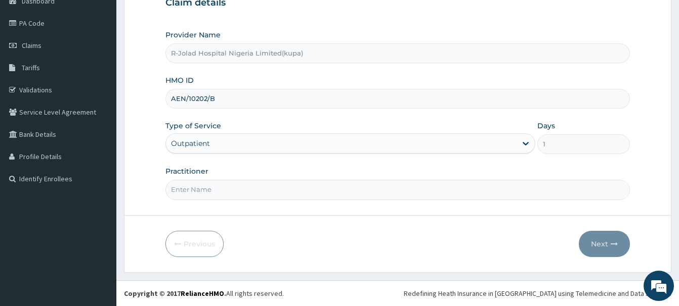
paste input "[PERSON_NAME]"
type input "[PERSON_NAME]"
click at [601, 241] on button "Next" at bounding box center [604, 244] width 51 height 26
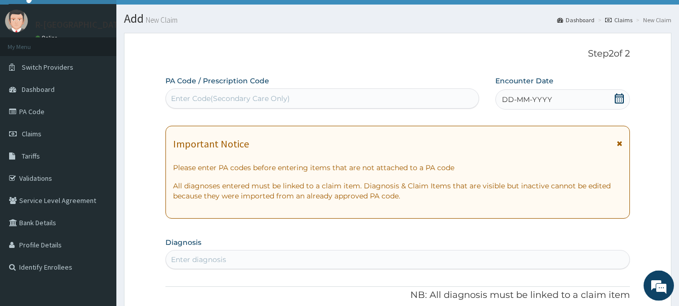
scroll to position [6, 0]
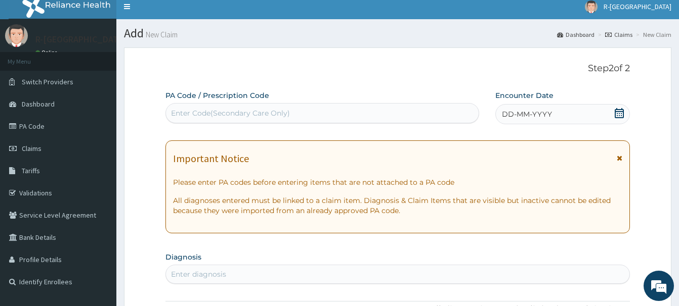
click at [616, 110] on icon at bounding box center [618, 113] width 9 height 10
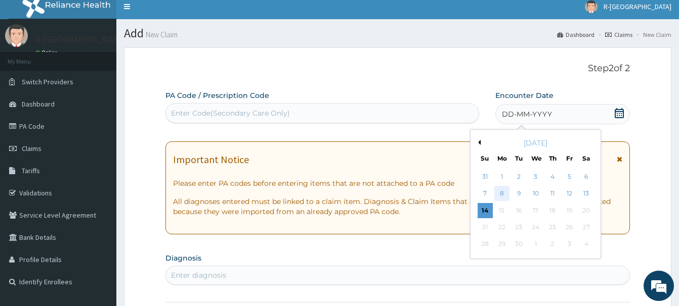
click at [502, 193] on div "8" at bounding box center [501, 194] width 15 height 15
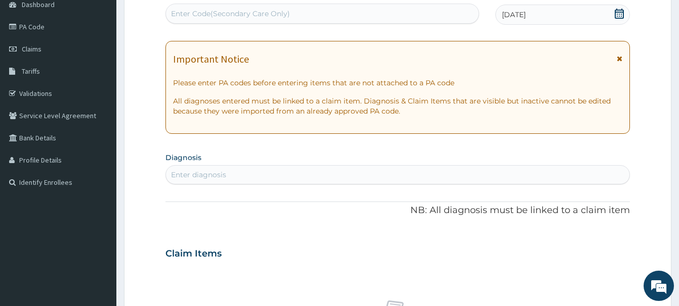
scroll to position [109, 0]
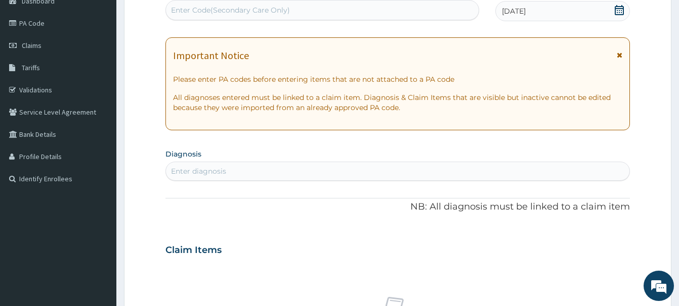
click at [186, 174] on div "Enter diagnosis" at bounding box center [198, 171] width 55 height 10
type input "MALA"
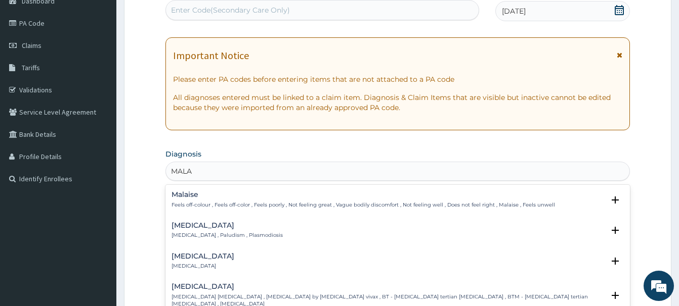
click at [187, 232] on div "Malaria Malaria , Paludism , Plasmodiosis" at bounding box center [226, 231] width 111 height 18
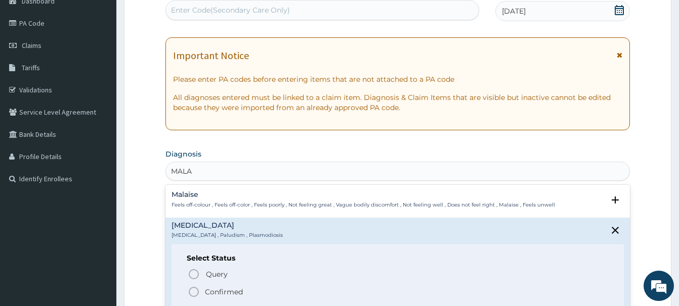
drag, startPoint x: 192, startPoint y: 291, endPoint x: 202, endPoint y: 267, distance: 26.5
click at [193, 291] on icon "status option filled" at bounding box center [194, 292] width 12 height 12
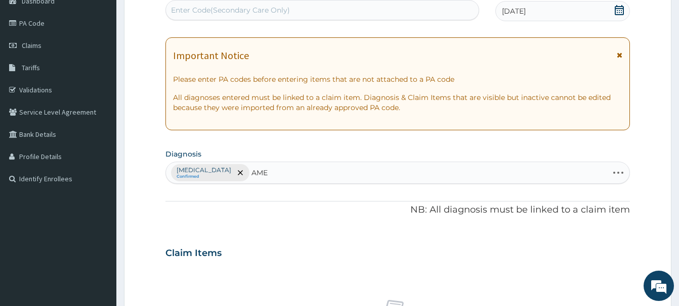
type input "AMEN"
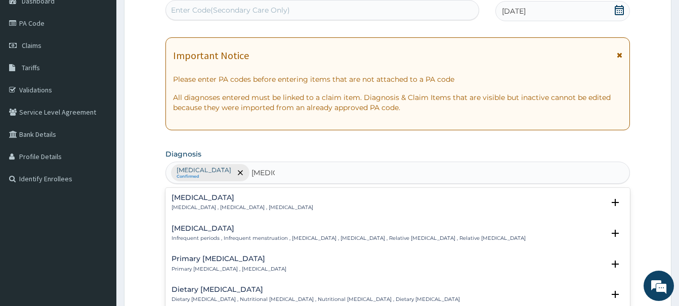
click at [198, 199] on h4 "Amenorrhea" at bounding box center [242, 198] width 142 height 8
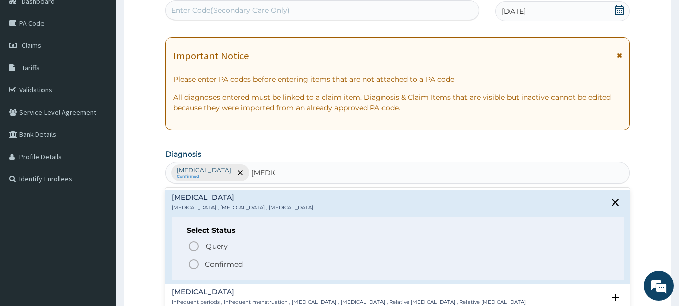
click at [196, 266] on icon "status option filled" at bounding box center [194, 264] width 12 height 12
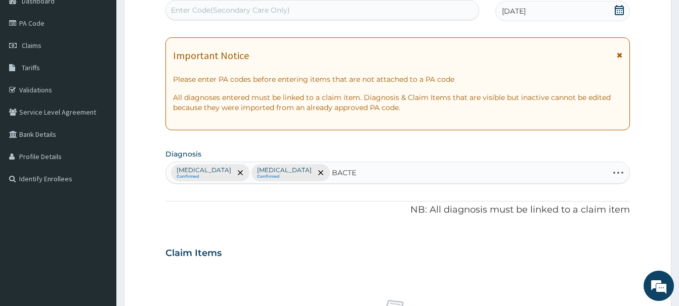
type input "BACTER"
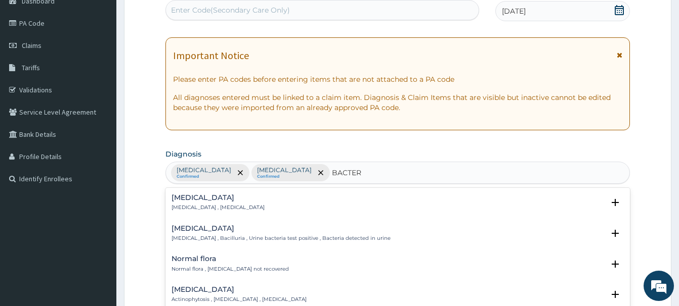
click at [196, 199] on h4 "Bacteremia" at bounding box center [217, 198] width 93 height 8
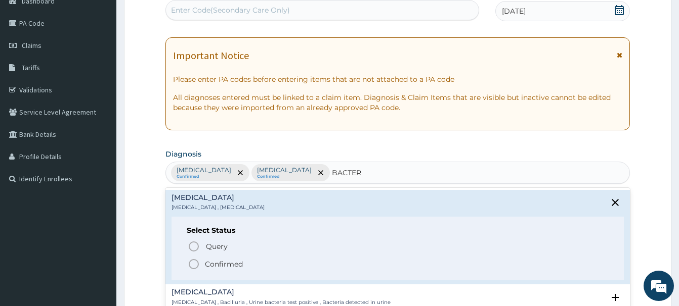
click at [194, 265] on icon "status option filled" at bounding box center [194, 264] width 12 height 12
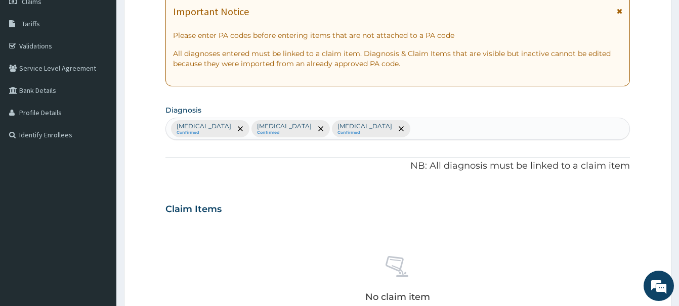
scroll to position [367, 0]
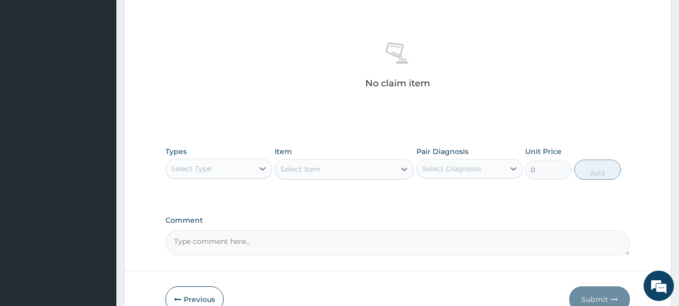
click at [185, 172] on div "Select Type" at bounding box center [191, 169] width 40 height 10
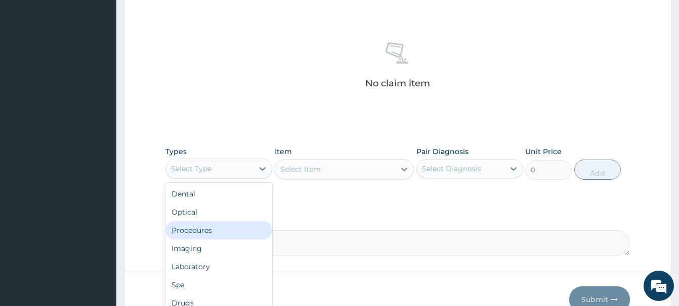
click at [189, 232] on div "Procedures" at bounding box center [218, 231] width 107 height 18
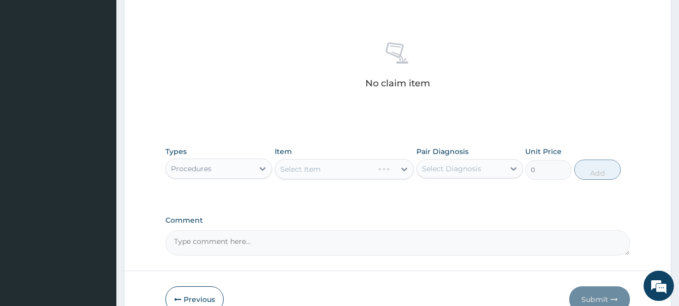
click at [301, 167] on div "Select Item" at bounding box center [344, 169] width 139 height 20
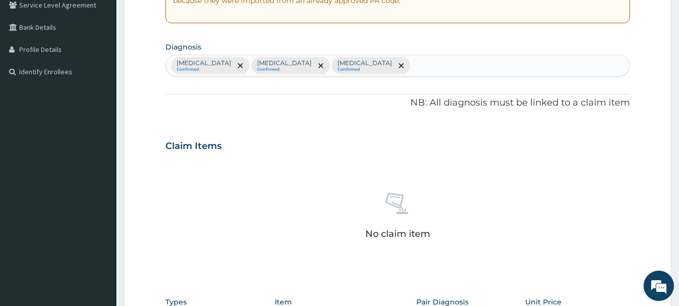
scroll to position [423, 0]
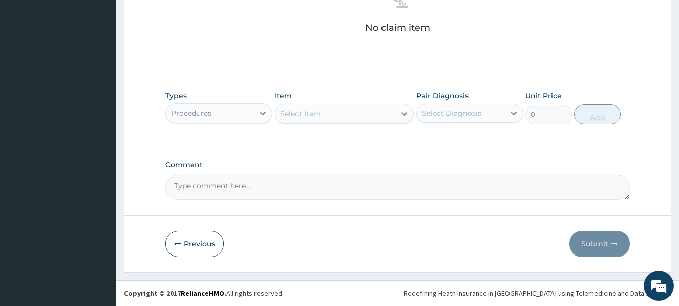
click at [311, 118] on div "Select Item" at bounding box center [300, 114] width 40 height 10
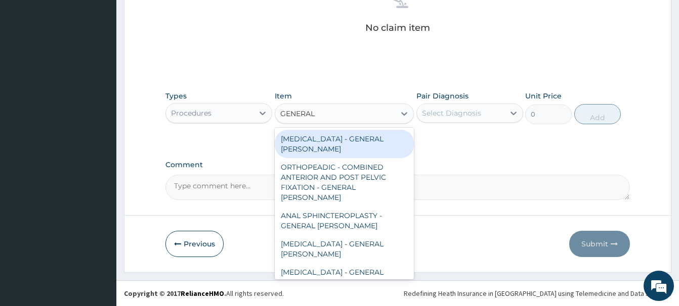
type input "GENERAL C"
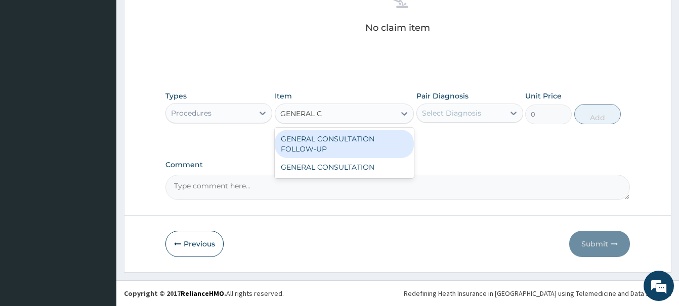
drag, startPoint x: 359, startPoint y: 138, endPoint x: 350, endPoint y: 126, distance: 14.6
click at [359, 138] on div "GENERAL CONSULTATION FOLLOW-UP" at bounding box center [344, 144] width 139 height 28
type input "4500"
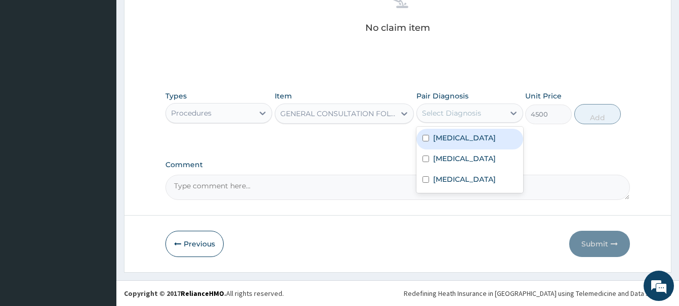
click at [472, 111] on div "Select Diagnosis" at bounding box center [451, 113] width 59 height 10
drag, startPoint x: 460, startPoint y: 139, endPoint x: 458, endPoint y: 129, distance: 9.8
click at [460, 139] on div "[MEDICAL_DATA]" at bounding box center [469, 139] width 107 height 21
checkbox input "true"
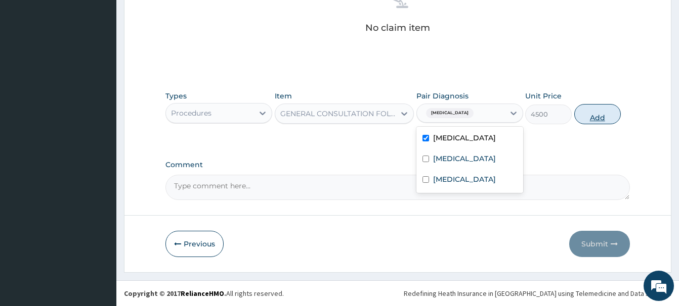
drag, startPoint x: 601, startPoint y: 115, endPoint x: 600, endPoint y: 110, distance: 5.8
click at [602, 115] on button "Add" at bounding box center [597, 114] width 47 height 20
type input "0"
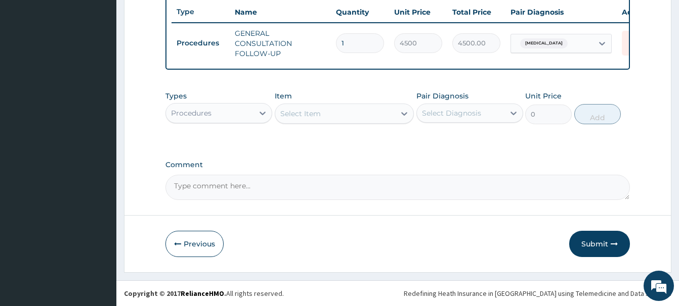
scroll to position [174, 0]
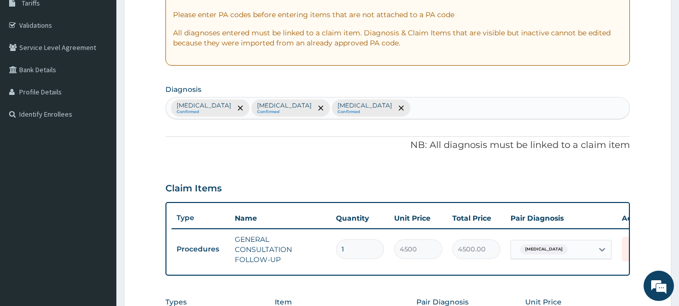
click at [370, 112] on div "Malaria Confirmed Amenorrhea Confirmed Bacteremia Confirmed" at bounding box center [397, 108] width 463 height 21
type input "PUD"
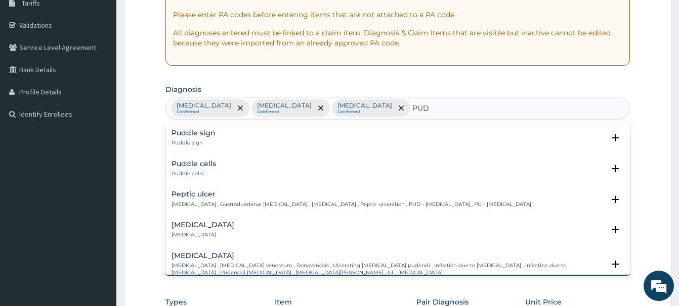
click at [185, 197] on h4 "Peptic ulcer" at bounding box center [351, 195] width 360 height 8
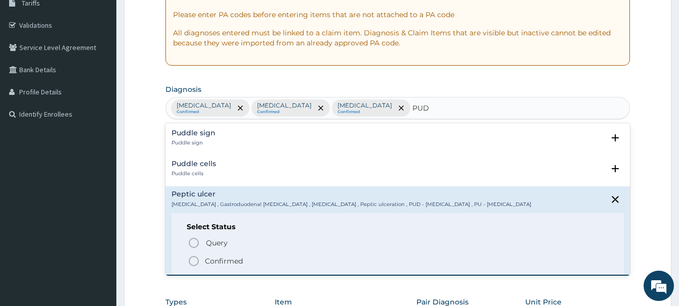
drag, startPoint x: 193, startPoint y: 260, endPoint x: 190, endPoint y: 252, distance: 8.6
click at [193, 259] on icon "status option filled" at bounding box center [194, 261] width 12 height 12
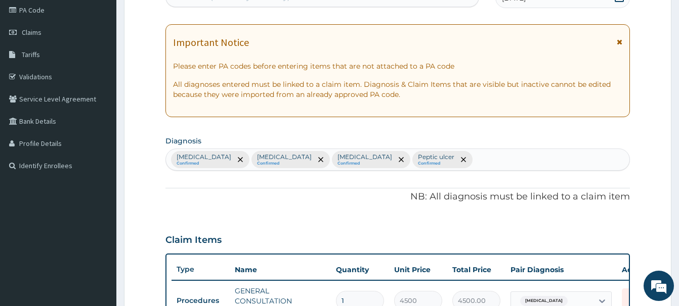
scroll to position [0, 0]
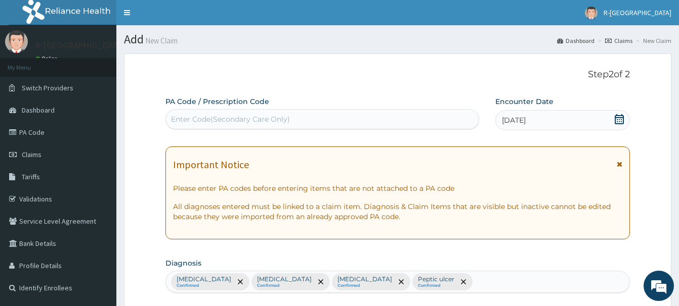
click at [183, 126] on div "Enter Code(Secondary Care Only)" at bounding box center [322, 119] width 313 height 16
paste input "PA/96D7C2"
type input "PA/96D7C2"
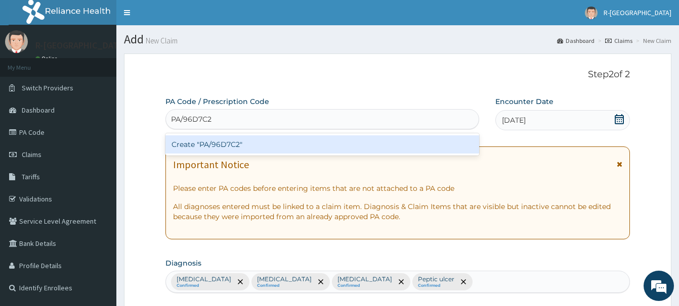
click at [214, 143] on div "Create "PA/96D7C2"" at bounding box center [322, 145] width 314 height 18
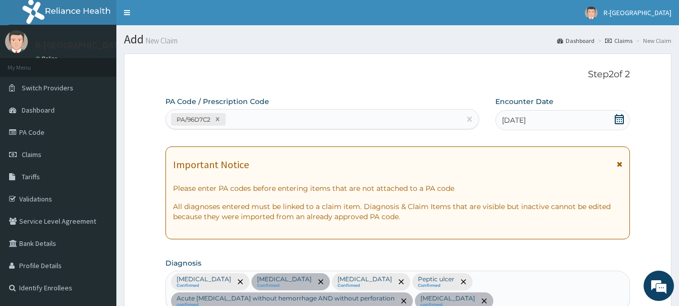
click at [259, 118] on div "PA/96D7C2" at bounding box center [313, 119] width 294 height 17
paste input "PA/A62D90"
type input "PA/A62D90"
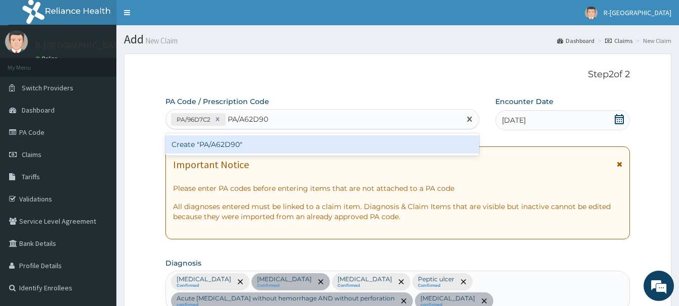
click at [220, 140] on div "Create "PA/A62D90"" at bounding box center [322, 145] width 314 height 18
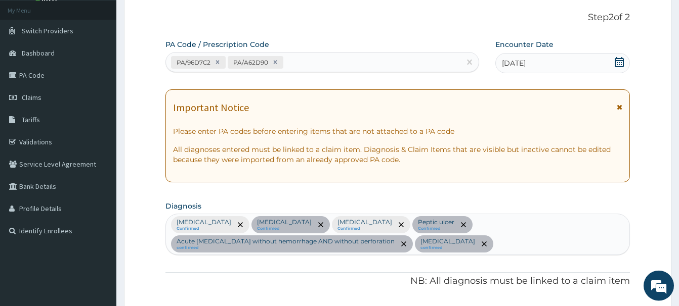
scroll to position [28, 0]
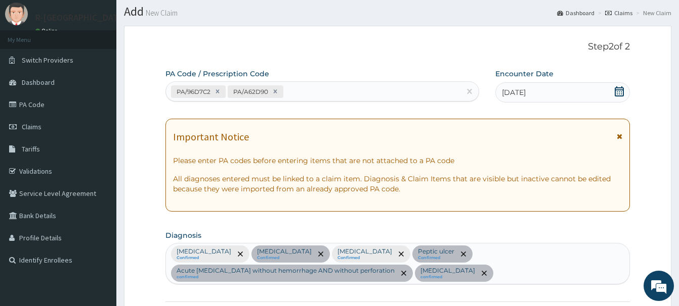
click at [300, 91] on div "PA/96D7C2 PA/A62D90" at bounding box center [313, 91] width 294 height 17
paste input "PA/4983A7"
type input "PA/4983A7"
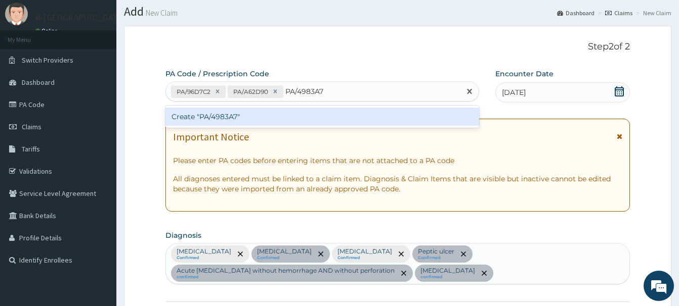
click at [225, 119] on div "Create "PA/4983A7"" at bounding box center [322, 117] width 314 height 18
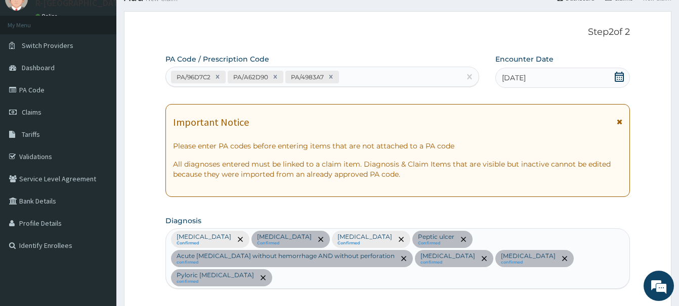
scroll to position [0, 0]
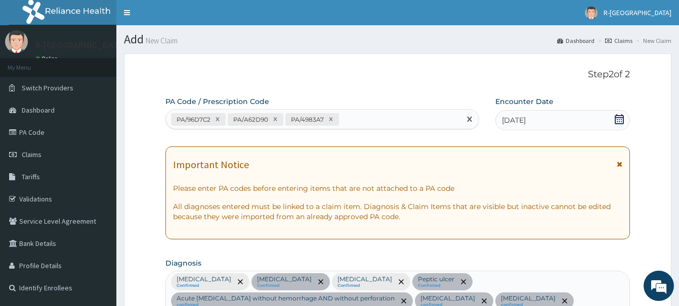
click at [367, 119] on div "PA/96D7C2 PA/A62D90 PA/4983A7" at bounding box center [313, 119] width 294 height 17
paste input "PA/D424F4"
type input "PA/D424F4"
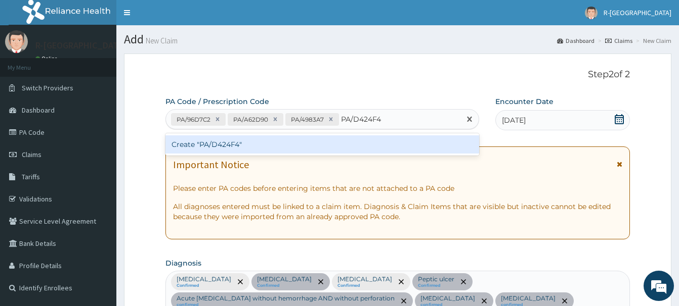
click at [226, 143] on div "Create "PA/D424F4"" at bounding box center [322, 145] width 314 height 18
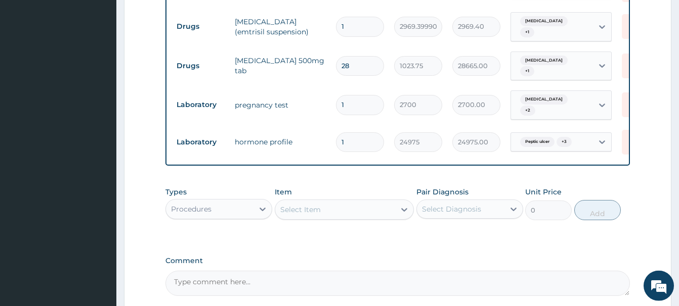
scroll to position [651, 0]
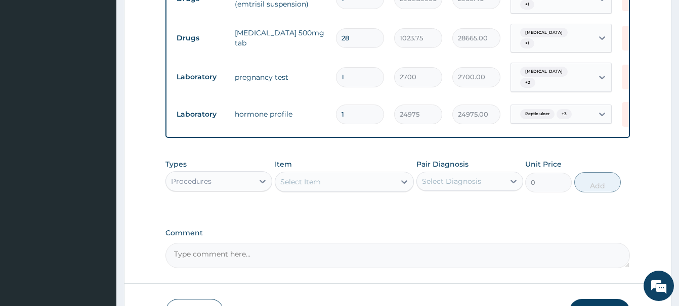
drag, startPoint x: 206, startPoint y: 175, endPoint x: 206, endPoint y: 169, distance: 6.1
click at [206, 174] on div "Procedures" at bounding box center [209, 181] width 87 height 16
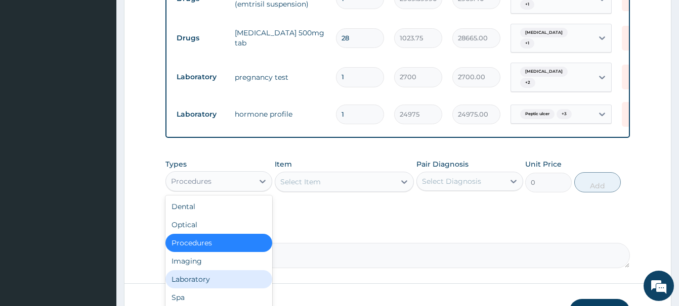
click at [203, 271] on div "Laboratory" at bounding box center [218, 280] width 107 height 18
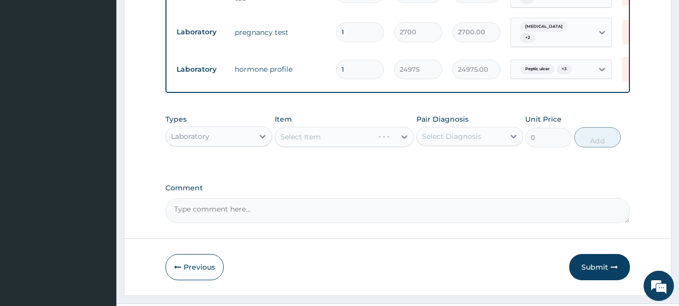
scroll to position [706, 0]
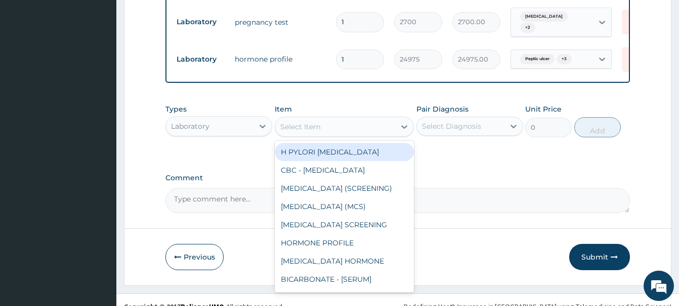
click at [304, 122] on div "Select Item" at bounding box center [300, 127] width 40 height 10
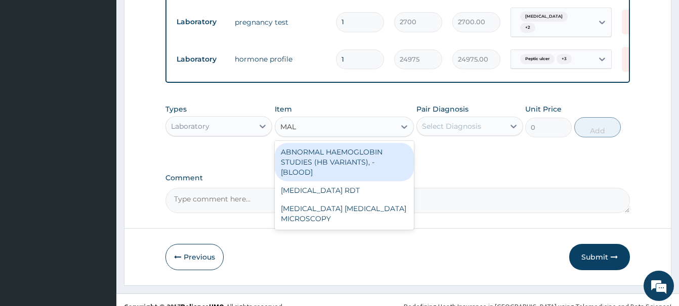
type input "MALA"
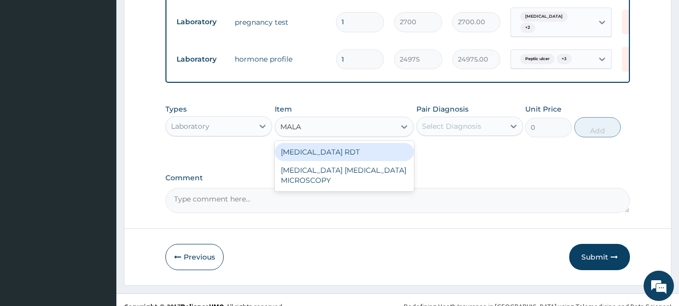
click at [352, 143] on div "[MEDICAL_DATA] RDT" at bounding box center [344, 152] width 139 height 18
type input "2700"
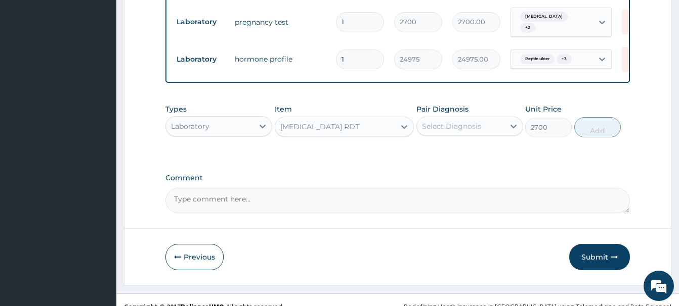
click at [459, 119] on div "Select Diagnosis" at bounding box center [460, 126] width 87 height 16
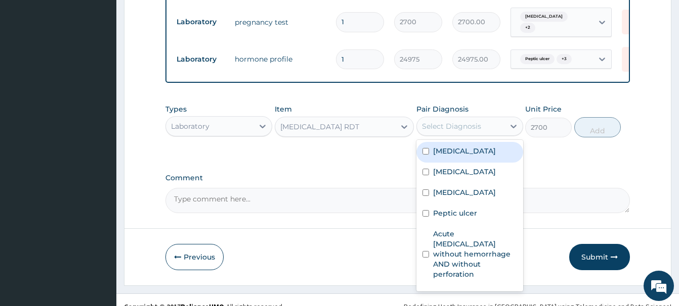
click at [468, 143] on div "[MEDICAL_DATA]" at bounding box center [469, 152] width 107 height 21
checkbox input "true"
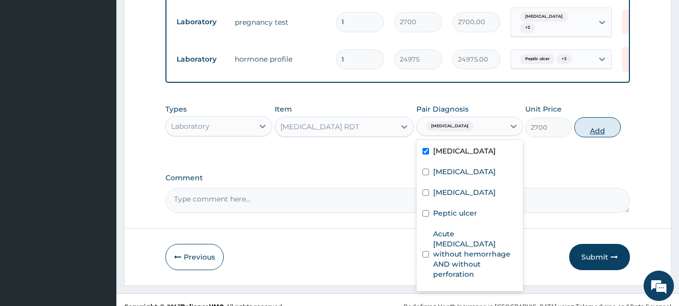
click at [600, 117] on button "Add" at bounding box center [597, 127] width 47 height 20
type input "0"
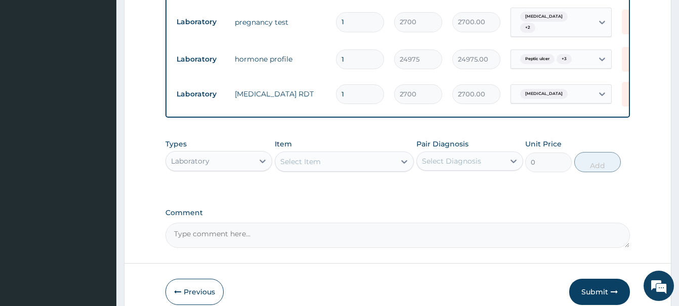
click at [216, 153] on div "Laboratory" at bounding box center [209, 161] width 87 height 16
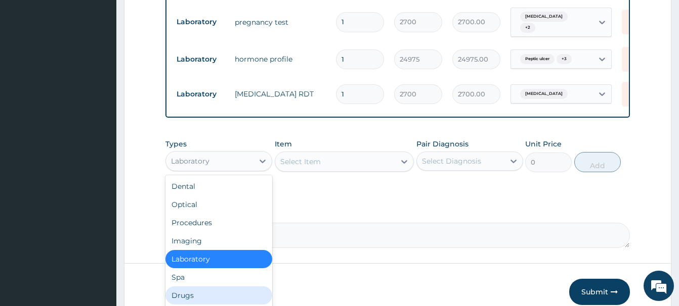
drag, startPoint x: 184, startPoint y: 286, endPoint x: 193, endPoint y: 273, distance: 16.1
click at [184, 287] on div "Drugs" at bounding box center [218, 296] width 107 height 18
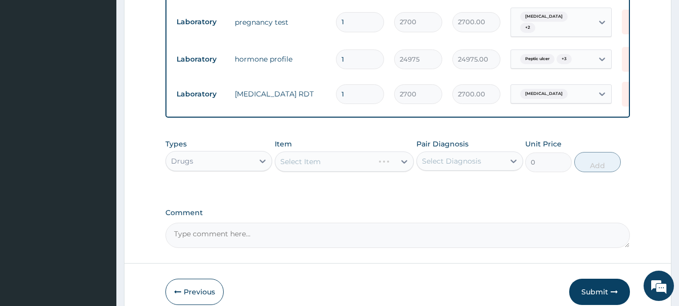
scroll to position [741, 0]
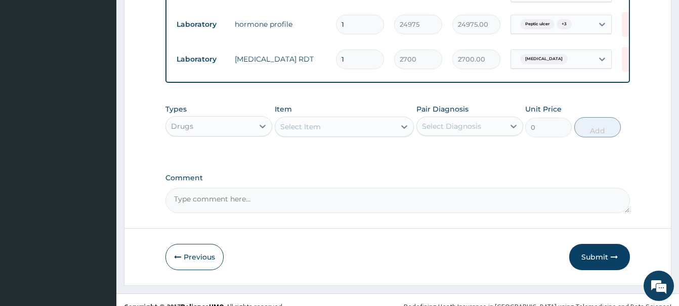
click at [301, 122] on div "Select Item" at bounding box center [300, 127] width 40 height 10
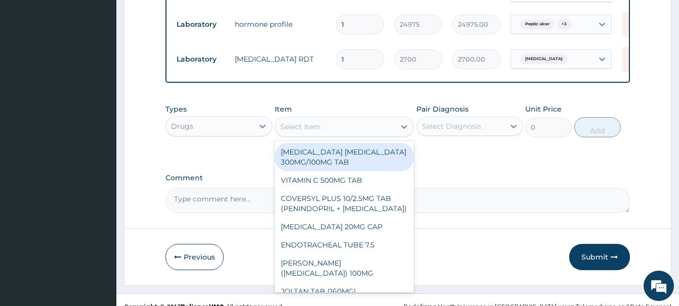
paste input "[MEDICAL_DATA] 500MG CAP"
type input "[MEDICAL_DATA] 500MG CAP"
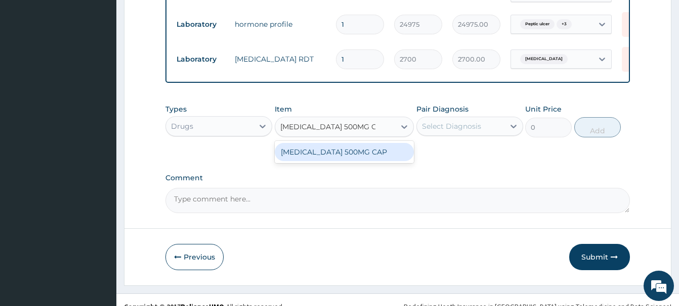
click at [345, 143] on div "[MEDICAL_DATA] 500MG CAP" at bounding box center [344, 152] width 139 height 18
type input "210"
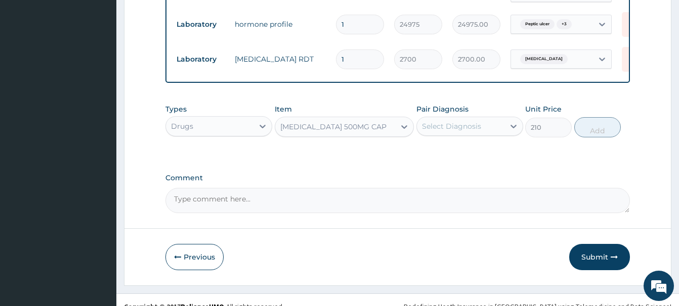
click at [448, 121] on div "Select Diagnosis" at bounding box center [451, 126] width 59 height 10
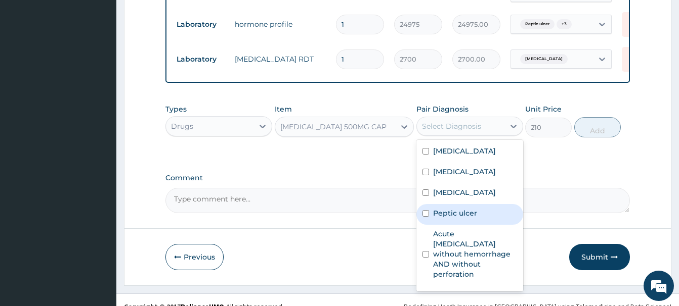
click at [457, 208] on label "Peptic ulcer" at bounding box center [455, 213] width 44 height 10
checkbox input "true"
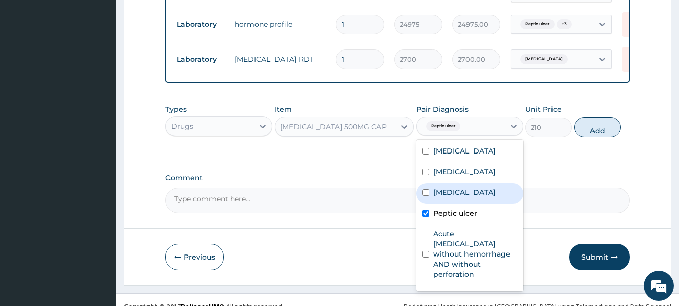
click at [599, 117] on button "Add" at bounding box center [597, 127] width 47 height 20
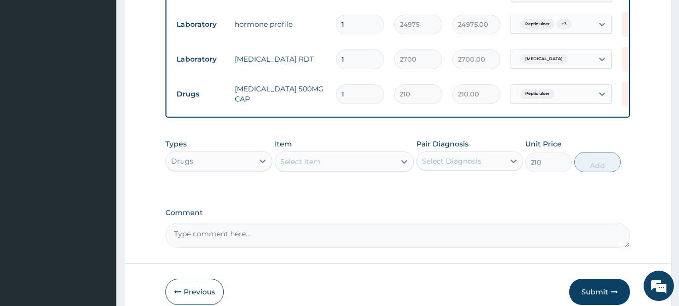
type input "0"
drag, startPoint x: 353, startPoint y: 77, endPoint x: 339, endPoint y: 83, distance: 15.4
click at [339, 84] on input "1" at bounding box center [360, 94] width 48 height 20
type input "2"
type input "420.00"
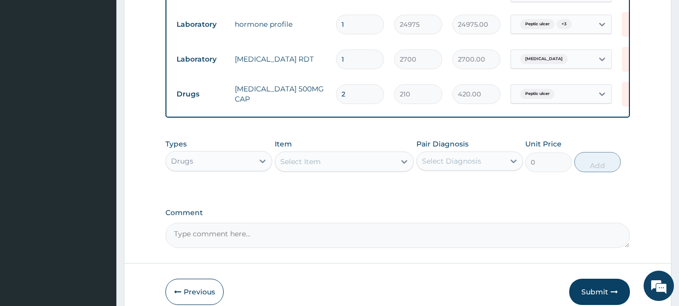
type input "28"
type input "5880.00"
type input "28"
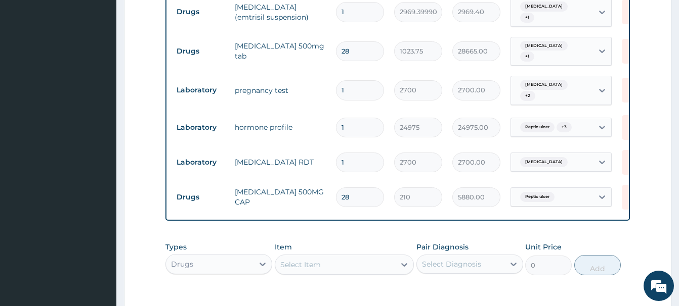
scroll to position [776, 0]
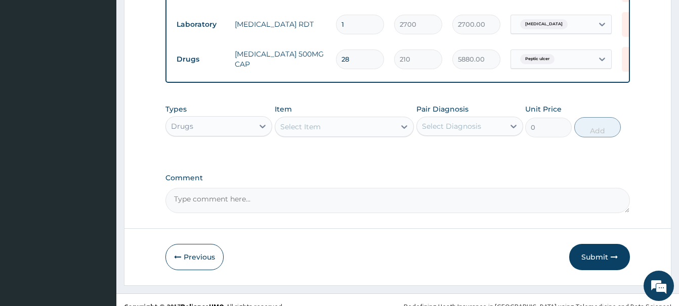
click at [302, 122] on div "Select Item" at bounding box center [300, 127] width 40 height 10
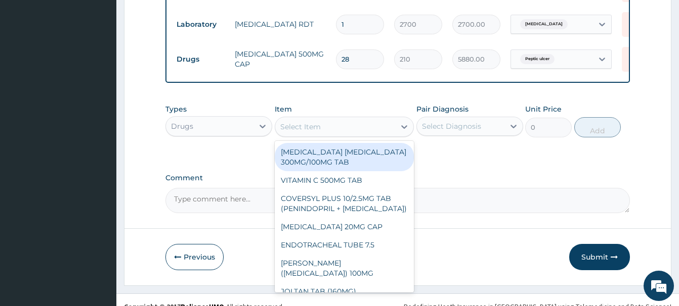
paste input "OMEPRAZOLE 20MG CA"
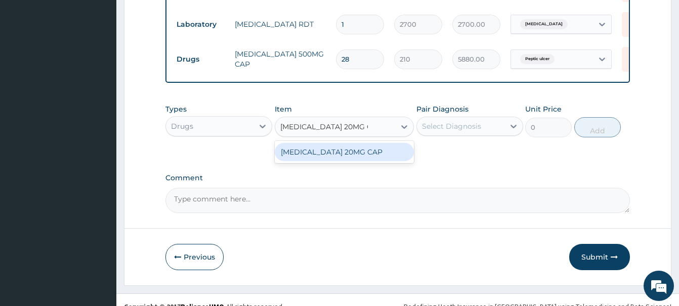
type input "OMEPRAZOLE 20MG CA"
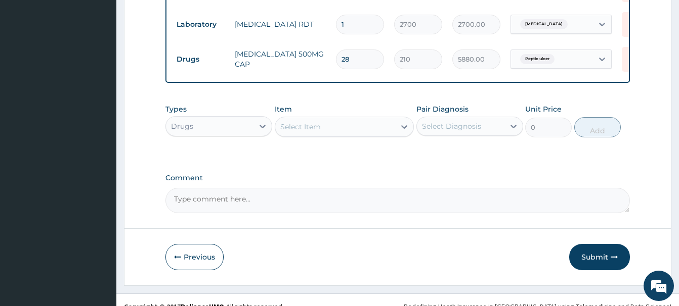
paste input "[MEDICAL_DATA] 20MG CAP"
type input "[MEDICAL_DATA] 20MG CAP"
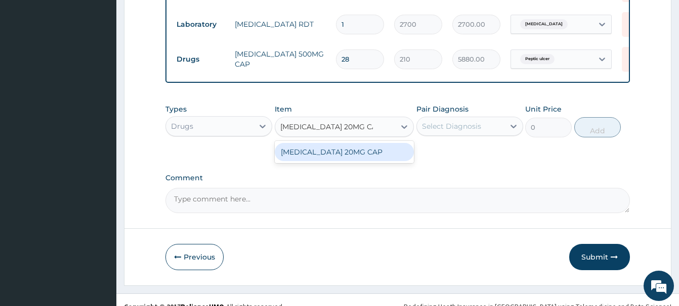
click at [330, 143] on div "[MEDICAL_DATA] 20MG CAP" at bounding box center [344, 152] width 139 height 18
type input "102.375"
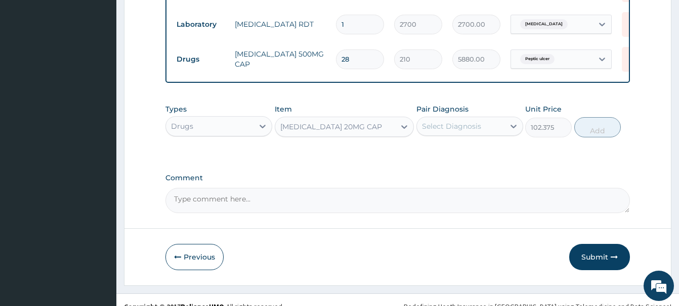
click at [471, 121] on div "Select Diagnosis" at bounding box center [451, 126] width 59 height 10
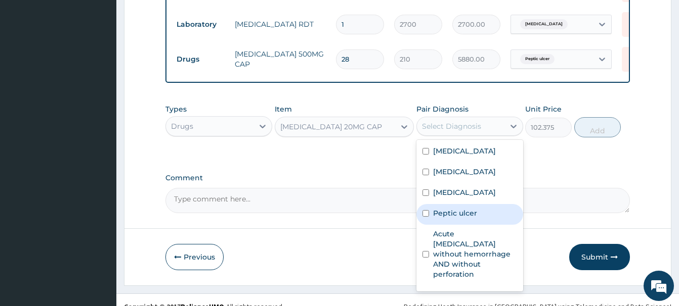
click at [435, 208] on label "Peptic ulcer" at bounding box center [455, 213] width 44 height 10
checkbox input "true"
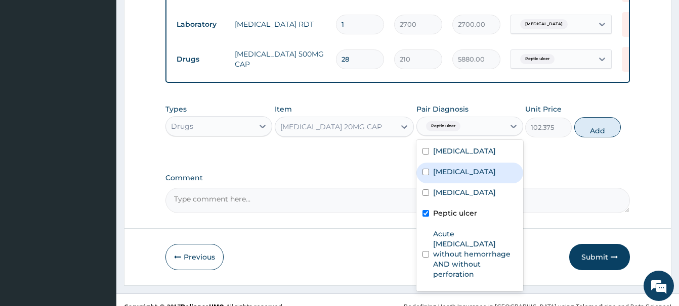
drag, startPoint x: 595, startPoint y: 117, endPoint x: 585, endPoint y: 118, distance: 10.2
click at [595, 117] on button "Add" at bounding box center [597, 127] width 47 height 20
type input "0"
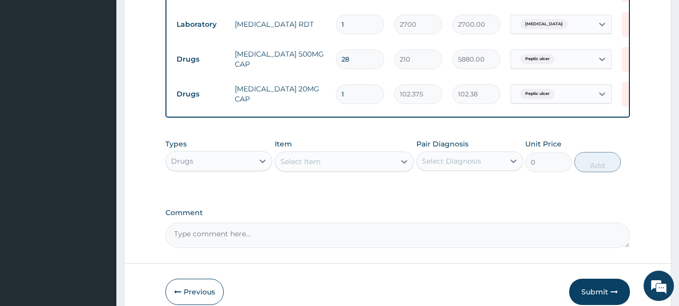
drag, startPoint x: 351, startPoint y: 80, endPoint x: 323, endPoint y: 89, distance: 29.3
click at [336, 89] on input "1" at bounding box center [360, 94] width 48 height 20
type input "2"
type input "204.75"
type input "28"
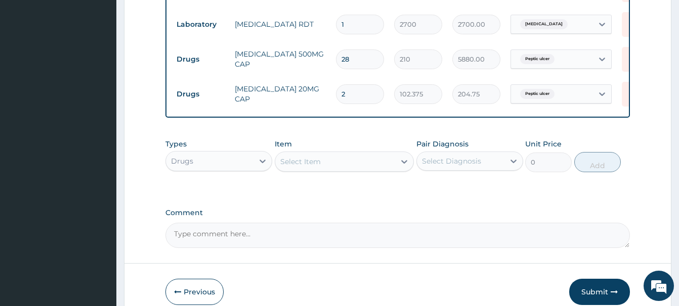
type input "2866.50"
type input "28"
click at [310, 157] on div "Select Item" at bounding box center [300, 162] width 40 height 10
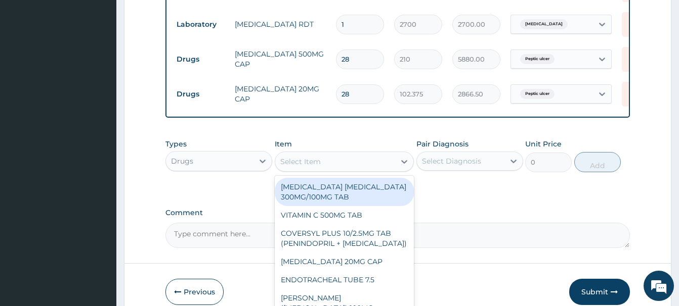
paste input "ANTACID (EMTRISIL SUSPENSIO"
type input "ANTACID (EMTRISIL SUSPENSIO"
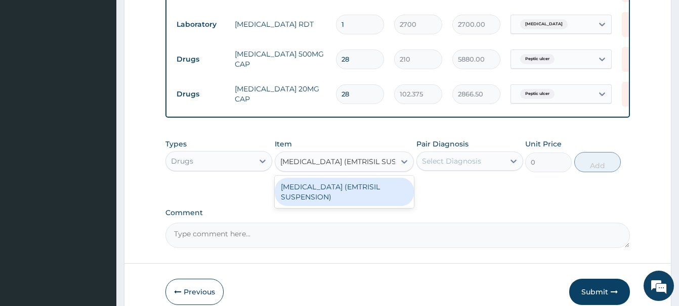
click at [348, 178] on div "[MEDICAL_DATA] (EMTRISIL SUSPENSION)" at bounding box center [344, 192] width 139 height 28
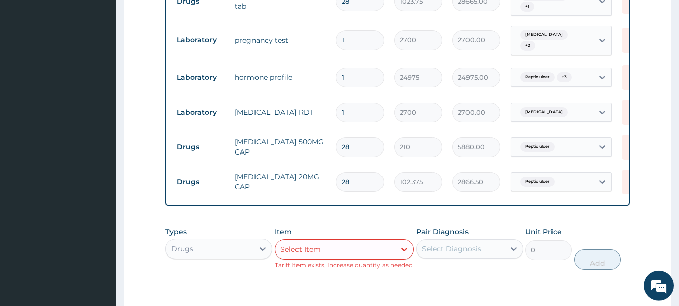
scroll to position [724, 0]
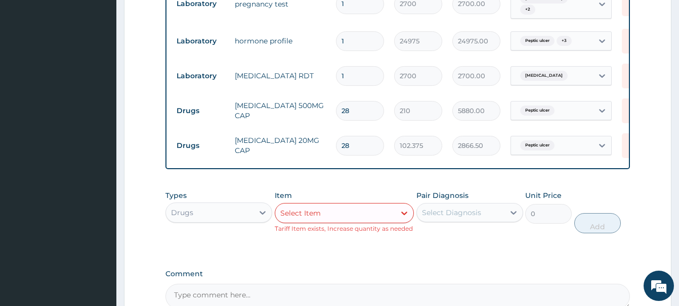
click at [292, 208] on div "Select Item" at bounding box center [300, 213] width 40 height 10
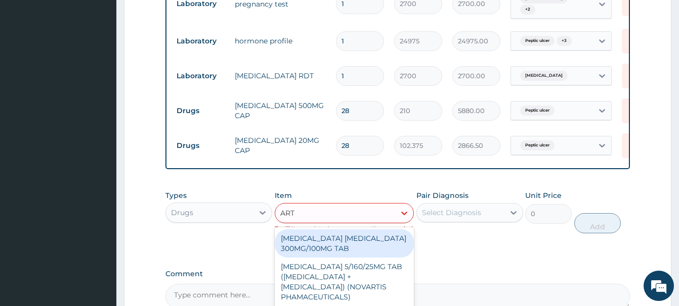
type input "ARTE"
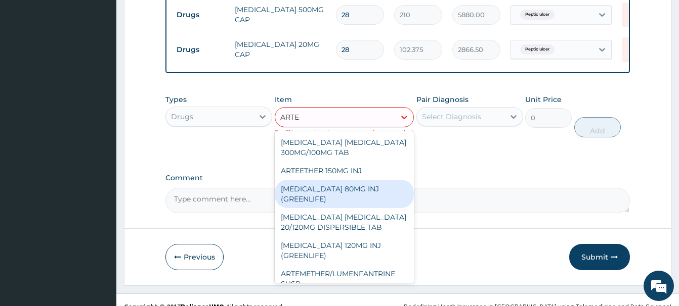
scroll to position [200, 0]
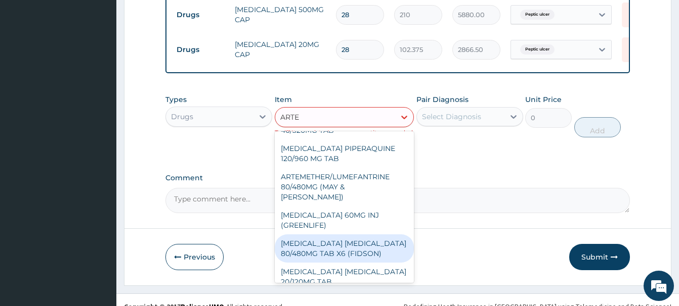
click at [355, 235] on div "ARTEMETHER LUMEFANTRINE 80/480MG TAB X6 (FIDSON)" at bounding box center [344, 249] width 139 height 28
type input "322.2992553710938"
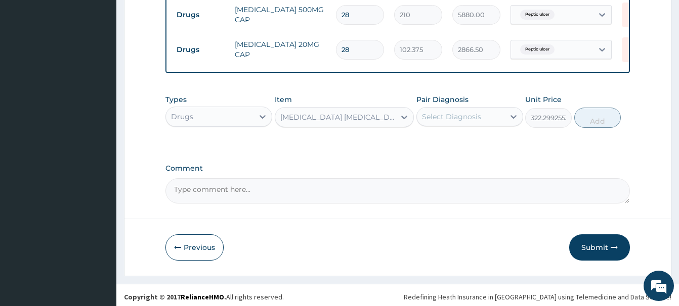
scroll to position [811, 0]
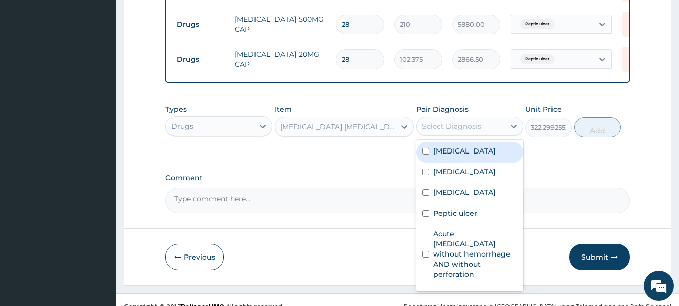
drag, startPoint x: 464, startPoint y: 111, endPoint x: 463, endPoint y: 143, distance: 32.4
click at [464, 121] on div "Select Diagnosis" at bounding box center [451, 126] width 59 height 10
drag, startPoint x: 446, startPoint y: 134, endPoint x: 468, endPoint y: 139, distance: 22.3
click at [447, 142] on div "Malaria" at bounding box center [469, 152] width 107 height 21
checkbox input "true"
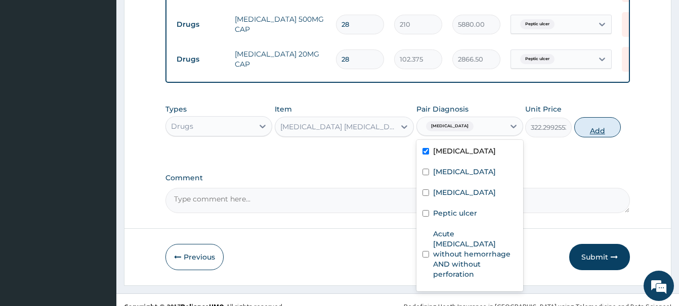
click at [591, 117] on button "Add" at bounding box center [597, 127] width 47 height 20
type input "0"
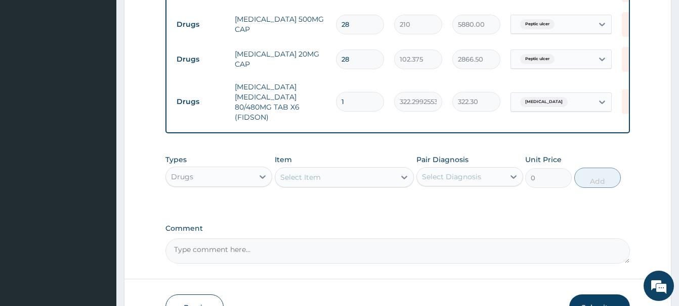
drag, startPoint x: 356, startPoint y: 89, endPoint x: 313, endPoint y: 95, distance: 43.4
click at [336, 95] on input "1" at bounding box center [360, 102] width 48 height 20
type input "6"
type input "1933.80"
type input "6"
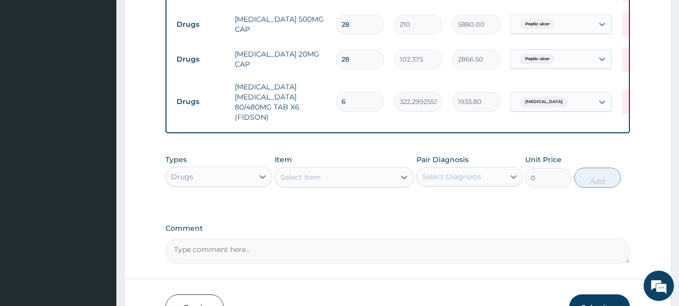
click at [293, 172] on div "Select Item" at bounding box center [300, 177] width 40 height 10
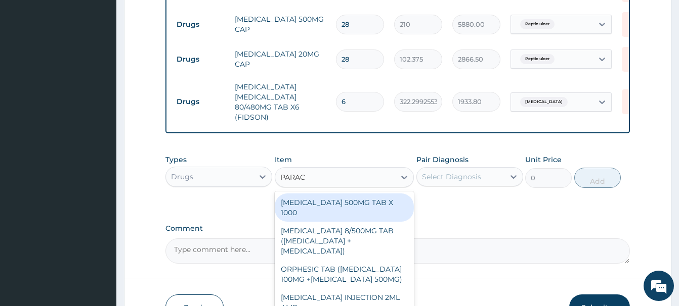
type input "PARACE"
drag, startPoint x: 382, startPoint y: 186, endPoint x: 413, endPoint y: 181, distance: 31.3
click at [383, 194] on div "PARACETAMOL 500MG TAB X 1000" at bounding box center [344, 208] width 139 height 28
type input "22.39999961853027"
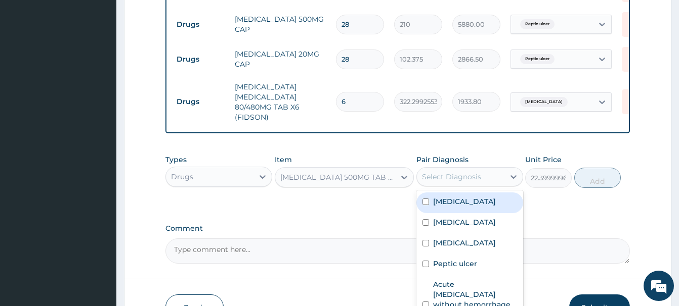
click at [446, 172] on div "Select Diagnosis" at bounding box center [451, 177] width 59 height 10
drag, startPoint x: 450, startPoint y: 192, endPoint x: 484, endPoint y: 186, distance: 34.4
click at [451, 197] on label "Malaria" at bounding box center [464, 202] width 63 height 10
checkbox input "true"
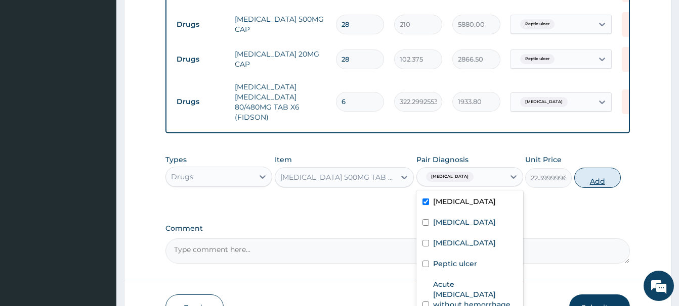
click at [596, 168] on button "Add" at bounding box center [597, 178] width 47 height 20
type input "0"
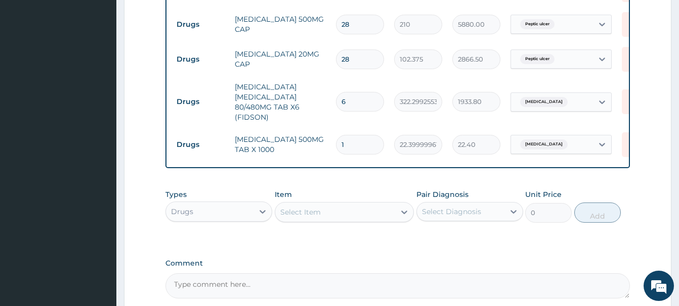
type input "18"
type input "403.20"
type input "18"
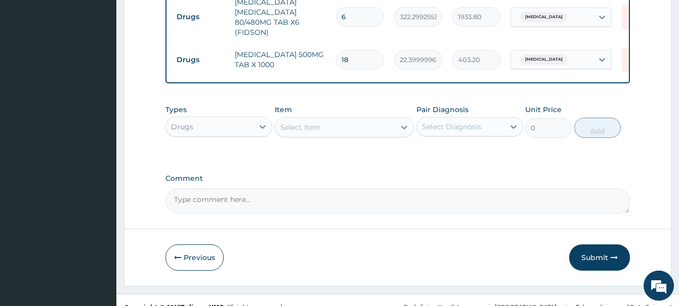
scroll to position [896, 0]
click at [591, 245] on button "Submit" at bounding box center [599, 257] width 61 height 26
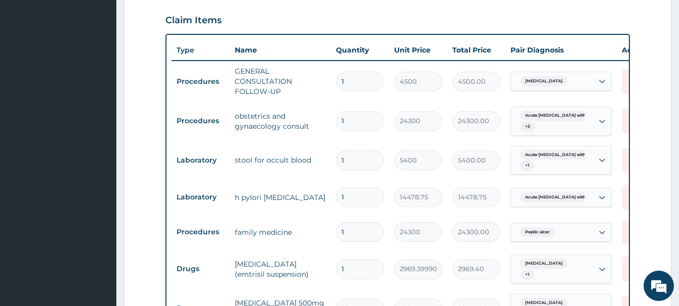
scroll to position [226, 0]
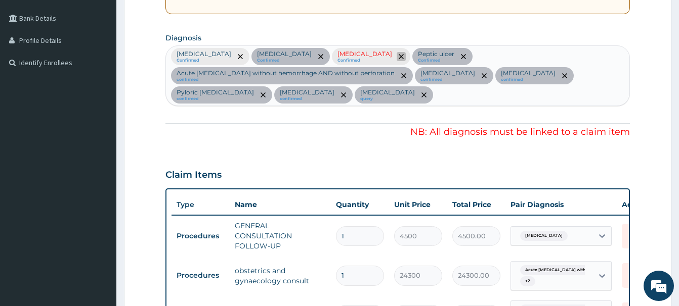
click at [399, 56] on icon "remove selection option" at bounding box center [401, 56] width 5 height 5
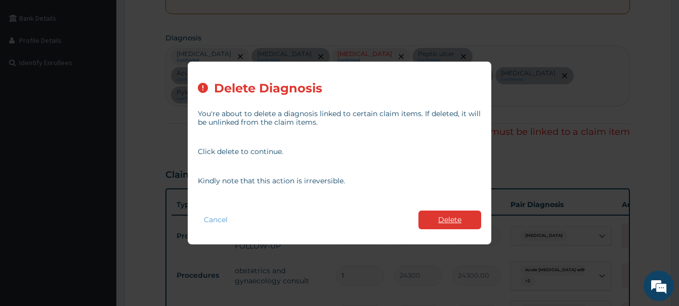
click at [478, 224] on button "Delete" at bounding box center [449, 220] width 63 height 19
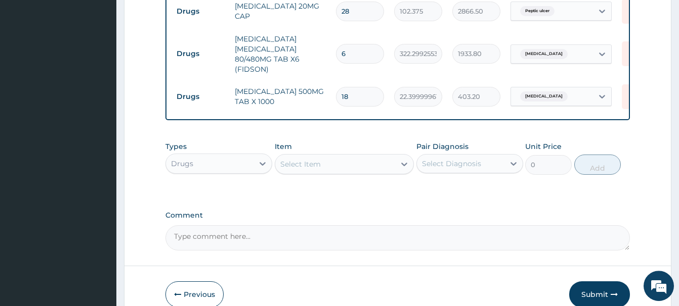
scroll to position [877, 0]
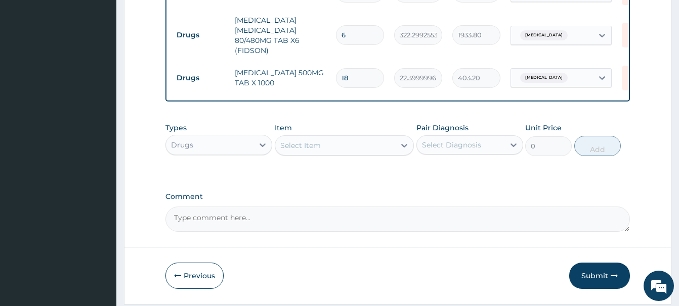
drag, startPoint x: 593, startPoint y: 250, endPoint x: 593, endPoint y: 242, distance: 7.6
click at [593, 263] on button "Submit" at bounding box center [599, 276] width 61 height 26
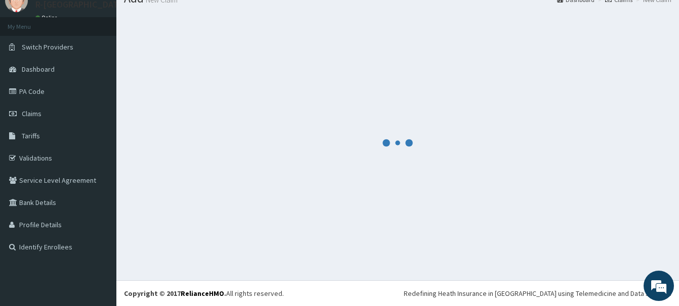
scroll to position [41, 0]
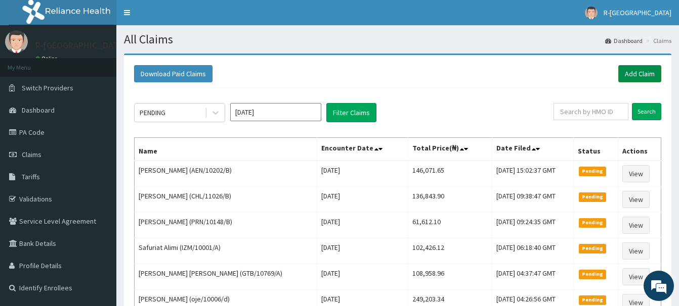
drag, startPoint x: 635, startPoint y: 69, endPoint x: 640, endPoint y: 68, distance: 5.3
click at [635, 69] on link "Add Claim" at bounding box center [639, 73] width 43 height 17
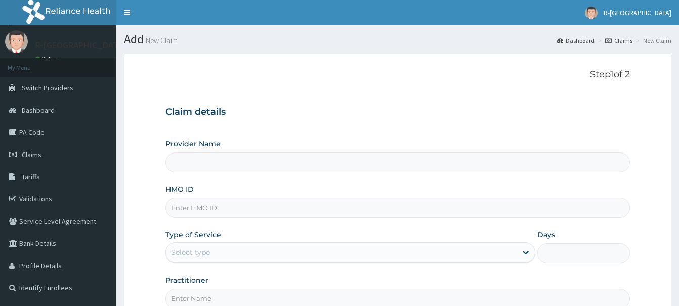
scroll to position [103, 0]
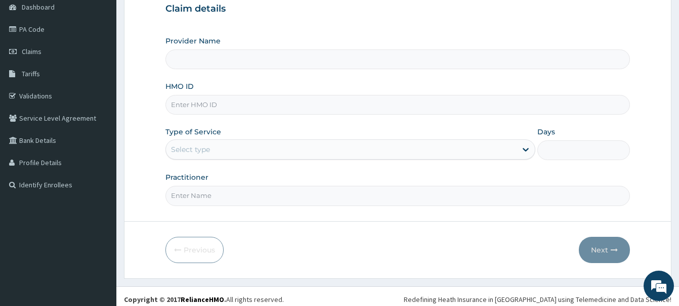
click at [179, 106] on input "HMO ID" at bounding box center [397, 105] width 464 height 20
paste input "LTR/10101/A"
type input "LTR/10101/A"
type input "R-Jolad Hospital Nigeria Limited(kupa)"
type input "LTR/10101/A"
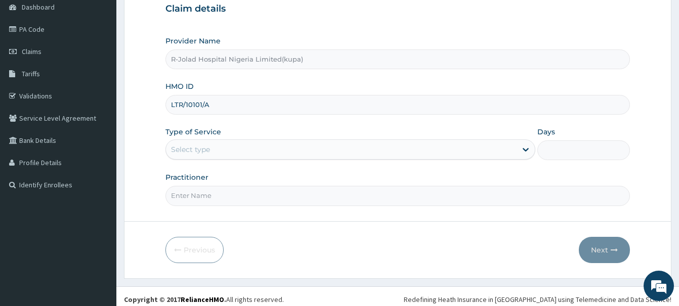
click at [179, 145] on div "Select type" at bounding box center [190, 150] width 39 height 10
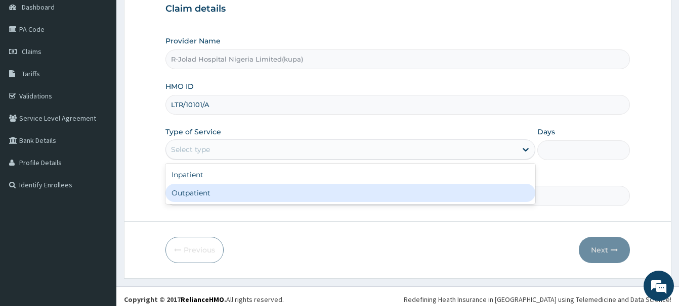
click at [188, 193] on div "Outpatient" at bounding box center [350, 193] width 370 height 18
type input "1"
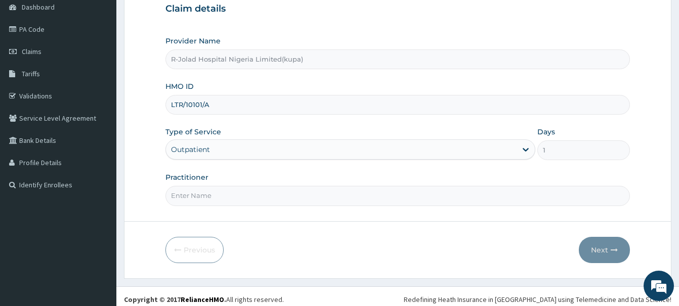
click at [190, 197] on input "Practitioner" at bounding box center [397, 196] width 464 height 20
paste input "Marcus Mbakwe"
type input "Marcus Mbakwe"
click at [599, 252] on button "Next" at bounding box center [604, 250] width 51 height 26
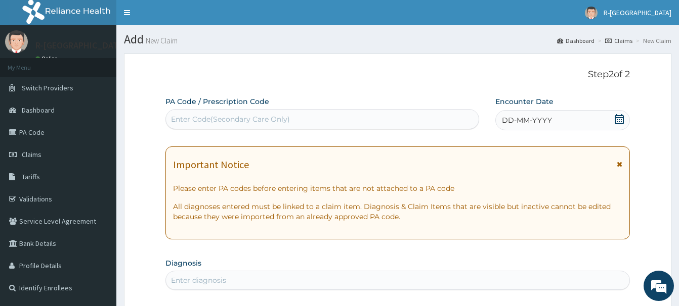
click at [191, 119] on div "Enter Code(Secondary Care Only)" at bounding box center [230, 119] width 119 height 10
paste input "PA/0AB15D"
type input "PA/0AB15D"
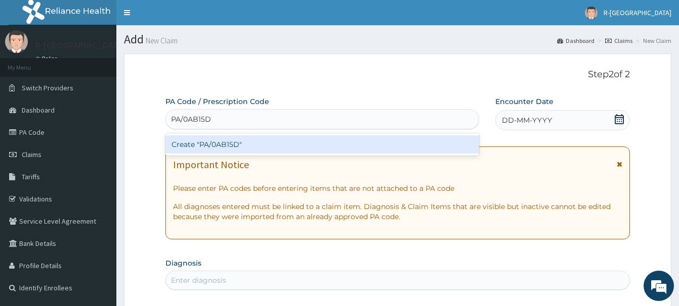
click at [228, 143] on div "Create "PA/0AB15D"" at bounding box center [322, 145] width 314 height 18
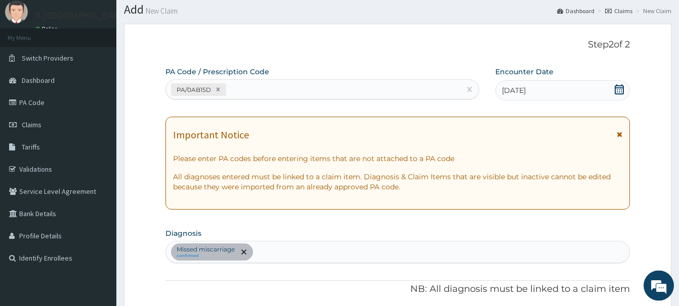
scroll to position [10, 0]
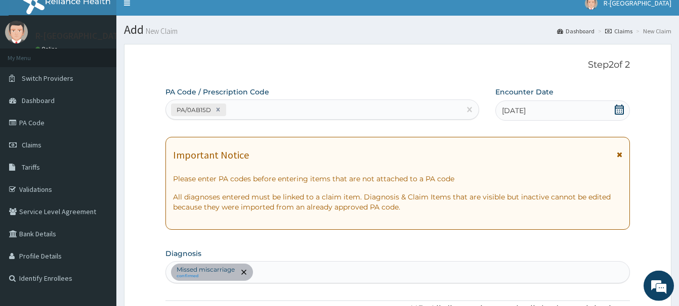
click at [236, 109] on div "PA/0AB15D" at bounding box center [313, 110] width 294 height 17
paste input "PA/21A232"
type input "PA/21A232"
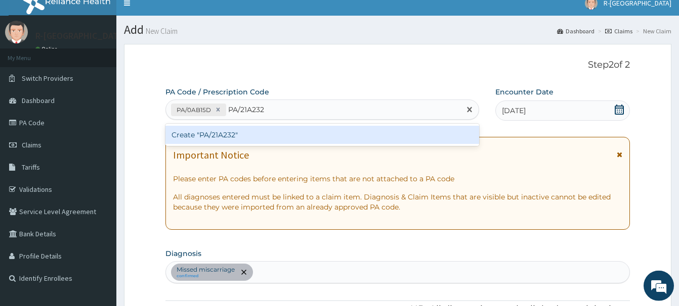
click at [220, 137] on div "Create "PA/21A232"" at bounding box center [322, 135] width 314 height 18
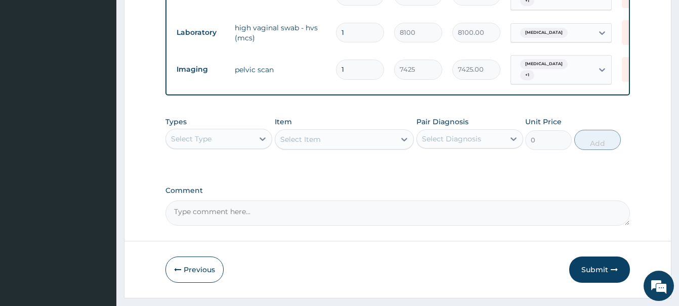
scroll to position [475, 0]
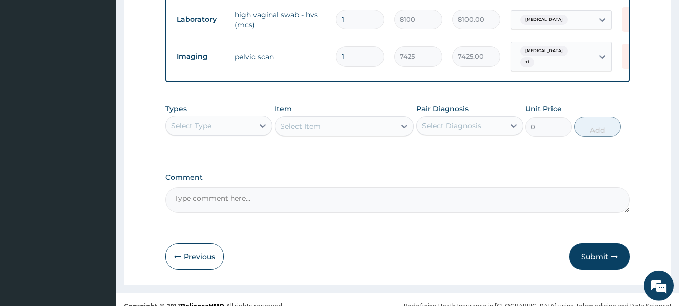
click at [212, 118] on div "Select Type" at bounding box center [209, 126] width 87 height 16
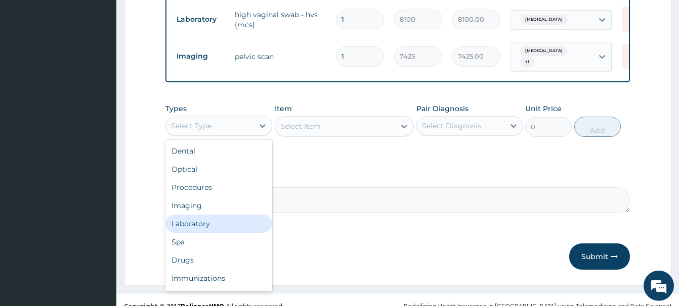
drag, startPoint x: 186, startPoint y: 217, endPoint x: 206, endPoint y: 239, distance: 30.1
click at [187, 217] on div "Laboratory" at bounding box center [218, 224] width 107 height 18
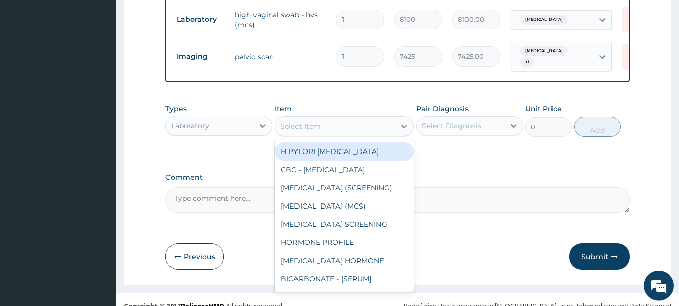
click at [303, 121] on div "Select Item" at bounding box center [300, 126] width 40 height 10
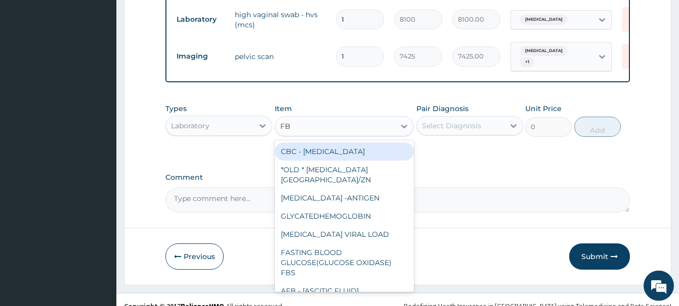
type input "FBC"
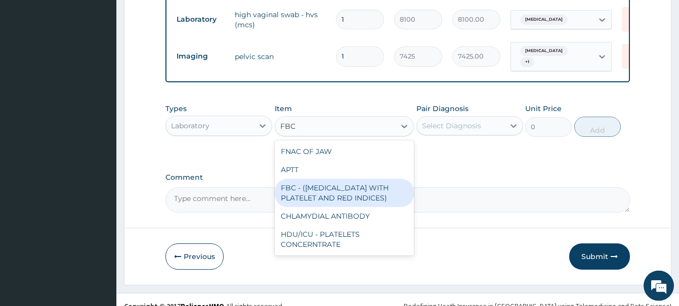
click at [341, 180] on div "FBC - (FULL BLOOD COUNT WITH PLATELET AND RED INDICES)" at bounding box center [344, 193] width 139 height 28
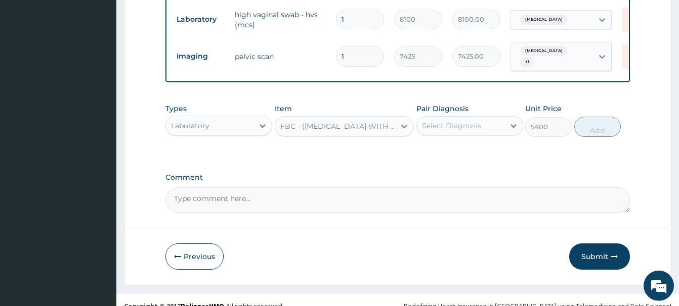
type input "5400"
click at [456, 121] on div "Select Diagnosis" at bounding box center [451, 126] width 59 height 10
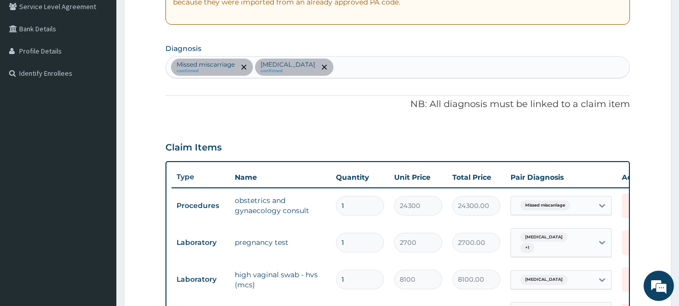
scroll to position [166, 0]
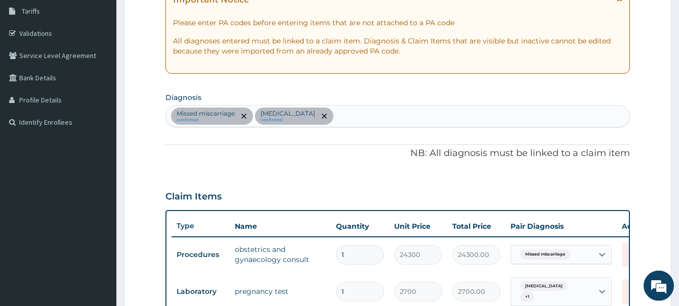
click at [343, 116] on div "Missed miscarriage confirmed Acute vaginitis confirmed" at bounding box center [397, 116] width 463 height 21
type input "MALA"
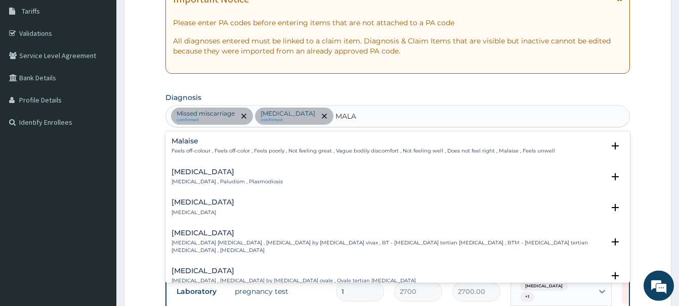
click at [176, 175] on h4 "[MEDICAL_DATA]" at bounding box center [226, 172] width 111 height 8
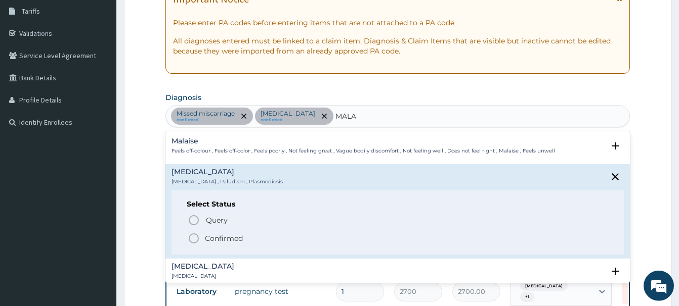
click at [197, 240] on icon "status option filled" at bounding box center [194, 239] width 12 height 12
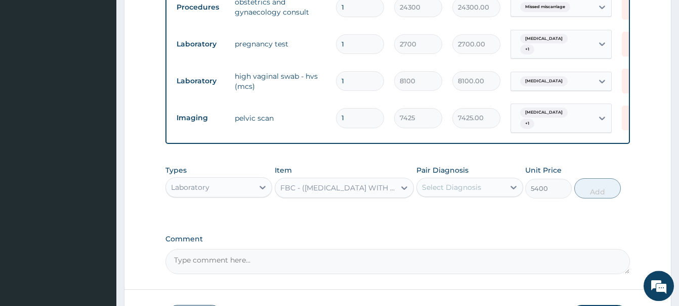
scroll to position [424, 0]
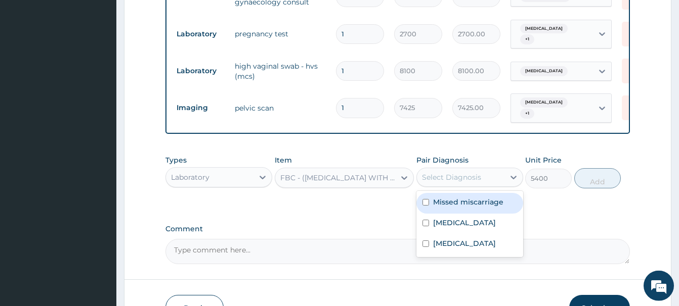
click at [455, 172] on div "Select Diagnosis" at bounding box center [451, 177] width 59 height 10
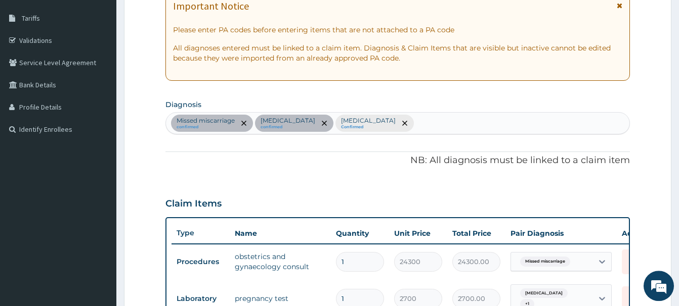
scroll to position [114, 0]
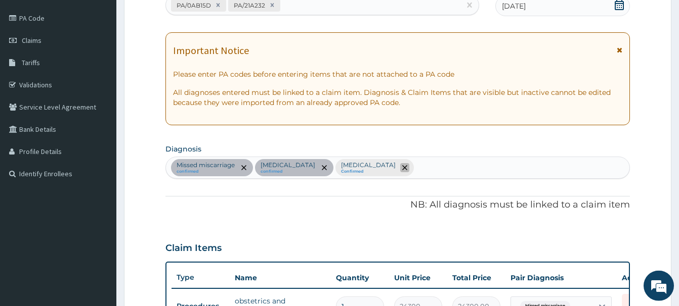
click at [402, 168] on icon "remove selection option" at bounding box center [404, 167] width 5 height 5
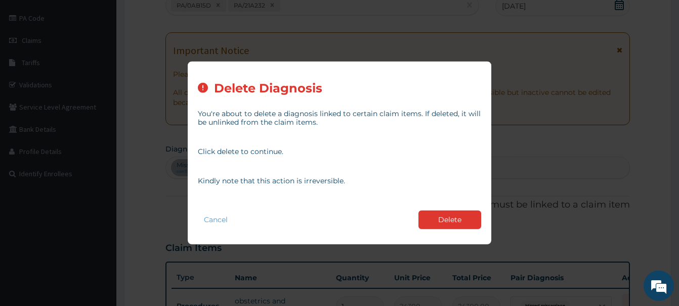
click at [461, 224] on button "Delete" at bounding box center [449, 220] width 63 height 19
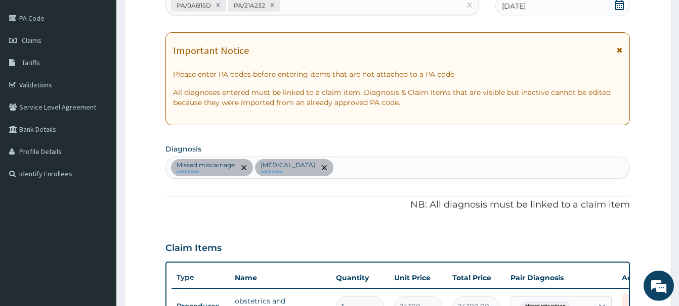
click at [332, 170] on div "Missed miscarriage confirmed Acute vaginitis confirmed" at bounding box center [397, 167] width 463 height 21
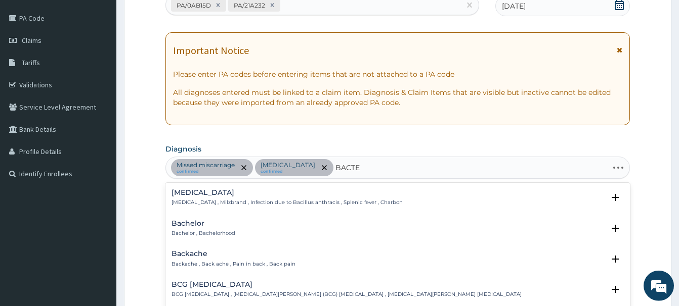
type input "BACTER"
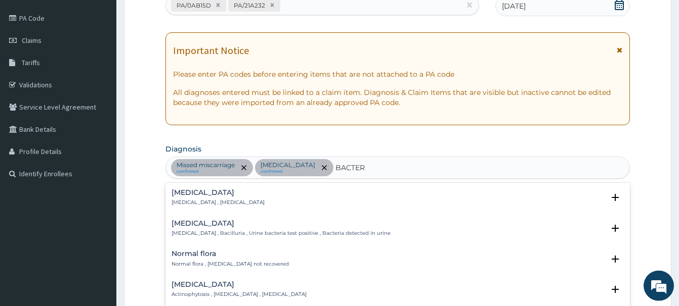
click at [198, 193] on h4 "[MEDICAL_DATA]" at bounding box center [217, 193] width 93 height 8
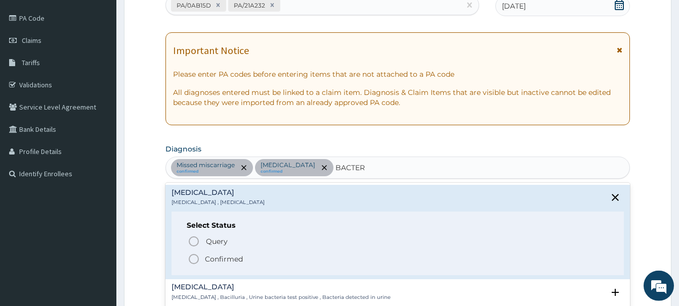
scroll to position [269, 0]
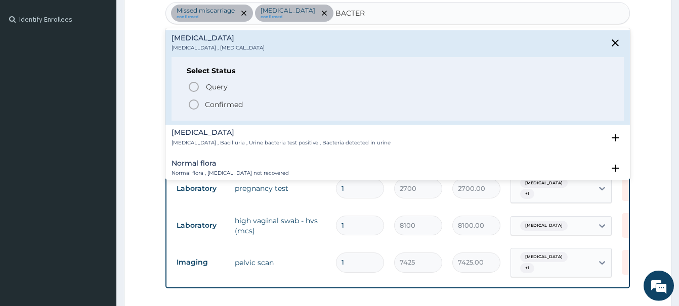
click at [194, 104] on icon "status option filled" at bounding box center [194, 105] width 12 height 12
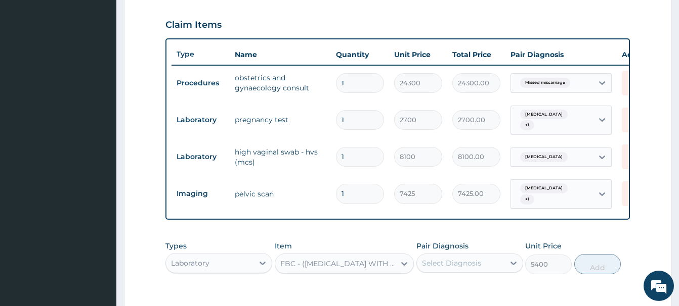
scroll to position [424, 0]
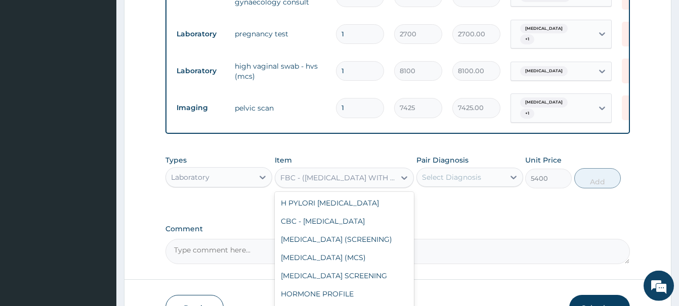
click at [347, 173] on div "FBC - (FULL BLOOD COUNT WITH PLATELET AND RED INDICES)" at bounding box center [338, 178] width 116 height 10
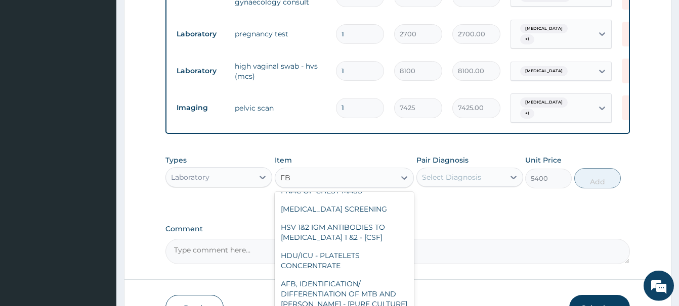
scroll to position [189, 0]
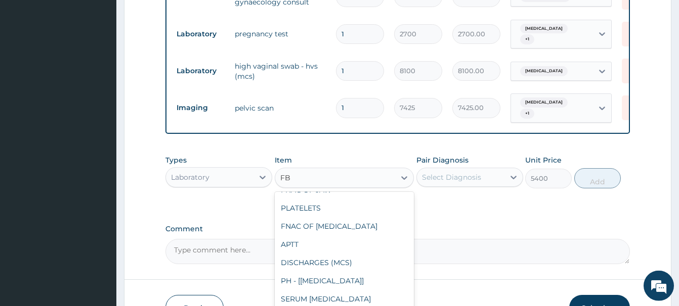
type input "FBC"
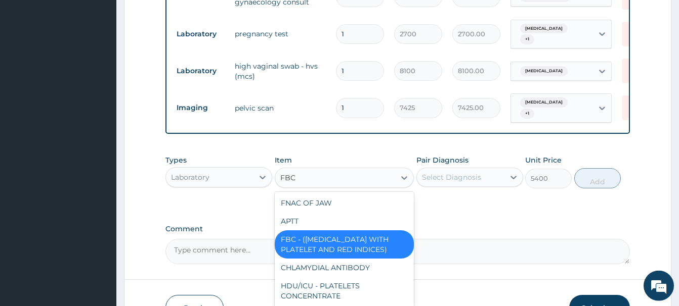
scroll to position [0, 0]
click at [345, 231] on div "FBC - (FULL BLOOD COUNT WITH PLATELET AND RED INDICES)" at bounding box center [344, 245] width 139 height 28
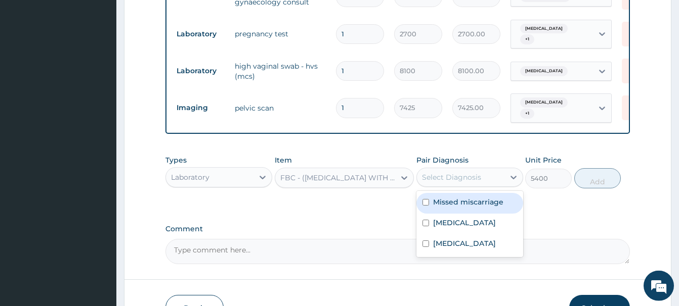
click at [472, 173] on div "Select Diagnosis" at bounding box center [451, 177] width 59 height 10
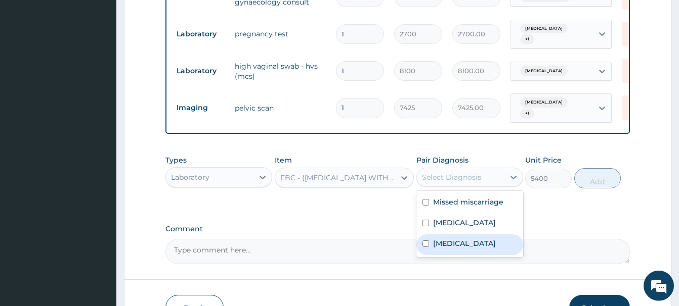
click at [470, 239] on label "Bacteremia" at bounding box center [464, 244] width 63 height 10
checkbox input "true"
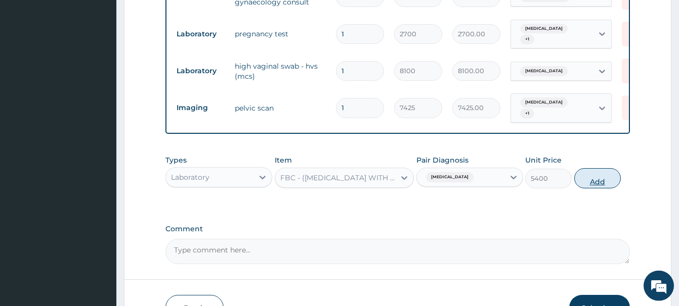
click at [583, 168] on button "Add" at bounding box center [597, 178] width 47 height 20
type input "0"
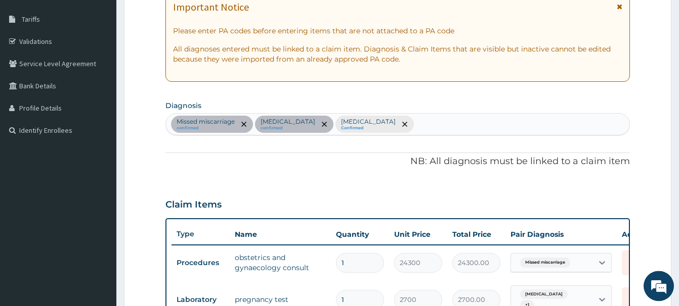
scroll to position [63, 0]
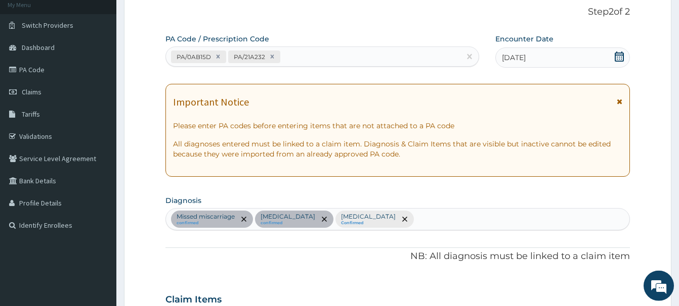
click at [413, 220] on div "Missed miscarriage confirmed Acute vaginitis confirmed Bacteremia Confirmed" at bounding box center [397, 219] width 463 height 21
type input "MALA"
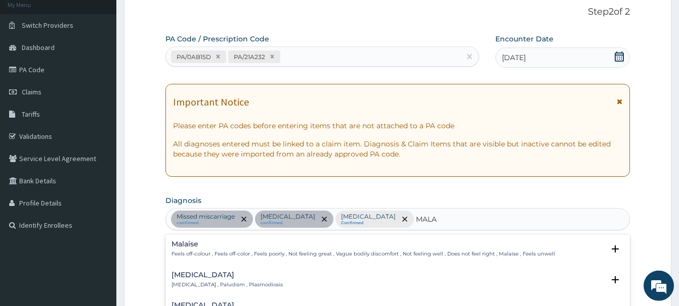
drag, startPoint x: 184, startPoint y: 279, endPoint x: 253, endPoint y: 195, distance: 108.5
click at [184, 278] on h4 "Malaria" at bounding box center [226, 276] width 111 height 8
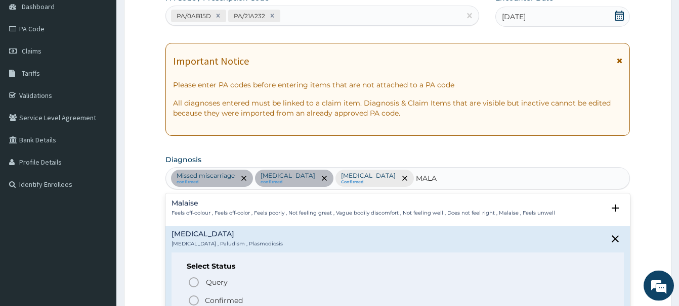
scroll to position [114, 0]
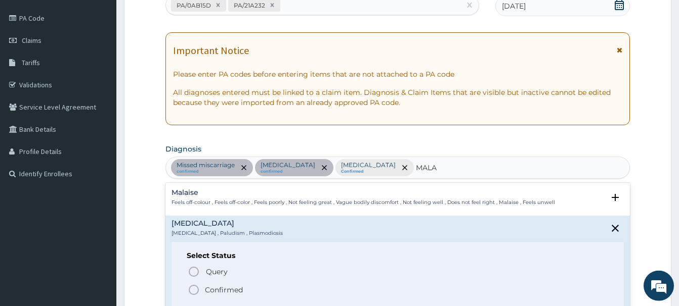
drag, startPoint x: 193, startPoint y: 290, endPoint x: 233, endPoint y: 238, distance: 64.9
click at [194, 289] on icon "status option filled" at bounding box center [194, 290] width 12 height 12
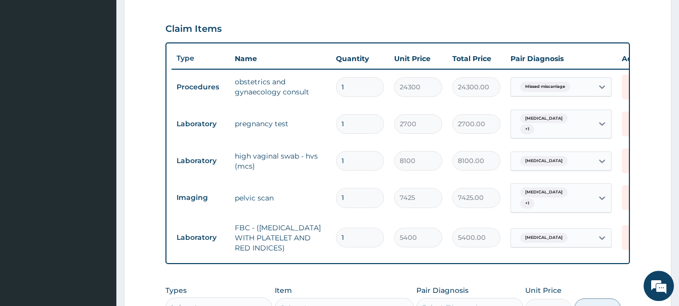
scroll to position [372, 0]
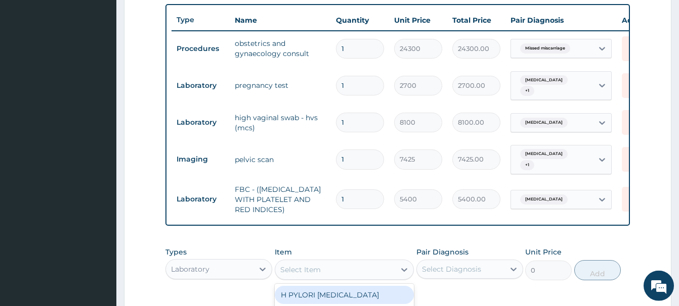
click at [295, 265] on div "Select Item" at bounding box center [300, 270] width 40 height 10
type input "MALA"
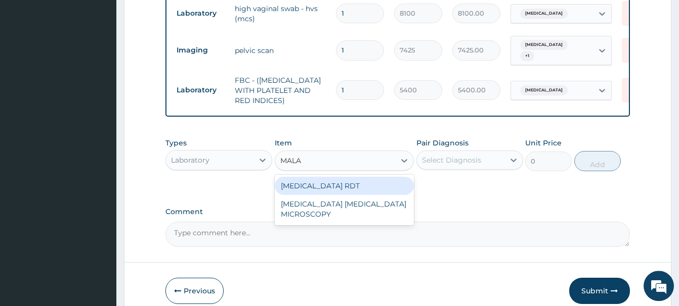
scroll to position [520, 0]
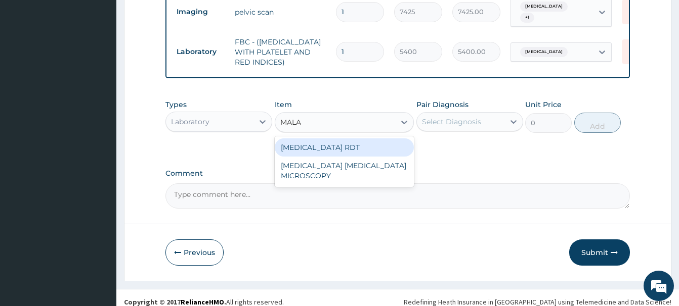
click at [350, 139] on div "MALARIA RDT" at bounding box center [344, 148] width 139 height 18
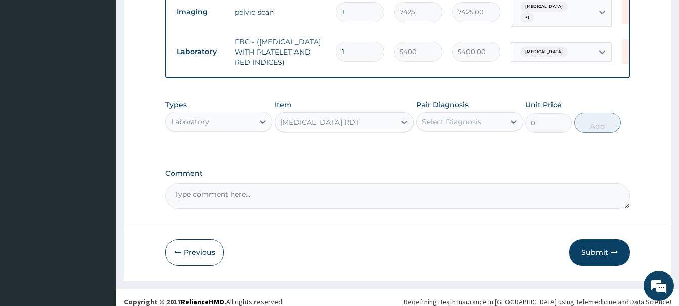
type input "2700"
drag, startPoint x: 467, startPoint y: 112, endPoint x: 467, endPoint y: 124, distance: 12.1
click at [467, 117] on div "Select Diagnosis" at bounding box center [451, 122] width 59 height 10
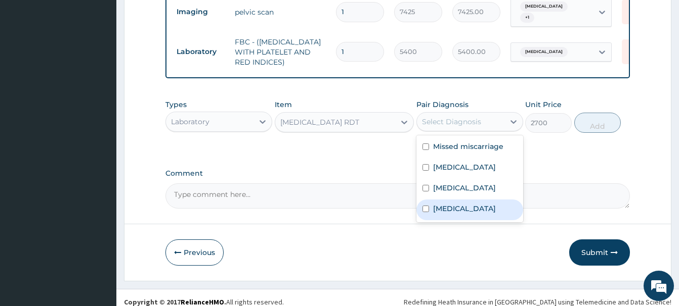
click at [461, 204] on div "[MEDICAL_DATA]" at bounding box center [469, 210] width 107 height 21
checkbox input "true"
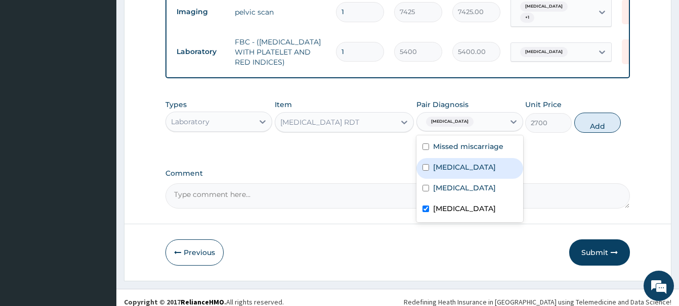
drag, startPoint x: 604, startPoint y: 110, endPoint x: 599, endPoint y: 109, distance: 5.6
click at [603, 113] on button "Add" at bounding box center [597, 123] width 47 height 20
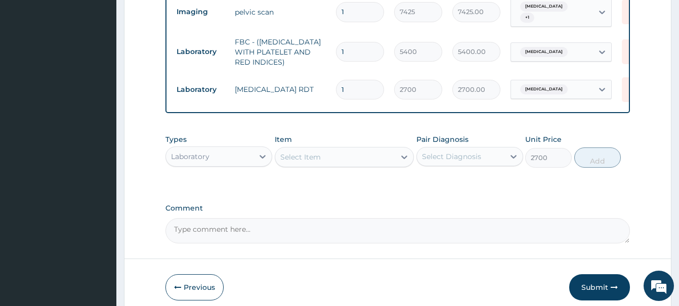
type input "0"
click at [199, 152] on div "Laboratory" at bounding box center [190, 157] width 38 height 10
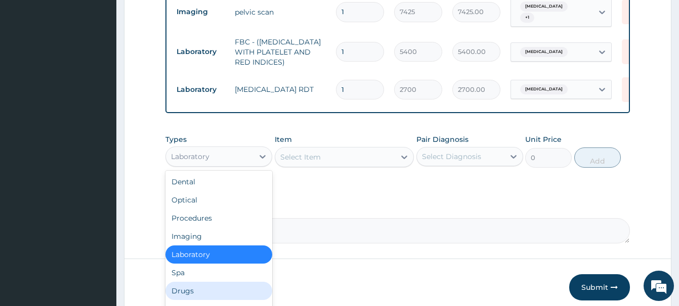
click at [187, 282] on div "Drugs" at bounding box center [218, 291] width 107 height 18
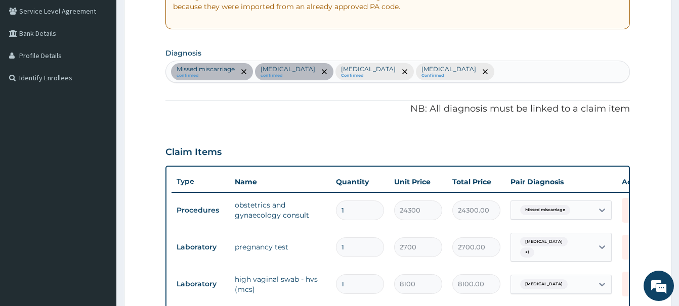
scroll to position [56, 0]
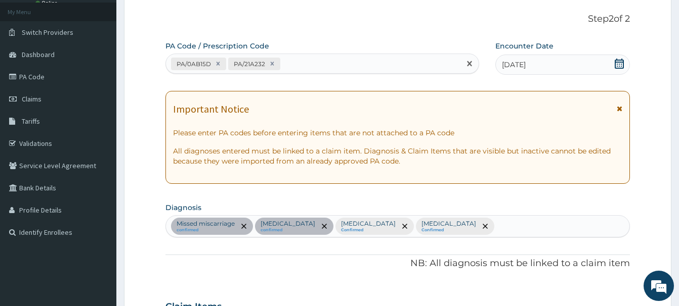
click at [296, 65] on div "PA/0AB15D PA/21A232" at bounding box center [313, 64] width 294 height 17
paste input "PA/523AB8"
type input "PA/523AB8"
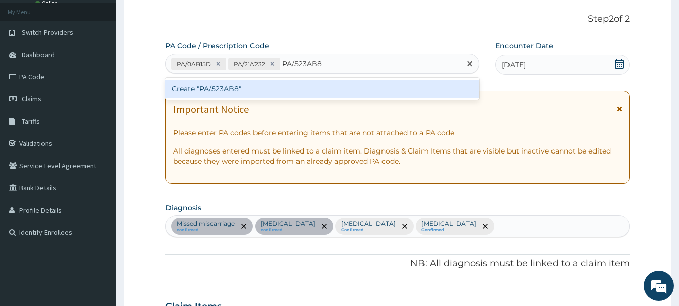
click at [219, 87] on div "Create "PA/523AB8"" at bounding box center [322, 89] width 314 height 18
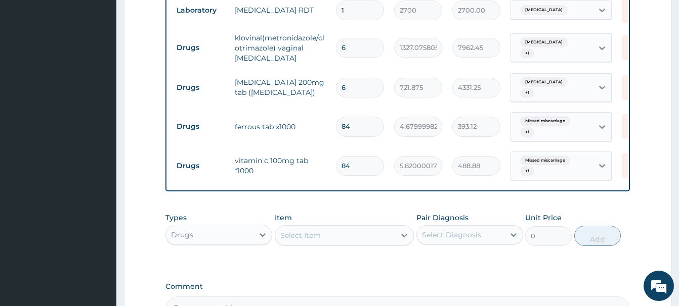
scroll to position [548, 0]
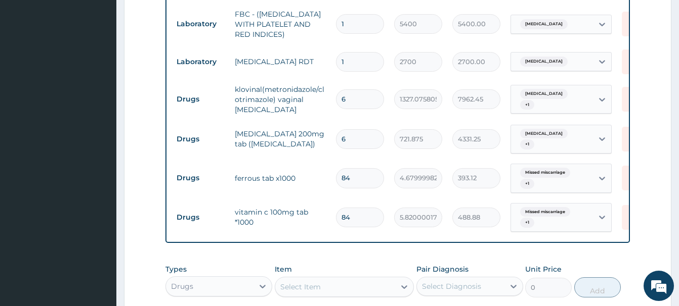
drag, startPoint x: 366, startPoint y: 206, endPoint x: 323, endPoint y: 212, distance: 43.4
click at [336, 212] on input "84" at bounding box center [360, 218] width 48 height 20
type input "2"
type input "11.64"
type input "28"
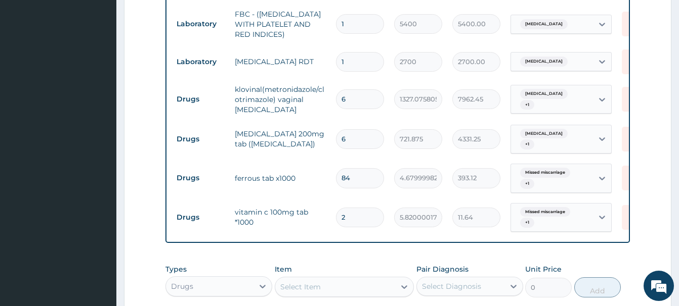
type input "162.96"
type input "28"
drag, startPoint x: 358, startPoint y: 163, endPoint x: 314, endPoint y: 164, distance: 44.5
click at [336, 168] on input "84" at bounding box center [360, 178] width 48 height 20
type input "2"
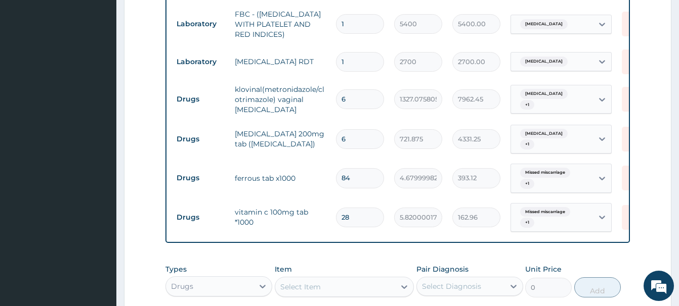
type input "9.36"
type input "21"
type input "98.28"
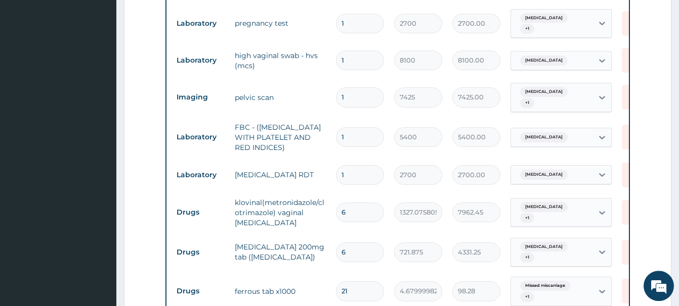
scroll to position [496, 0]
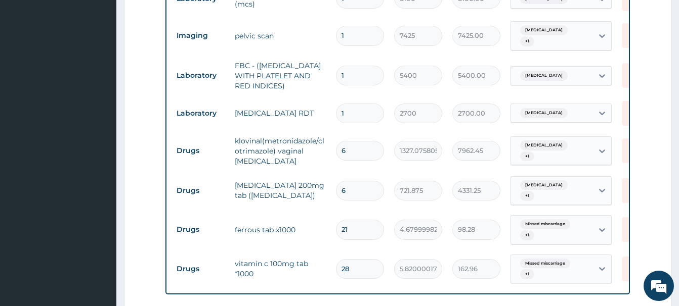
drag, startPoint x: 355, startPoint y: 215, endPoint x: 304, endPoint y: 222, distance: 51.0
click at [336, 222] on input "21" at bounding box center [360, 230] width 48 height 20
type input "8"
type input "37.44"
type input "84"
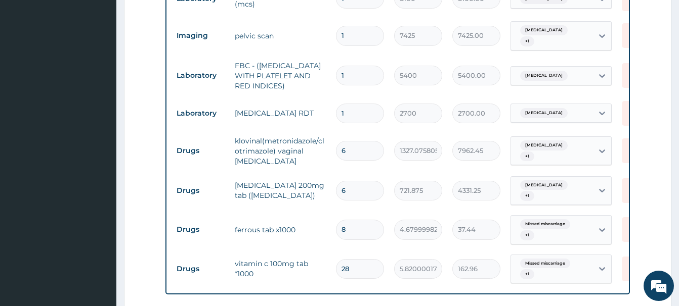
type input "393.12"
type input "84"
drag, startPoint x: 326, startPoint y: 257, endPoint x: 313, endPoint y: 259, distance: 13.4
click at [336, 259] on input "28" at bounding box center [360, 269] width 48 height 20
type input "2"
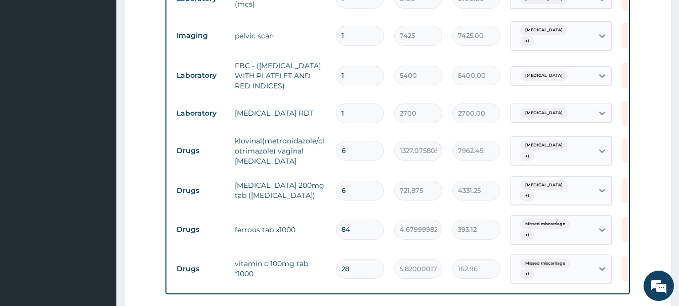
type input "11.64"
type input "21"
type input "122.22"
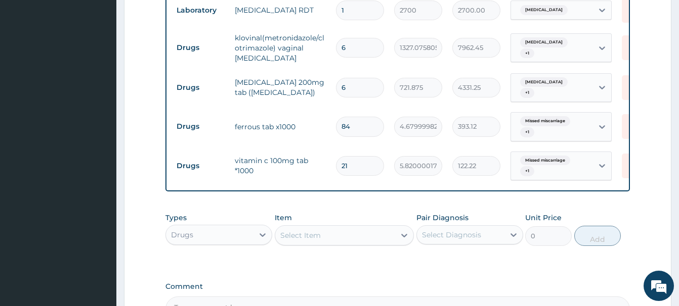
type input "21"
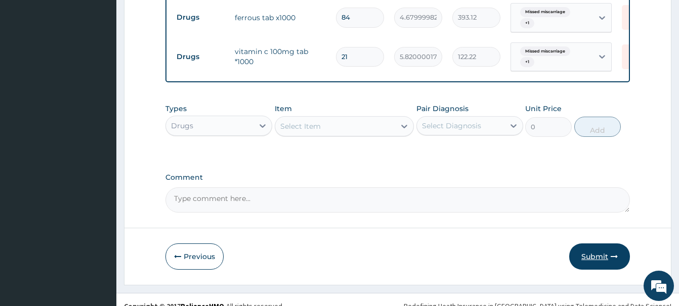
click at [603, 247] on button "Submit" at bounding box center [599, 257] width 61 height 26
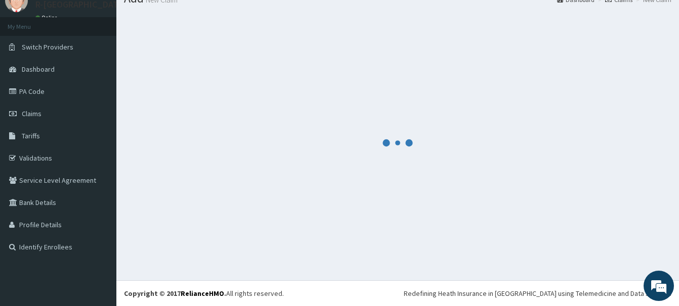
scroll to position [41, 0]
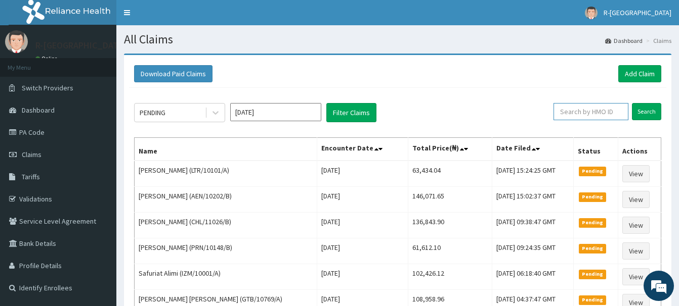
click at [577, 112] on input "text" at bounding box center [590, 111] width 75 height 17
paste input "(LTR/10101/A"
click at [557, 112] on input "(LTR/10101/A" at bounding box center [574, 111] width 67 height 17
type input "LTR/10101/A"
click at [647, 108] on input "Search" at bounding box center [646, 111] width 29 height 17
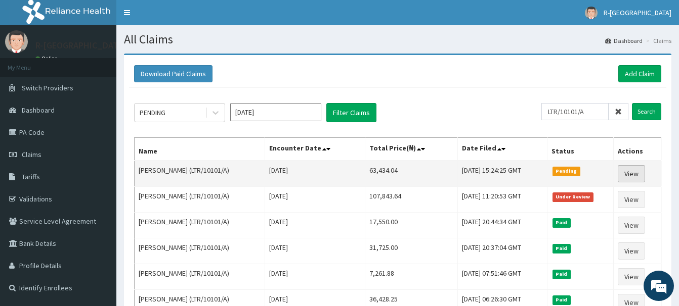
click at [636, 174] on link "View" at bounding box center [630, 173] width 27 height 17
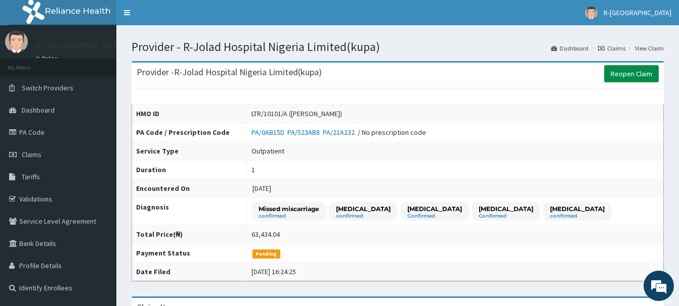
click at [627, 72] on link "Reopen Claim" at bounding box center [631, 73] width 55 height 17
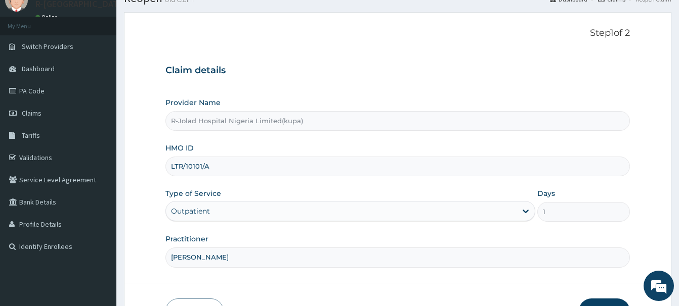
scroll to position [109, 0]
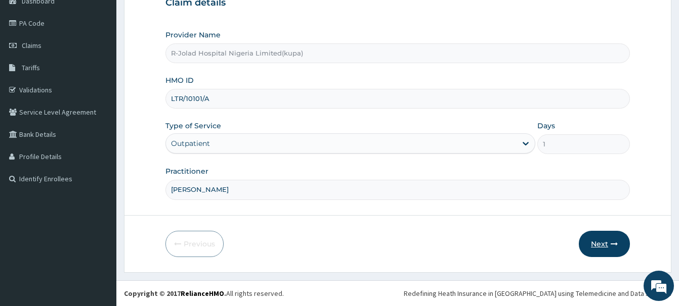
click at [594, 240] on button "Next" at bounding box center [604, 244] width 51 height 26
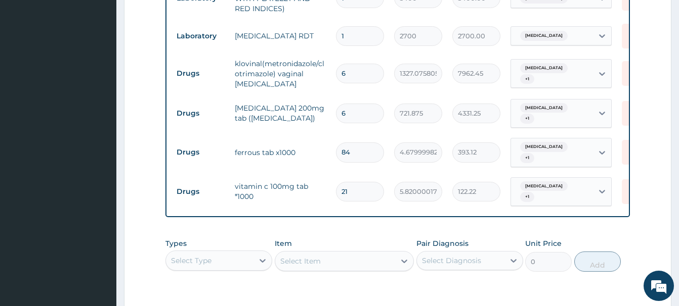
scroll to position [648, 0]
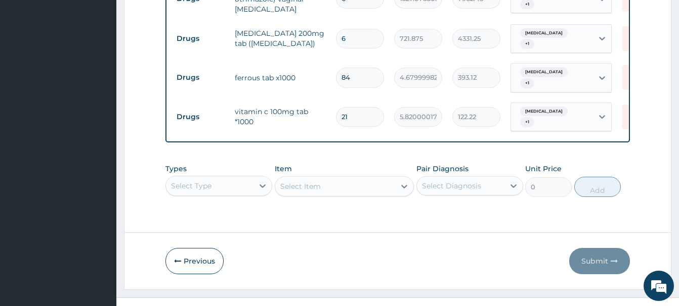
click at [192, 172] on div "Types Select Type Item Select Item Pair Diagnosis Select Diagnosis Unit Price 0…" at bounding box center [397, 180] width 464 height 43
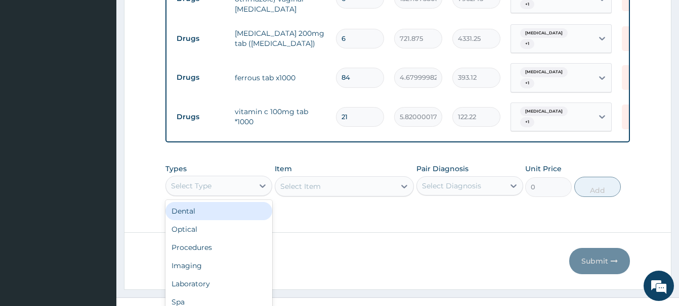
scroll to position [28, 0]
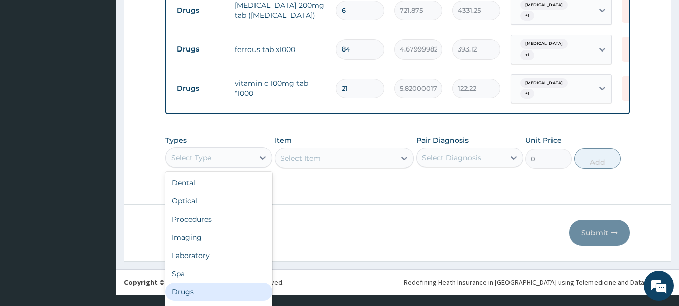
drag, startPoint x: 182, startPoint y: 277, endPoint x: 183, endPoint y: 272, distance: 5.3
click at [182, 283] on div "Drugs" at bounding box center [218, 292] width 107 height 18
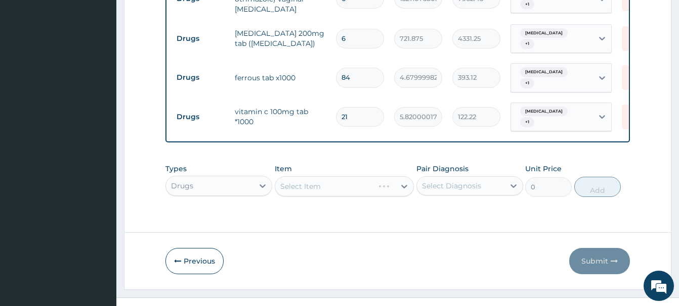
scroll to position [0, 0]
click at [296, 179] on div "Select Item" at bounding box center [335, 187] width 120 height 16
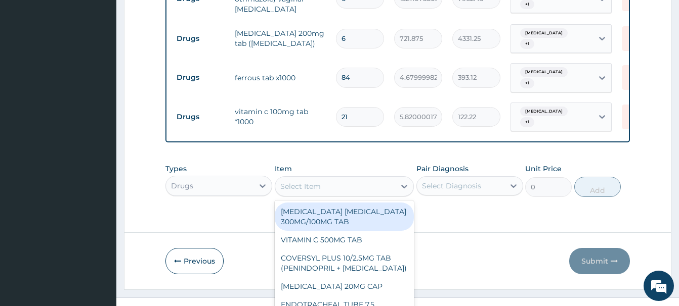
scroll to position [29, 0]
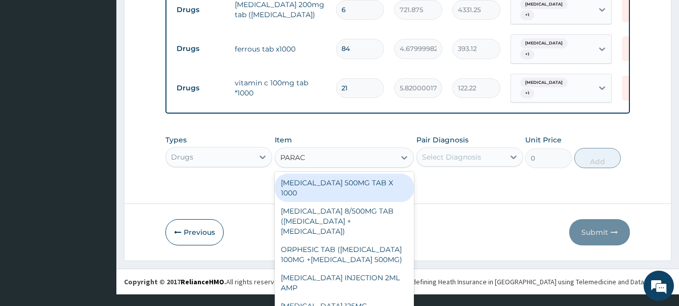
type input "PARACE"
click at [344, 174] on div "[MEDICAL_DATA] 500MG TAB X 1000" at bounding box center [344, 188] width 139 height 28
type input "22.39999961853027"
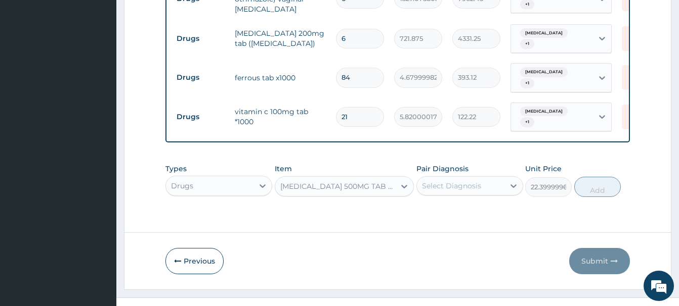
scroll to position [0, 0]
click at [468, 181] on div "Select Diagnosis" at bounding box center [451, 186] width 59 height 10
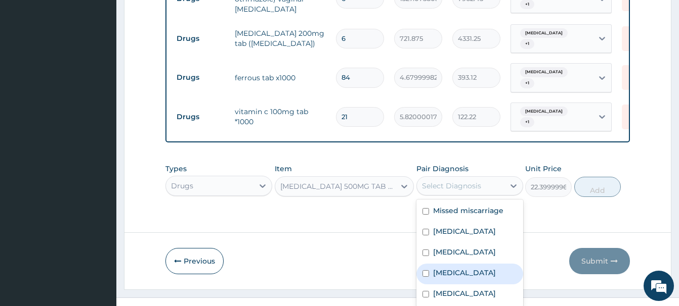
click at [456, 268] on label "[MEDICAL_DATA]" at bounding box center [464, 273] width 63 height 10
checkbox input "true"
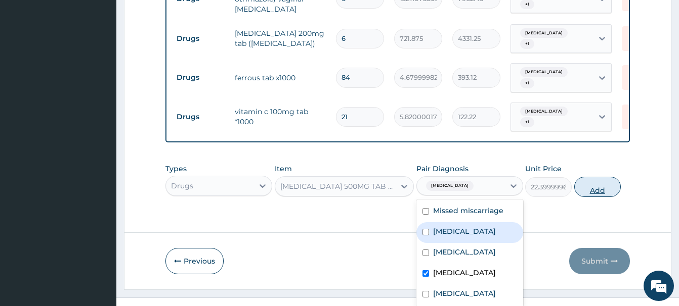
click at [600, 177] on button "Add" at bounding box center [597, 187] width 47 height 20
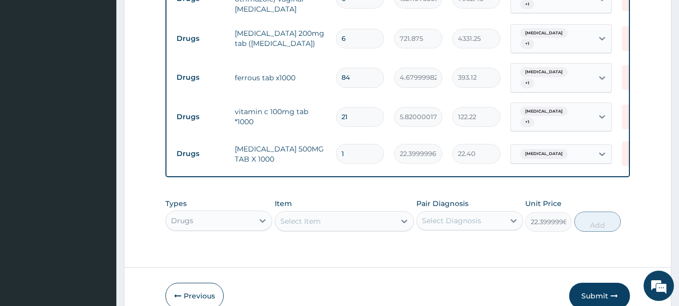
type input "0"
click at [359, 144] on input "1" at bounding box center [360, 154] width 48 height 20
type input "18"
type input "403.20"
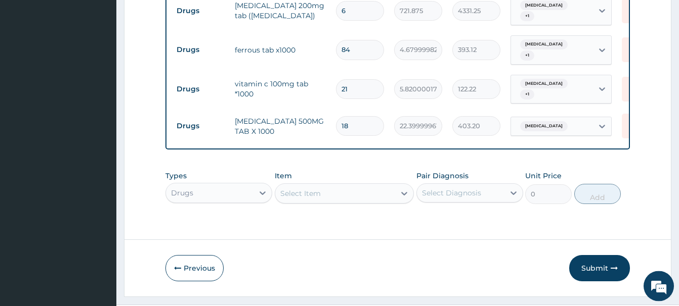
scroll to position [683, 0]
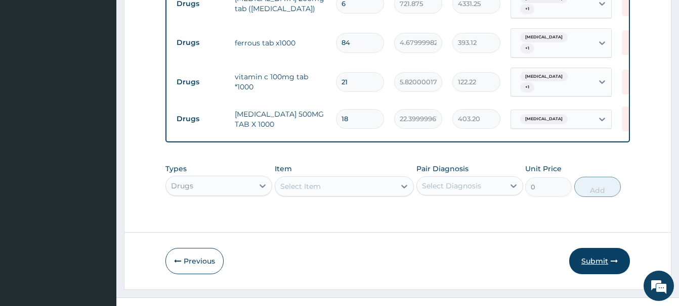
type input "18"
click at [593, 248] on button "Submit" at bounding box center [599, 261] width 61 height 26
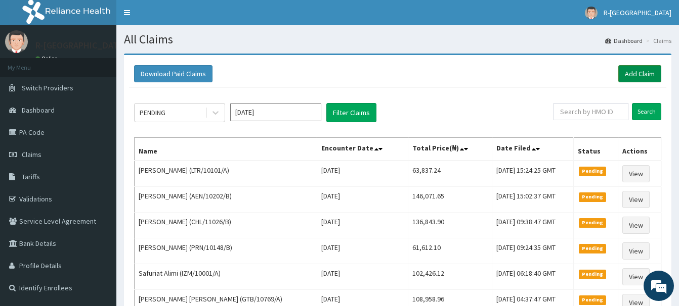
click at [631, 74] on link "Add Claim" at bounding box center [639, 73] width 43 height 17
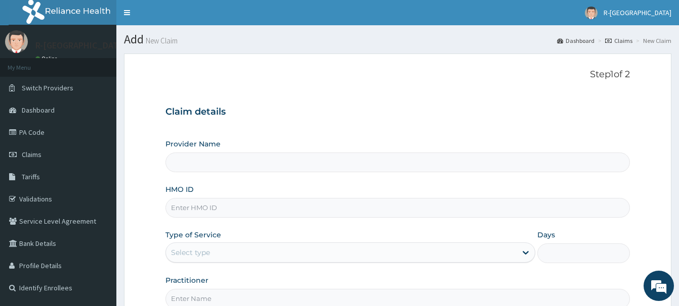
scroll to position [103, 0]
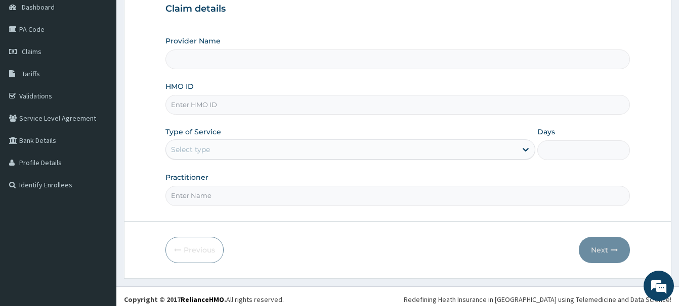
type input "HTH/10018/B"
type input "R-Jolad Hospital Nigeria Limited(kupa)"
type input "HTH/10018/B"
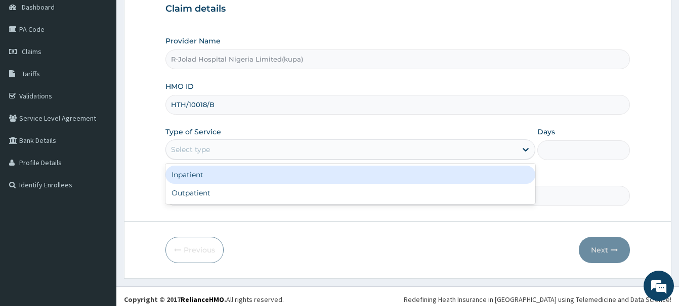
click at [183, 154] on div "Select type" at bounding box center [190, 150] width 39 height 10
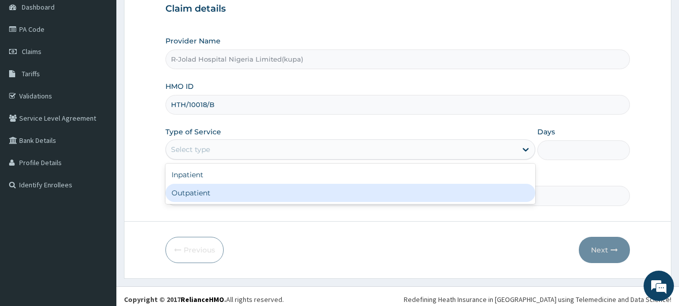
click at [176, 200] on div "Outpatient" at bounding box center [350, 193] width 370 height 18
type input "1"
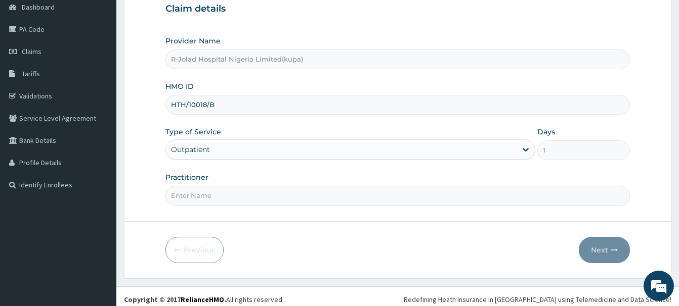
click at [179, 197] on input "Practitioner" at bounding box center [397, 196] width 464 height 20
paste input "[PERSON_NAME]"
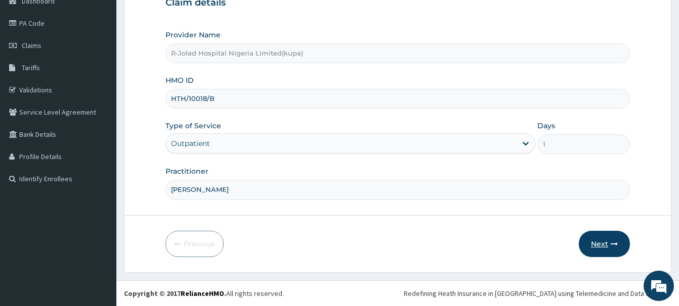
type input "[PERSON_NAME]"
click at [596, 244] on button "Next" at bounding box center [604, 244] width 51 height 26
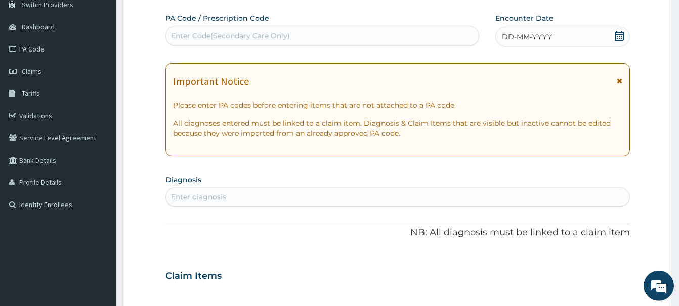
scroll to position [58, 0]
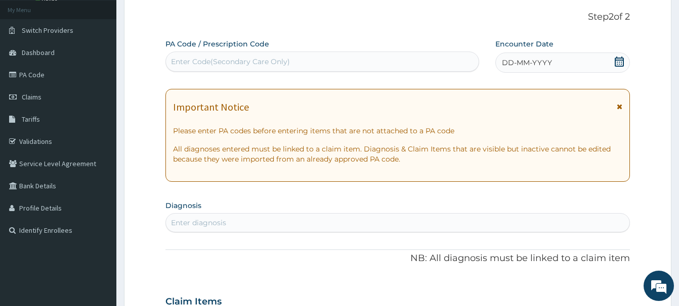
click at [618, 59] on icon at bounding box center [619, 62] width 10 height 10
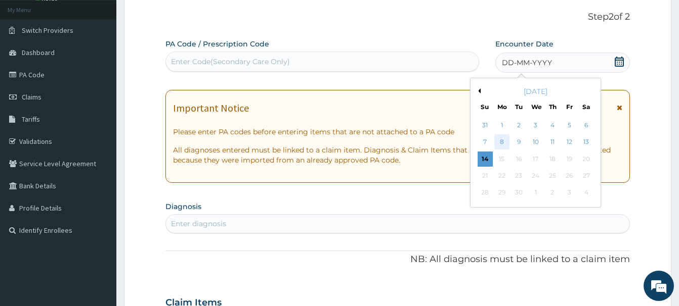
click at [502, 144] on div "8" at bounding box center [501, 142] width 15 height 15
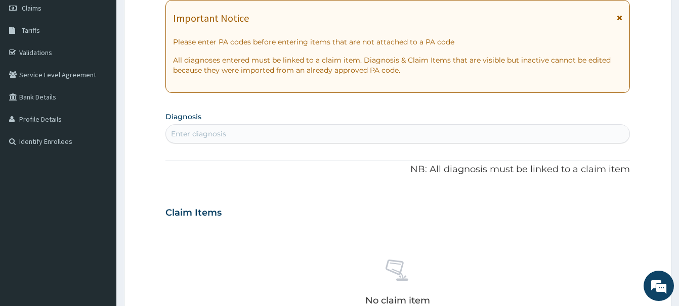
scroll to position [212, 0]
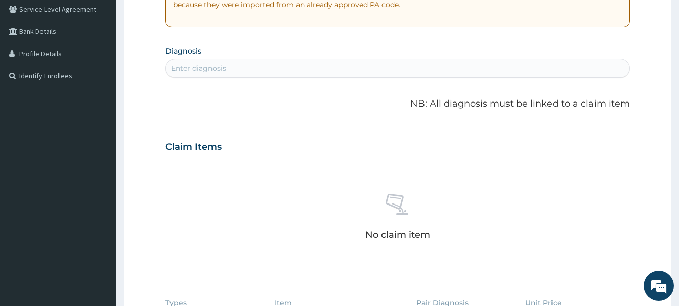
click at [200, 72] on div "Enter diagnosis" at bounding box center [198, 68] width 55 height 10
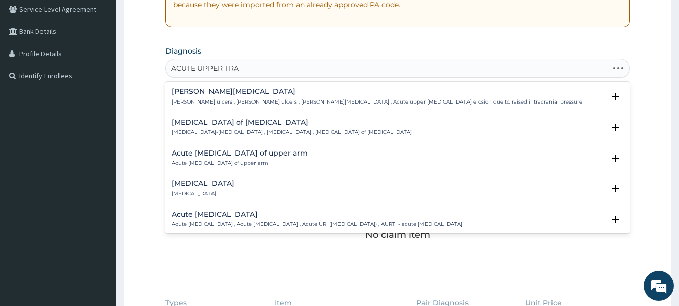
type input "ACUTE UPPER TRAC"
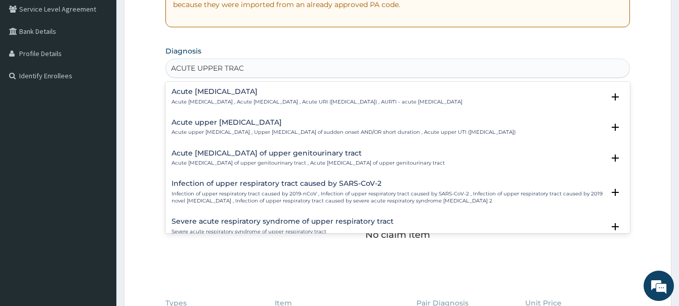
click at [236, 95] on h4 "Acute upper respiratory infection" at bounding box center [316, 92] width 291 height 8
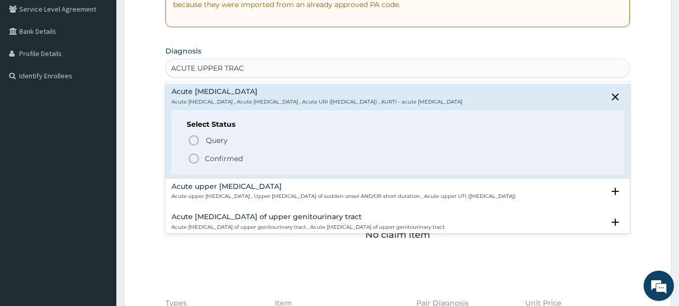
click at [195, 159] on icon "status option filled" at bounding box center [194, 159] width 12 height 12
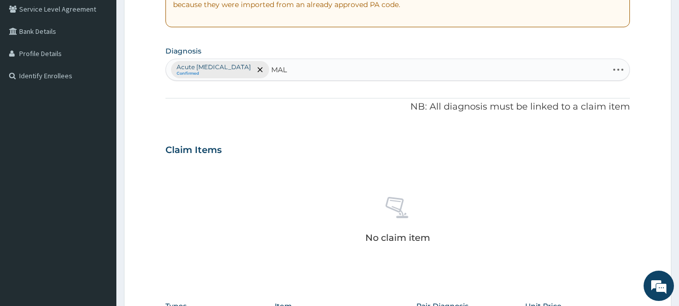
type input "MALA"
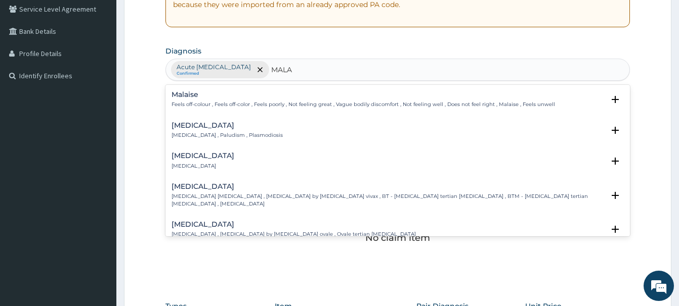
click at [190, 125] on h4 "Malaria" at bounding box center [226, 126] width 111 height 8
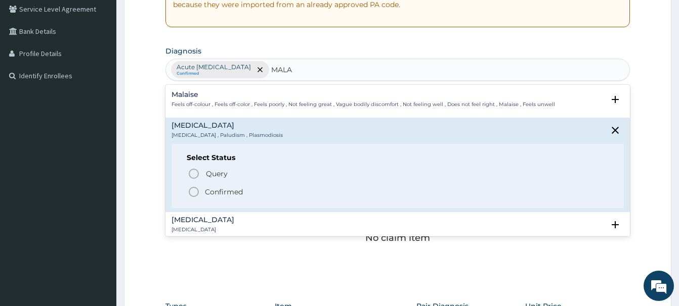
click at [193, 192] on icon "status option filled" at bounding box center [194, 192] width 12 height 12
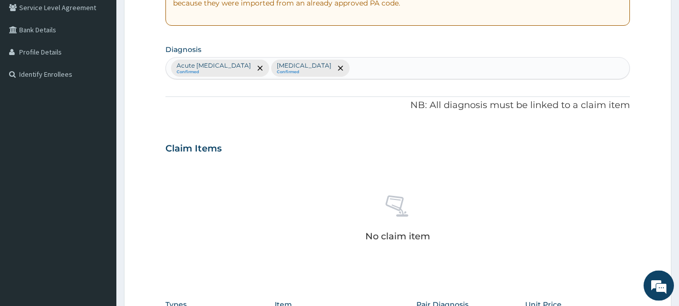
scroll to position [367, 0]
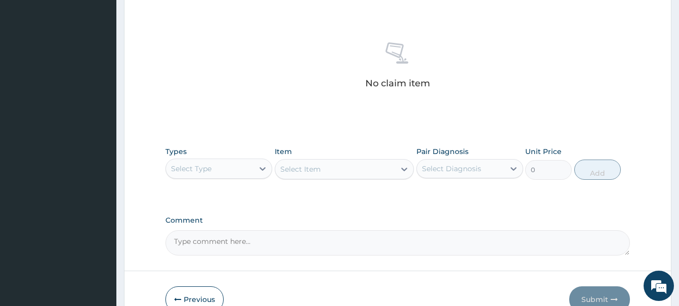
drag, startPoint x: 197, startPoint y: 166, endPoint x: 203, endPoint y: 159, distance: 9.4
click at [199, 165] on div "Select Type" at bounding box center [191, 169] width 40 height 10
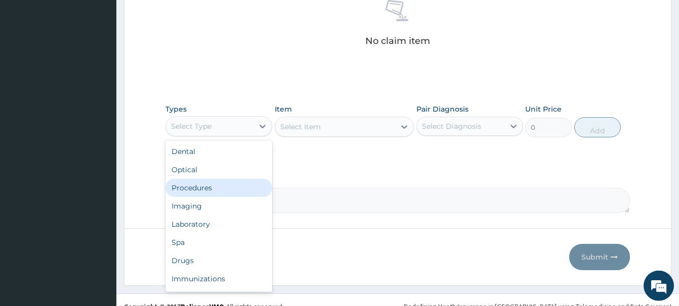
scroll to position [423, 0]
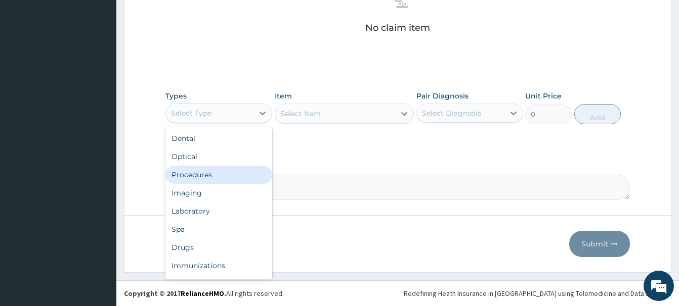
drag, startPoint x: 197, startPoint y: 172, endPoint x: 188, endPoint y: 170, distance: 9.4
click at [195, 171] on div "Procedures" at bounding box center [218, 175] width 107 height 18
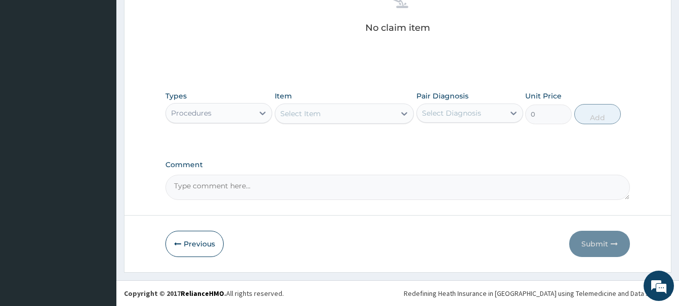
click at [295, 113] on div "Select Item" at bounding box center [300, 114] width 40 height 10
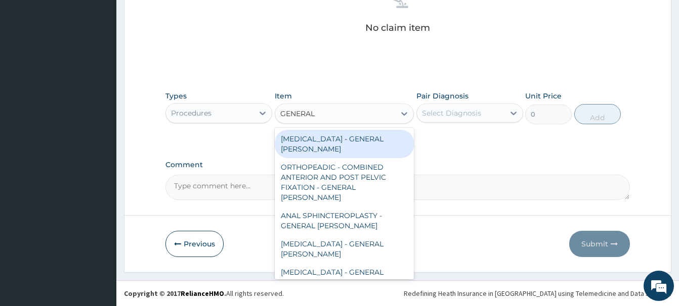
type input "GENERAL C"
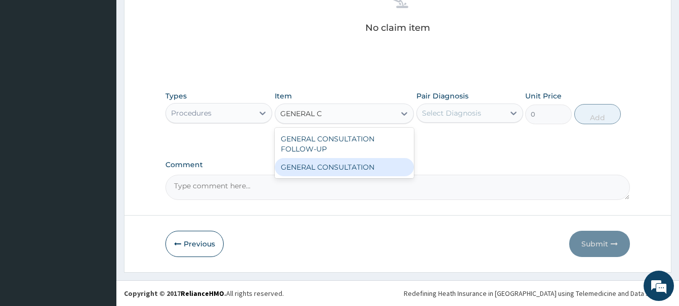
click at [354, 164] on div "GENERAL CONSULTATION" at bounding box center [344, 167] width 139 height 18
type input "6750"
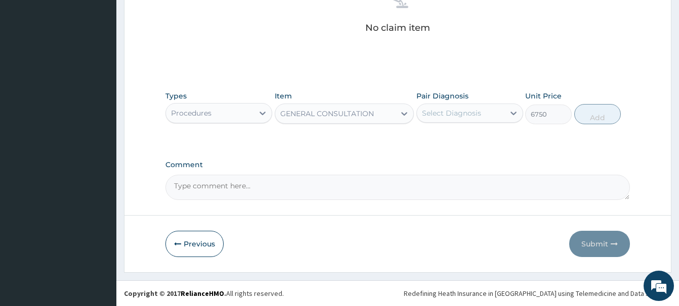
click at [463, 112] on div "Select Diagnosis" at bounding box center [451, 113] width 59 height 10
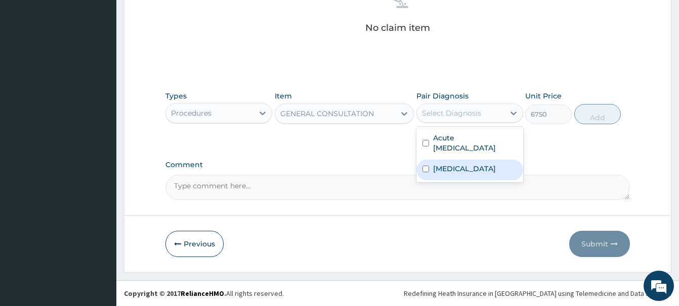
click at [464, 173] on div "[MEDICAL_DATA]" at bounding box center [469, 170] width 107 height 21
checkbox input "true"
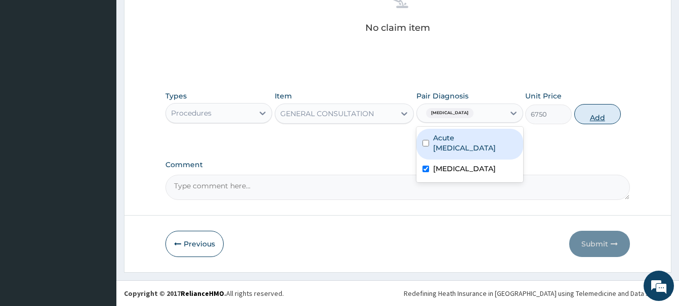
click at [600, 110] on button "Add" at bounding box center [597, 114] width 47 height 20
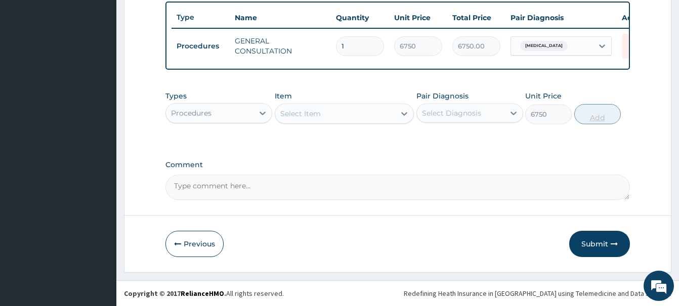
type input "0"
click at [216, 114] on div "Procedures" at bounding box center [209, 113] width 87 height 16
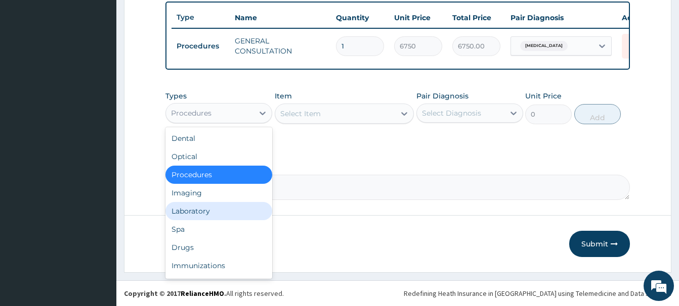
click at [184, 211] on div "Laboratory" at bounding box center [218, 211] width 107 height 18
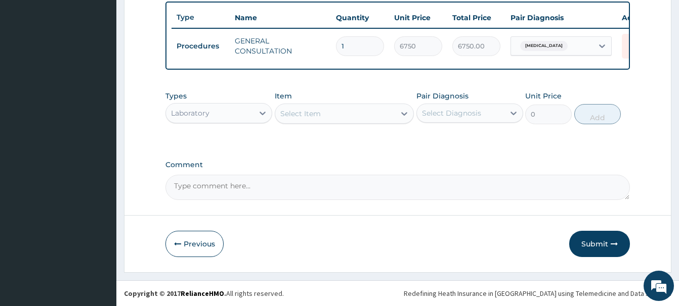
click at [196, 109] on div "Laboratory" at bounding box center [190, 113] width 38 height 10
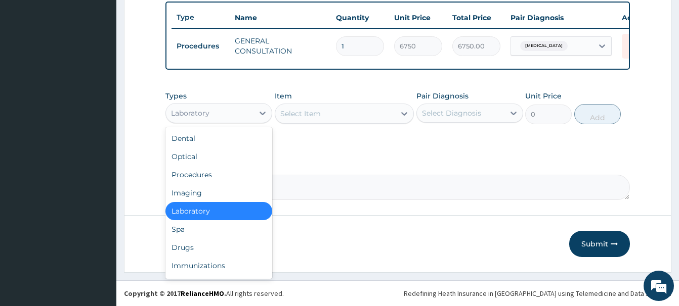
click at [289, 105] on div "Select Item" at bounding box center [344, 114] width 139 height 20
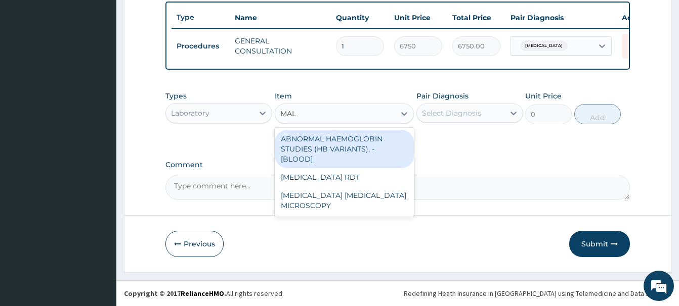
type input "MALA"
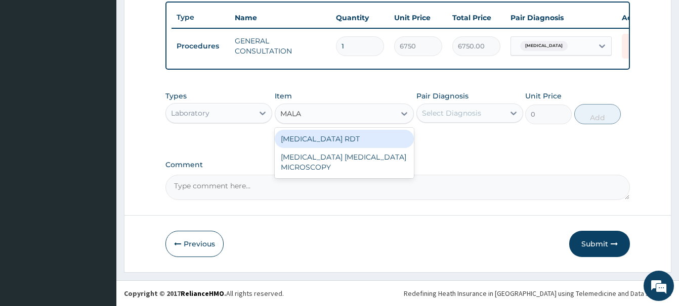
click at [317, 135] on div "[MEDICAL_DATA] RDT" at bounding box center [344, 139] width 139 height 18
type input "2700"
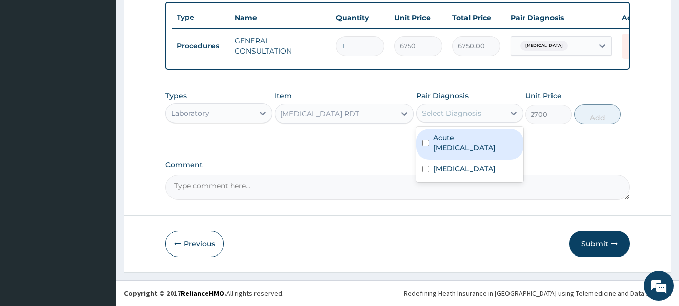
click at [454, 116] on div "Select Diagnosis" at bounding box center [451, 113] width 59 height 10
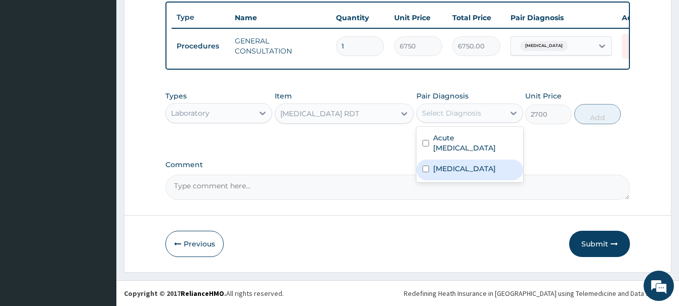
drag, startPoint x: 456, startPoint y: 175, endPoint x: 443, endPoint y: 170, distance: 13.6
click at [455, 174] on div "Malaria" at bounding box center [469, 170] width 107 height 21
checkbox input "true"
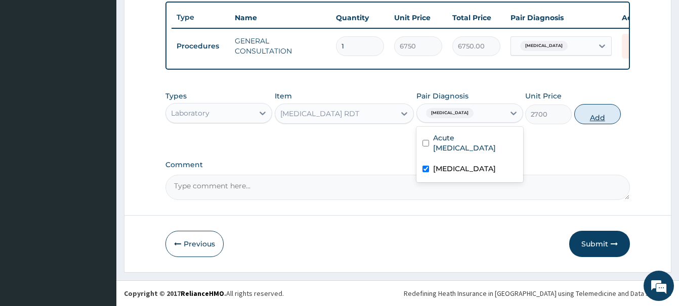
click at [594, 115] on button "Add" at bounding box center [597, 114] width 47 height 20
type input "0"
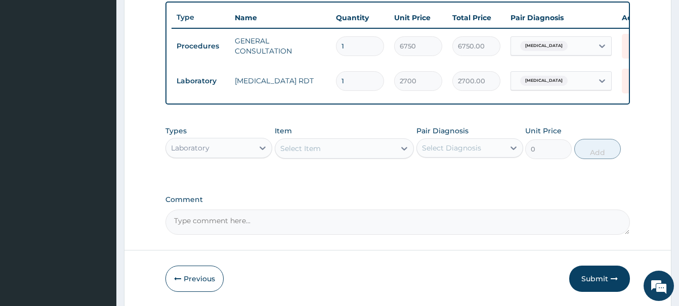
click at [307, 148] on div "Select Item" at bounding box center [300, 149] width 40 height 10
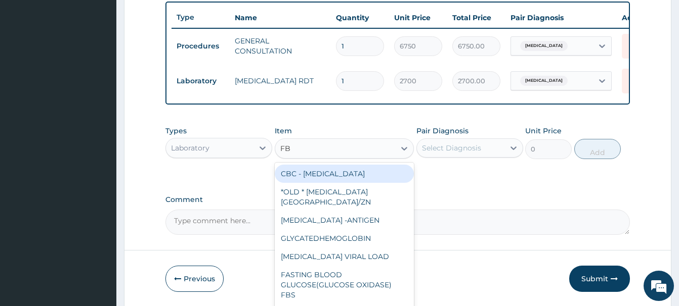
type input "FBC"
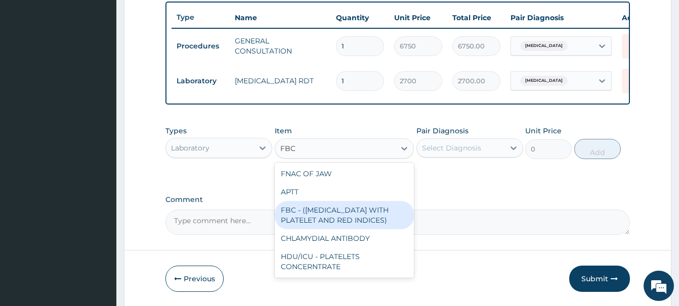
click at [327, 211] on div "FBC - (FULL BLOOD COUNT WITH PLATELET AND RED INDICES)" at bounding box center [344, 215] width 139 height 28
type input "5400"
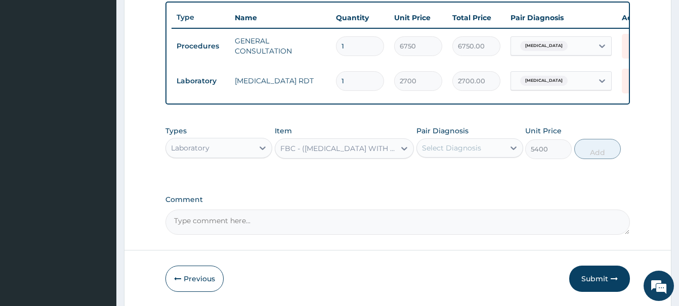
click at [467, 146] on div "Select Diagnosis" at bounding box center [451, 148] width 59 height 10
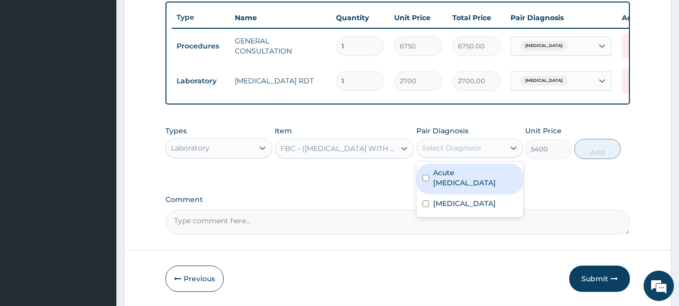
drag, startPoint x: 453, startPoint y: 179, endPoint x: 462, endPoint y: 169, distance: 13.6
click at [453, 179] on label "Acute upper respiratory infection" at bounding box center [475, 178] width 84 height 20
checkbox input "true"
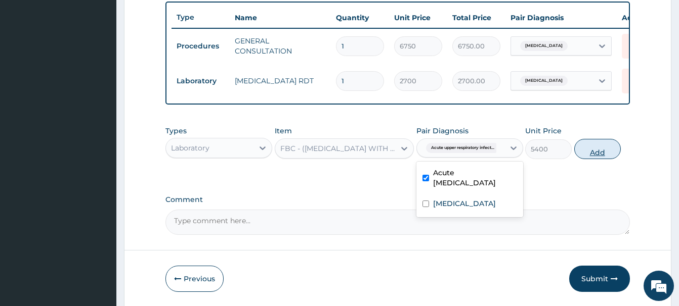
click at [604, 144] on button "Add" at bounding box center [597, 149] width 47 height 20
type input "0"
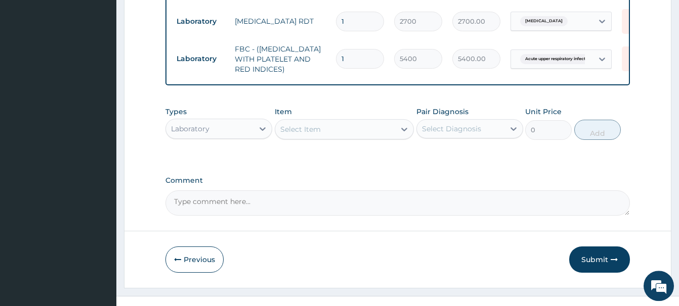
scroll to position [450, 0]
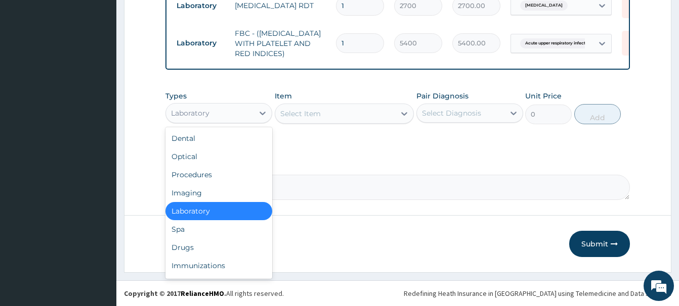
click at [200, 113] on div "Laboratory" at bounding box center [190, 113] width 38 height 10
click at [184, 248] on div "Drugs" at bounding box center [218, 248] width 107 height 18
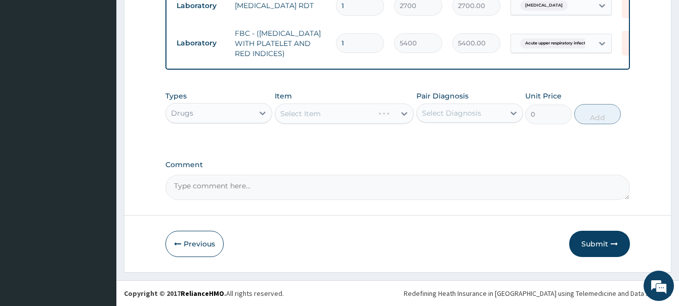
click at [302, 115] on div "Select Item" at bounding box center [344, 114] width 139 height 20
click at [301, 114] on div "Select Item" at bounding box center [344, 114] width 139 height 20
click at [299, 112] on div "Select Item" at bounding box center [300, 114] width 40 height 10
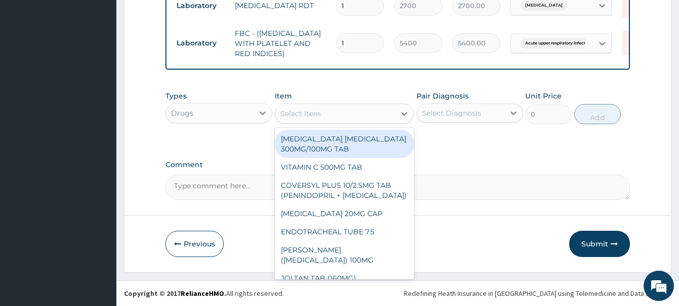
paste input "CHLORPHENIRAMINE TA"
type input "CHLORPHENIRAMINE TA"
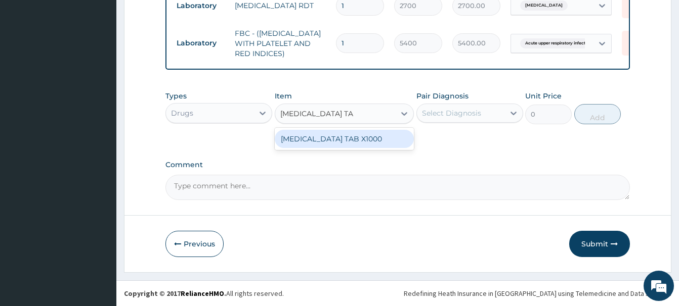
click at [341, 139] on div "CHLORPHENIRAMINE TAB X1000" at bounding box center [344, 139] width 139 height 18
type input "4.940000057220459"
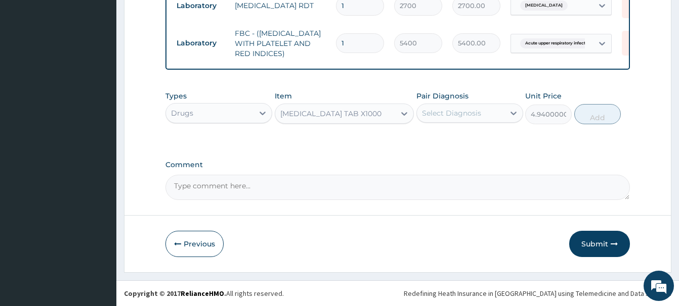
drag, startPoint x: 450, startPoint y: 112, endPoint x: 455, endPoint y: 112, distance: 5.1
click at [451, 112] on div "Select Diagnosis" at bounding box center [451, 113] width 59 height 10
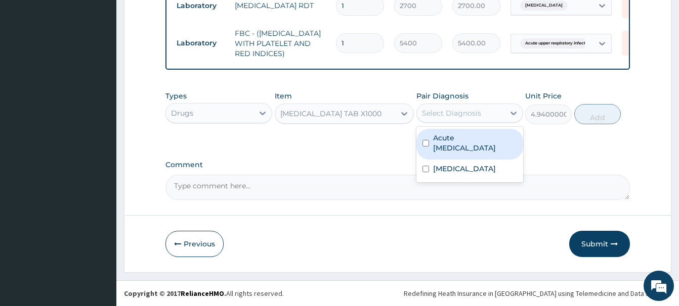
click at [466, 149] on label "Acute upper respiratory infection" at bounding box center [475, 143] width 84 height 20
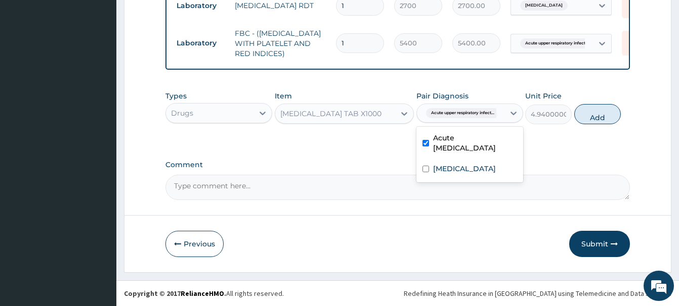
checkbox input "true"
click at [600, 112] on button "Add" at bounding box center [597, 114] width 47 height 20
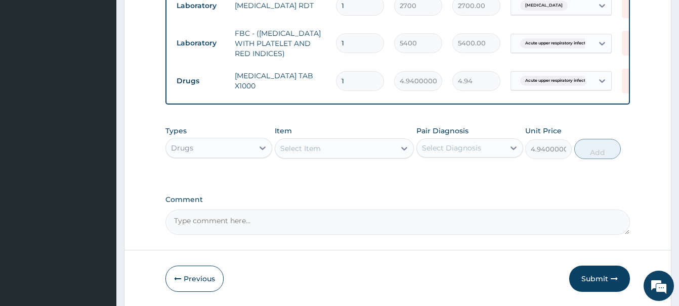
type input "0"
type input "10"
type input "49.40"
type input "10"
click at [295, 150] on div "Select Item" at bounding box center [300, 149] width 40 height 10
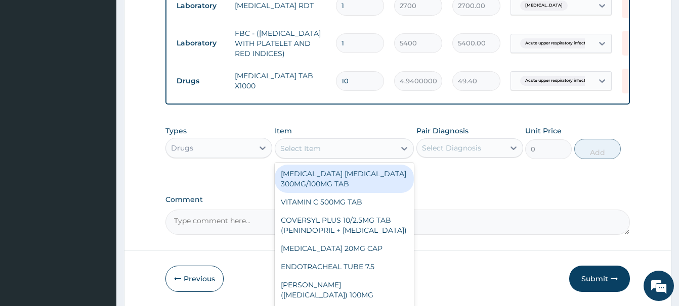
paste input "VITAMIN C 100MG TA"
type input "VITAMIN C 100MG TA"
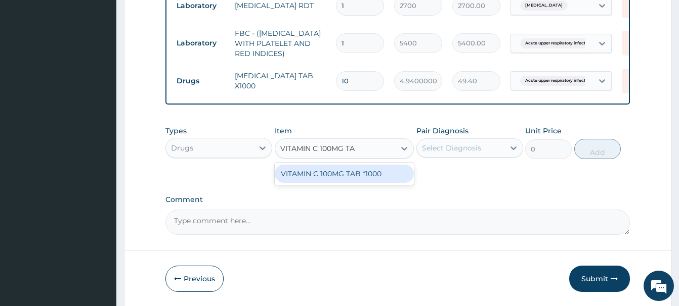
click at [352, 175] on div "VITAMIN C 100MG TAB *1000" at bounding box center [344, 174] width 139 height 18
type input "5.820000171661377"
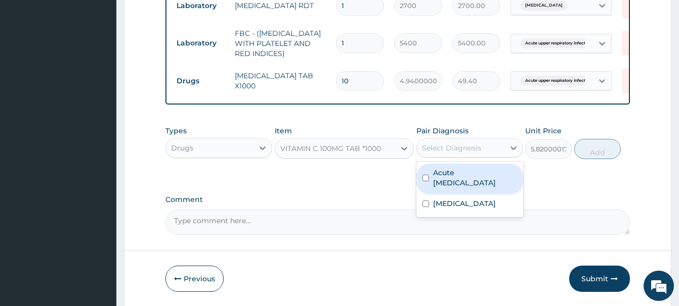
click at [459, 148] on div "Select Diagnosis" at bounding box center [451, 148] width 59 height 10
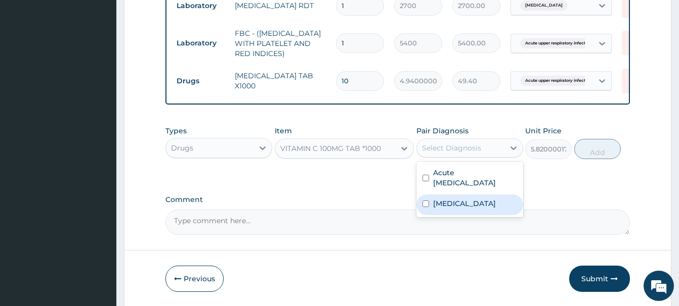
click at [443, 204] on label "Malaria" at bounding box center [464, 204] width 63 height 10
checkbox input "true"
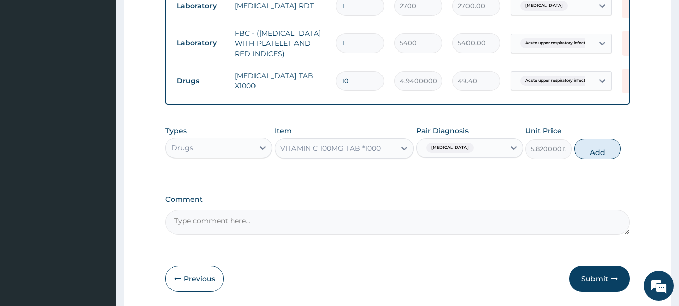
click at [586, 146] on button "Add" at bounding box center [597, 149] width 47 height 20
type input "0"
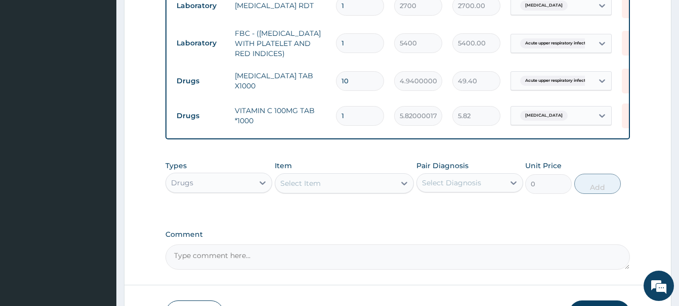
drag, startPoint x: 352, startPoint y: 118, endPoint x: 319, endPoint y: 120, distance: 33.9
click at [336, 120] on input "1" at bounding box center [360, 116] width 48 height 20
type input "4"
type input "23.28"
type input "42"
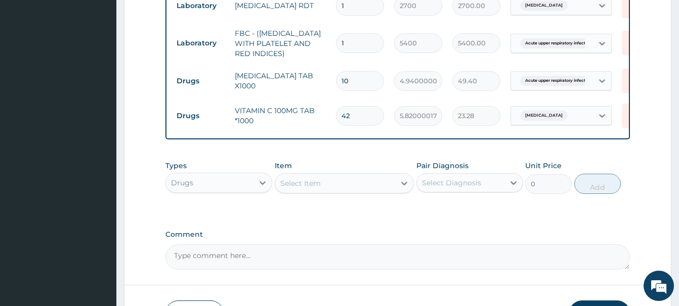
type input "244.44"
type input "42"
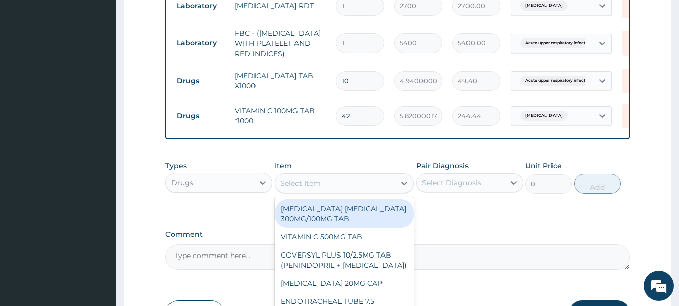
click at [304, 182] on div "Select Item" at bounding box center [300, 184] width 40 height 10
paste input "PARACETAMOL 500MG"
type input "PARACETAMOL 500MG"
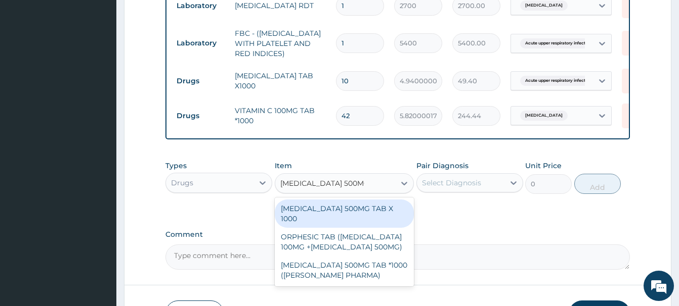
click at [348, 203] on div "[MEDICAL_DATA] 500MG TAB X 1000" at bounding box center [344, 214] width 139 height 28
type input "22.39999961853027"
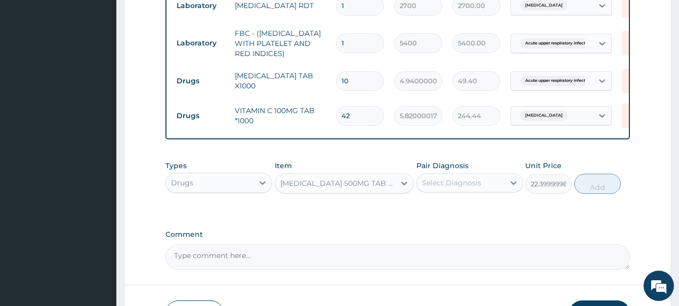
click at [460, 183] on div "Select Diagnosis" at bounding box center [451, 183] width 59 height 10
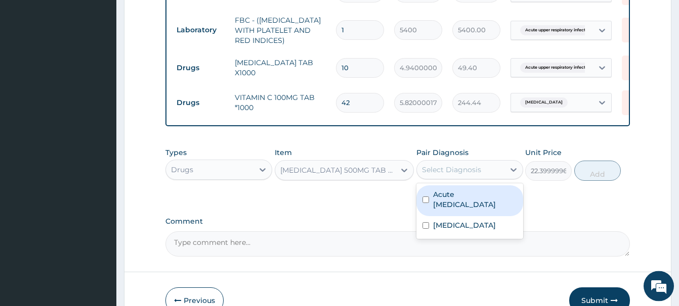
scroll to position [520, 0]
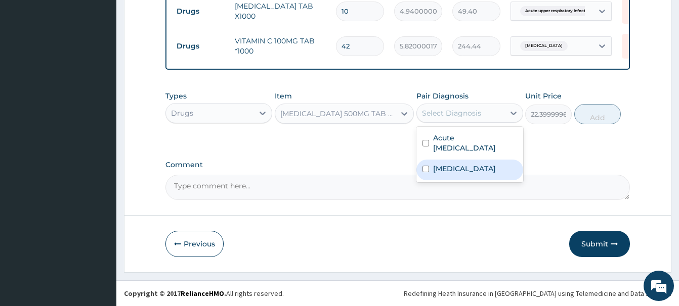
drag, startPoint x: 466, startPoint y: 170, endPoint x: 531, endPoint y: 166, distance: 64.9
click at [466, 170] on div "[MEDICAL_DATA]" at bounding box center [469, 170] width 107 height 21
checkbox input "true"
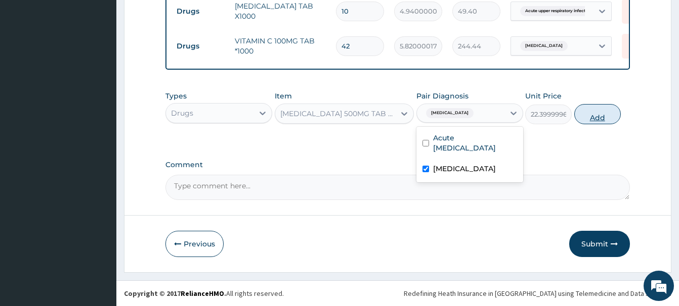
click at [596, 124] on div "Types Drugs Item PARACETAMOL 500MG TAB X 1000 Pair Diagnosis option Malaria, se…" at bounding box center [397, 107] width 464 height 43
drag, startPoint x: 600, startPoint y: 117, endPoint x: 596, endPoint y: 124, distance: 8.0
click at [599, 117] on button "Add" at bounding box center [597, 114] width 47 height 20
type input "0"
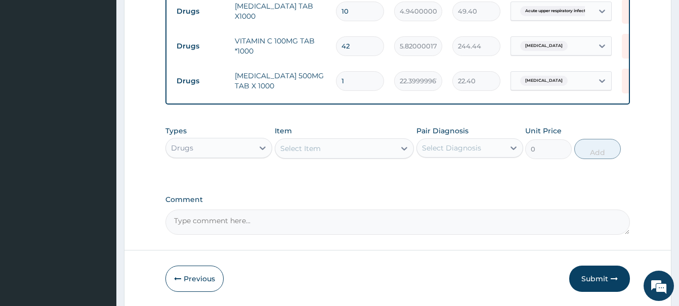
click at [359, 80] on input "1" at bounding box center [360, 81] width 48 height 20
type input "18"
type input "403.20"
type input "18"
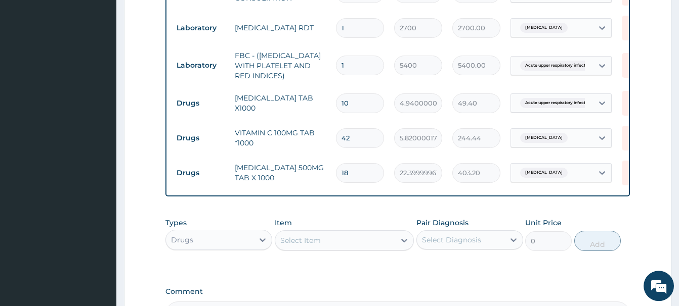
scroll to position [555, 0]
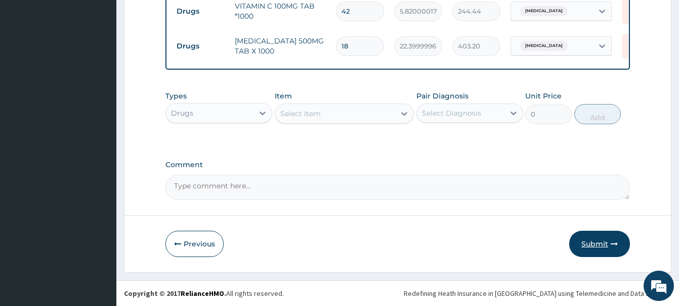
click at [600, 249] on button "Submit" at bounding box center [599, 244] width 61 height 26
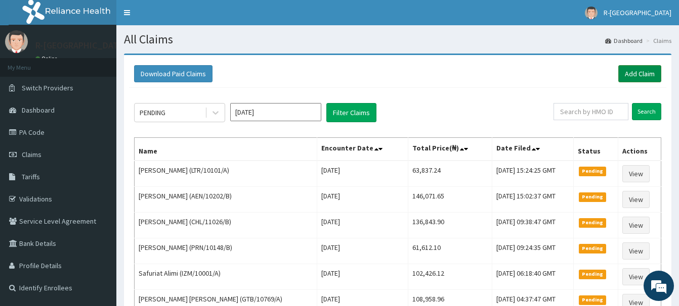
click at [637, 74] on link "Add Claim" at bounding box center [639, 73] width 43 height 17
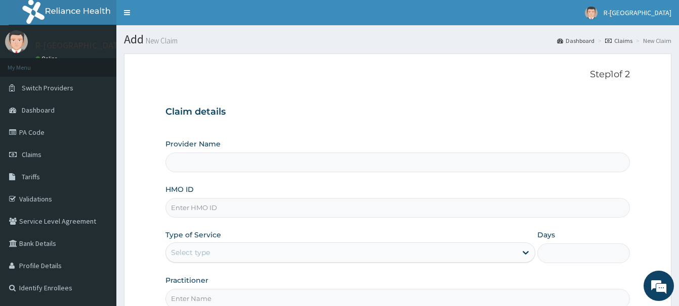
scroll to position [52, 0]
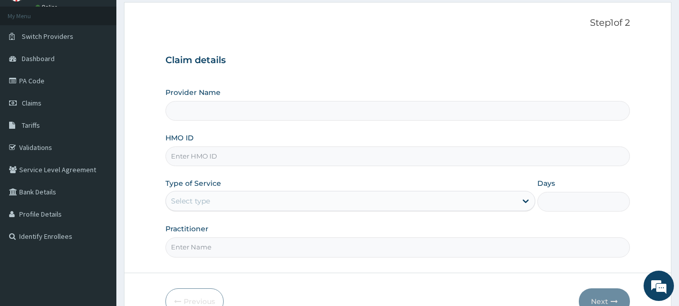
click at [178, 156] on input "HMO ID" at bounding box center [397, 157] width 464 height 20
drag, startPoint x: 177, startPoint y: 155, endPoint x: 176, endPoint y: 160, distance: 5.1
type input "R-Jolad Hospital Nigeria Limited(kupa)"
paste input "SWG/10008/A"
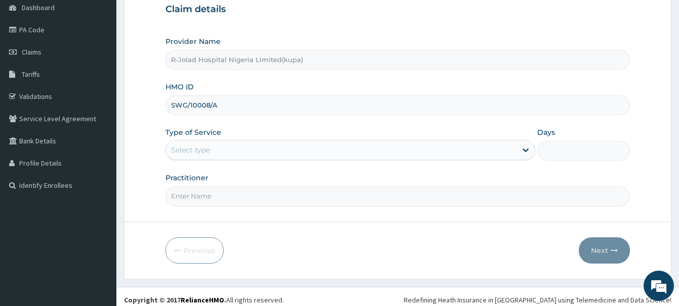
scroll to position [109, 0]
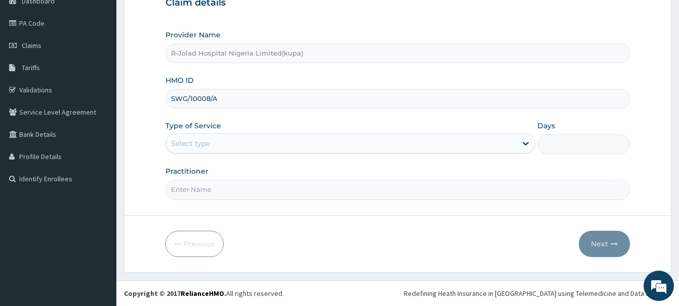
type input "SWG/10008/A"
click at [194, 143] on div "Select type" at bounding box center [190, 144] width 39 height 10
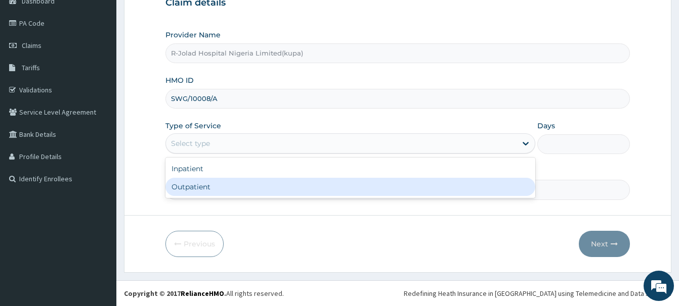
click at [178, 188] on div "Outpatient" at bounding box center [350, 187] width 370 height 18
type input "1"
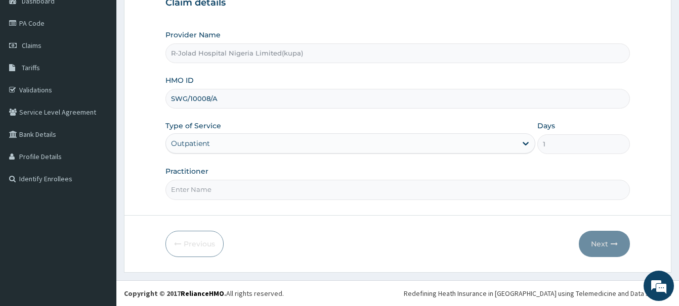
click at [185, 194] on input "Practitioner" at bounding box center [397, 190] width 464 height 20
drag, startPoint x: 184, startPoint y: 195, endPoint x: 179, endPoint y: 192, distance: 5.7
paste input "[PERSON_NAME]"
type input "[PERSON_NAME]"
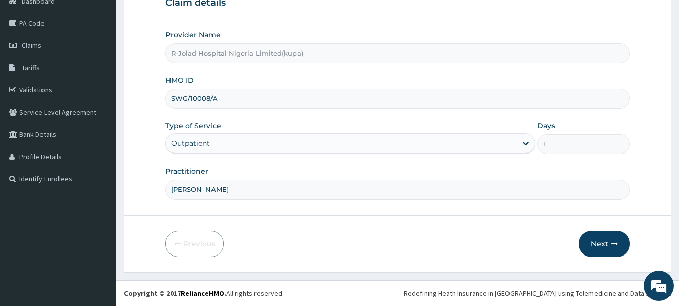
click at [606, 241] on button "Next" at bounding box center [604, 244] width 51 height 26
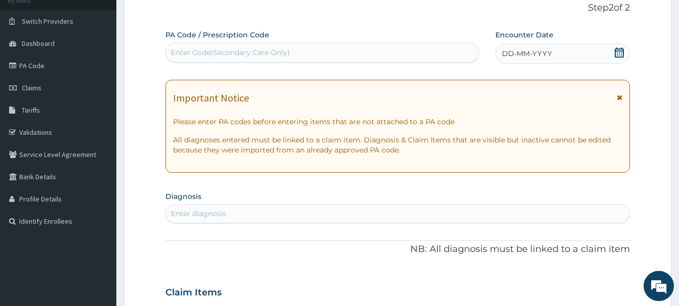
scroll to position [6, 0]
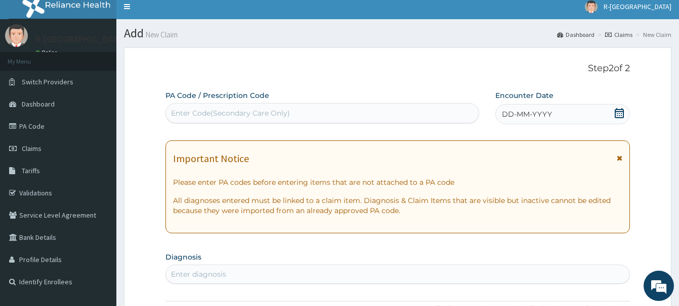
click at [621, 114] on icon at bounding box center [618, 113] width 9 height 10
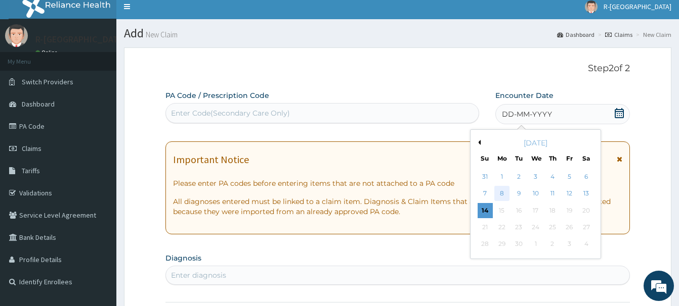
click at [502, 197] on div "8" at bounding box center [501, 194] width 15 height 15
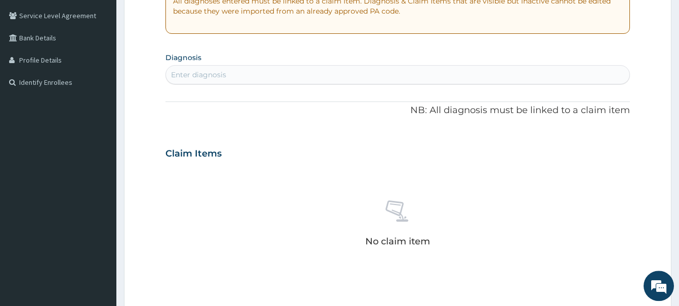
scroll to position [212, 0]
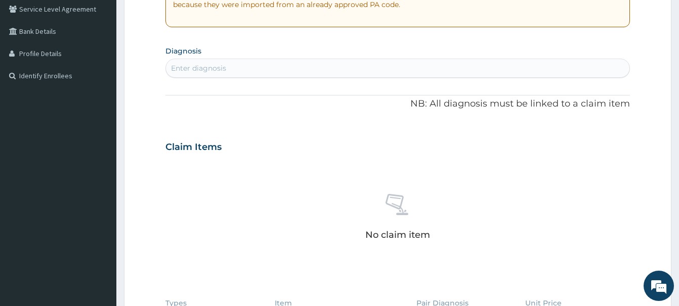
click at [180, 67] on div "Enter diagnosis" at bounding box center [198, 68] width 55 height 10
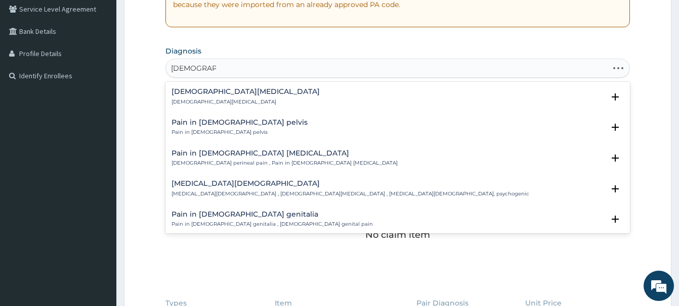
type input "[DEMOGRAPHIC_DATA] INFE"
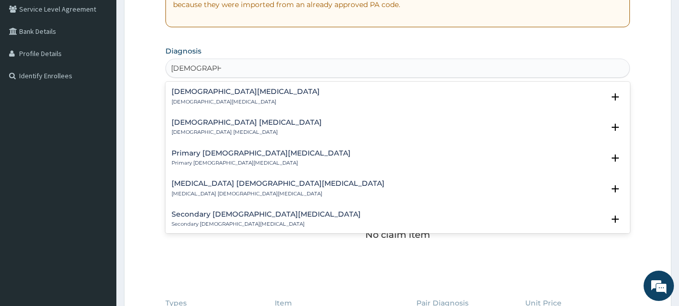
drag, startPoint x: 195, startPoint y: 94, endPoint x: 190, endPoint y: 93, distance: 5.2
click at [190, 93] on h4 "[DEMOGRAPHIC_DATA][MEDICAL_DATA]" at bounding box center [245, 92] width 148 height 8
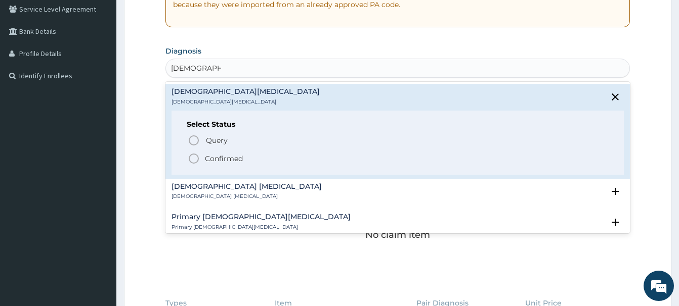
click at [192, 159] on icon "status option filled" at bounding box center [194, 159] width 12 height 12
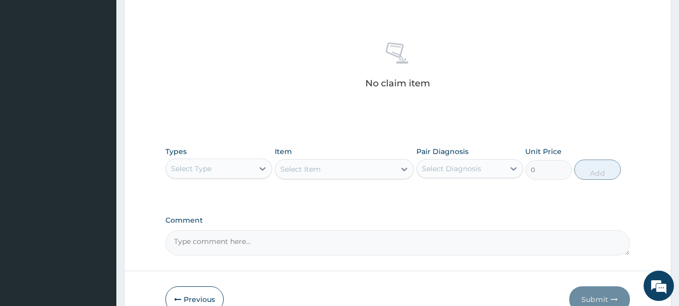
scroll to position [419, 0]
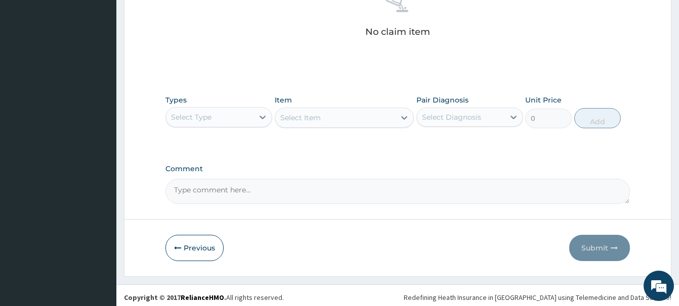
drag, startPoint x: 213, startPoint y: 121, endPoint x: 220, endPoint y: 129, distance: 10.0
click at [214, 121] on div "Select Type" at bounding box center [209, 117] width 87 height 16
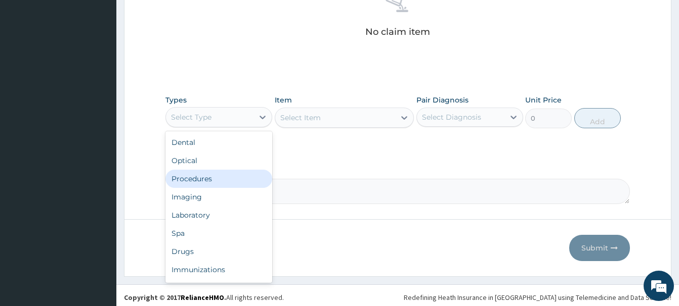
click at [201, 178] on div "Procedures" at bounding box center [218, 179] width 107 height 18
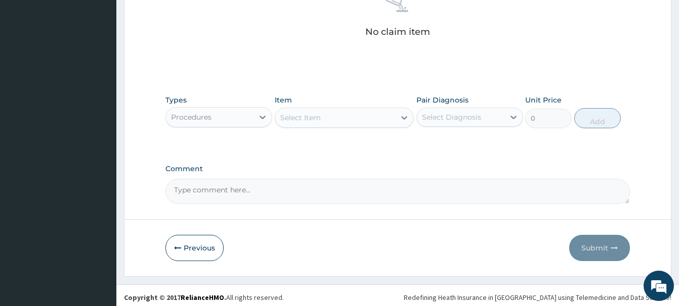
click at [299, 122] on div "Select Item" at bounding box center [300, 118] width 40 height 10
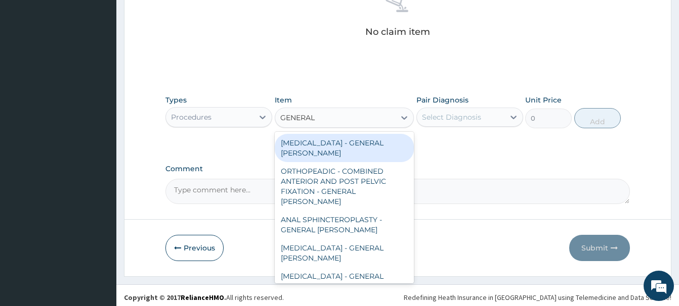
type input "GENERAL C"
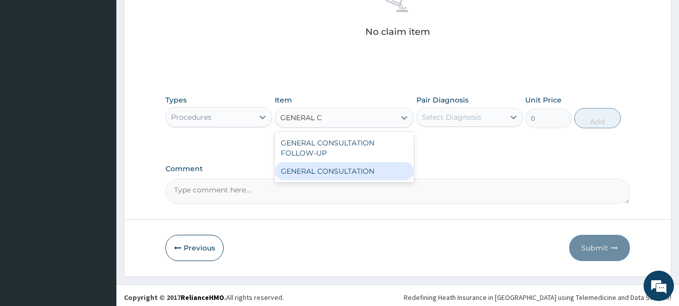
click at [366, 179] on div "GENERAL CONSULTATION" at bounding box center [344, 171] width 139 height 18
type input "6750"
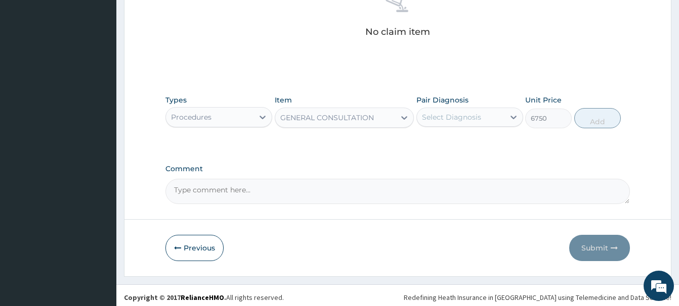
click at [468, 113] on div "Select Diagnosis" at bounding box center [451, 117] width 59 height 10
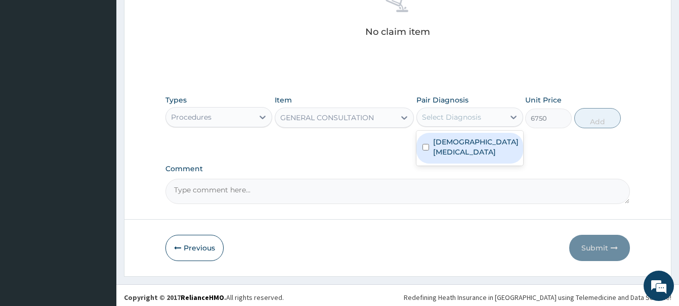
click at [468, 146] on label "Female infertility" at bounding box center [475, 147] width 85 height 20
checkbox input "true"
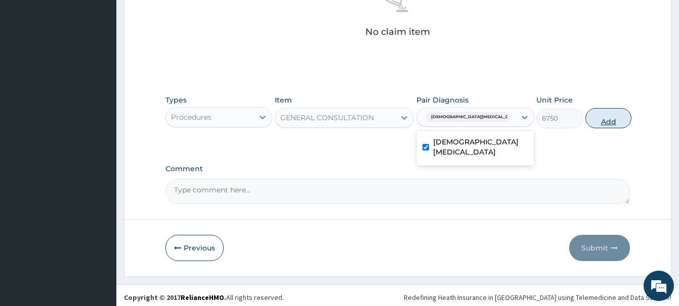
click at [594, 115] on button "Add" at bounding box center [608, 118] width 47 height 20
type input "0"
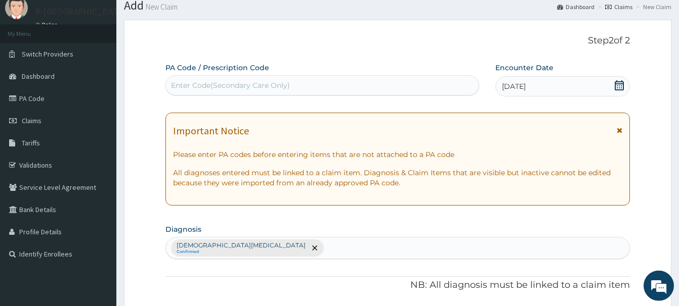
scroll to position [14, 0]
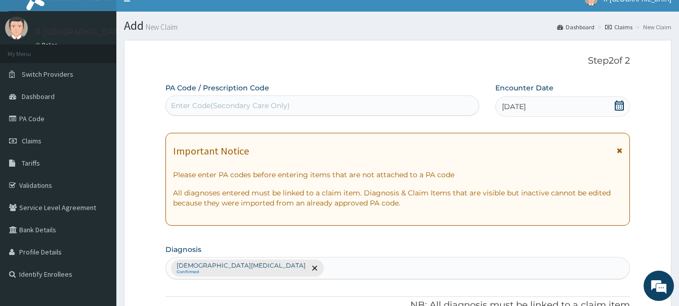
click at [197, 108] on div "Enter Code(Secondary Care Only)" at bounding box center [230, 106] width 119 height 10
paste input "PA/30FB7C"
type input "PA/30FB7C"
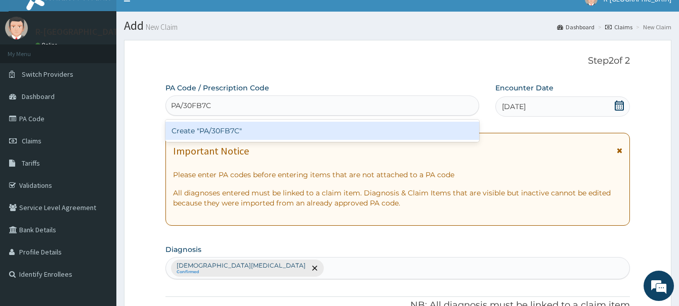
click at [226, 129] on div "Create "PA/30FB7C"" at bounding box center [322, 131] width 314 height 18
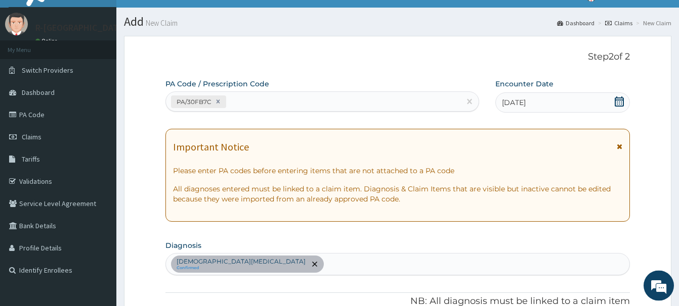
scroll to position [0, 0]
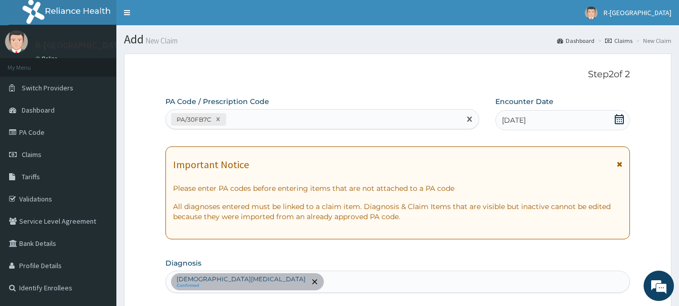
click at [239, 119] on div "PA/30FB7C" at bounding box center [313, 119] width 294 height 17
paste input "PA/FBA19A"
type input "PA/FBA19A"
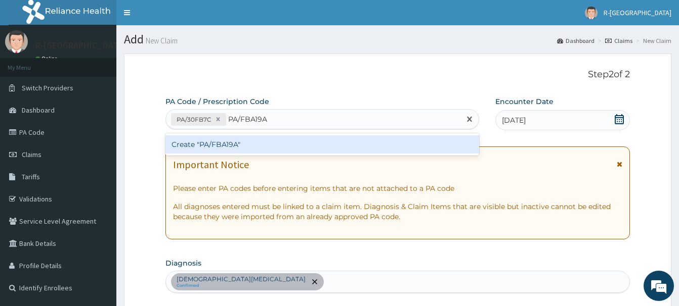
click at [224, 144] on div "Create "PA/FBA19A"" at bounding box center [322, 145] width 314 height 18
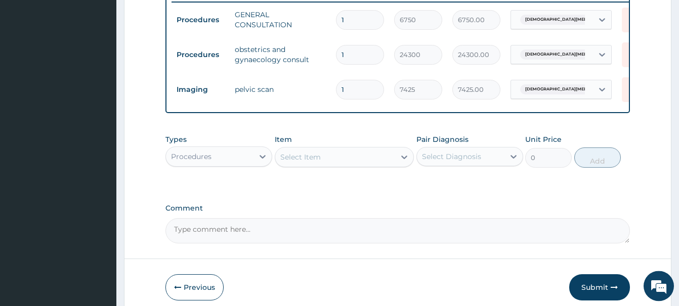
scroll to position [440, 0]
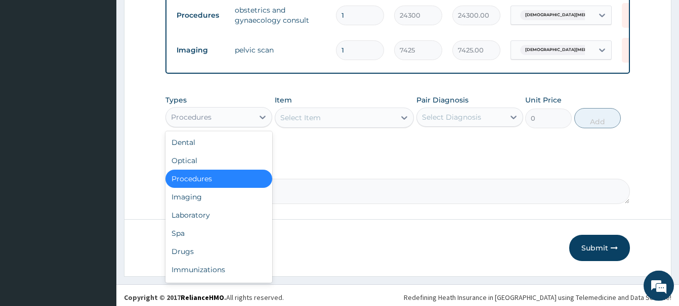
click at [213, 109] on div "Procedures" at bounding box center [209, 117] width 87 height 16
click at [192, 216] on div "Laboratory" at bounding box center [218, 215] width 107 height 18
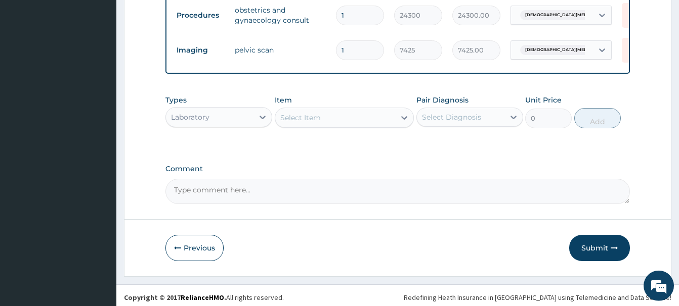
click at [311, 117] on div "Select Item" at bounding box center [300, 118] width 40 height 10
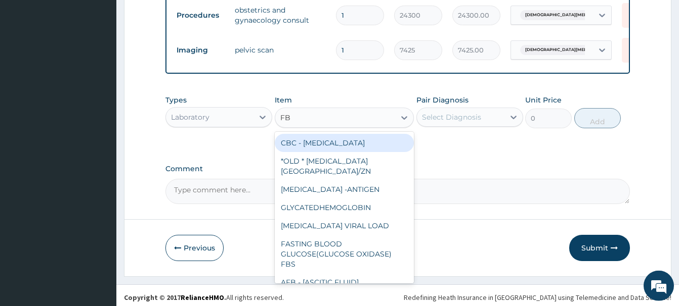
type input "FBC"
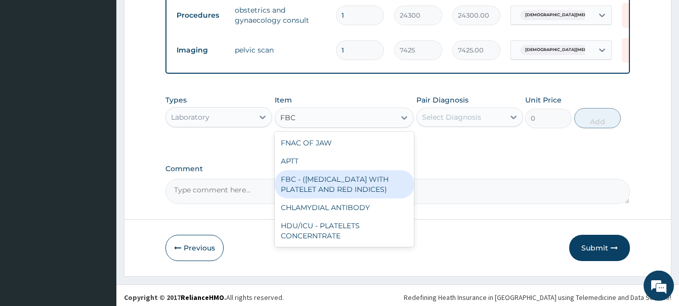
drag, startPoint x: 330, startPoint y: 186, endPoint x: 336, endPoint y: 180, distance: 8.9
click at [332, 186] on div "FBC - ([MEDICAL_DATA] WITH PLATELET AND RED INDICES)" at bounding box center [344, 184] width 139 height 28
type input "5400"
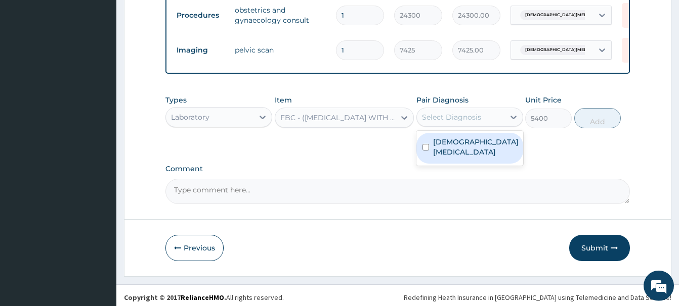
click at [461, 114] on div "Select Diagnosis" at bounding box center [451, 117] width 59 height 10
click at [458, 148] on div "Female infertility" at bounding box center [469, 148] width 107 height 31
checkbox input "true"
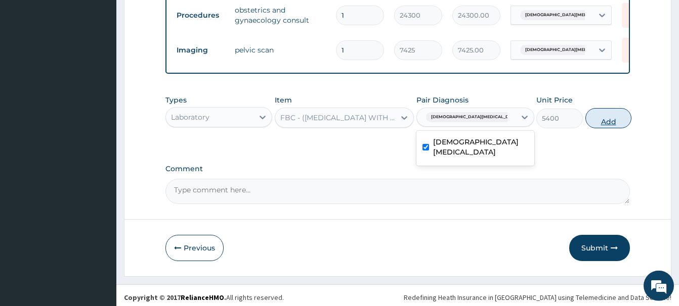
drag, startPoint x: 588, startPoint y: 120, endPoint x: 587, endPoint y: 115, distance: 5.2
click at [588, 119] on button "Add" at bounding box center [608, 118] width 47 height 20
type input "0"
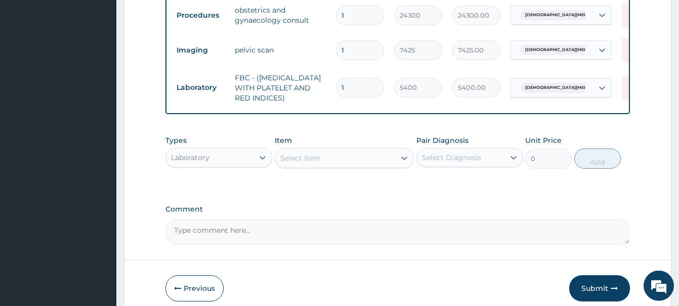
scroll to position [485, 0]
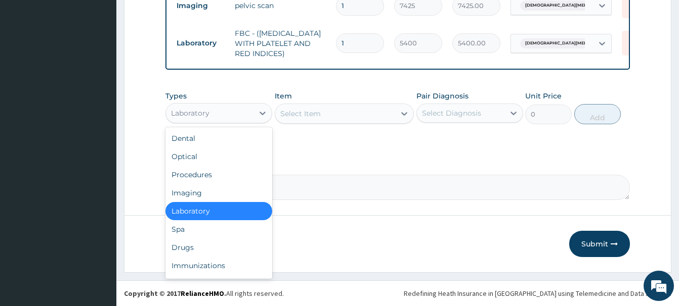
click at [210, 115] on div "Laboratory" at bounding box center [209, 113] width 87 height 16
click at [180, 247] on div "Drugs" at bounding box center [218, 248] width 107 height 18
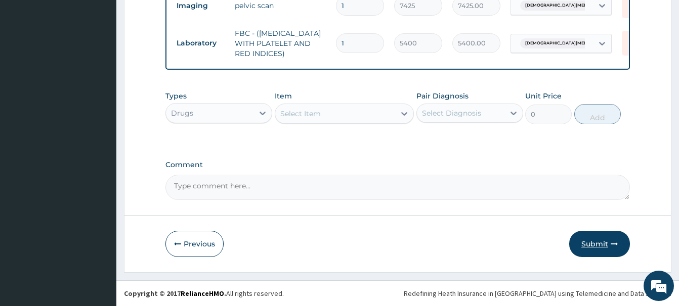
click at [597, 247] on button "Submit" at bounding box center [599, 244] width 61 height 26
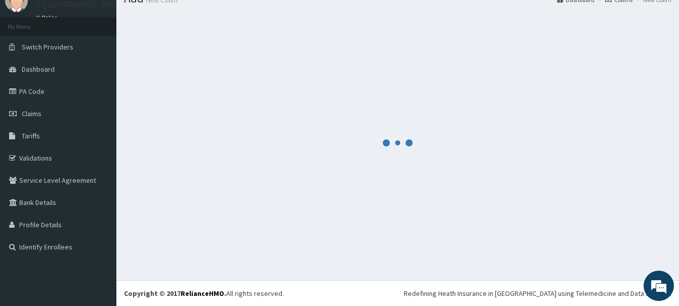
scroll to position [41, 0]
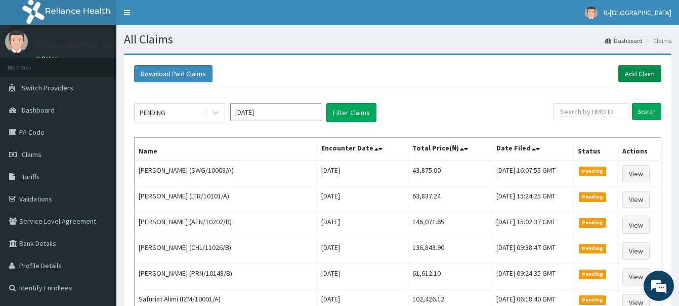
click at [636, 69] on link "Add Claim" at bounding box center [639, 73] width 43 height 17
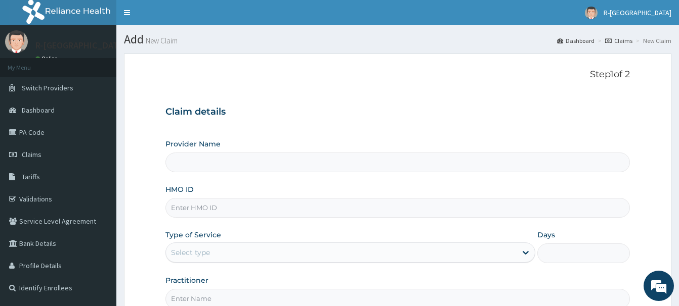
type input "R-Jolad Hospital Nigeria Limited(kupa)"
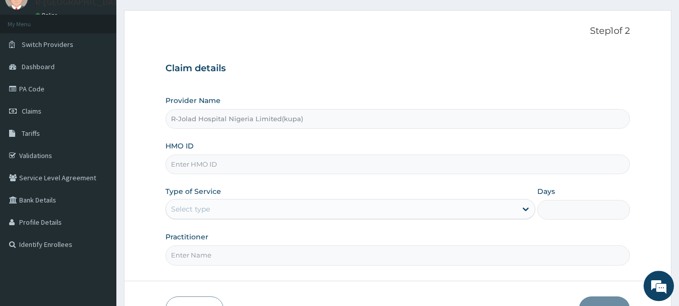
scroll to position [52, 0]
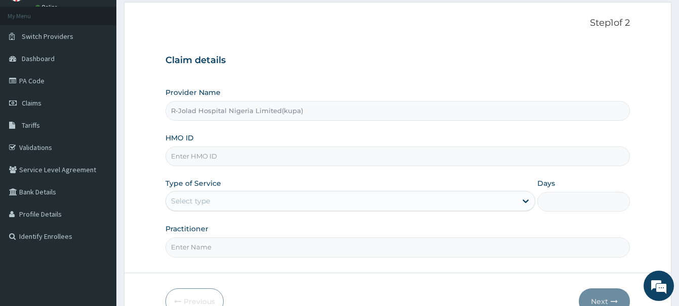
paste input "CHL/10676/C"
type input "CHL/10676/C"
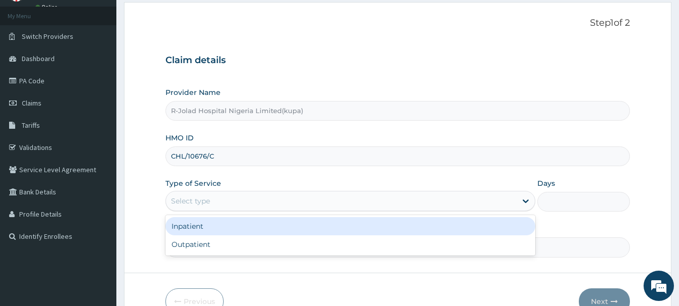
click at [186, 198] on div "Select type" at bounding box center [190, 201] width 39 height 10
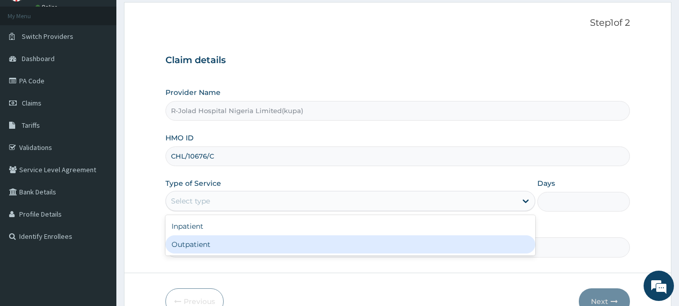
drag, startPoint x: 182, startPoint y: 250, endPoint x: 205, endPoint y: 182, distance: 72.1
click at [182, 249] on div "Outpatient" at bounding box center [350, 245] width 370 height 18
type input "1"
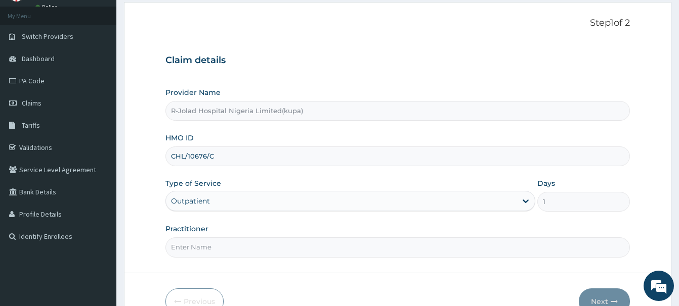
scroll to position [109, 0]
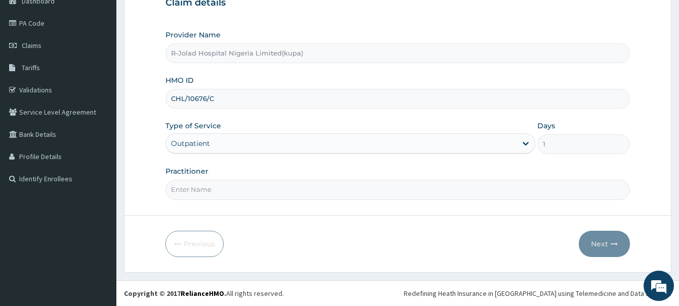
paste input "[PERSON_NAME]"
type input "[PERSON_NAME]"
click at [608, 242] on button "Next" at bounding box center [604, 244] width 51 height 26
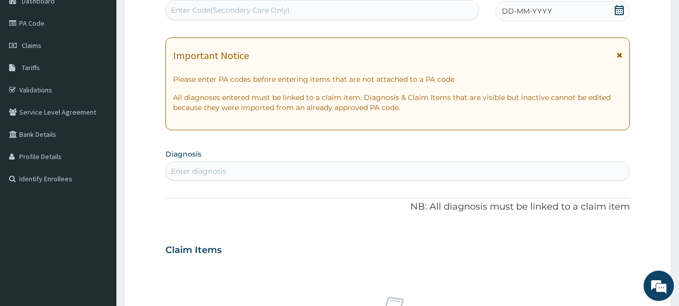
click at [619, 11] on icon at bounding box center [618, 10] width 9 height 10
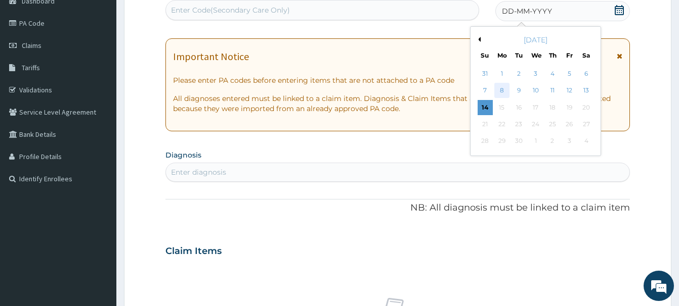
click at [502, 91] on div "8" at bounding box center [501, 90] width 15 height 15
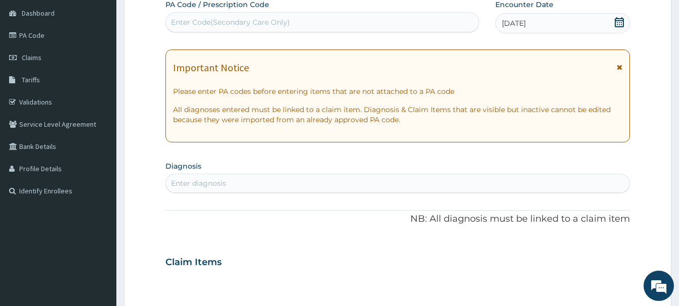
scroll to position [155, 0]
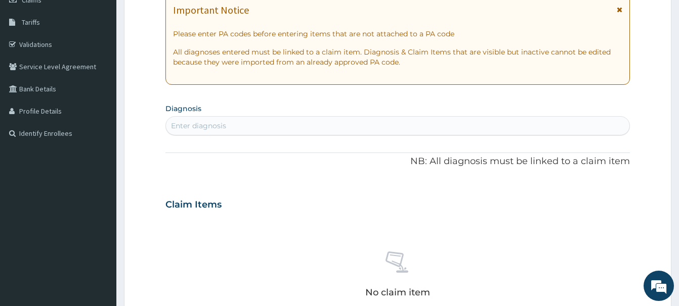
click at [184, 128] on div "Enter diagnosis" at bounding box center [198, 126] width 55 height 10
type input "MALA"
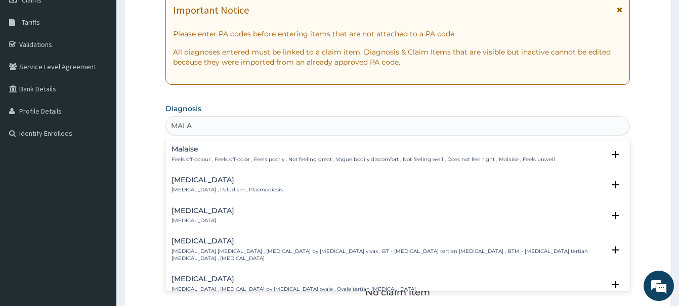
click at [184, 178] on h4 "[MEDICAL_DATA]" at bounding box center [226, 180] width 111 height 8
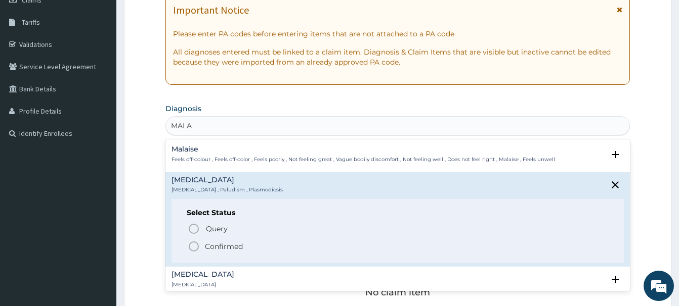
drag, startPoint x: 190, startPoint y: 246, endPoint x: 191, endPoint y: 232, distance: 14.2
click at [191, 244] on icon "status option filled" at bounding box center [194, 247] width 12 height 12
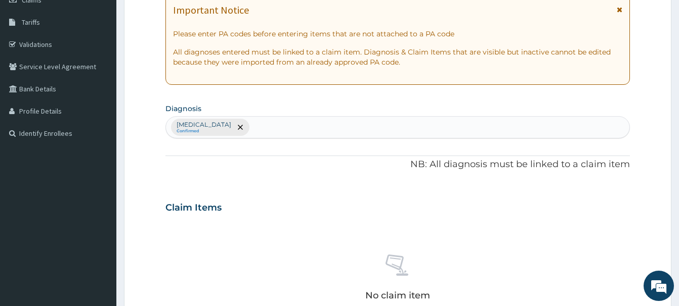
click at [228, 124] on div "[MEDICAL_DATA] Confirmed" at bounding box center [397, 127] width 463 height 21
type input "SEPSI"
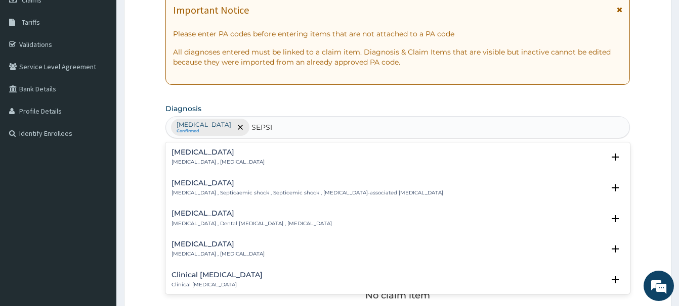
click at [185, 153] on h4 "[MEDICAL_DATA]" at bounding box center [217, 153] width 93 height 8
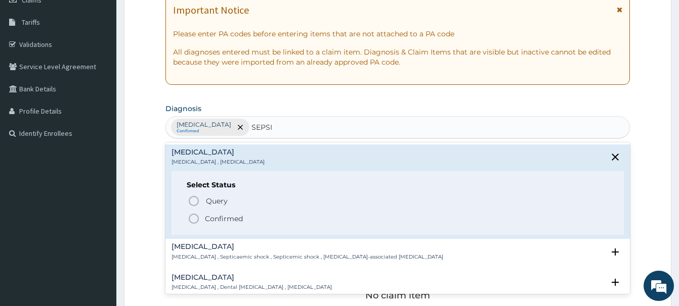
click at [192, 222] on icon "status option filled" at bounding box center [194, 219] width 12 height 12
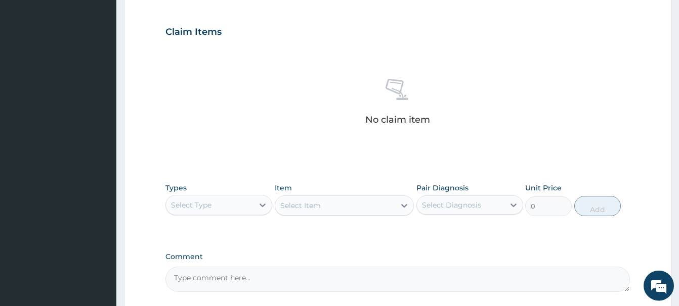
scroll to position [361, 0]
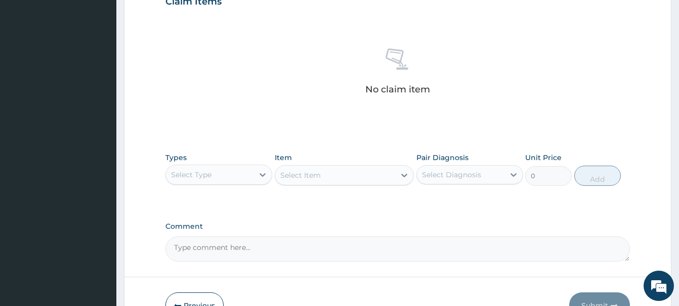
click at [192, 179] on div "Select Type" at bounding box center [191, 175] width 40 height 10
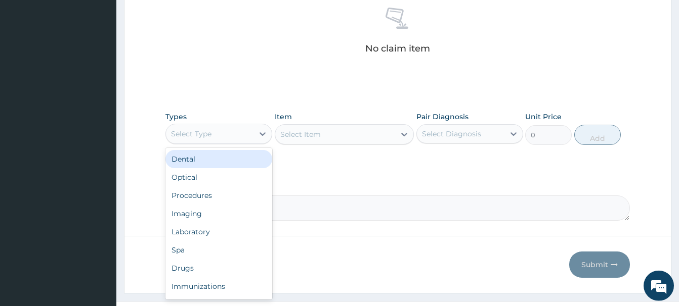
scroll to position [423, 0]
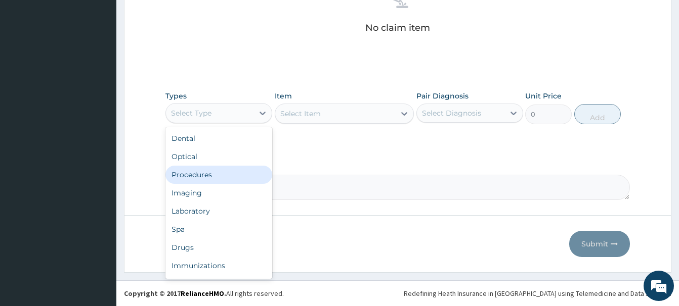
click at [189, 176] on div "Procedures" at bounding box center [218, 175] width 107 height 18
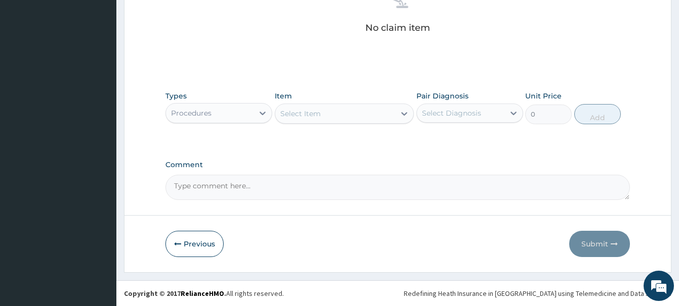
click at [300, 114] on div "Select Item" at bounding box center [300, 114] width 40 height 10
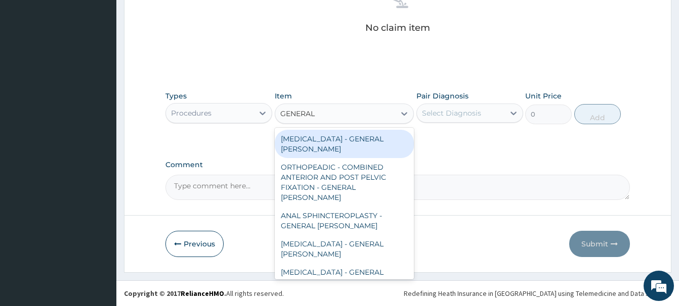
type input "GENERAL C"
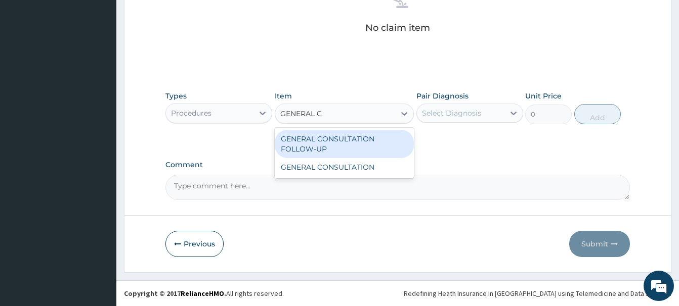
click at [356, 140] on div "GENERAL CONSULTATION FOLLOW-UP" at bounding box center [344, 144] width 139 height 28
type input "4500"
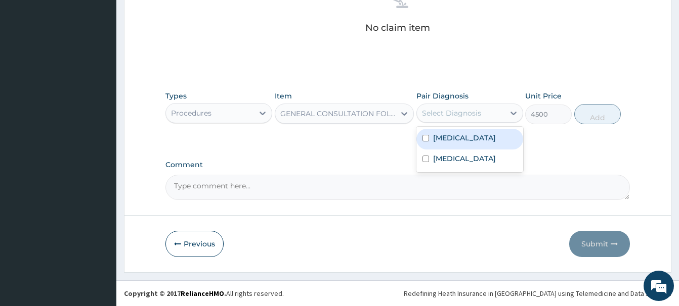
click at [444, 114] on div "Select Diagnosis" at bounding box center [451, 113] width 59 height 10
click at [453, 141] on label "[MEDICAL_DATA]" at bounding box center [464, 138] width 63 height 10
checkbox input "true"
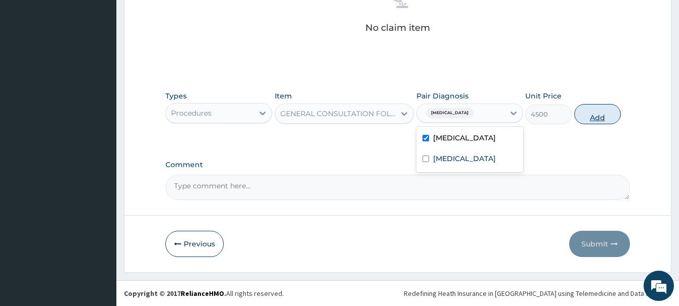
drag, startPoint x: 608, startPoint y: 115, endPoint x: 600, endPoint y: 114, distance: 8.2
click at [602, 115] on button "Add" at bounding box center [597, 114] width 47 height 20
type input "0"
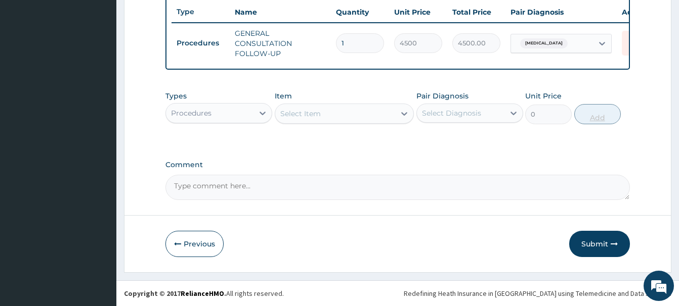
scroll to position [380, 0]
click at [198, 116] on div "Procedures" at bounding box center [191, 113] width 40 height 10
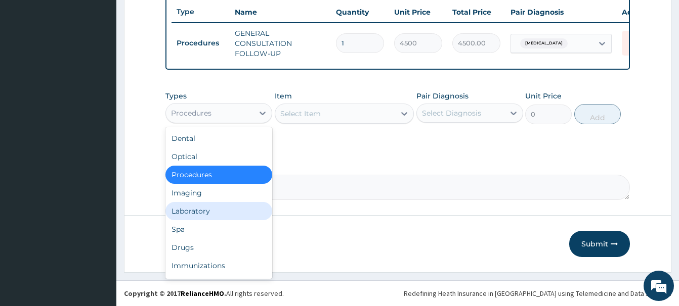
click at [185, 215] on div "Laboratory" at bounding box center [218, 211] width 107 height 18
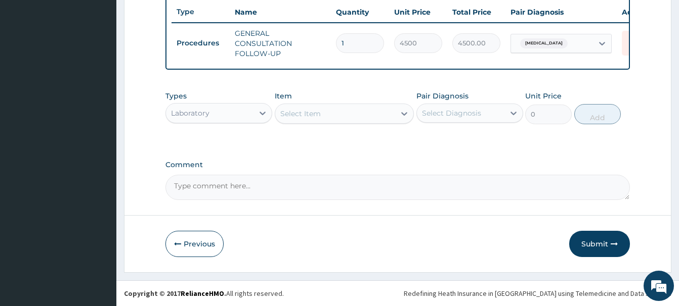
click at [304, 115] on div "Select Item" at bounding box center [300, 114] width 40 height 10
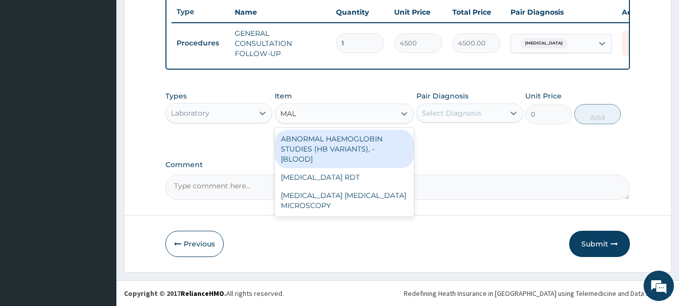
type input "MALA"
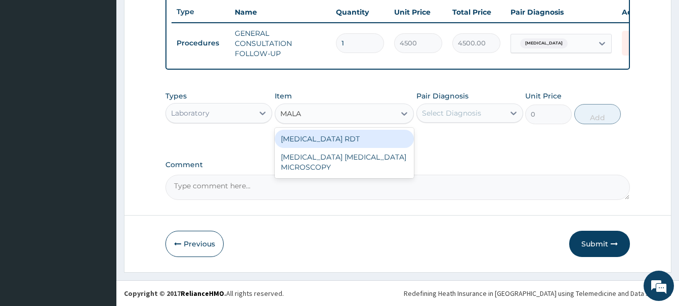
click at [345, 142] on div "MALARIA RDT" at bounding box center [344, 139] width 139 height 18
type input "2700"
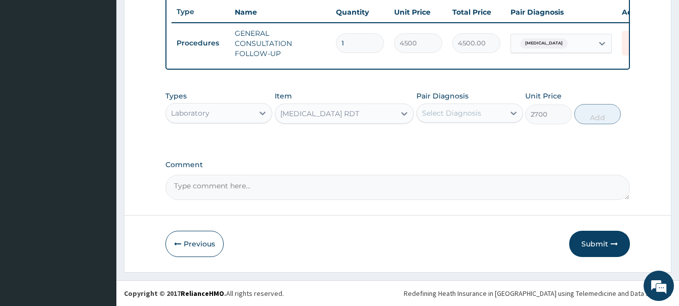
click at [458, 112] on div "Select Diagnosis" at bounding box center [451, 113] width 59 height 10
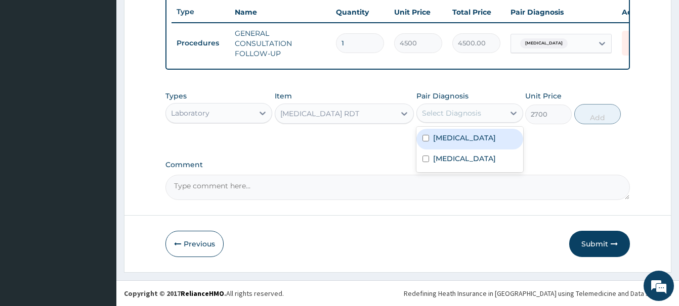
click at [455, 142] on label "Malaria" at bounding box center [464, 138] width 63 height 10
checkbox input "true"
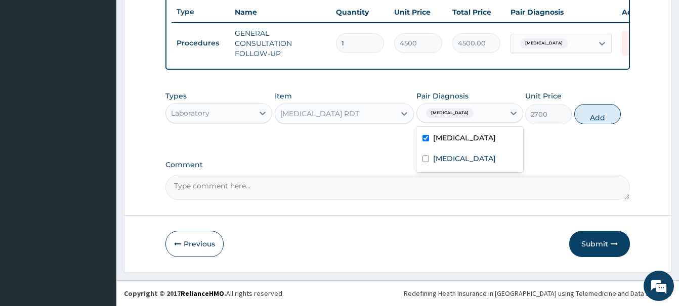
click at [589, 116] on button "Add" at bounding box center [597, 114] width 47 height 20
type input "0"
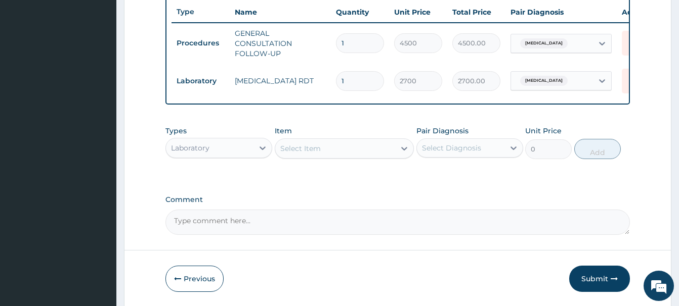
click at [312, 148] on div "Select Item" at bounding box center [300, 149] width 40 height 10
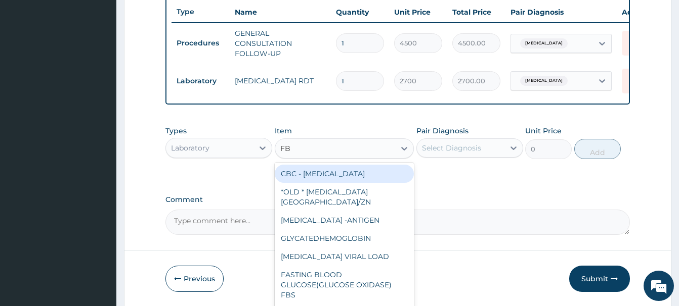
type input "FBC"
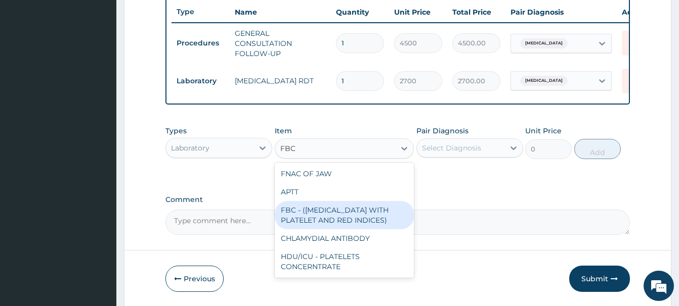
click at [319, 214] on div "FBC - ([MEDICAL_DATA] WITH PLATELET AND RED INDICES)" at bounding box center [344, 215] width 139 height 28
type input "5400"
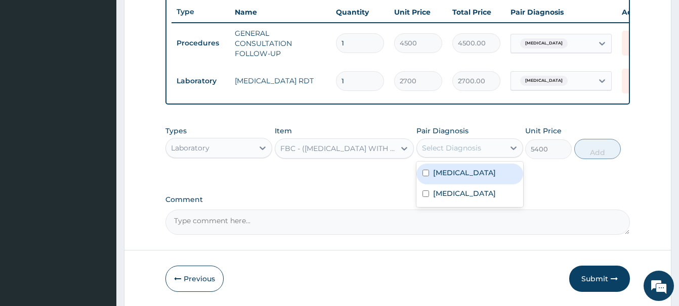
click at [449, 150] on div "Select Diagnosis" at bounding box center [451, 148] width 59 height 10
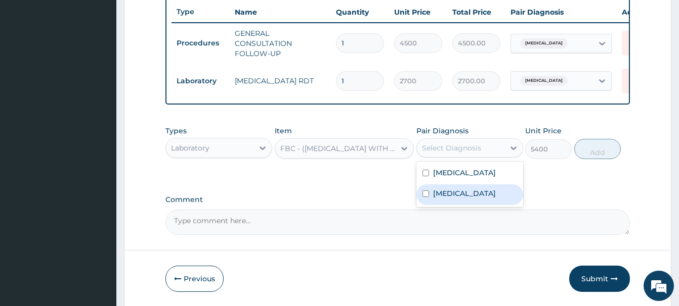
click at [449, 196] on label "Sepsis" at bounding box center [464, 194] width 63 height 10
checkbox input "true"
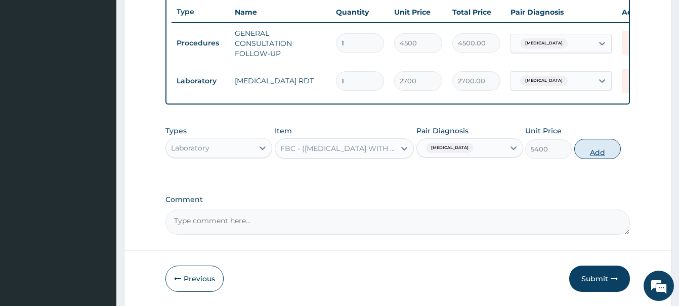
click at [603, 146] on button "Add" at bounding box center [597, 149] width 47 height 20
type input "0"
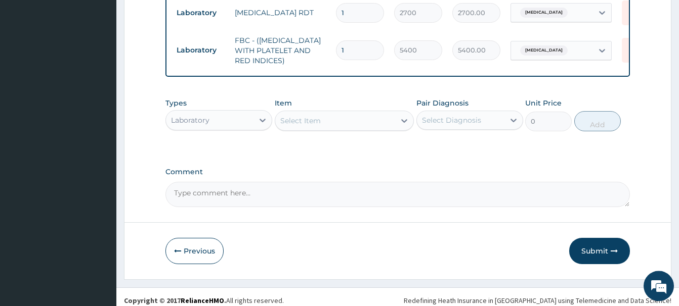
scroll to position [456, 0]
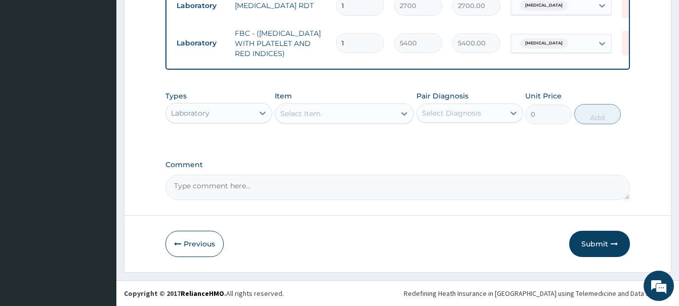
click at [210, 115] on div "Laboratory" at bounding box center [209, 113] width 87 height 16
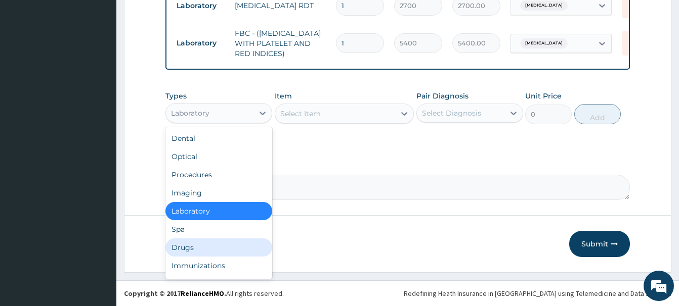
drag, startPoint x: 190, startPoint y: 248, endPoint x: 176, endPoint y: 246, distance: 13.8
click at [188, 247] on div "Drugs" at bounding box center [218, 248] width 107 height 18
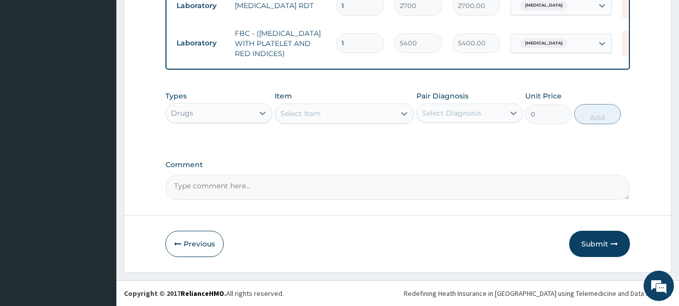
drag, startPoint x: 283, startPoint y: 101, endPoint x: 284, endPoint y: 125, distance: 24.3
click at [284, 106] on div "Item Select Item" at bounding box center [344, 107] width 139 height 33
drag, startPoint x: 338, startPoint y: 148, endPoint x: 322, endPoint y: 124, distance: 28.3
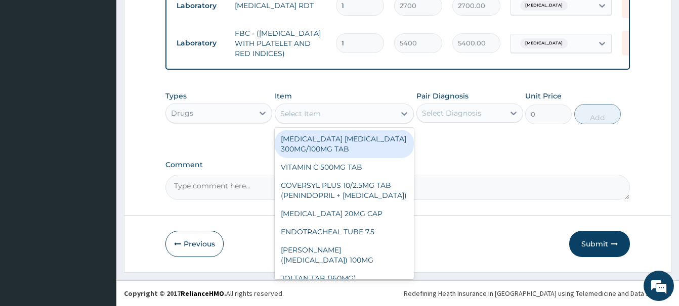
click at [317, 116] on div "Select Item" at bounding box center [300, 114] width 40 height 10
paste input "PARACETAMOL 125MG/5ML"
type input "PARACETAMOL 125MG/5ML"
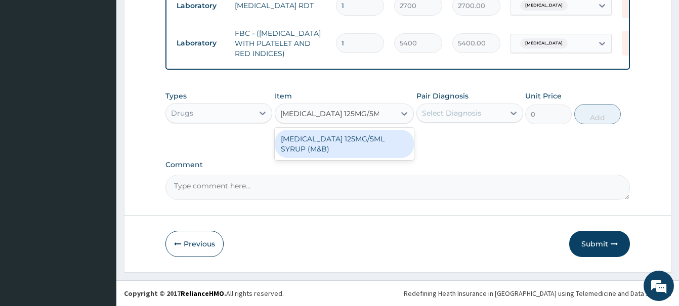
drag, startPoint x: 349, startPoint y: 141, endPoint x: 393, endPoint y: 129, distance: 45.6
click at [356, 140] on div "[MEDICAL_DATA] 125MG/5ML SYRUP (M&B)" at bounding box center [344, 144] width 139 height 28
type input "1001"
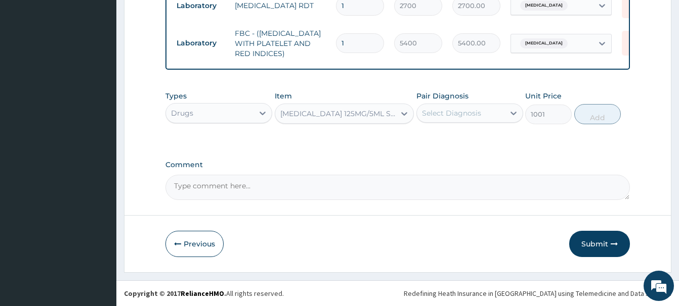
click at [433, 113] on div "Select Diagnosis" at bounding box center [451, 113] width 59 height 10
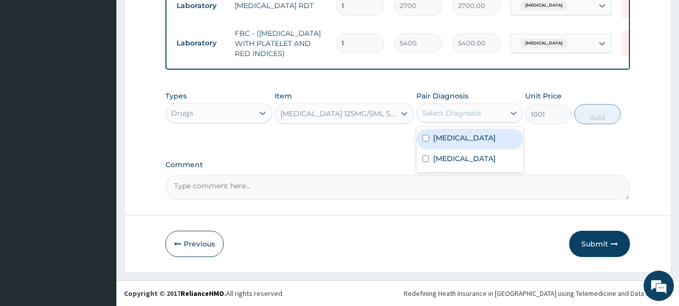
drag, startPoint x: 449, startPoint y: 137, endPoint x: 445, endPoint y: 131, distance: 6.9
click at [450, 137] on label "[MEDICAL_DATA]" at bounding box center [464, 138] width 63 height 10
checkbox input "true"
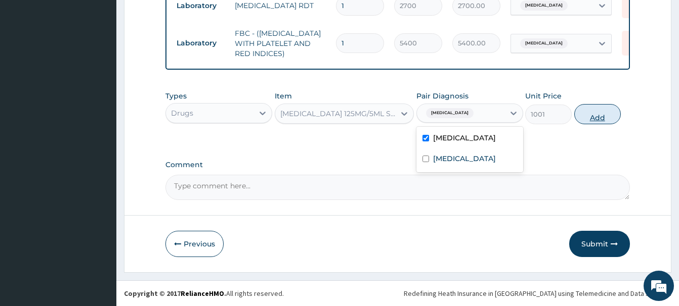
click at [588, 115] on button "Add" at bounding box center [597, 114] width 47 height 20
type input "0"
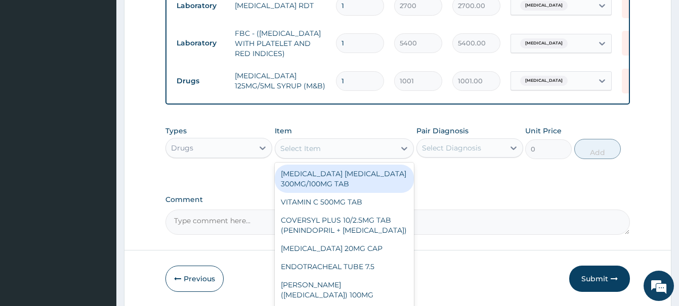
click at [295, 145] on div "Select Item" at bounding box center [300, 149] width 40 height 10
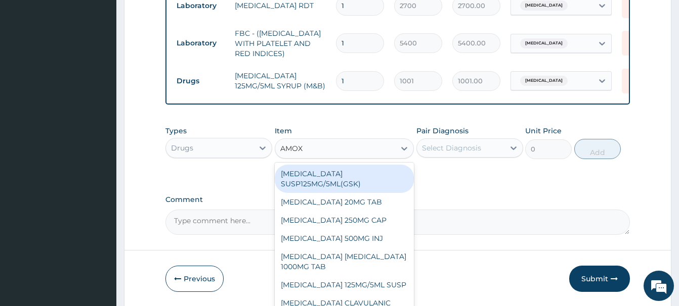
type input "AMOXI"
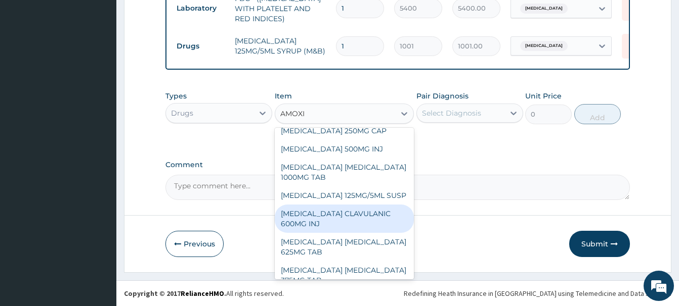
scroll to position [164, 0]
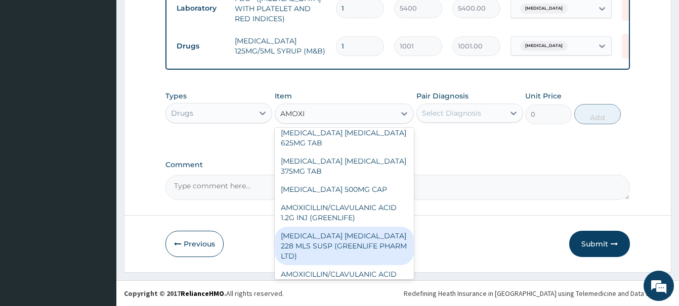
click at [344, 244] on div "[MEDICAL_DATA] [MEDICAL_DATA] 228 MLS SUSP (GREENLIFE PHARM LTD)" at bounding box center [344, 246] width 139 height 38
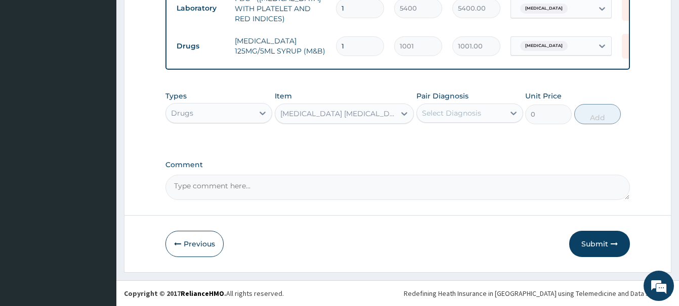
type input "6370"
click at [442, 116] on div "Select Diagnosis" at bounding box center [451, 113] width 59 height 10
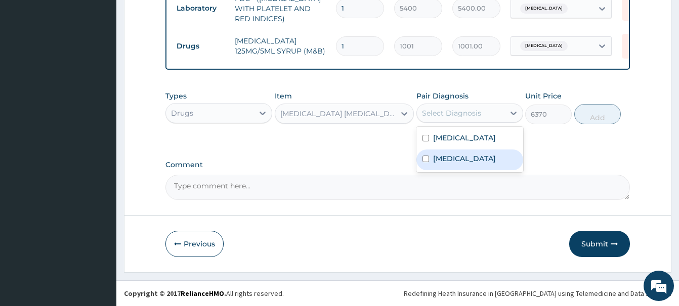
click at [461, 161] on div "Sepsis" at bounding box center [469, 160] width 107 height 21
checkbox input "true"
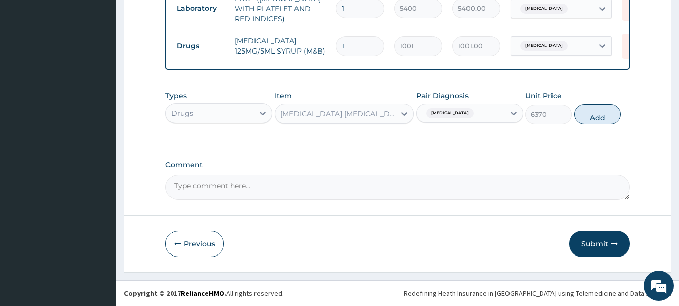
click at [589, 118] on button "Add" at bounding box center [597, 114] width 47 height 20
type input "0"
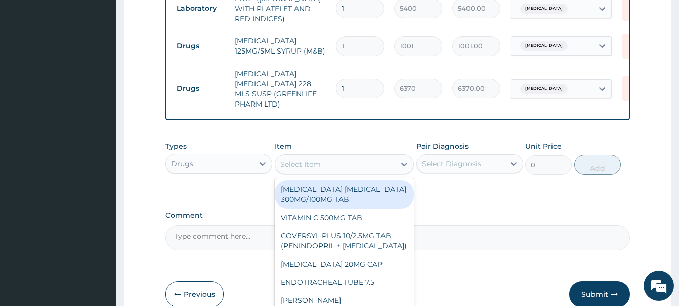
click at [289, 165] on div "Select Item" at bounding box center [300, 164] width 40 height 10
paste input "VITAMIN C 125MG/5ML SYRU"
type input "VITAMIN C 125MG/5ML SYRU"
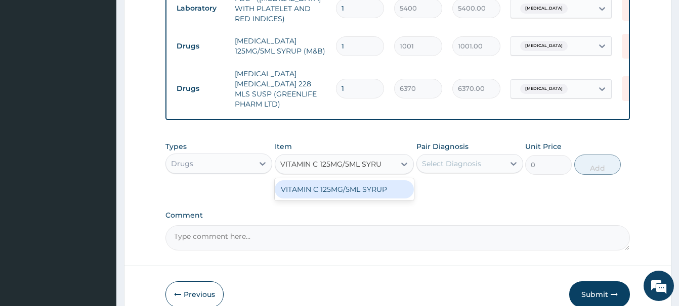
click at [338, 196] on div "VITAMIN C 125MG/5ML SYRUP" at bounding box center [344, 190] width 139 height 18
type input "1225"
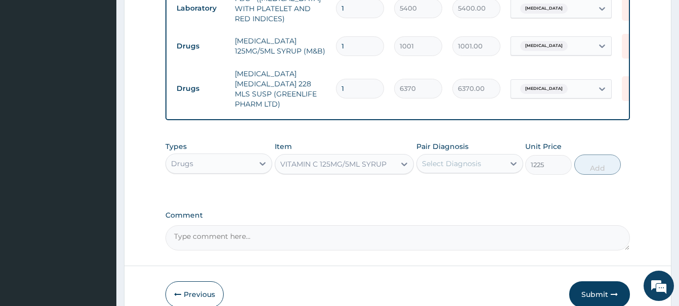
click at [445, 165] on div "Select Diagnosis" at bounding box center [451, 164] width 59 height 10
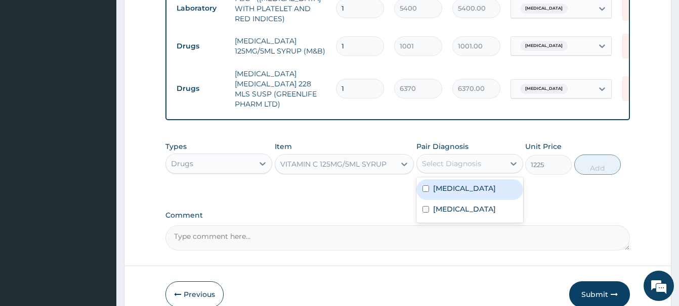
click at [459, 187] on label "[MEDICAL_DATA]" at bounding box center [464, 189] width 63 height 10
checkbox input "true"
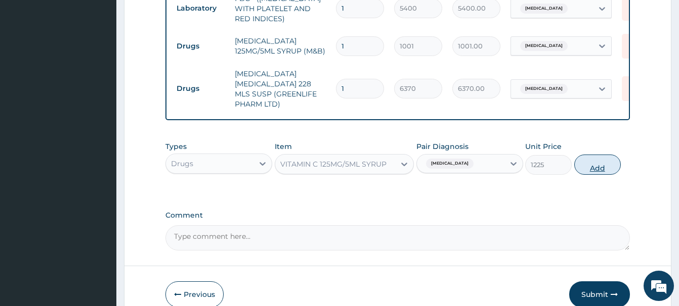
click at [604, 168] on button "Add" at bounding box center [597, 165] width 47 height 20
type input "0"
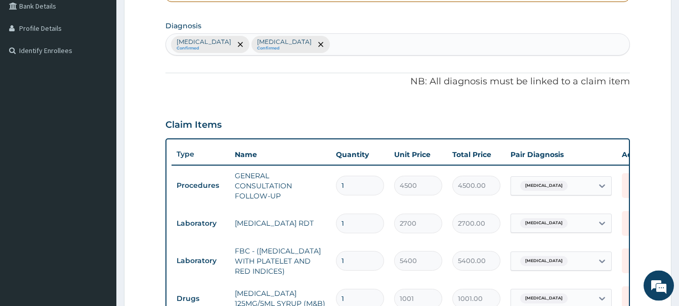
scroll to position [233, 0]
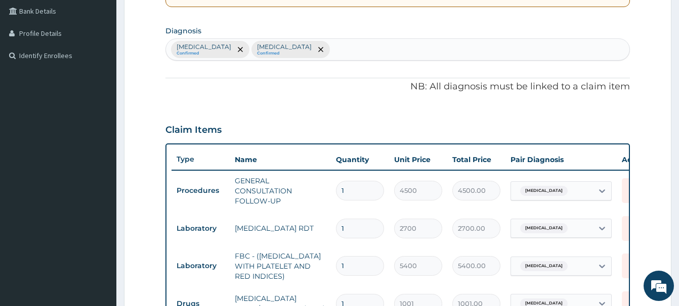
click at [301, 53] on div "Malaria Confirmed Sepsis Confirmed" at bounding box center [397, 49] width 463 height 21
type input "HELMI"
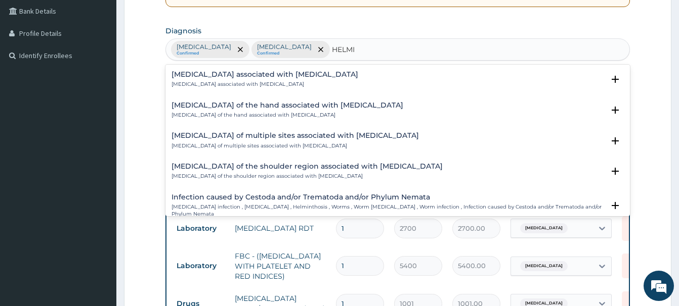
click at [202, 71] on h4 "Arthropathy associated with helminthiasis" at bounding box center [264, 75] width 187 height 8
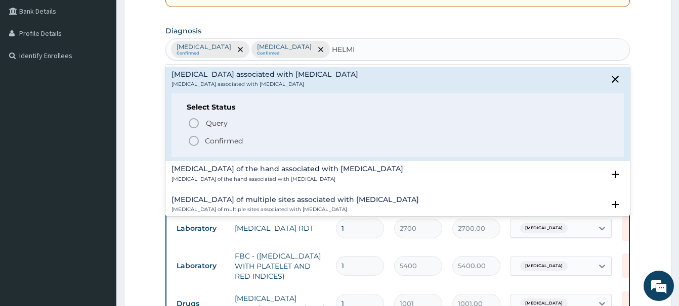
click at [195, 139] on icon "status option filled" at bounding box center [194, 141] width 12 height 12
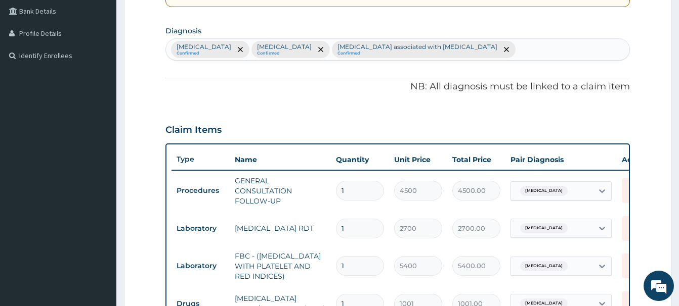
scroll to position [439, 0]
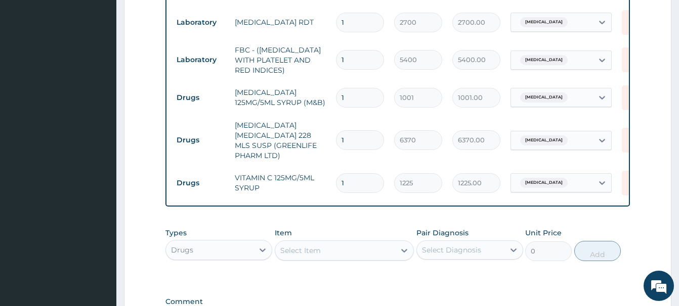
click at [302, 253] on div "Select Item" at bounding box center [300, 251] width 40 height 10
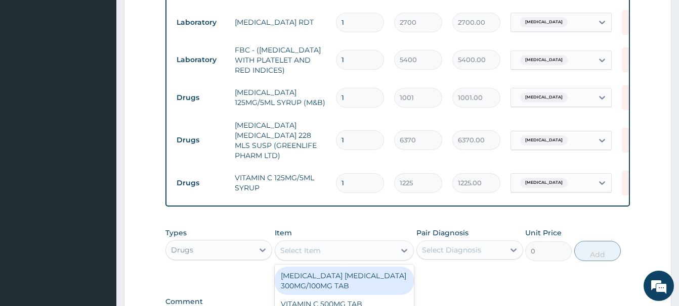
paste input "[MEDICAL_DATA] SUSP"
type input "[MEDICAL_DATA] SUSP"
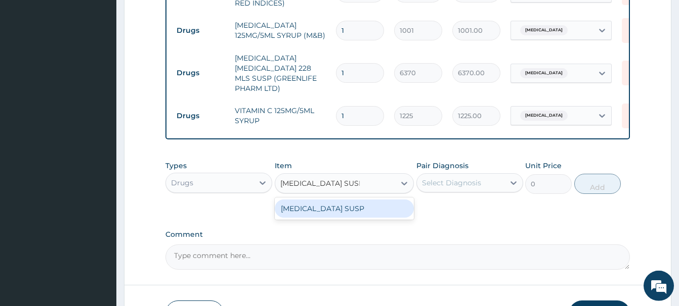
scroll to position [542, 0]
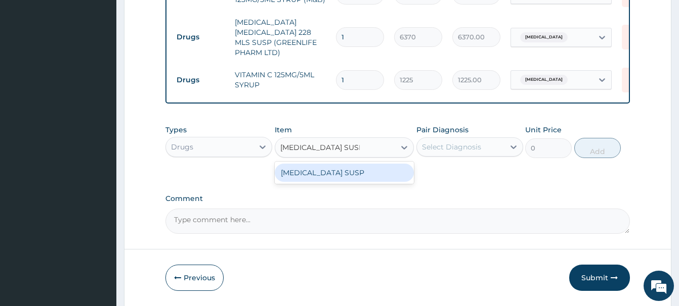
drag, startPoint x: 359, startPoint y: 175, endPoint x: 346, endPoint y: 166, distance: 15.3
click at [358, 174] on div "[MEDICAL_DATA] SUSP" at bounding box center [344, 173] width 139 height 18
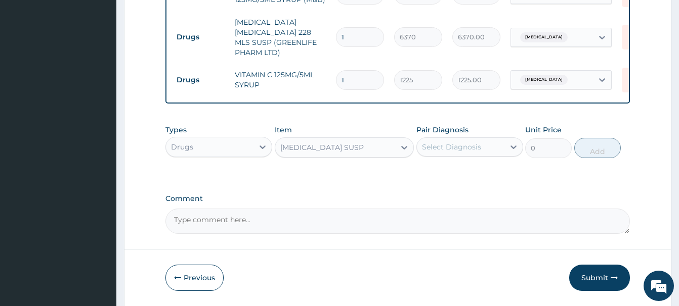
type input "1207.5"
click at [462, 145] on div "Select Diagnosis" at bounding box center [451, 147] width 59 height 10
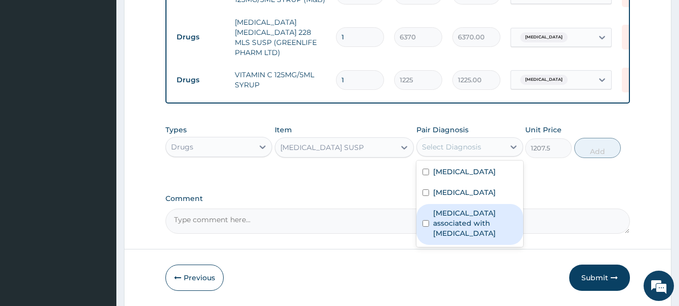
click at [476, 227] on label "Arthropathy associated with helminthiasis" at bounding box center [475, 223] width 84 height 30
checkbox input "true"
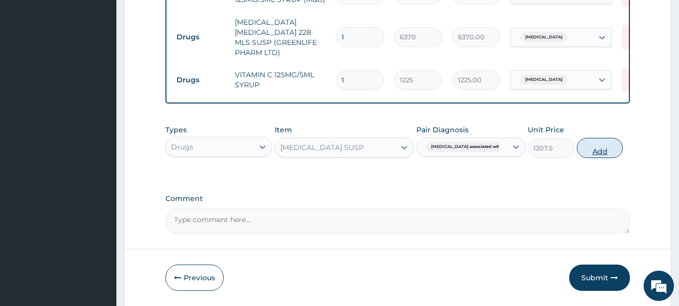
click at [595, 150] on button "Add" at bounding box center [600, 148] width 47 height 20
type input "0"
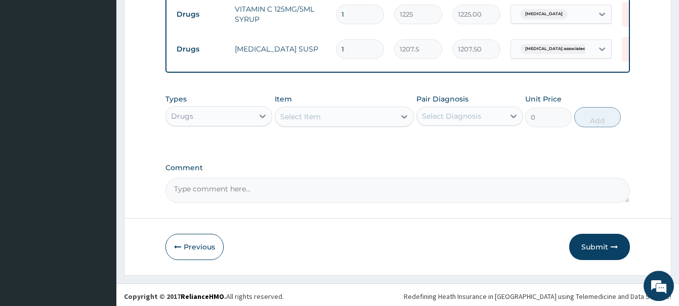
scroll to position [611, 0]
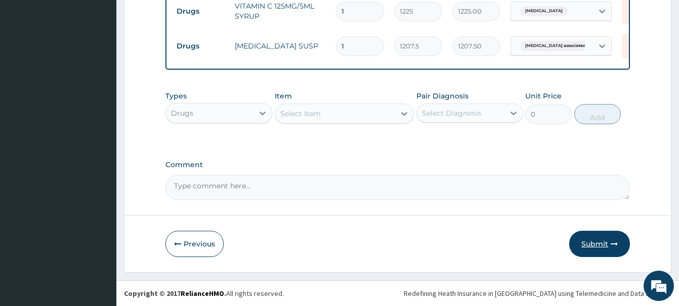
click at [604, 241] on button "Submit" at bounding box center [599, 244] width 61 height 26
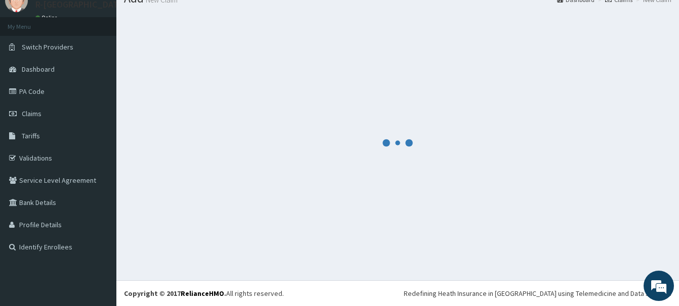
scroll to position [41, 0]
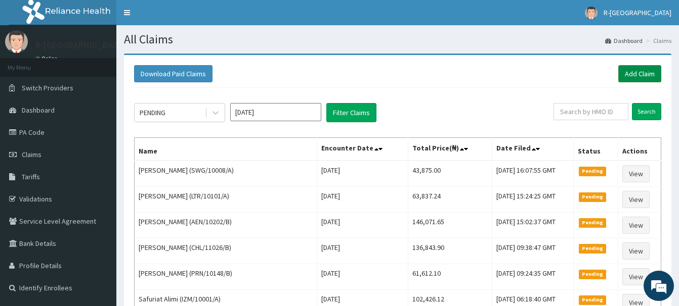
click at [630, 72] on link "Add Claim" at bounding box center [639, 73] width 43 height 17
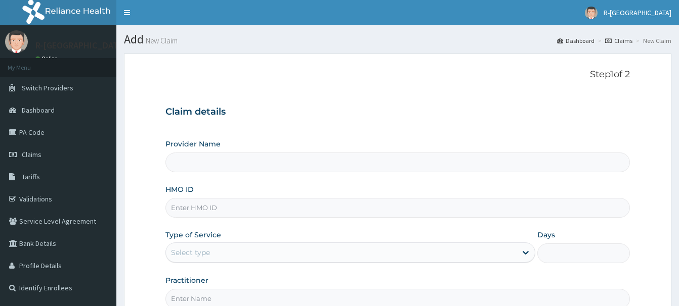
click at [187, 198] on input "HMO ID" at bounding box center [397, 208] width 464 height 20
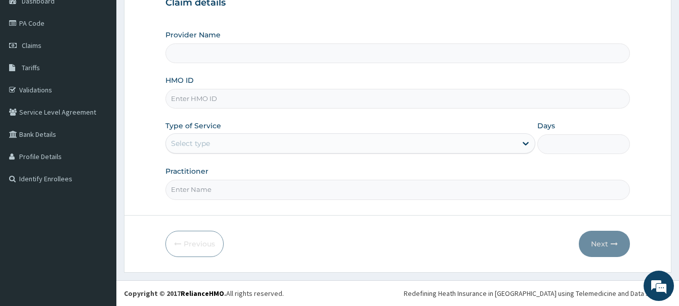
type input "CPW/10055/B"
type input "R-Jolad Hospital Nigeria Limited(kupa)"
type input "CPW/10055/B"
click at [181, 146] on div "Select type" at bounding box center [190, 144] width 39 height 10
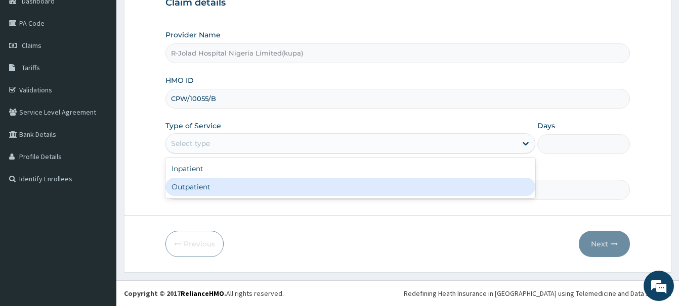
click at [182, 188] on div "Outpatient" at bounding box center [350, 187] width 370 height 18
type input "1"
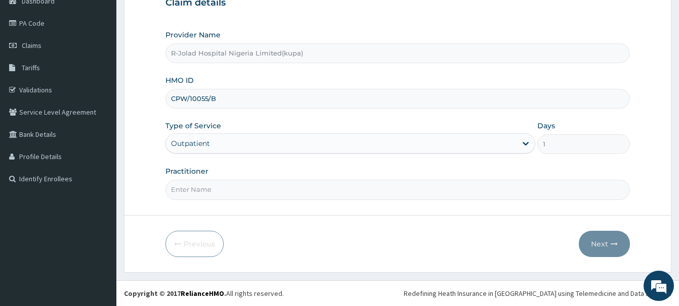
click at [178, 193] on input "Practitioner" at bounding box center [397, 190] width 464 height 20
paste input "[PERSON_NAME]"
type input "[PERSON_NAME]"
click at [600, 243] on button "Next" at bounding box center [604, 244] width 51 height 26
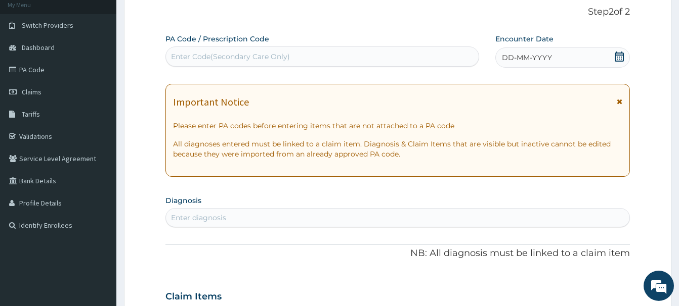
scroll to position [6, 0]
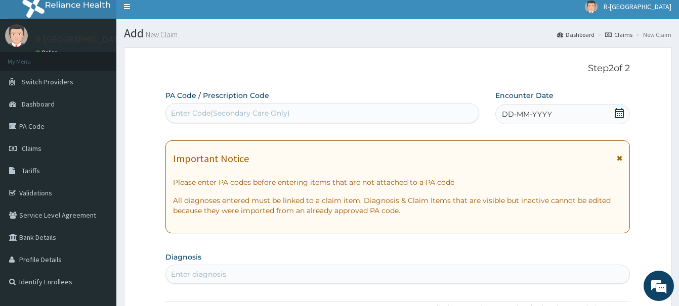
click at [620, 114] on icon at bounding box center [619, 113] width 10 height 10
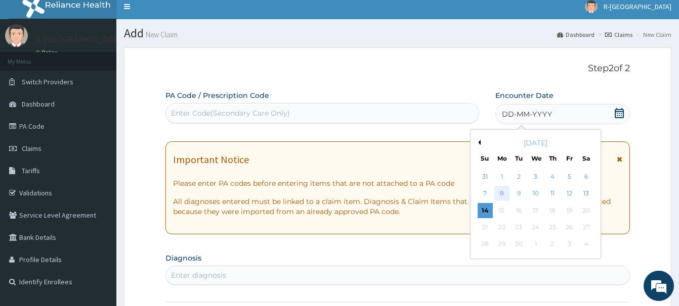
click at [505, 192] on div "8" at bounding box center [501, 194] width 15 height 15
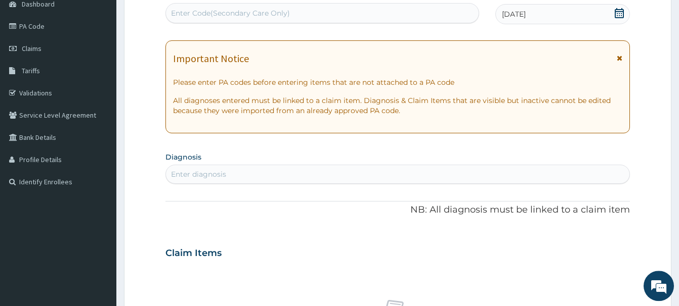
scroll to position [206, 0]
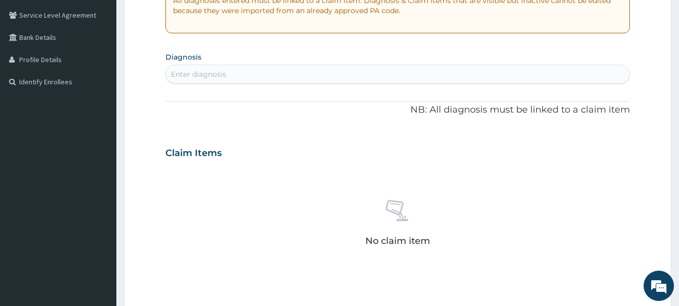
click at [180, 76] on div "Enter diagnosis" at bounding box center [198, 74] width 55 height 10
type input "MALA"
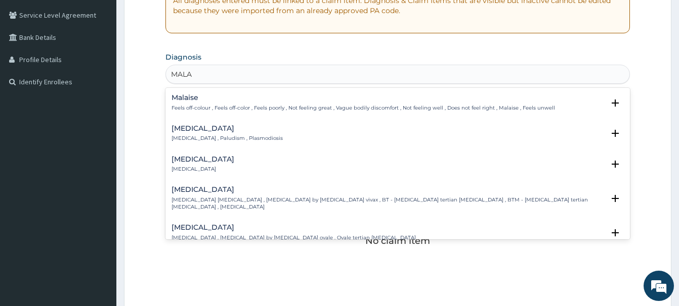
click at [182, 126] on h4 "[MEDICAL_DATA]" at bounding box center [226, 129] width 111 height 8
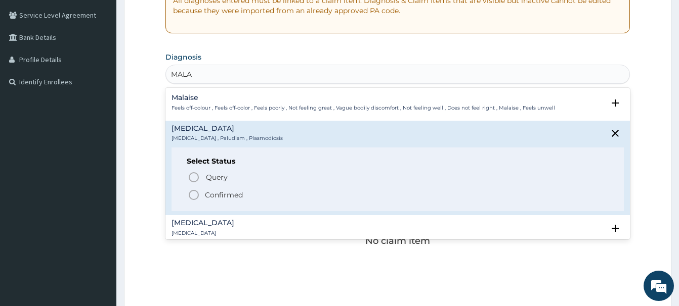
click at [192, 194] on icon "status option filled" at bounding box center [194, 195] width 12 height 12
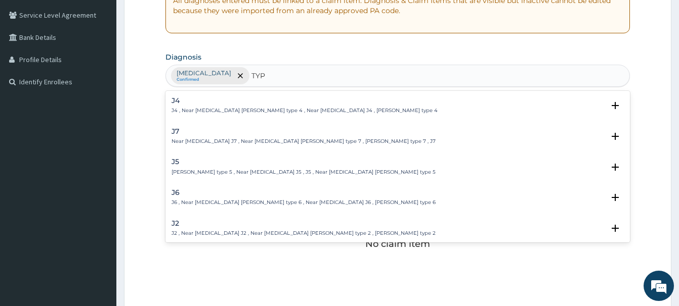
type input "TYPH"
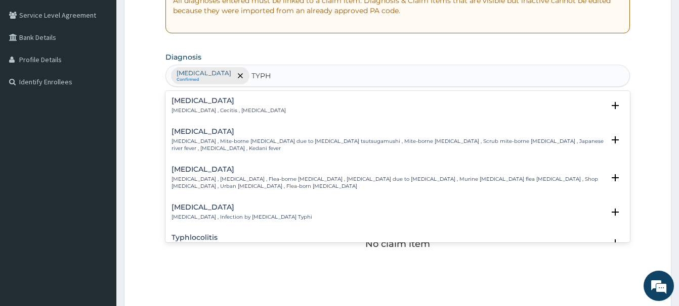
click at [183, 204] on h4 "[MEDICAL_DATA]" at bounding box center [241, 208] width 141 height 8
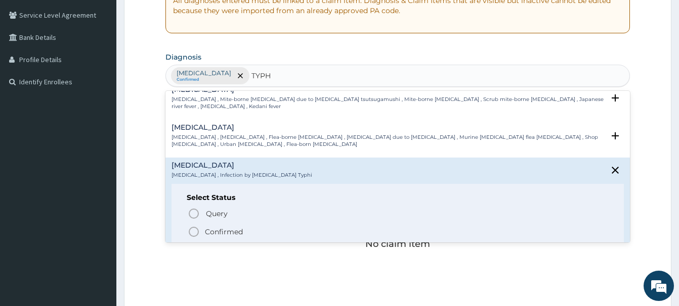
scroll to position [55, 0]
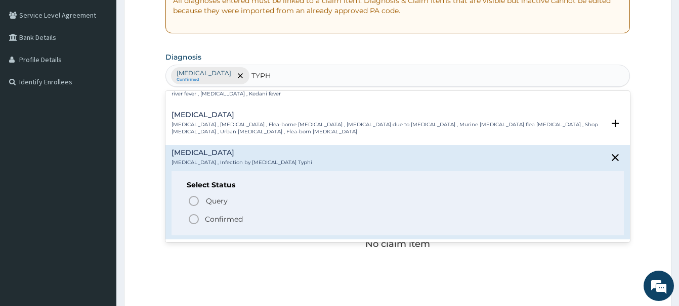
click at [195, 213] on icon "status option filled" at bounding box center [194, 219] width 12 height 12
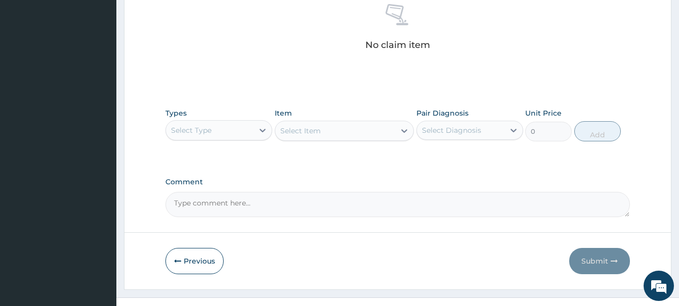
scroll to position [423, 0]
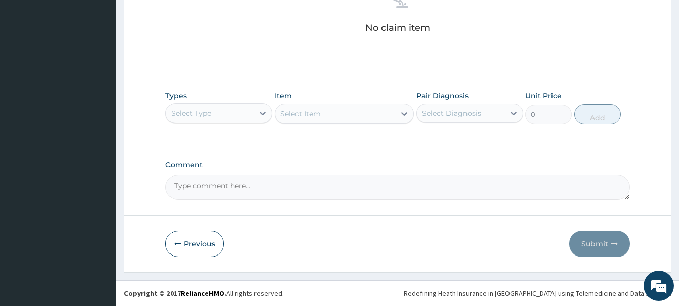
click at [198, 112] on div "Select Type" at bounding box center [191, 113] width 40 height 10
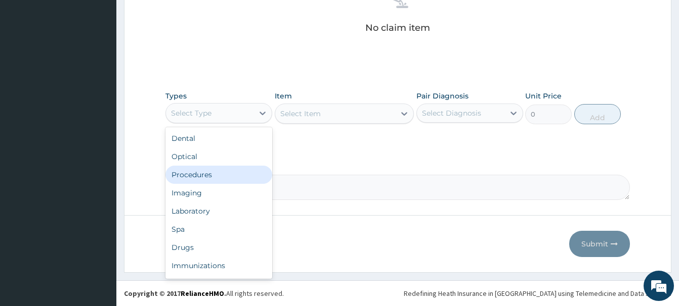
click at [194, 176] on div "Procedures" at bounding box center [218, 175] width 107 height 18
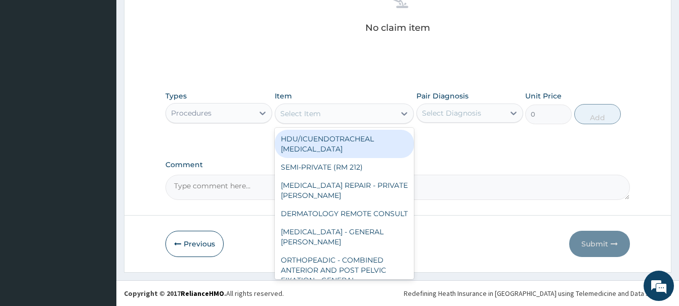
click at [298, 115] on div "Select Item" at bounding box center [300, 114] width 40 height 10
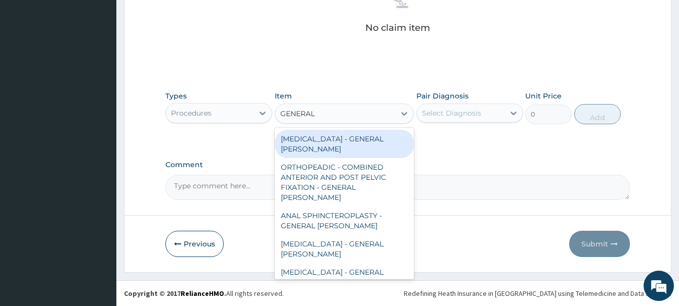
type input "GENERAL C"
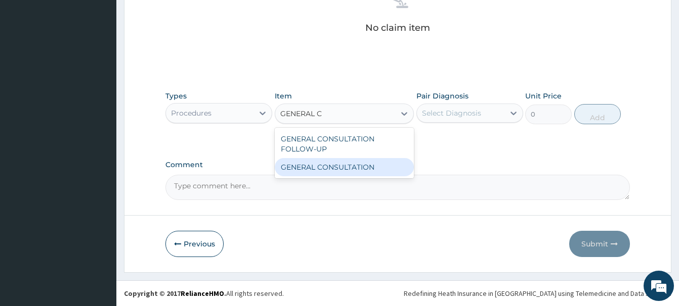
click at [348, 171] on div "GENERAL CONSULTATION" at bounding box center [344, 167] width 139 height 18
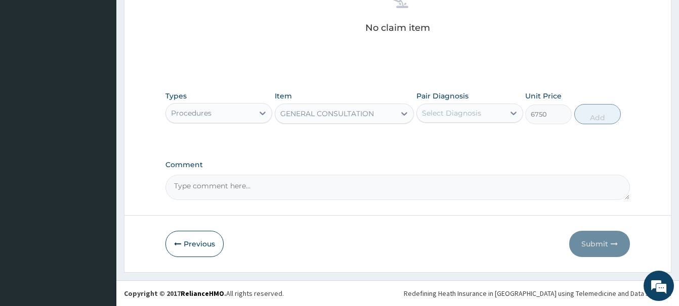
type input "6750"
click at [457, 114] on div "Select Diagnosis" at bounding box center [451, 113] width 59 height 10
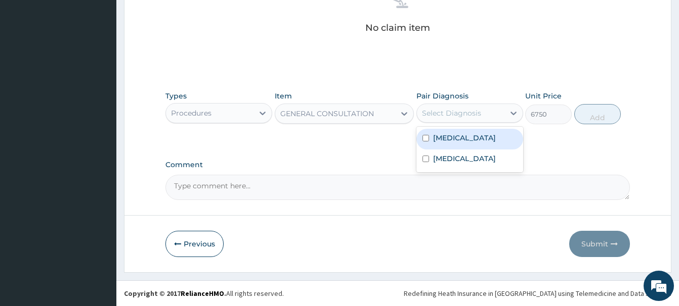
drag, startPoint x: 455, startPoint y: 139, endPoint x: 458, endPoint y: 133, distance: 7.0
click at [453, 138] on label "[MEDICAL_DATA]" at bounding box center [464, 138] width 63 height 10
checkbox input "true"
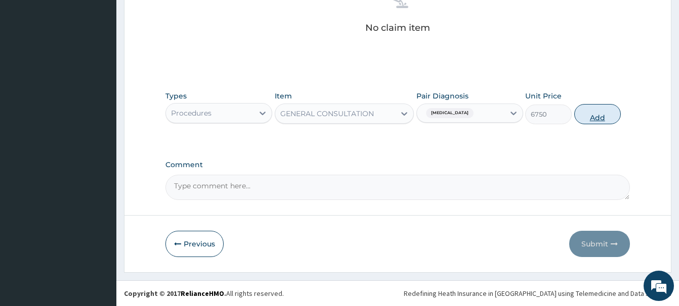
click at [594, 116] on button "Add" at bounding box center [597, 114] width 47 height 20
type input "0"
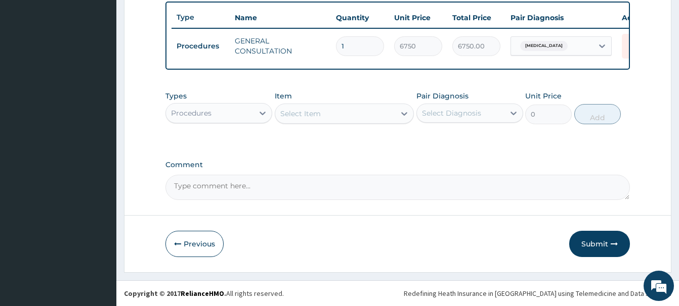
scroll to position [375, 0]
click at [190, 114] on div "Procedures" at bounding box center [191, 113] width 40 height 10
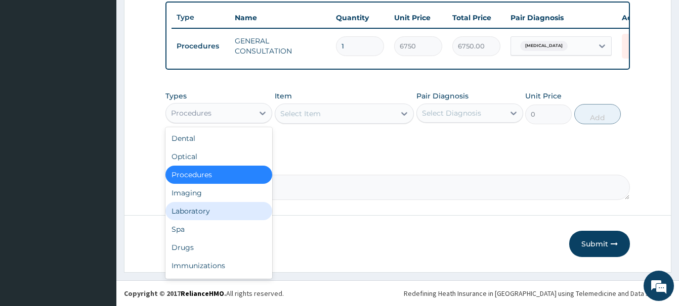
click at [187, 214] on div "Laboratory" at bounding box center [218, 211] width 107 height 18
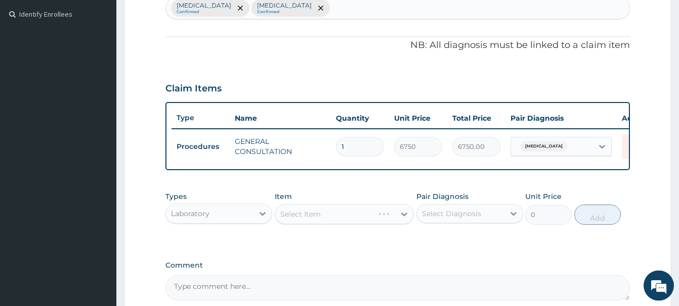
scroll to position [323, 0]
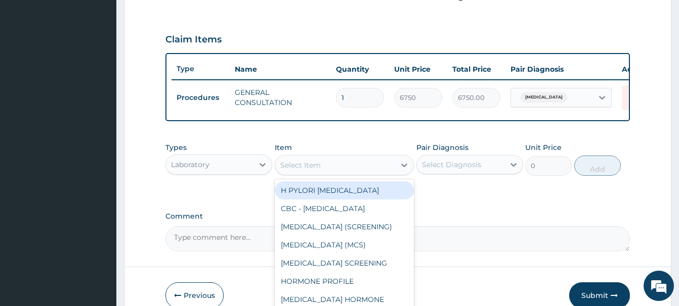
click at [305, 168] on div "Select Item" at bounding box center [300, 165] width 40 height 10
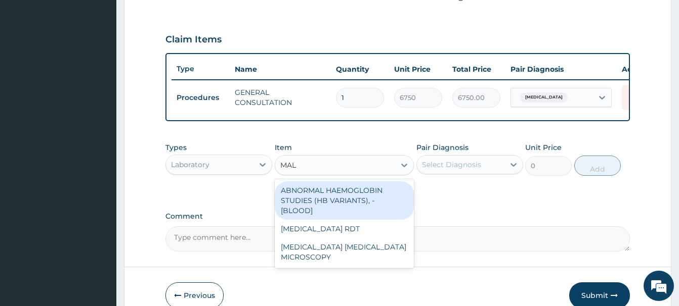
type input "MALA"
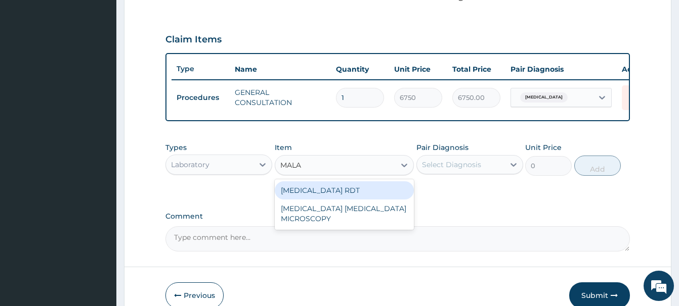
click at [348, 192] on div "[MEDICAL_DATA] RDT" at bounding box center [344, 191] width 139 height 18
type input "2700"
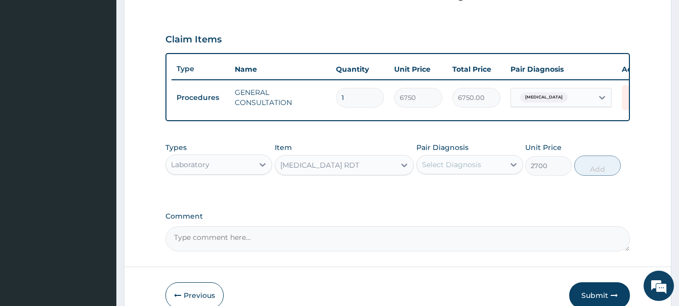
click at [452, 167] on div "Select Diagnosis" at bounding box center [451, 165] width 59 height 10
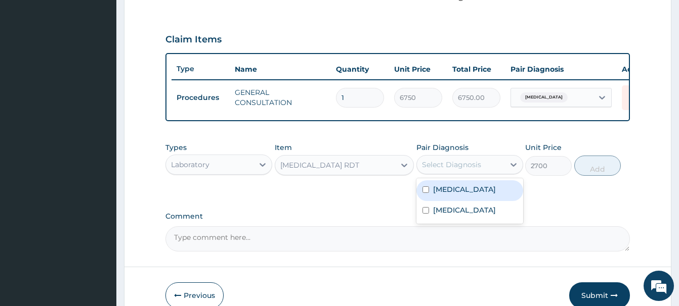
click at [453, 189] on label "[MEDICAL_DATA]" at bounding box center [464, 190] width 63 height 10
checkbox input "true"
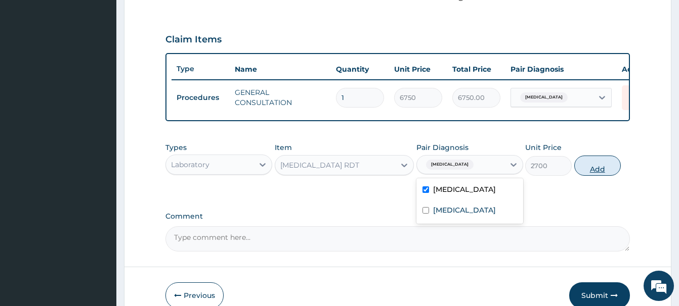
drag, startPoint x: 595, startPoint y: 161, endPoint x: 592, endPoint y: 168, distance: 7.9
click at [595, 161] on button "Add" at bounding box center [597, 166] width 47 height 20
type input "0"
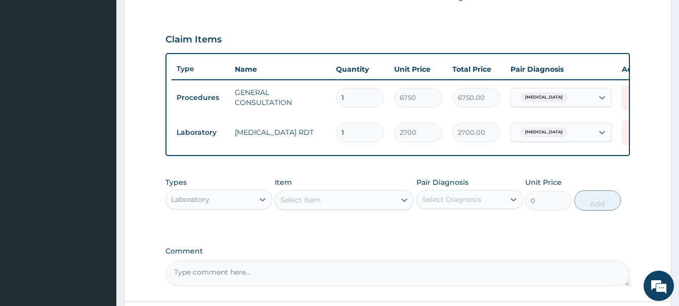
click at [314, 201] on div "Select Item" at bounding box center [300, 200] width 40 height 10
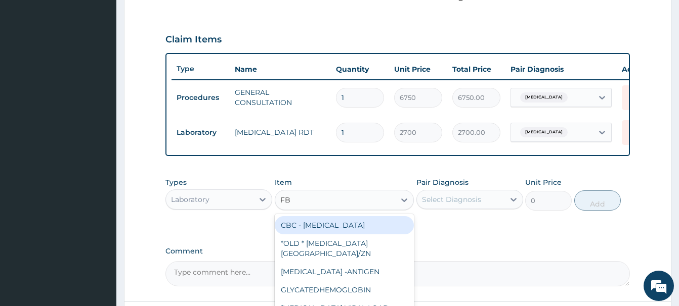
type input "FBC"
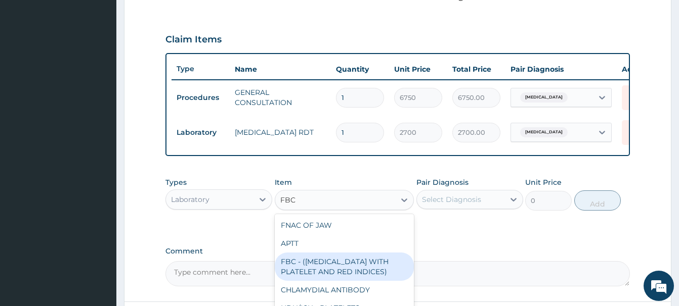
drag, startPoint x: 305, startPoint y: 264, endPoint x: 306, endPoint y: 257, distance: 6.7
click at [306, 263] on div "FBC - ([MEDICAL_DATA] WITH PLATELET AND RED INDICES)" at bounding box center [344, 267] width 139 height 28
type input "5400"
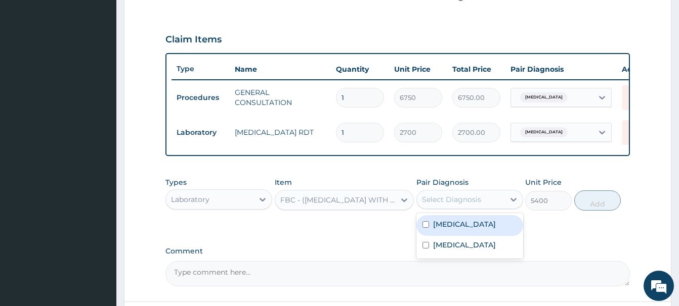
click at [469, 198] on div "Select Diagnosis" at bounding box center [451, 200] width 59 height 10
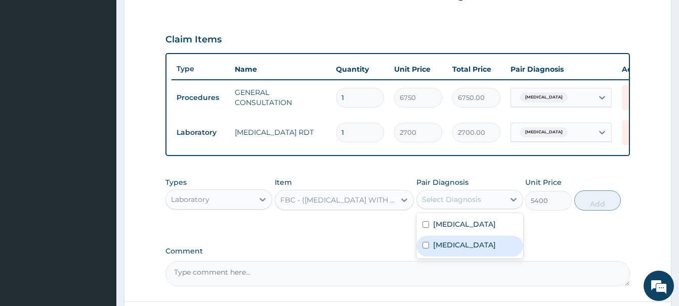
click at [441, 248] on label "Typhoid fever" at bounding box center [464, 245] width 63 height 10
checkbox input "true"
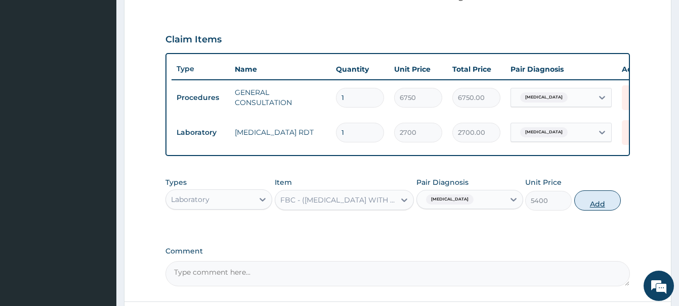
click at [596, 201] on button "Add" at bounding box center [597, 201] width 47 height 20
type input "0"
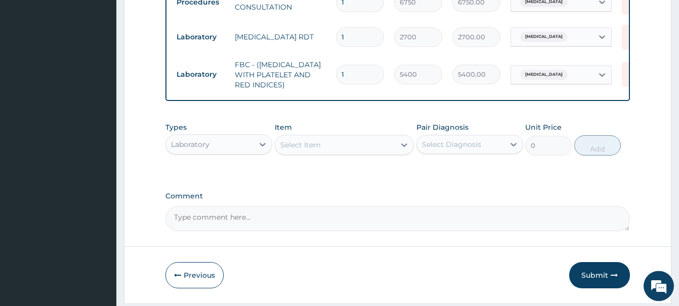
scroll to position [450, 0]
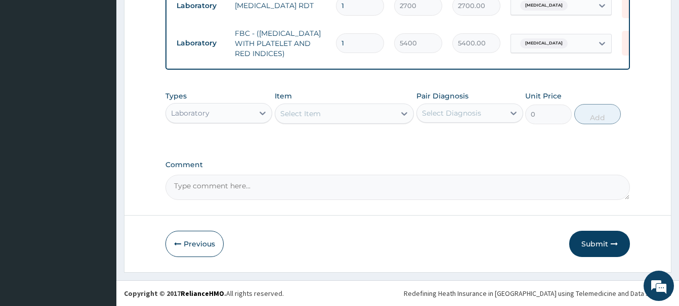
click at [207, 112] on div "Laboratory" at bounding box center [190, 113] width 38 height 10
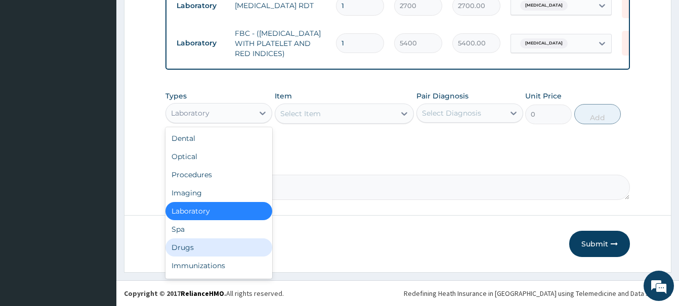
drag, startPoint x: 188, startPoint y: 249, endPoint x: 183, endPoint y: 248, distance: 5.2
click at [184, 249] on div "Drugs" at bounding box center [218, 248] width 107 height 18
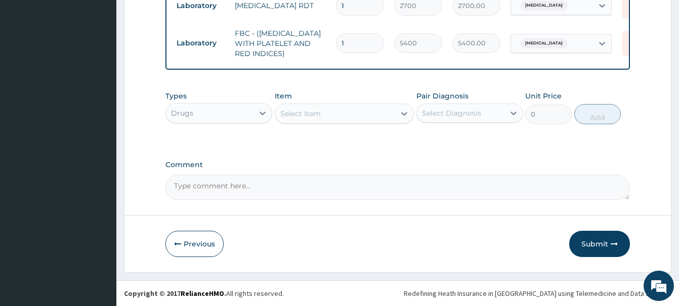
click at [291, 115] on div "Select Item" at bounding box center [300, 114] width 40 height 10
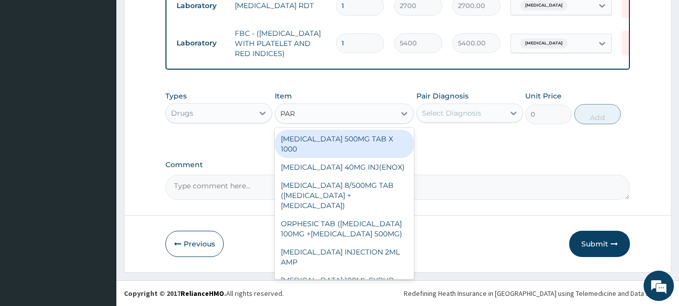
type input "PARA"
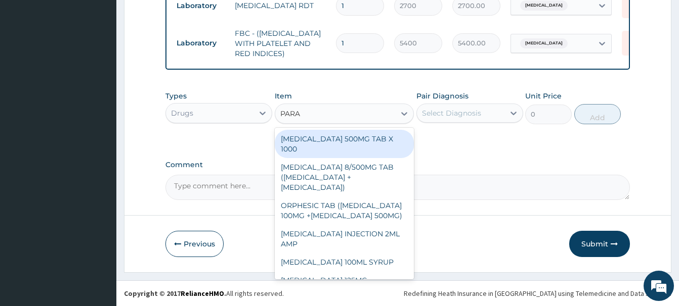
click at [367, 141] on div "PARACETAMOL 500MG TAB X 1000" at bounding box center [344, 144] width 139 height 28
type input "22.39999961853027"
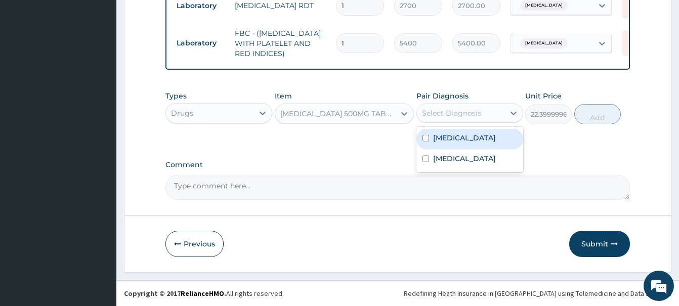
click at [449, 111] on div "Select Diagnosis" at bounding box center [451, 113] width 59 height 10
click at [461, 142] on div "Malaria" at bounding box center [469, 139] width 107 height 21
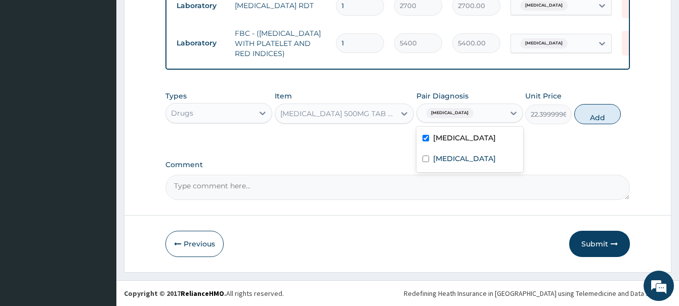
checkbox input "true"
click at [598, 116] on button "Add" at bounding box center [597, 114] width 47 height 20
type input "0"
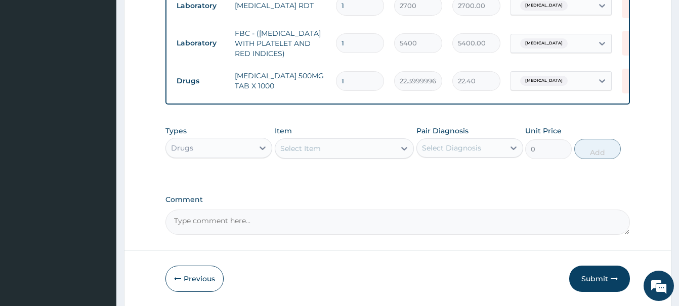
click at [353, 76] on input "1" at bounding box center [360, 81] width 48 height 20
type input "18"
type input "403.20"
type input "18"
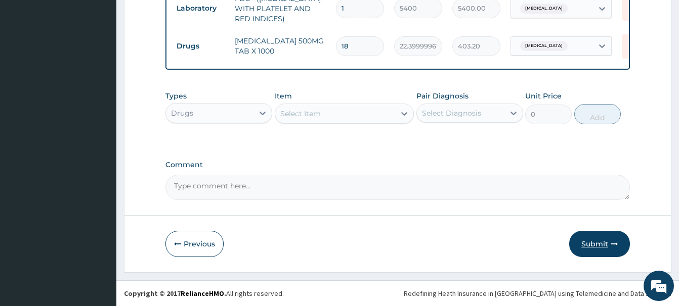
click at [591, 246] on button "Submit" at bounding box center [599, 244] width 61 height 26
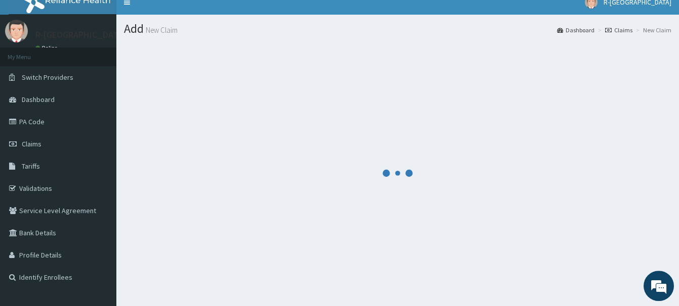
scroll to position [0, 0]
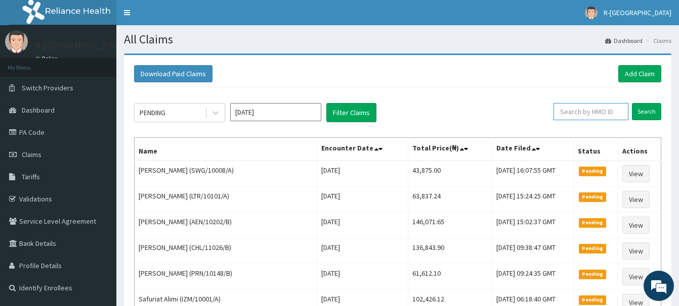
click at [572, 111] on input "text" at bounding box center [590, 111] width 75 height 17
paste input "CPW/10055/B"
type input "CPW/10055/B"
click at [646, 107] on input "Search" at bounding box center [646, 111] width 29 height 17
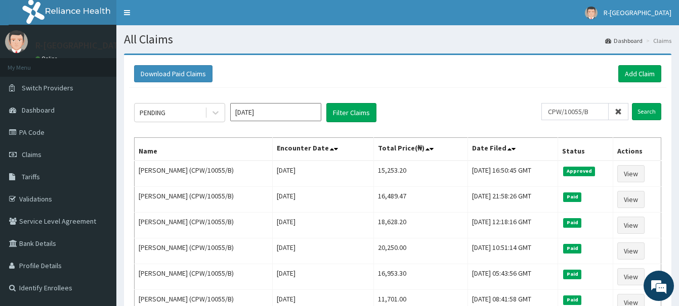
click at [621, 111] on icon at bounding box center [617, 111] width 7 height 7
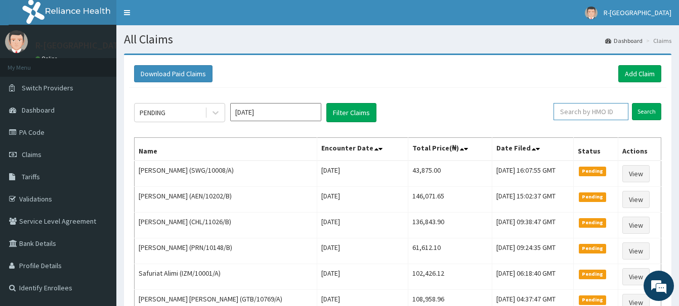
paste input "CPW/10055/D"
type input "CPW/10055/D"
click at [648, 111] on input "Search" at bounding box center [646, 111] width 29 height 17
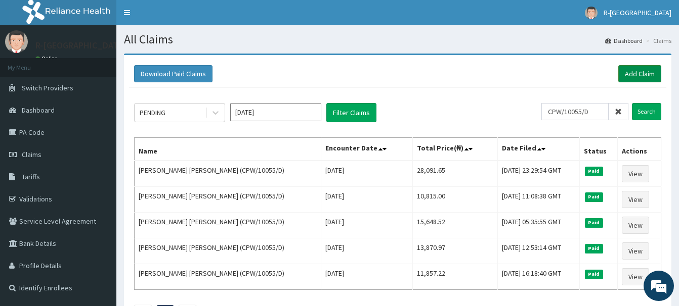
click at [641, 70] on link "Add Claim" at bounding box center [639, 73] width 43 height 17
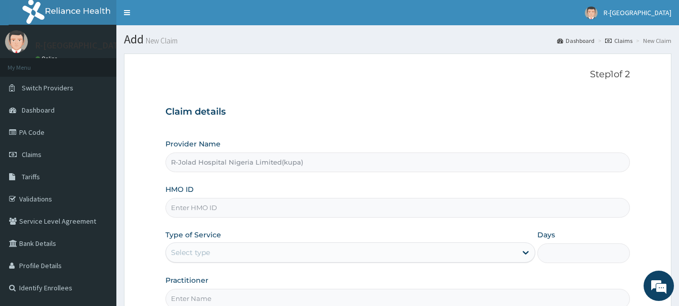
scroll to position [109, 0]
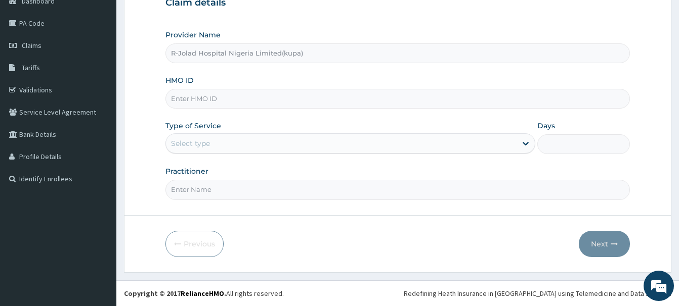
click at [181, 103] on input "HMO ID" at bounding box center [397, 99] width 464 height 20
paste input "CPW/10055/D"
type input "CPW/10055/D"
click at [189, 146] on div "Select type" at bounding box center [190, 144] width 39 height 10
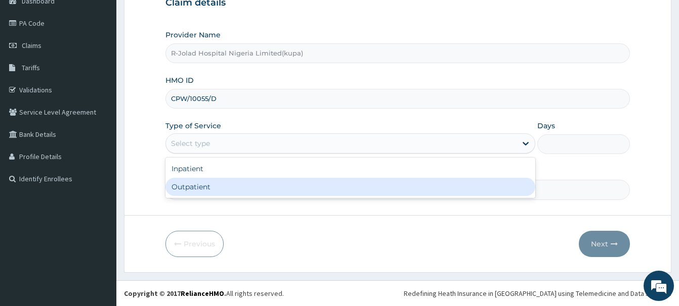
click at [186, 191] on div "Outpatient" at bounding box center [350, 187] width 370 height 18
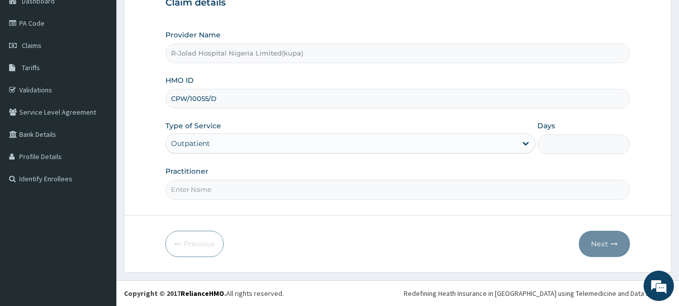
type input "1"
click at [188, 193] on input "Practitioner" at bounding box center [397, 190] width 464 height 20
paste input "[PERSON_NAME]"
type input "[PERSON_NAME]"
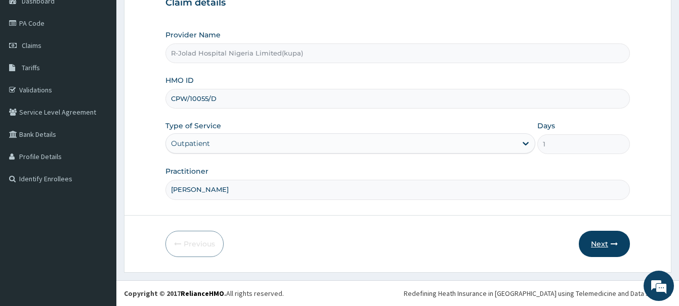
click at [599, 245] on button "Next" at bounding box center [604, 244] width 51 height 26
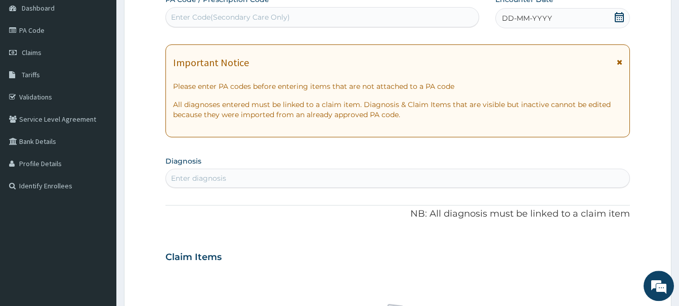
scroll to position [6, 0]
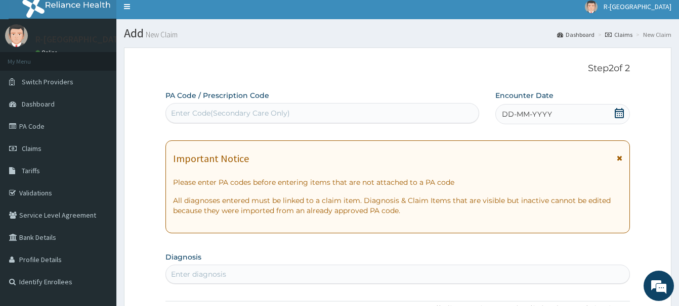
click at [620, 109] on icon at bounding box center [619, 113] width 10 height 10
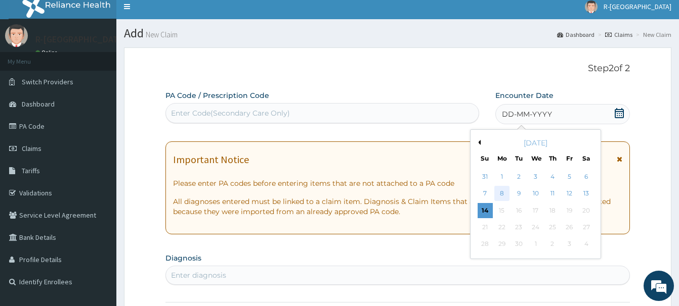
click at [503, 194] on div "8" at bounding box center [501, 194] width 15 height 15
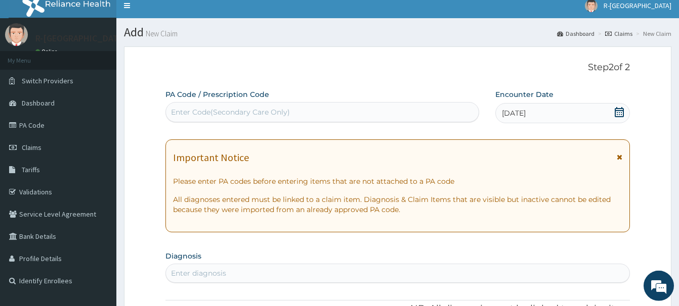
scroll to position [109, 0]
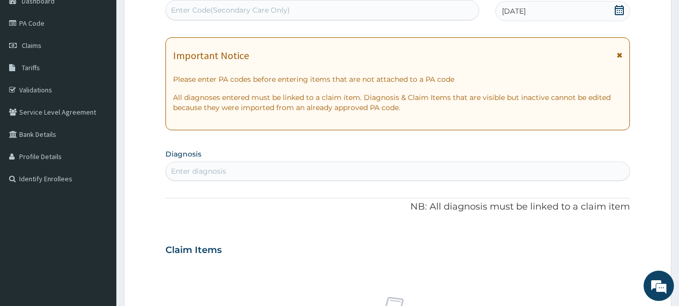
drag, startPoint x: 192, startPoint y: 170, endPoint x: 198, endPoint y: 172, distance: 5.9
click at [192, 173] on div "Enter diagnosis" at bounding box center [198, 171] width 55 height 10
type input "CUTAN"
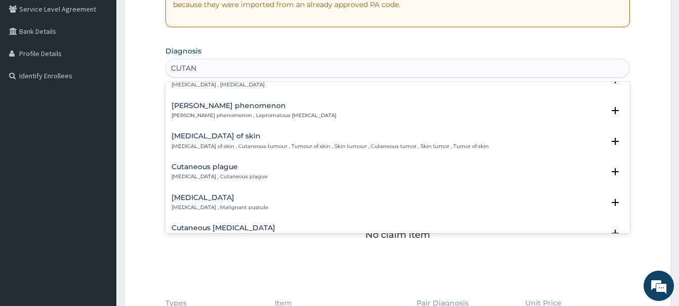
scroll to position [546, 0]
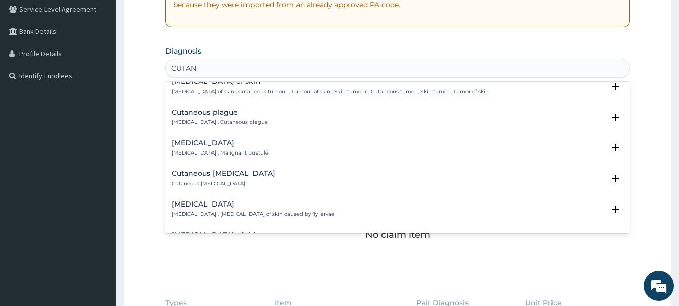
click at [191, 119] on div "Cutaneous plague [MEDICAL_DATA] , Cutaneous plague" at bounding box center [219, 118] width 96 height 18
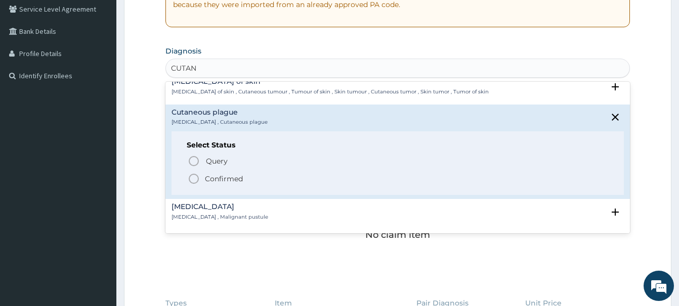
click at [193, 179] on icon "status option filled" at bounding box center [194, 179] width 12 height 12
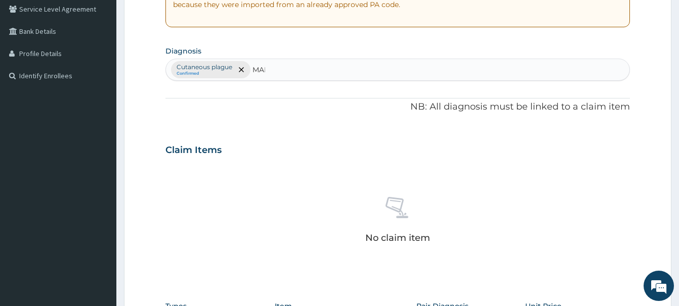
type input "MALA"
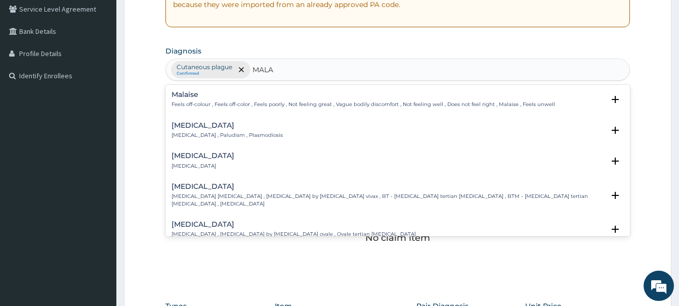
click at [185, 127] on h4 "[MEDICAL_DATA]" at bounding box center [226, 126] width 111 height 8
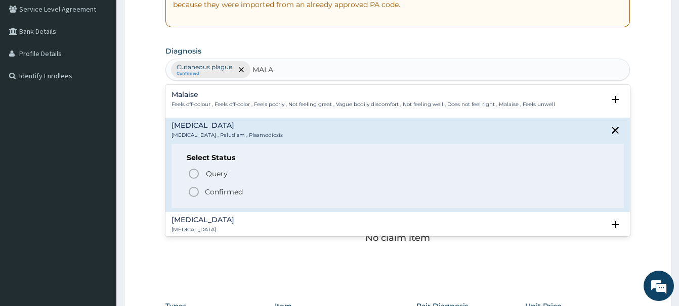
click at [194, 191] on icon "status option filled" at bounding box center [194, 192] width 12 height 12
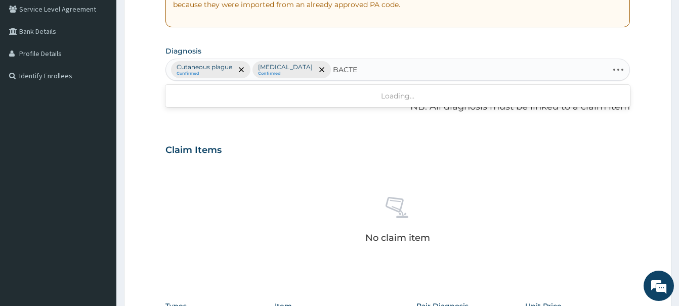
type input "BACTER"
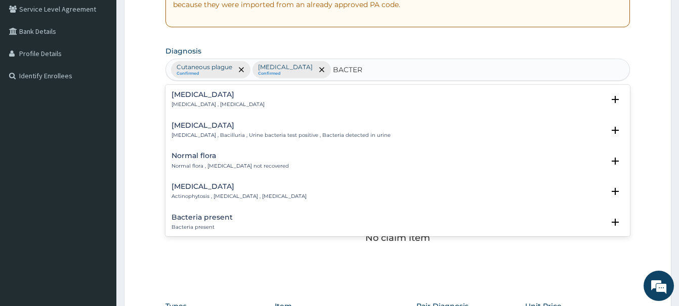
click at [192, 98] on h4 "[MEDICAL_DATA]" at bounding box center [217, 95] width 93 height 8
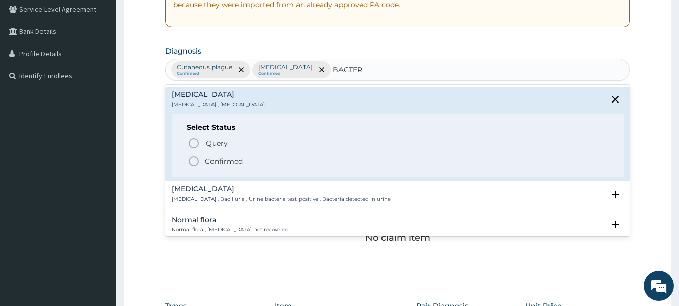
drag, startPoint x: 192, startPoint y: 159, endPoint x: 184, endPoint y: 156, distance: 8.8
click at [191, 159] on icon "status option filled" at bounding box center [194, 161] width 12 height 12
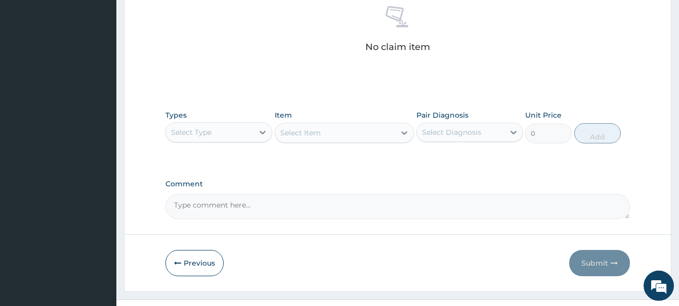
scroll to position [423, 0]
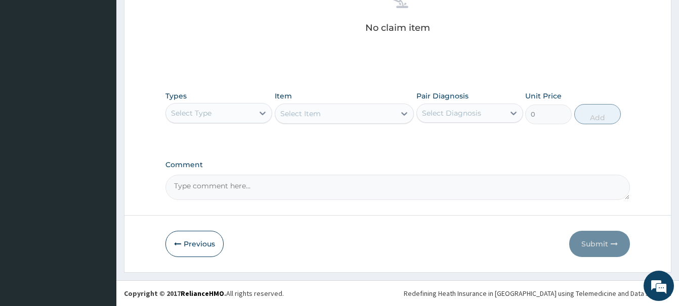
drag, startPoint x: 193, startPoint y: 114, endPoint x: 200, endPoint y: 95, distance: 20.0
click at [194, 114] on div "Select Type" at bounding box center [191, 113] width 40 height 10
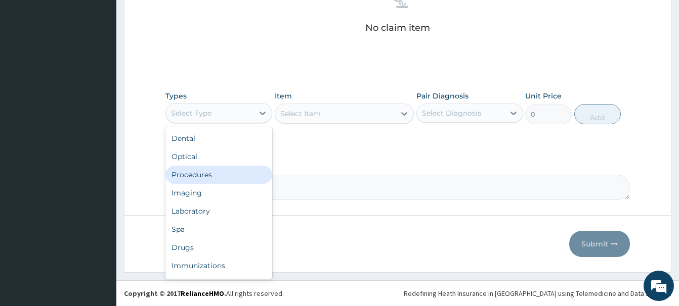
drag, startPoint x: 201, startPoint y: 179, endPoint x: 196, endPoint y: 178, distance: 5.1
click at [200, 178] on div "Procedures" at bounding box center [218, 175] width 107 height 18
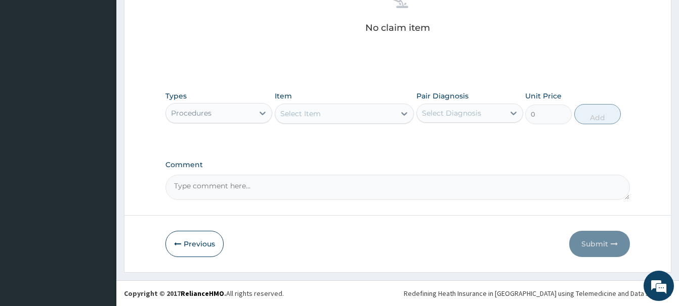
click at [298, 115] on div "Select Item" at bounding box center [300, 114] width 40 height 10
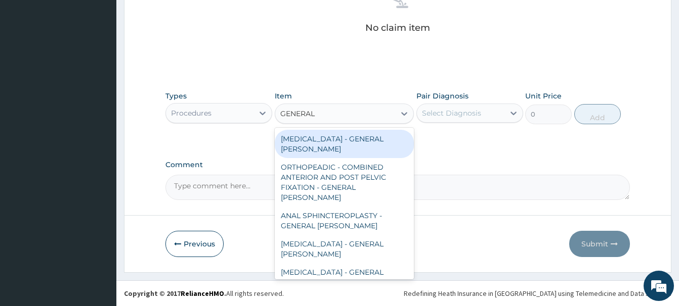
type input "GENERAL C"
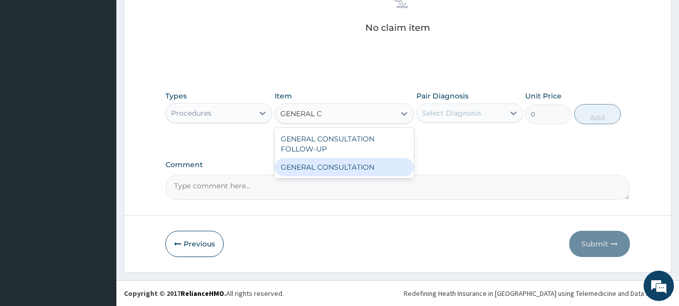
click at [353, 169] on div "GENERAL CONSULTATION" at bounding box center [344, 167] width 139 height 18
type input "6750"
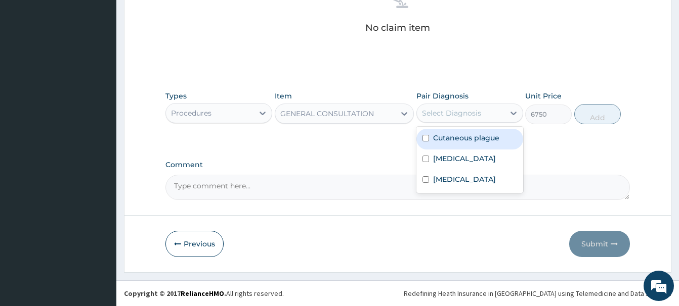
click at [467, 107] on div "Select Diagnosis" at bounding box center [460, 113] width 87 height 16
click at [481, 136] on label "Cutaneous plague" at bounding box center [466, 138] width 66 height 10
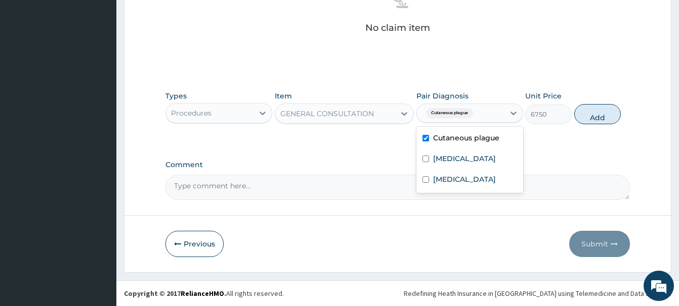
checkbox input "true"
drag, startPoint x: 611, startPoint y: 114, endPoint x: 603, endPoint y: 110, distance: 9.0
click at [610, 113] on button "Add" at bounding box center [597, 114] width 47 height 20
type input "0"
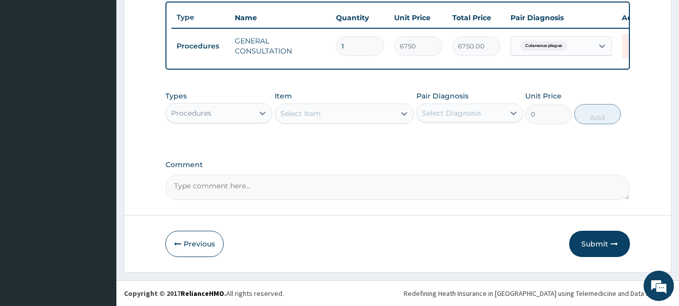
drag, startPoint x: 209, startPoint y: 113, endPoint x: 209, endPoint y: 106, distance: 7.1
click at [209, 112] on div "Procedures" at bounding box center [191, 113] width 40 height 10
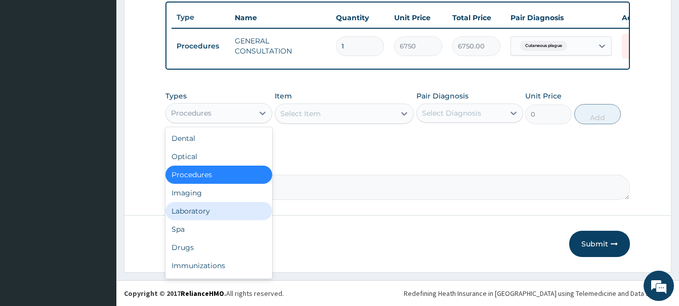
click at [188, 210] on div "Laboratory" at bounding box center [218, 211] width 107 height 18
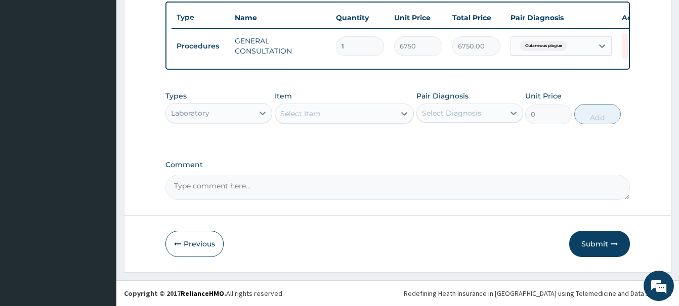
click at [289, 114] on div "Select Item" at bounding box center [300, 114] width 40 height 10
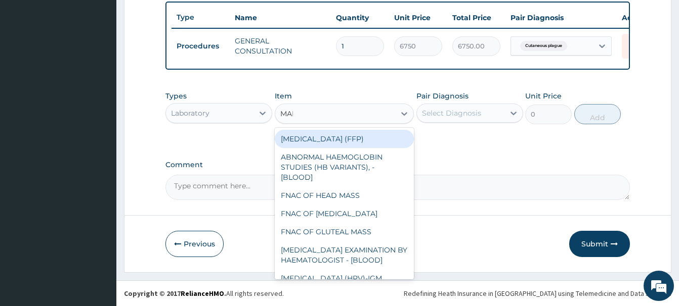
type input "MALA"
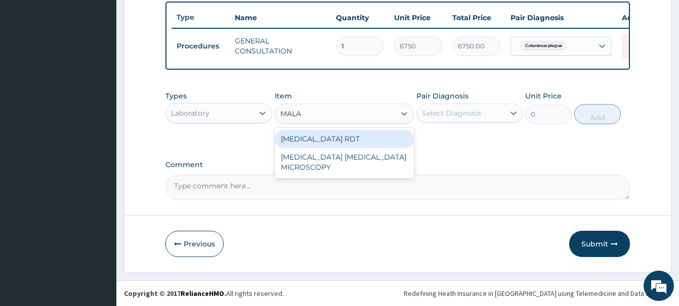
click at [323, 133] on div "MALARIA RDT" at bounding box center [344, 139] width 139 height 18
type input "2700"
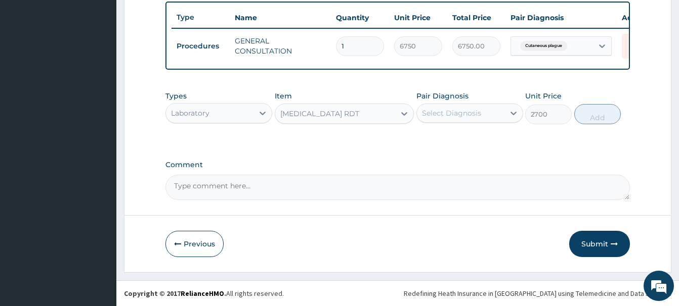
click at [432, 111] on div "Select Diagnosis" at bounding box center [451, 113] width 59 height 10
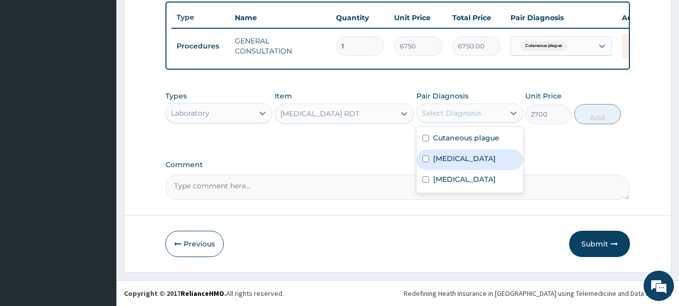
click at [450, 162] on label "Malaria" at bounding box center [464, 159] width 63 height 10
checkbox input "true"
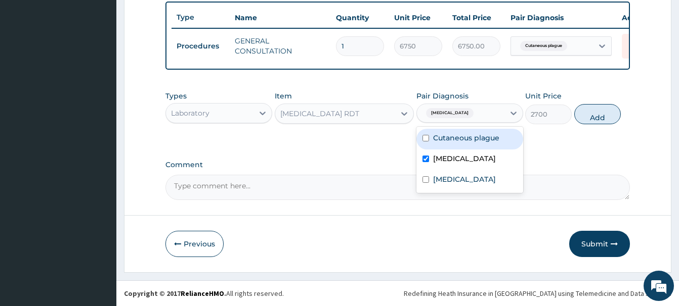
drag, startPoint x: 593, startPoint y: 115, endPoint x: 485, endPoint y: 135, distance: 109.5
click at [592, 115] on button "Add" at bounding box center [597, 114] width 47 height 20
type input "0"
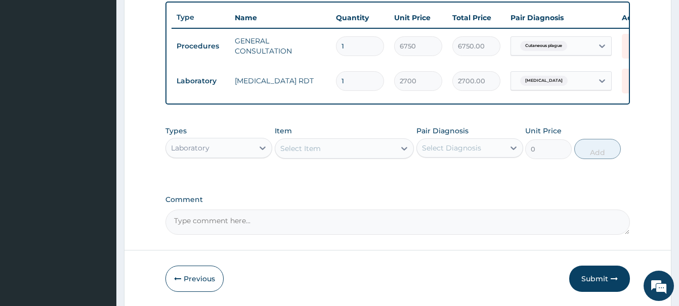
click at [289, 150] on div "Select Item" at bounding box center [300, 149] width 40 height 10
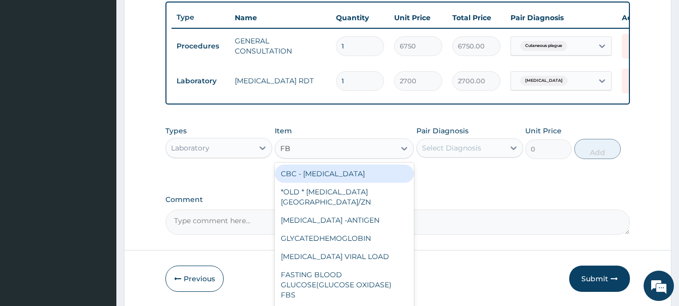
type input "FBC"
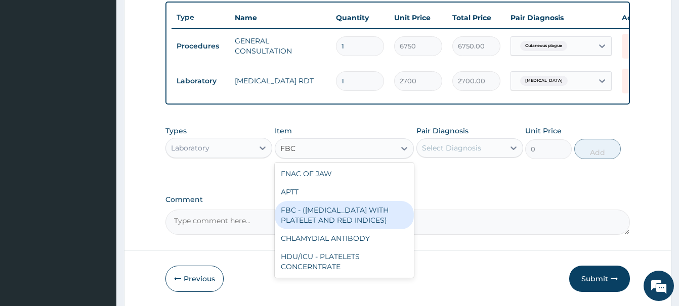
drag, startPoint x: 349, startPoint y: 216, endPoint x: 342, endPoint y: 215, distance: 7.2
click at [350, 216] on div "FBC - (FULL BLOOD COUNT WITH PLATELET AND RED INDICES)" at bounding box center [344, 215] width 139 height 28
type input "5400"
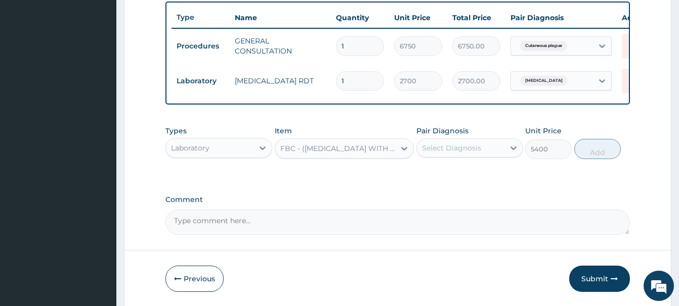
click at [452, 139] on div "Select Diagnosis" at bounding box center [469, 148] width 107 height 19
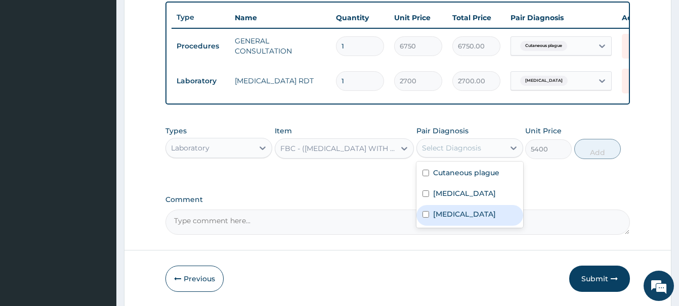
click at [477, 211] on div "Bacteremia" at bounding box center [469, 215] width 107 height 21
checkbox input "true"
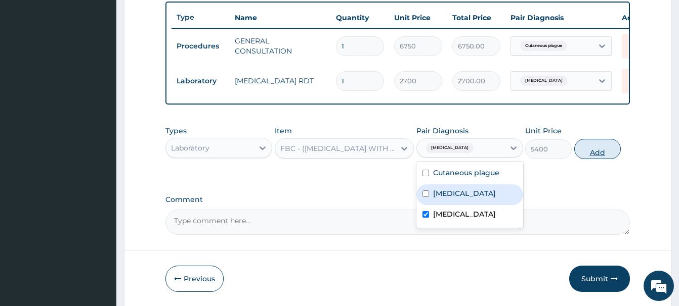
click at [593, 156] on button "Add" at bounding box center [597, 149] width 47 height 20
type input "0"
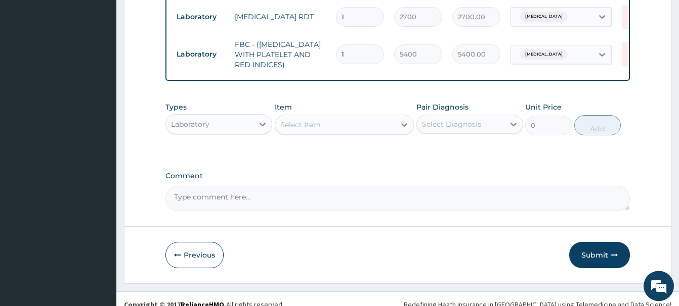
scroll to position [450, 0]
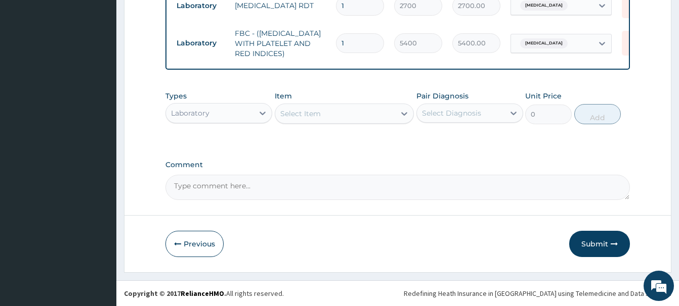
click at [199, 114] on div "Laboratory" at bounding box center [190, 113] width 38 height 10
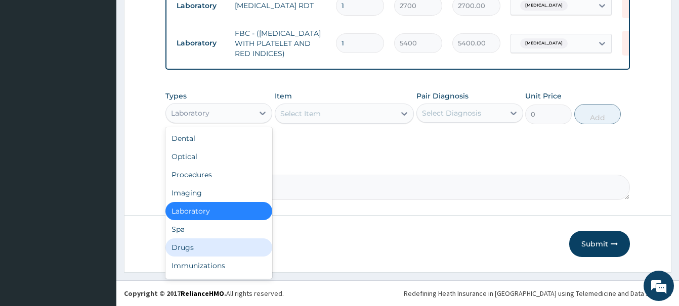
click at [186, 248] on div "Drugs" at bounding box center [218, 248] width 107 height 18
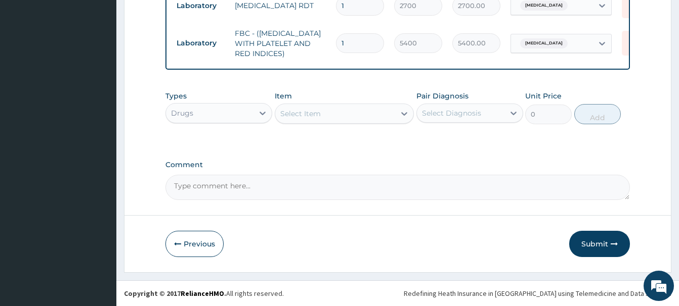
click at [315, 114] on div "Select Item" at bounding box center [300, 114] width 40 height 10
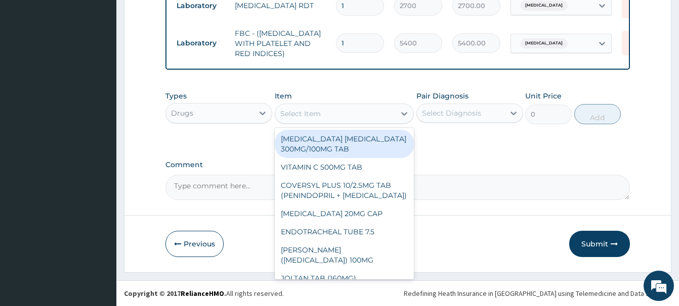
paste input "CHLORAMPHENICOL EYE DROP"
type input "CHLORAMPHENICOL EYE DROP"
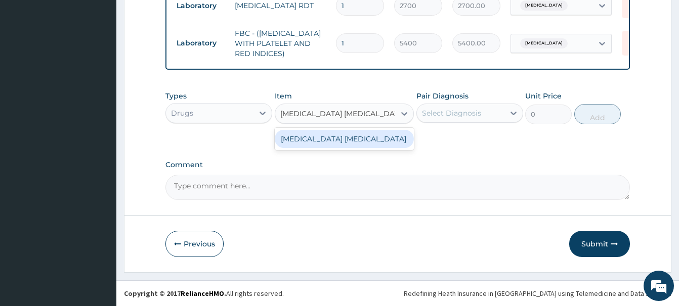
scroll to position [0, 1]
drag, startPoint x: 361, startPoint y: 137, endPoint x: 357, endPoint y: 129, distance: 8.2
click at [361, 136] on div "CHLORAMPHENICOL EYE DROP" at bounding box center [344, 139] width 139 height 18
type input "1251.25"
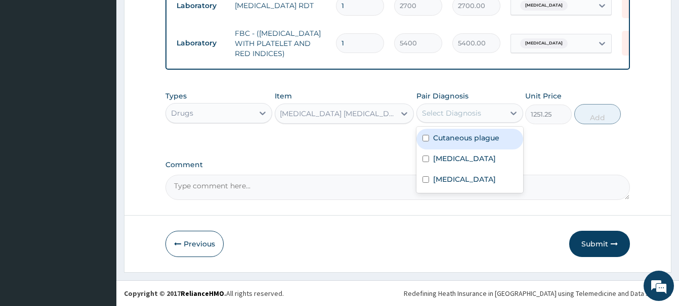
drag, startPoint x: 471, startPoint y: 112, endPoint x: 480, endPoint y: 150, distance: 39.0
click at [471, 111] on div "Select Diagnosis" at bounding box center [451, 113] width 59 height 10
click at [474, 137] on label "Cutaneous plague" at bounding box center [466, 138] width 66 height 10
checkbox input "true"
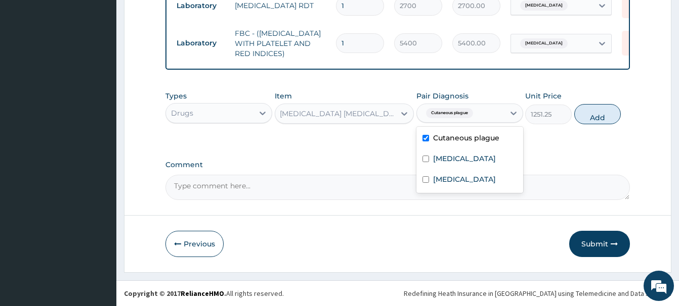
drag, startPoint x: 598, startPoint y: 117, endPoint x: 595, endPoint y: 109, distance: 8.8
click at [598, 115] on button "Add" at bounding box center [597, 114] width 47 height 20
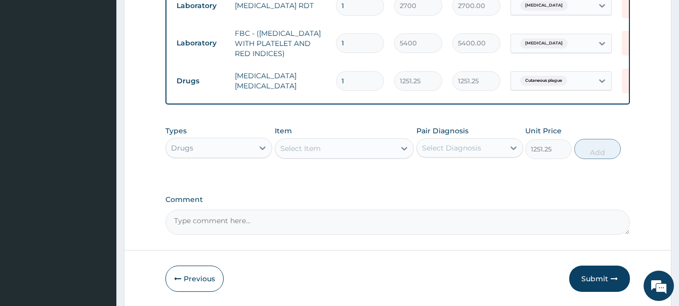
type input "0"
click at [287, 153] on div "Select Item" at bounding box center [300, 149] width 40 height 10
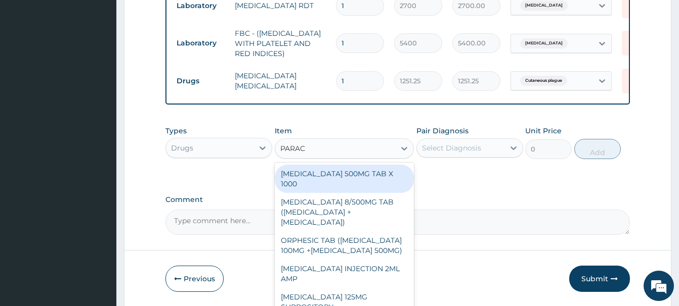
type input "PARACE"
click at [366, 172] on div "PARACETAMOL 500MG TAB X 1000" at bounding box center [344, 179] width 139 height 28
type input "22.39999961853027"
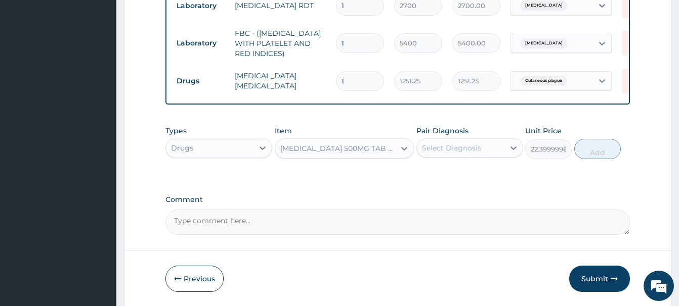
click at [463, 149] on div "Select Diagnosis" at bounding box center [451, 148] width 59 height 10
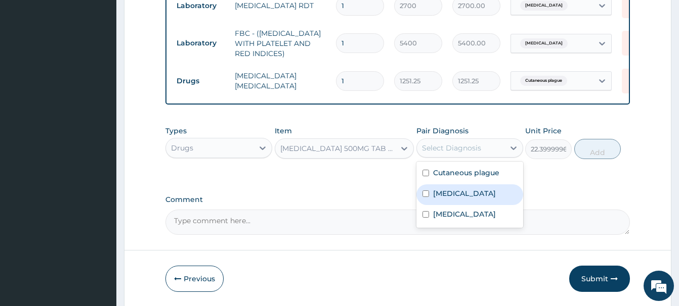
click at [457, 198] on label "Malaria" at bounding box center [464, 194] width 63 height 10
checkbox input "true"
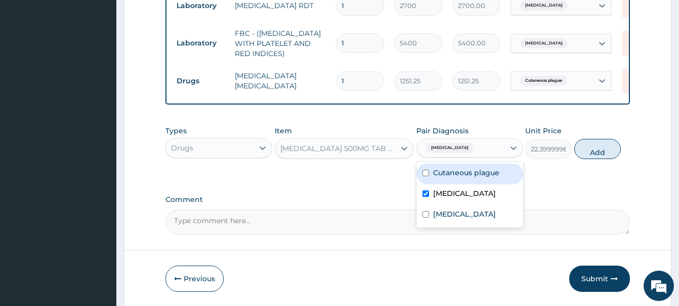
drag, startPoint x: 588, startPoint y: 148, endPoint x: 494, endPoint y: 163, distance: 95.4
click at [577, 148] on button "Add" at bounding box center [597, 149] width 47 height 20
type input "0"
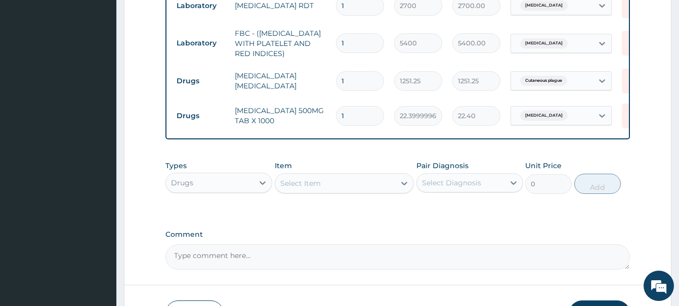
drag, startPoint x: 349, startPoint y: 114, endPoint x: 316, endPoint y: 118, distance: 33.6
click at [336, 118] on input "1" at bounding box center [360, 116] width 48 height 20
type input "5"
type input "112.00"
type input "5"
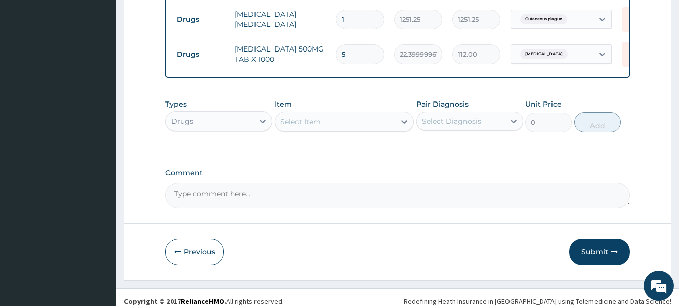
scroll to position [520, 0]
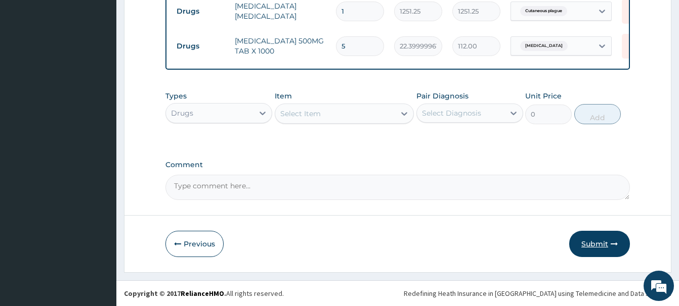
click at [593, 243] on button "Submit" at bounding box center [599, 244] width 61 height 26
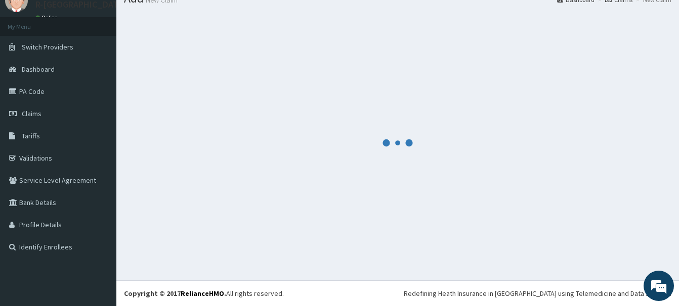
scroll to position [41, 0]
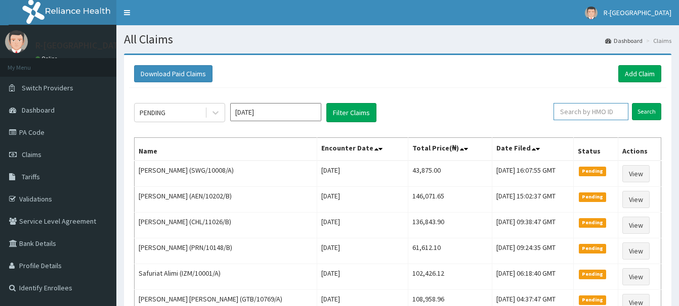
click at [576, 110] on input "text" at bounding box center [590, 111] width 75 height 17
paste input "CHL/10676/C"
type input "CHL/10676/C"
click at [632, 109] on form "CHL/10676/C Search" at bounding box center [601, 111] width 120 height 17
click at [641, 109] on input "Search" at bounding box center [646, 111] width 29 height 17
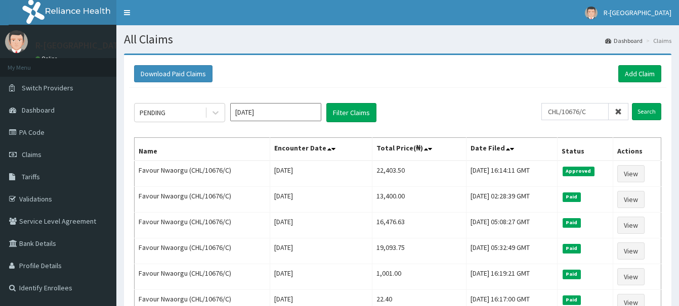
drag, startPoint x: 617, startPoint y: 112, endPoint x: 608, endPoint y: 103, distance: 12.9
click at [617, 112] on icon at bounding box center [617, 111] width 7 height 7
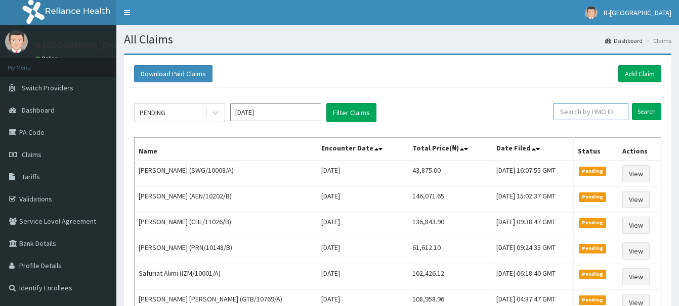
paste input "JEE/10057/A"
type input "JEE/10057/A"
click at [644, 114] on input "Search" at bounding box center [646, 111] width 29 height 17
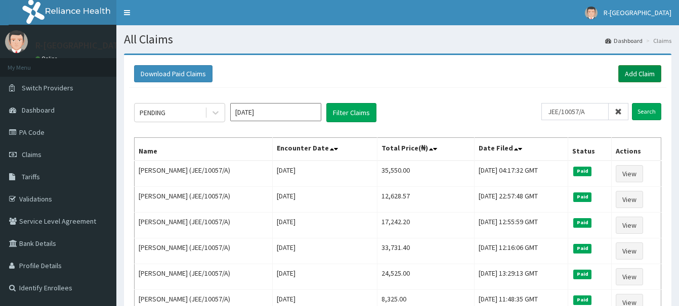
click at [640, 74] on link "Add Claim" at bounding box center [639, 73] width 43 height 17
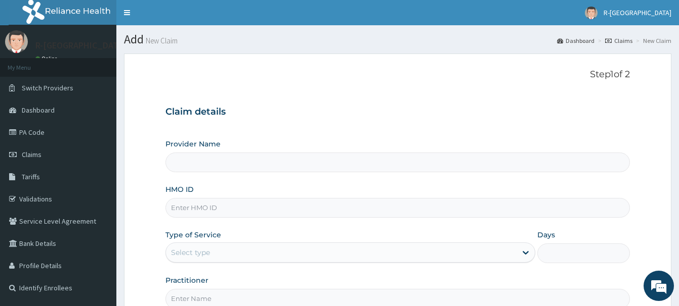
type input "R-Jolad Hospital Nigeria Limited(kupa)"
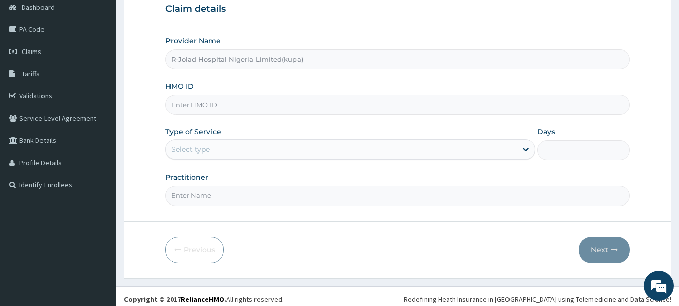
paste input "JEE/10057/A"
type input "JEE/10057/A"
click at [179, 158] on div "Select type" at bounding box center [350, 150] width 370 height 20
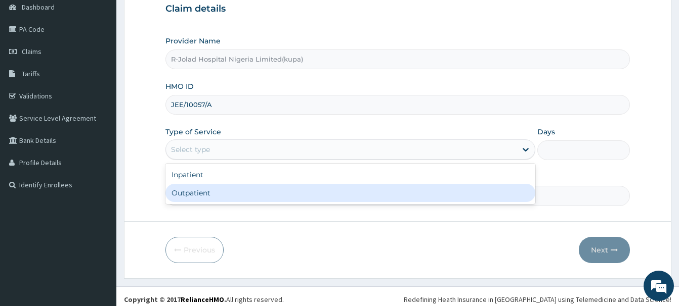
click at [180, 194] on div "Outpatient" at bounding box center [350, 193] width 370 height 18
type input "1"
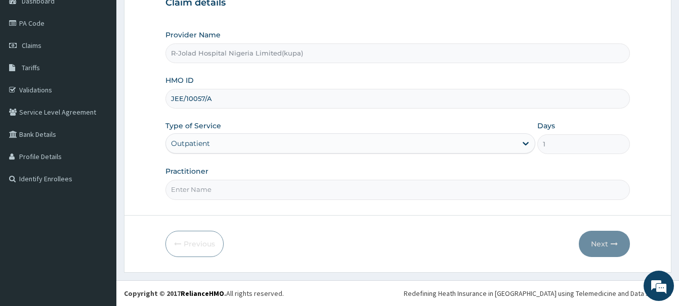
scroll to position [0, 0]
paste input "JEE/10057/A"
type input "J"
paste input "[PERSON_NAME]"
type input "[PERSON_NAME]"
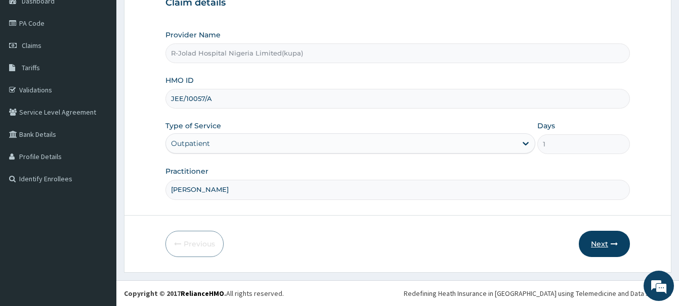
click at [596, 243] on button "Next" at bounding box center [604, 244] width 51 height 26
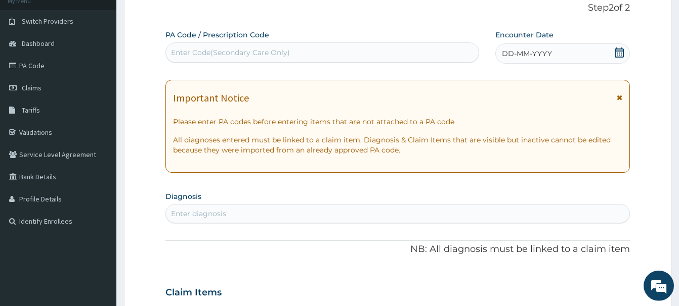
scroll to position [58, 0]
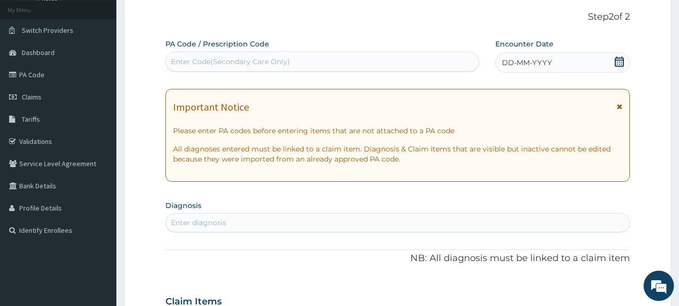
click at [617, 63] on icon at bounding box center [619, 62] width 10 height 10
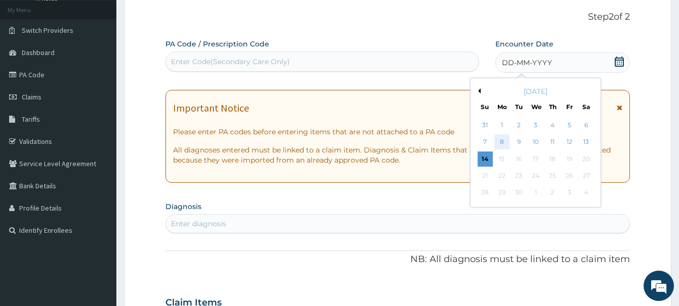
click at [503, 146] on div "8" at bounding box center [501, 142] width 15 height 15
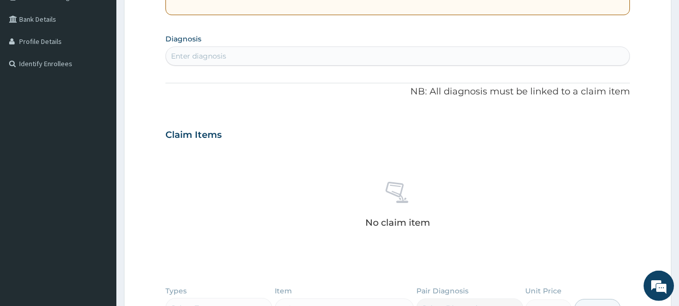
scroll to position [264, 0]
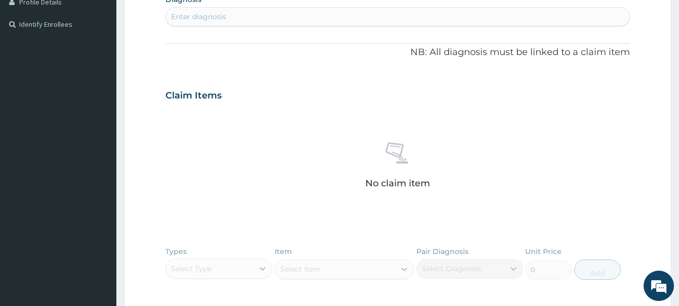
click at [185, 23] on div "Enter diagnosis" at bounding box center [397, 17] width 463 height 16
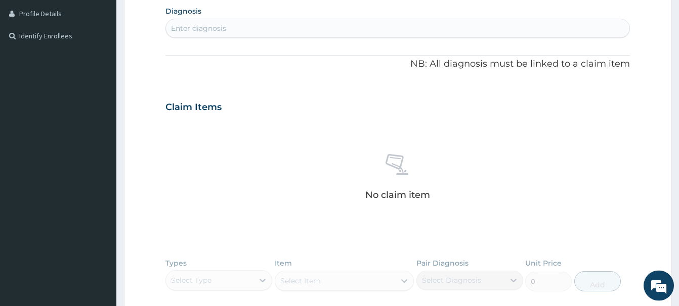
scroll to position [161, 0]
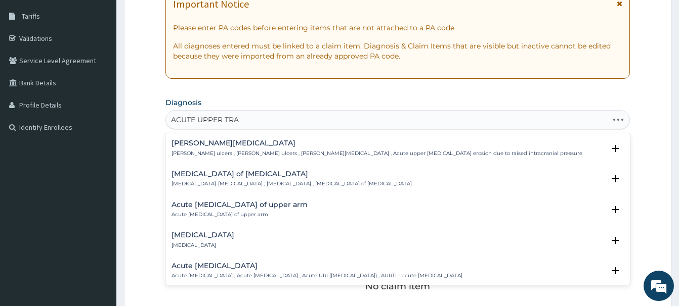
type input "ACUTE UPPER TRAC"
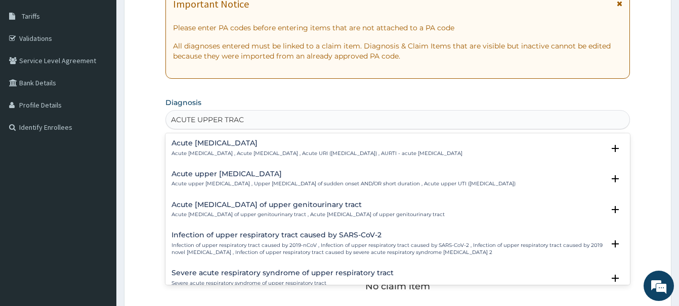
click at [222, 152] on p "Acute upper respiratory infection , Acute upper respiratory tract infection , A…" at bounding box center [316, 153] width 291 height 7
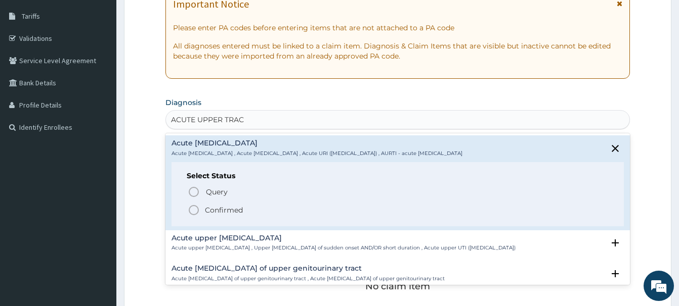
drag, startPoint x: 192, startPoint y: 210, endPoint x: 215, endPoint y: 177, distance: 40.7
click at [192, 209] on icon "status option filled" at bounding box center [194, 210] width 12 height 12
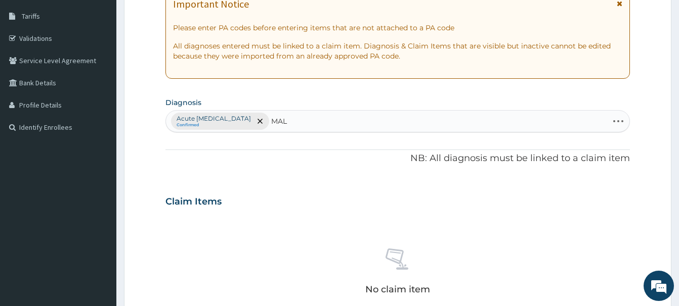
type input "MALA"
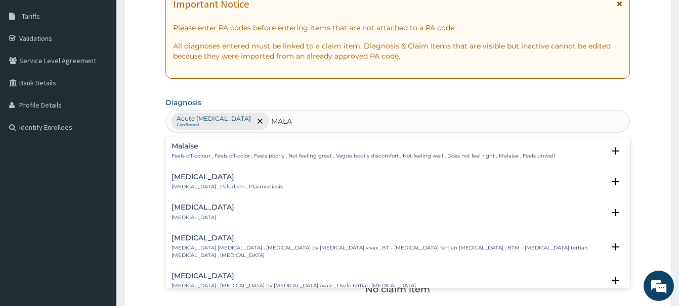
click at [184, 175] on h4 "Malaria" at bounding box center [226, 177] width 111 height 8
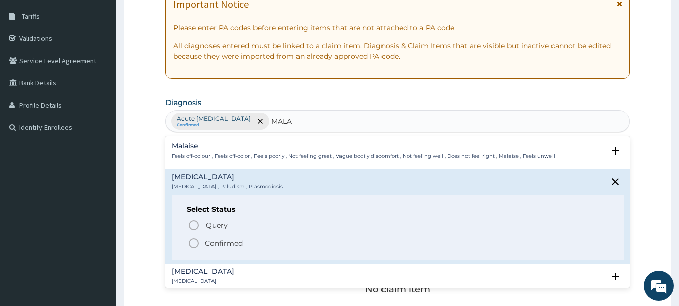
drag, startPoint x: 193, startPoint y: 243, endPoint x: 224, endPoint y: 166, distance: 82.4
click at [193, 239] on icon "status option filled" at bounding box center [194, 244] width 12 height 12
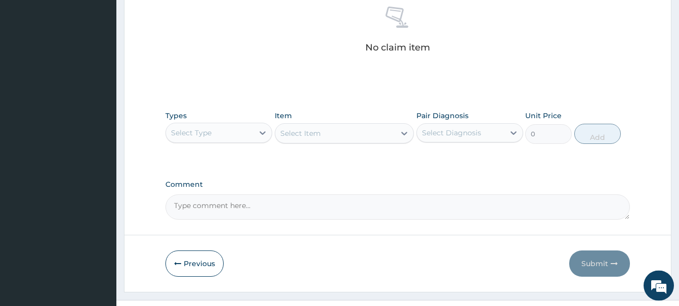
scroll to position [419, 0]
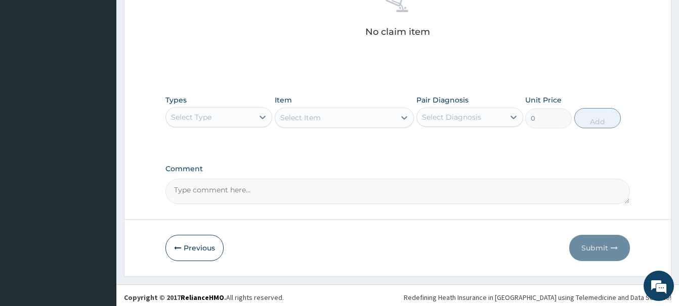
click at [206, 123] on div "Select Type" at bounding box center [209, 117] width 87 height 16
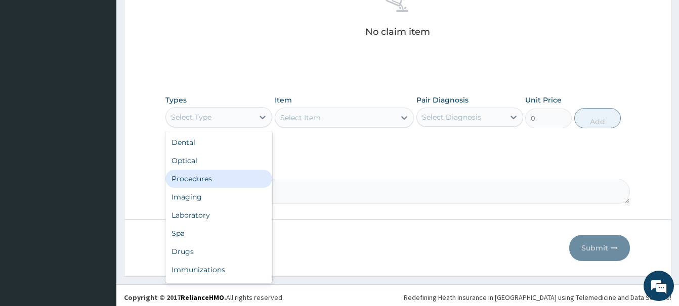
drag, startPoint x: 196, startPoint y: 181, endPoint x: 189, endPoint y: 174, distance: 9.3
click at [194, 178] on div "Procedures" at bounding box center [218, 179] width 107 height 18
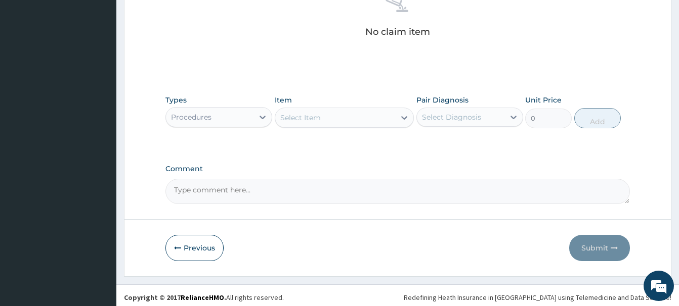
click at [303, 122] on div "Select Item" at bounding box center [300, 118] width 40 height 10
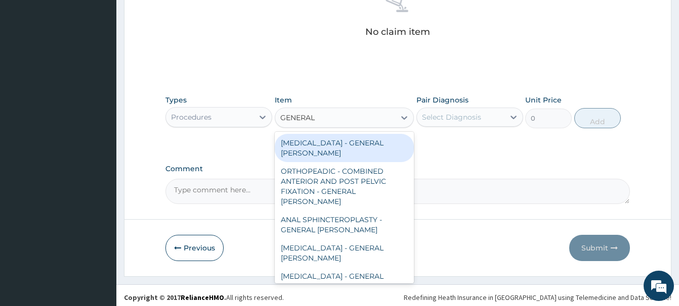
type input "GENERAL C"
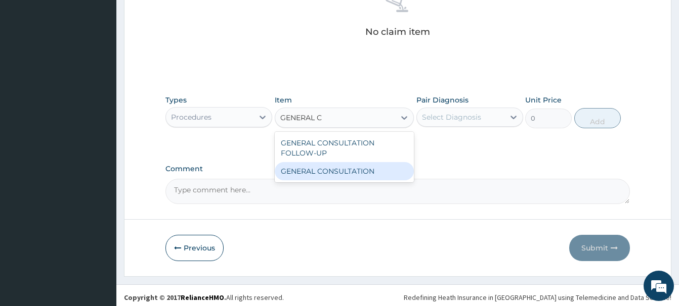
click at [365, 169] on div "GENERAL CONSULTATION" at bounding box center [344, 171] width 139 height 18
type input "6750"
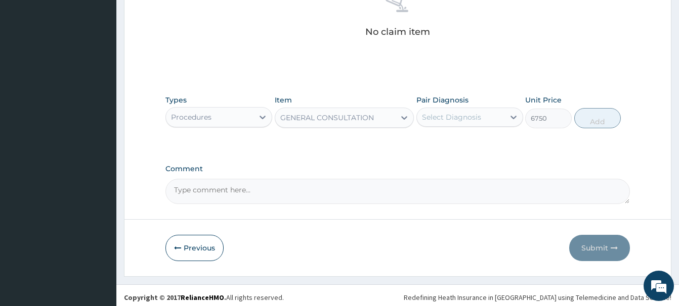
click at [465, 120] on div "Select Diagnosis" at bounding box center [451, 117] width 59 height 10
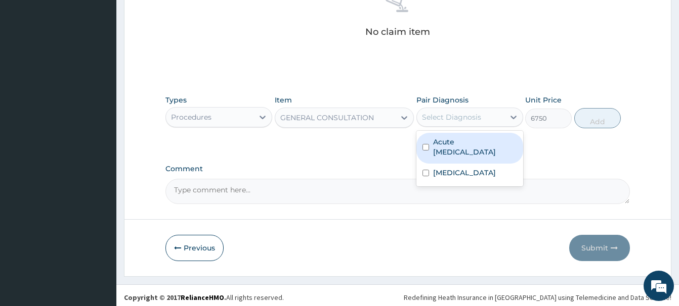
drag, startPoint x: 458, startPoint y: 143, endPoint x: 453, endPoint y: 141, distance: 5.2
click at [458, 143] on label "Acute upper respiratory infection" at bounding box center [475, 147] width 84 height 20
checkbox input "true"
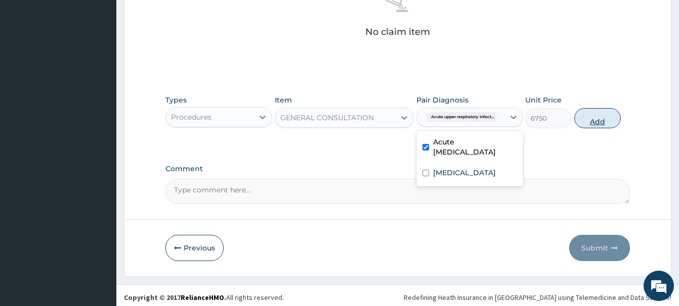
click at [598, 118] on button "Add" at bounding box center [597, 118] width 47 height 20
type input "0"
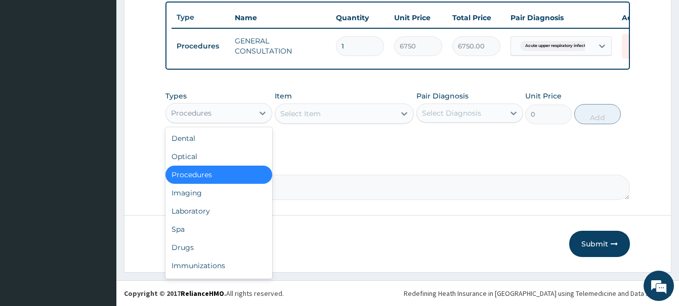
click at [216, 113] on div "Procedures" at bounding box center [209, 113] width 87 height 16
click at [193, 210] on div "Laboratory" at bounding box center [218, 211] width 107 height 18
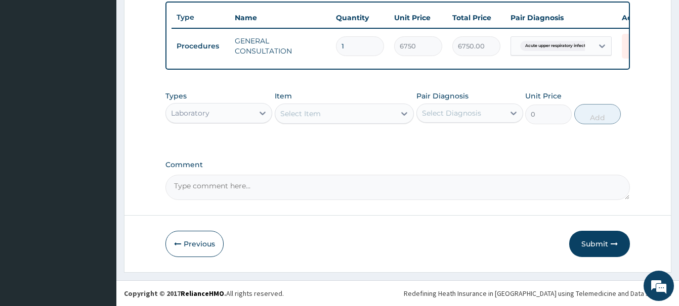
click at [293, 115] on div "Select Item" at bounding box center [300, 114] width 40 height 10
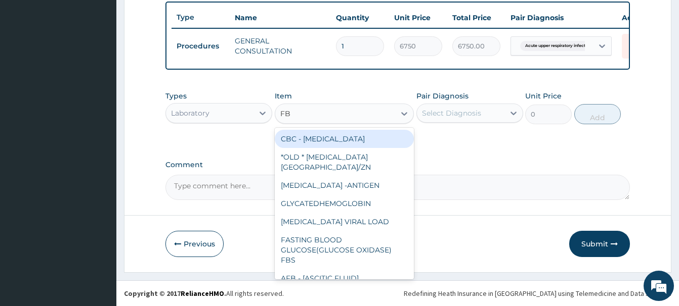
type input "FBC"
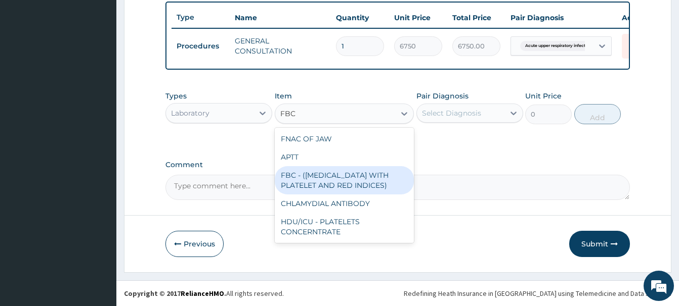
click at [328, 184] on div "FBC - ([MEDICAL_DATA] WITH PLATELET AND RED INDICES)" at bounding box center [344, 180] width 139 height 28
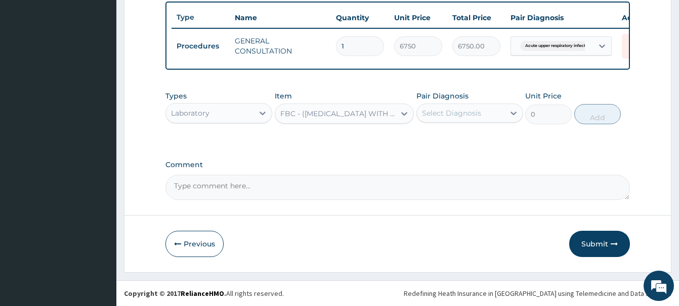
type input "5400"
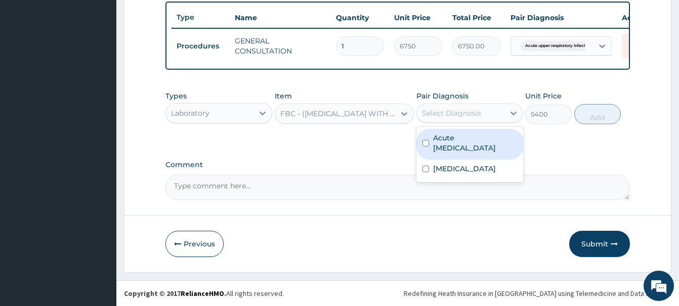
click at [461, 114] on div "Select Diagnosis" at bounding box center [451, 113] width 59 height 10
click at [471, 149] on label "Acute upper respiratory infection" at bounding box center [475, 143] width 84 height 20
checkbox input "true"
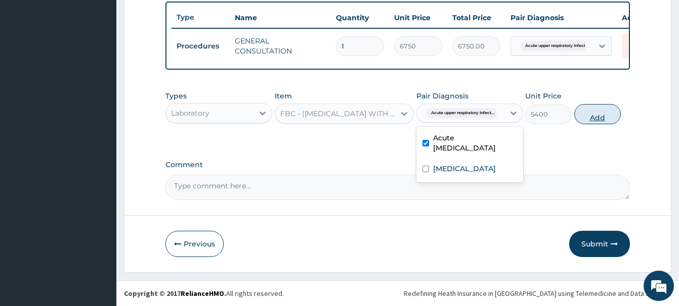
click at [585, 113] on button "Add" at bounding box center [597, 114] width 47 height 20
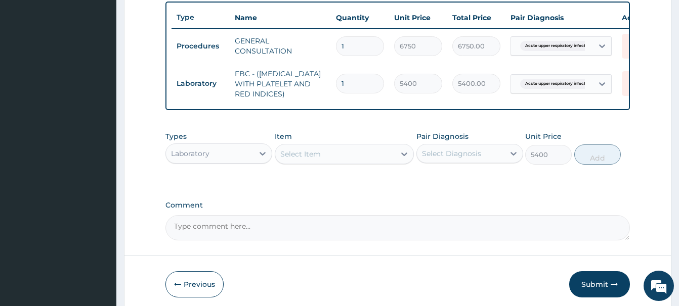
type input "0"
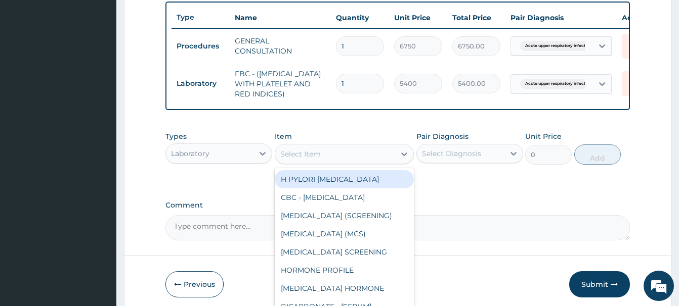
click at [302, 157] on div "Select Item" at bounding box center [300, 154] width 40 height 10
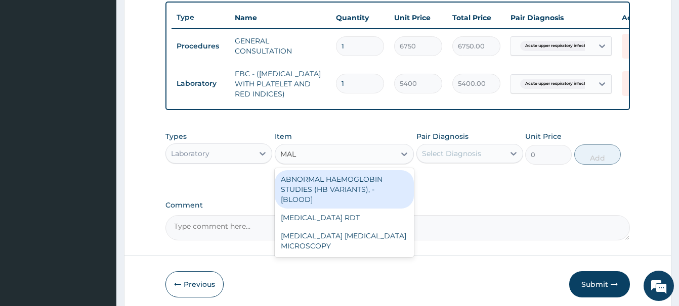
type input "MALA"
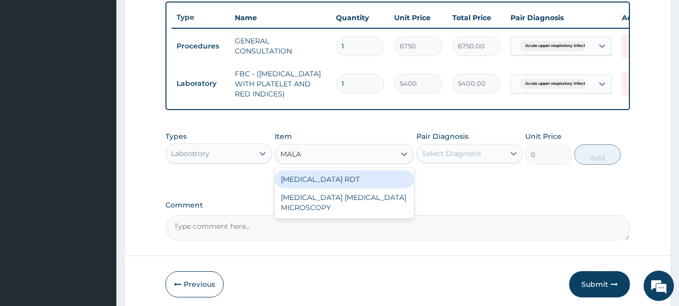
click at [323, 176] on div "[MEDICAL_DATA] RDT" at bounding box center [344, 179] width 139 height 18
type input "2700"
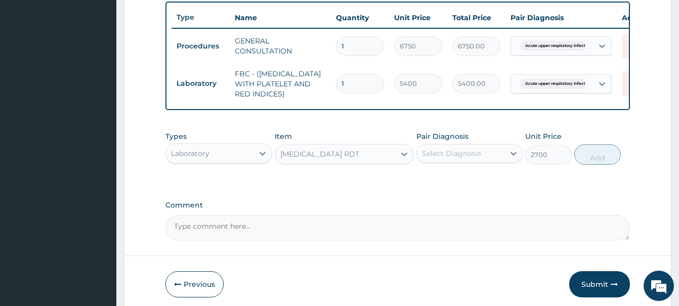
click at [454, 150] on div "Select Diagnosis" at bounding box center [451, 154] width 59 height 10
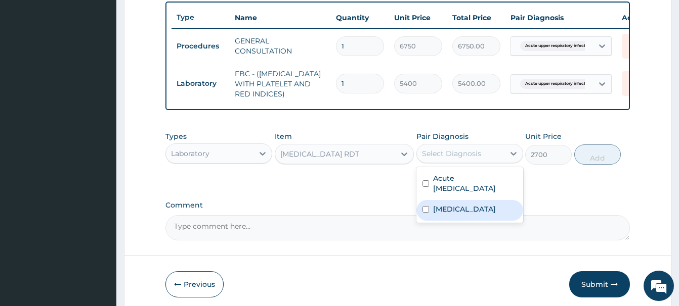
click at [446, 211] on label "Malaria" at bounding box center [464, 209] width 63 height 10
checkbox input "true"
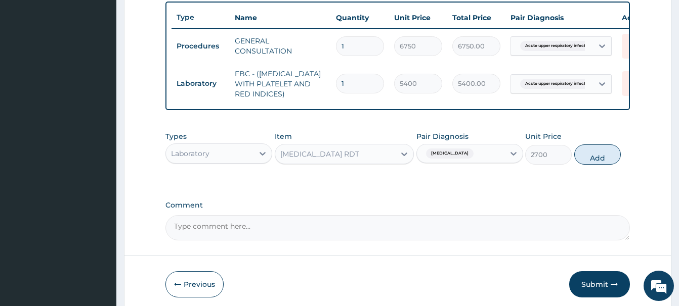
click at [595, 151] on button "Add" at bounding box center [597, 155] width 47 height 20
type input "0"
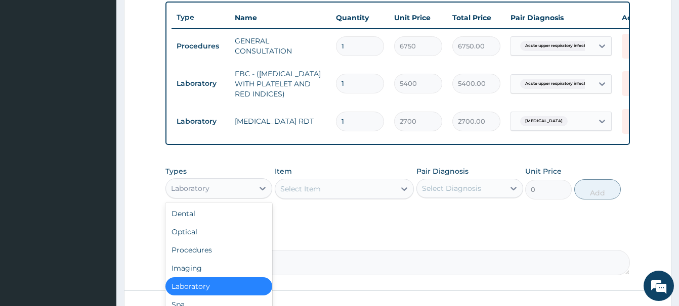
drag, startPoint x: 204, startPoint y: 186, endPoint x: 250, endPoint y: 98, distance: 98.6
click at [205, 186] on div "Laboratory" at bounding box center [190, 189] width 38 height 10
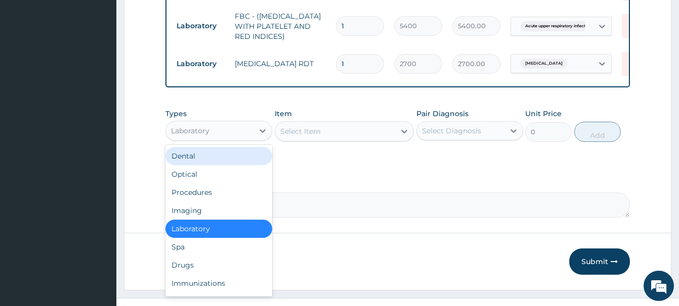
scroll to position [450, 0]
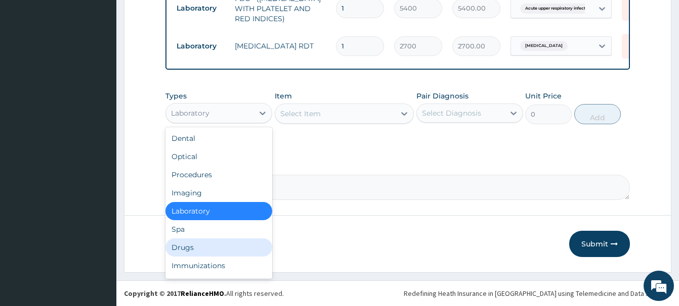
click at [185, 248] on div "Drugs" at bounding box center [218, 248] width 107 height 18
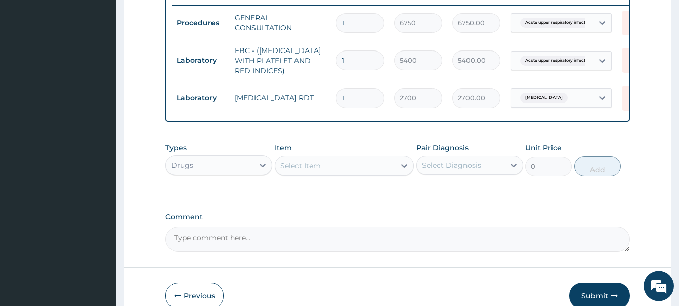
scroll to position [399, 0]
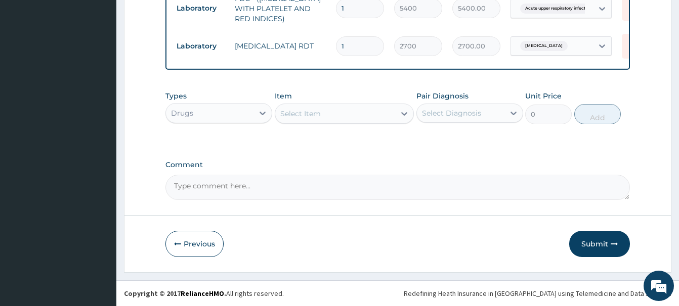
drag, startPoint x: 599, startPoint y: 239, endPoint x: 595, endPoint y: 233, distance: 7.7
click at [597, 238] on button "Submit" at bounding box center [599, 244] width 61 height 26
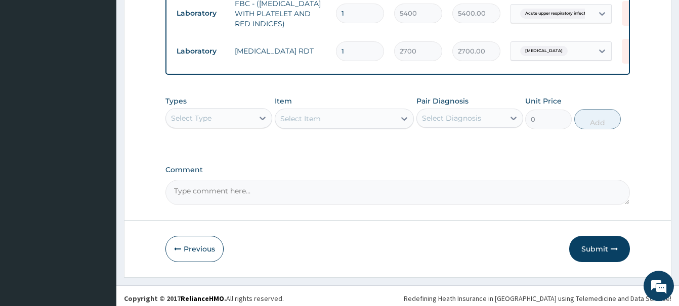
scroll to position [450, 0]
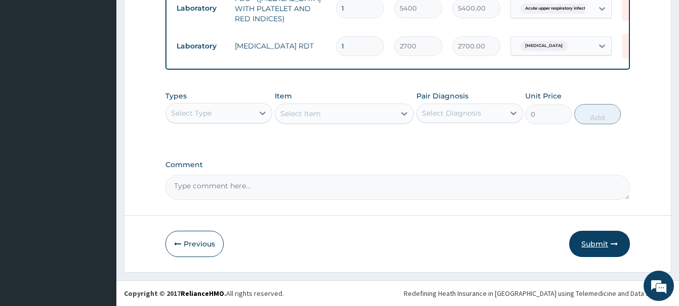
click at [597, 241] on button "Submit" at bounding box center [599, 244] width 61 height 26
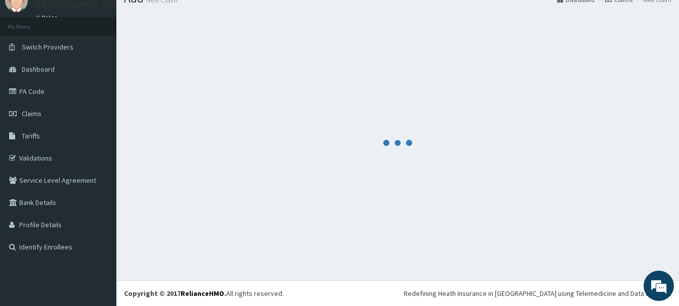
scroll to position [41, 0]
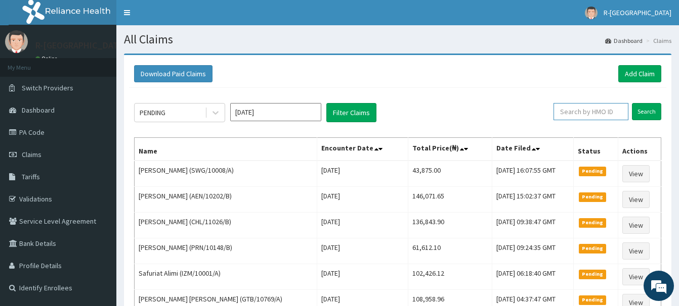
click at [565, 114] on input "text" at bounding box center [590, 111] width 75 height 17
paste input "CPW/10055/D"
type input "CPW/10055/D"
click at [651, 115] on input "Search" at bounding box center [646, 111] width 29 height 17
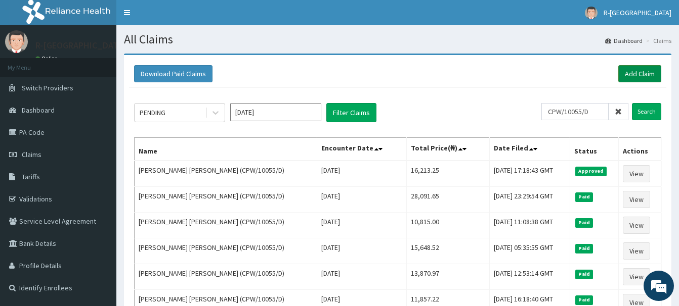
click at [651, 73] on link "Add Claim" at bounding box center [639, 73] width 43 height 17
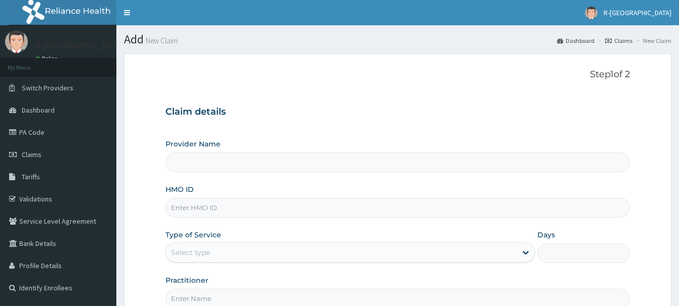
scroll to position [109, 0]
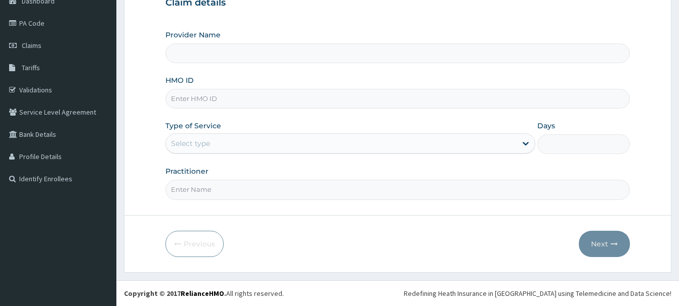
click at [176, 98] on input "HMO ID" at bounding box center [397, 99] width 464 height 20
paste input "VDD/10037/A"
type input "VDD/10037/A"
type input "R-Jolad Hospital Nigeria Limited(kupa)"
type input "VDD/10037/A"
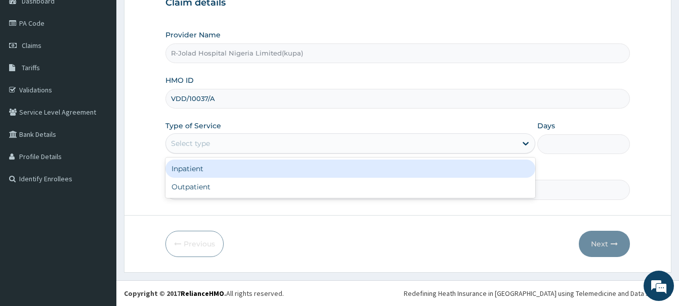
click at [186, 141] on div "Select type" at bounding box center [190, 144] width 39 height 10
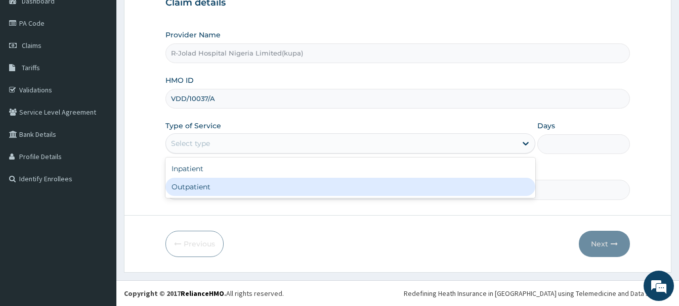
click at [192, 191] on div "Outpatient" at bounding box center [350, 187] width 370 height 18
type input "1"
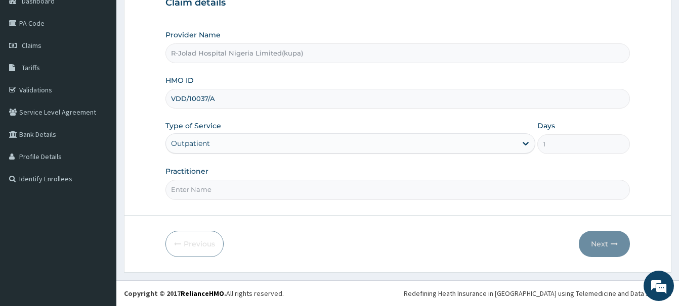
drag, startPoint x: 191, startPoint y: 193, endPoint x: 199, endPoint y: 181, distance: 14.6
click at [192, 192] on input "Practitioner" at bounding box center [397, 190] width 464 height 20
paste input "Elrufai Adike"
type input "Elrufai Adike"
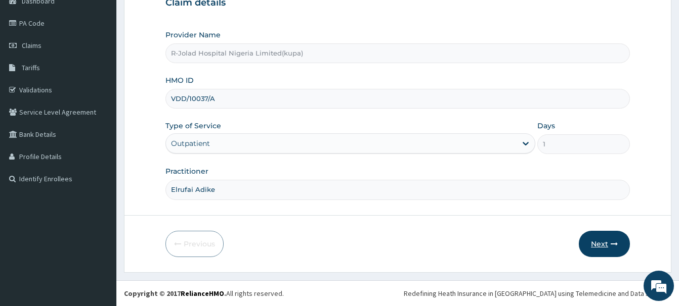
click at [600, 242] on button "Next" at bounding box center [604, 244] width 51 height 26
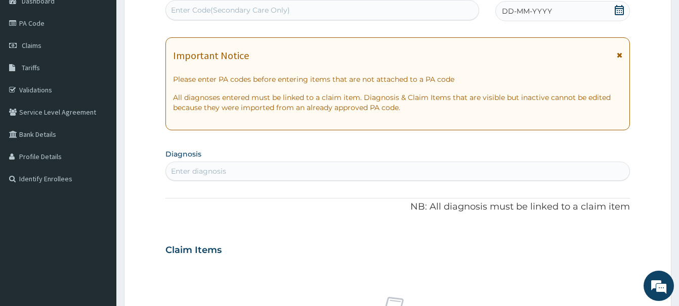
scroll to position [6, 0]
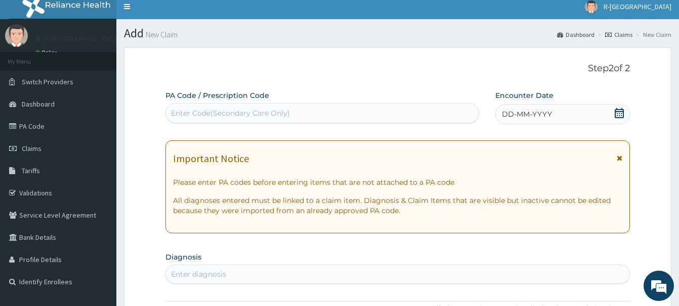
click at [620, 115] on icon at bounding box center [619, 113] width 10 height 10
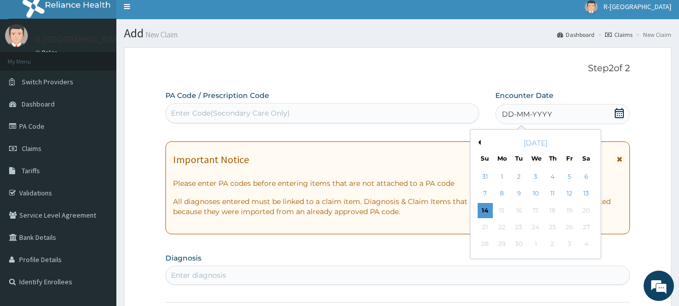
drag, startPoint x: 502, startPoint y: 196, endPoint x: 483, endPoint y: 160, distance: 40.7
click at [502, 195] on div "8" at bounding box center [501, 194] width 15 height 15
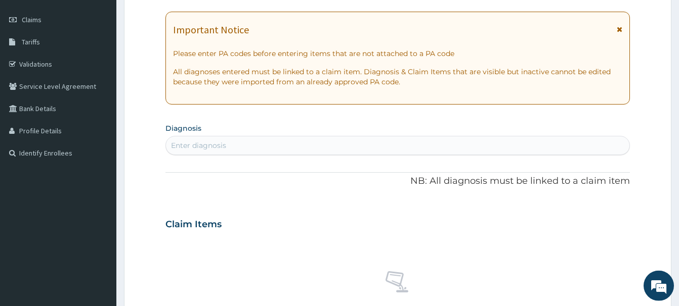
scroll to position [161, 0]
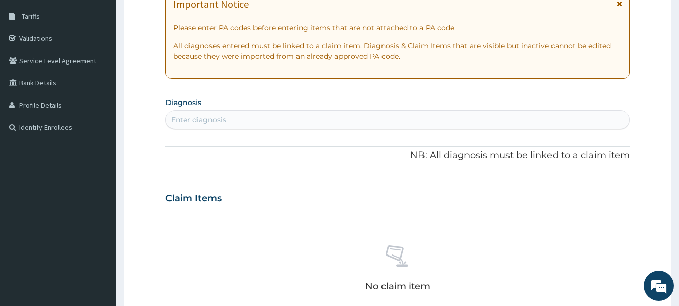
click at [199, 121] on div "Enter diagnosis" at bounding box center [198, 120] width 55 height 10
type input "CHEST"
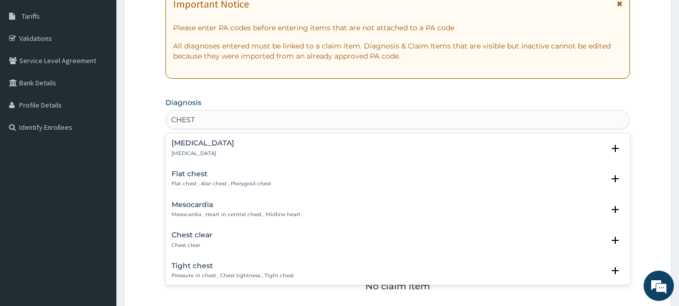
click at [193, 146] on h4 "[MEDICAL_DATA]" at bounding box center [202, 144] width 63 height 8
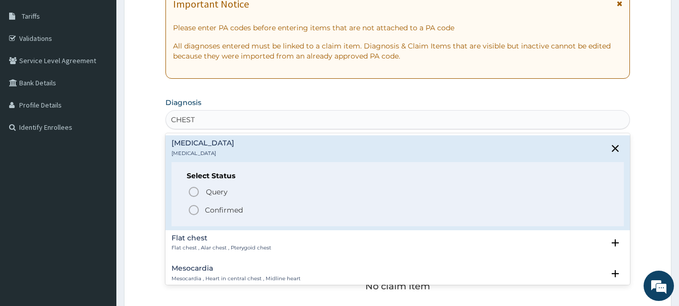
click at [195, 214] on icon "status option filled" at bounding box center [194, 210] width 12 height 12
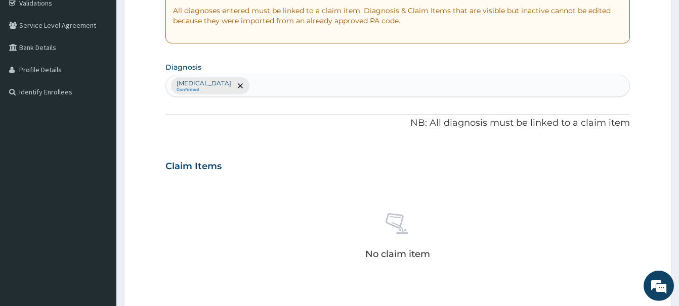
scroll to position [212, 0]
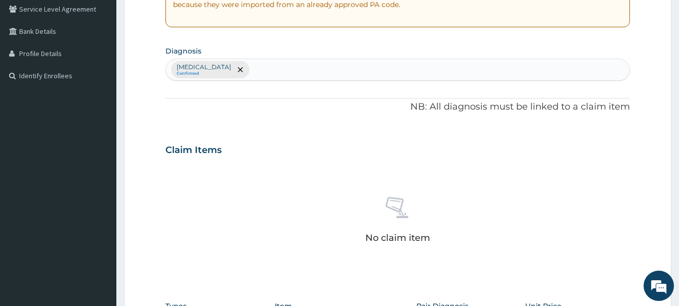
click at [258, 73] on div "[MEDICAL_DATA] Confirmed" at bounding box center [397, 69] width 463 height 21
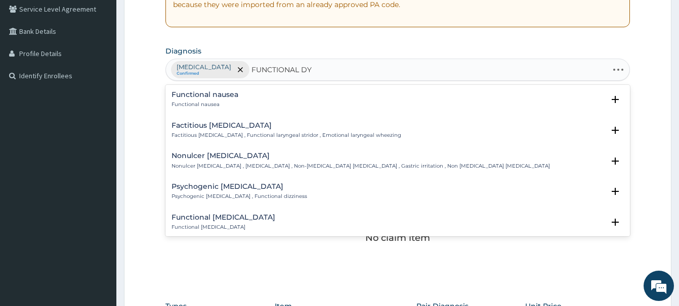
type input "FUNCTIONAL DYS"
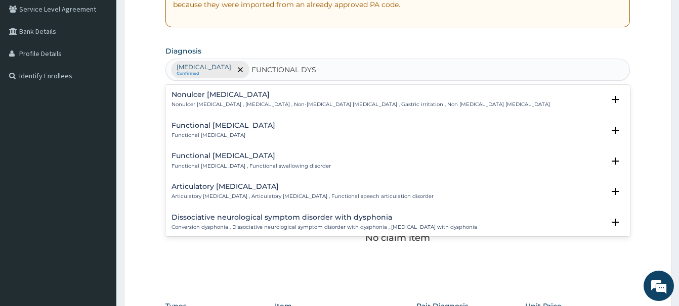
click at [189, 160] on h4 "Functional [MEDICAL_DATA]" at bounding box center [250, 156] width 159 height 8
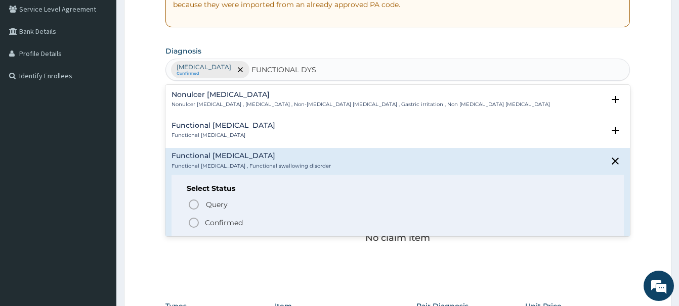
drag, startPoint x: 193, startPoint y: 224, endPoint x: 191, endPoint y: 216, distance: 7.9
click at [193, 224] on icon "status option filled" at bounding box center [194, 223] width 12 height 12
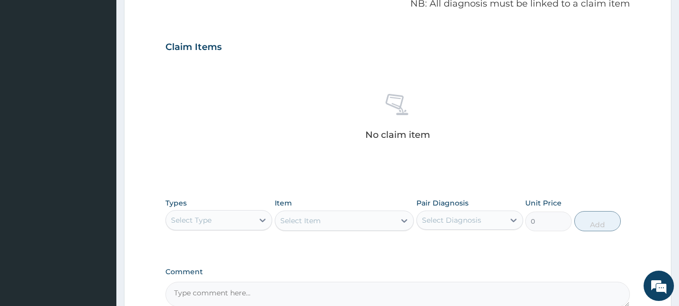
scroll to position [423, 0]
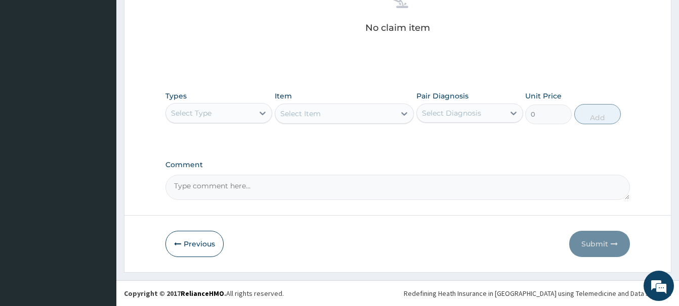
click at [205, 117] on div "Select Type" at bounding box center [191, 113] width 40 height 10
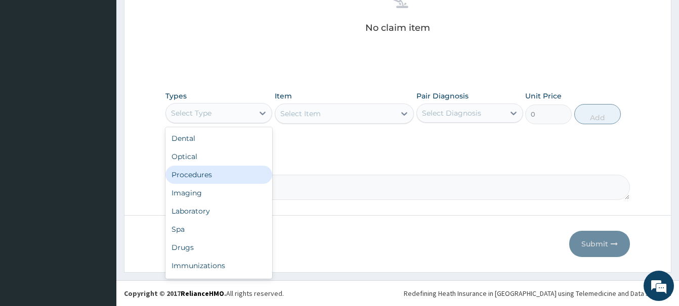
click at [196, 175] on div "Procedures" at bounding box center [218, 175] width 107 height 18
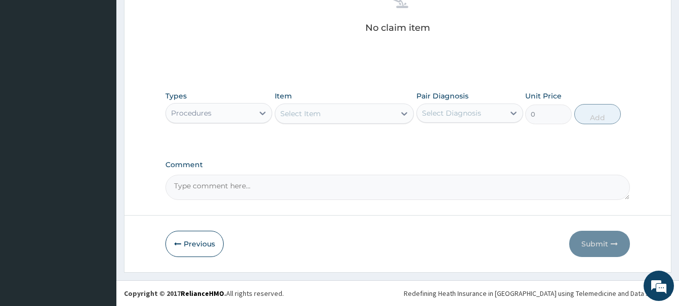
click at [301, 116] on div "Select Item" at bounding box center [300, 114] width 40 height 10
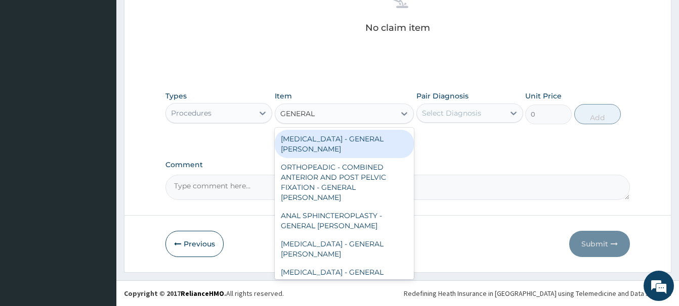
type input "GENERAL C"
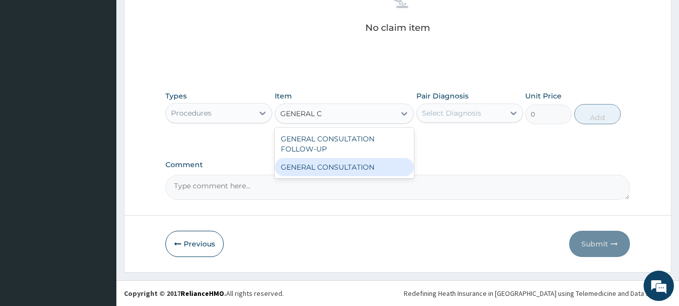
drag, startPoint x: 364, startPoint y: 167, endPoint x: 382, endPoint y: 153, distance: 22.8
click at [361, 165] on div "GENERAL CONSULTATION" at bounding box center [344, 167] width 139 height 18
type input "6750"
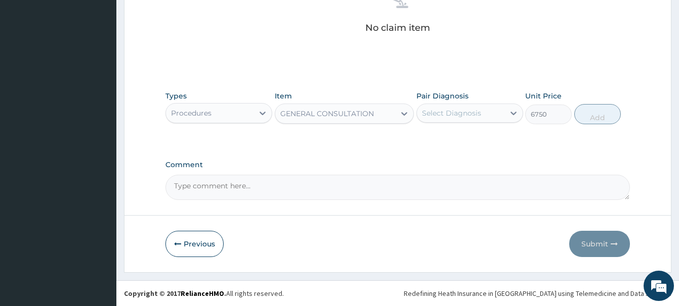
click at [461, 111] on div "Select Diagnosis" at bounding box center [451, 113] width 59 height 10
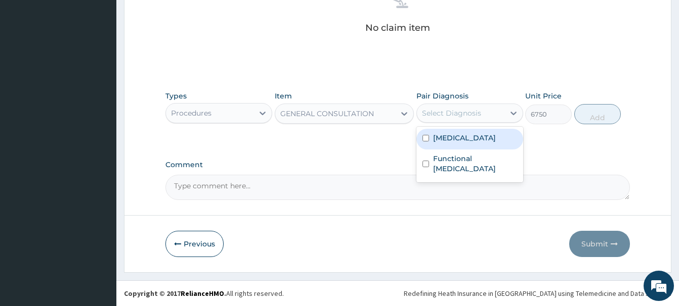
click at [456, 139] on label "[MEDICAL_DATA]" at bounding box center [464, 138] width 63 height 10
checkbox input "true"
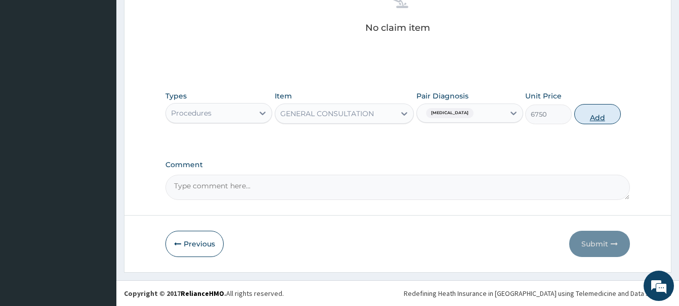
drag, startPoint x: 593, startPoint y: 115, endPoint x: 584, endPoint y: 108, distance: 11.2
click at [592, 114] on button "Add" at bounding box center [597, 114] width 47 height 20
type input "0"
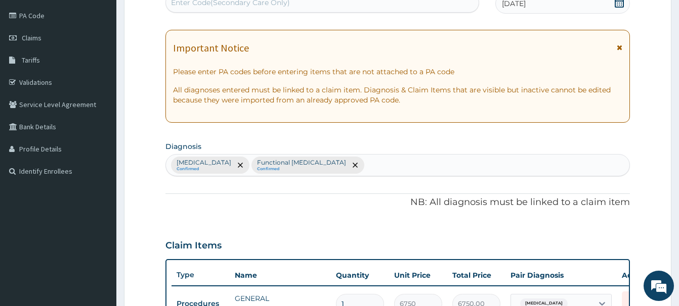
scroll to position [0, 0]
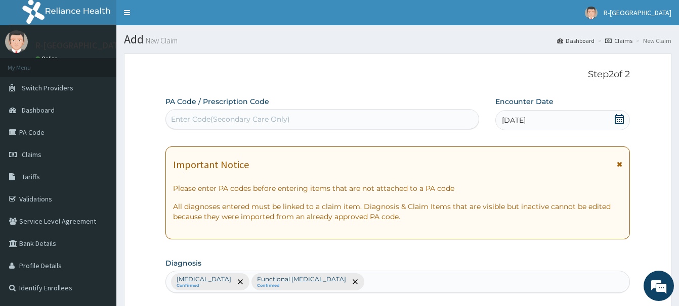
click at [188, 118] on div "Enter Code(Secondary Care Only)" at bounding box center [230, 119] width 119 height 10
paste input "PA/9C57CA"
type input "PA/9C57CA"
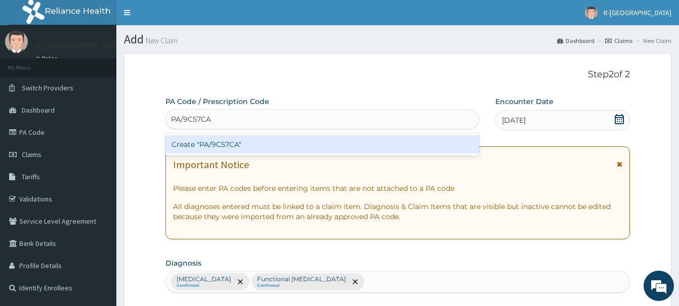
click at [223, 142] on div "Create "PA/9C57CA"" at bounding box center [322, 145] width 314 height 18
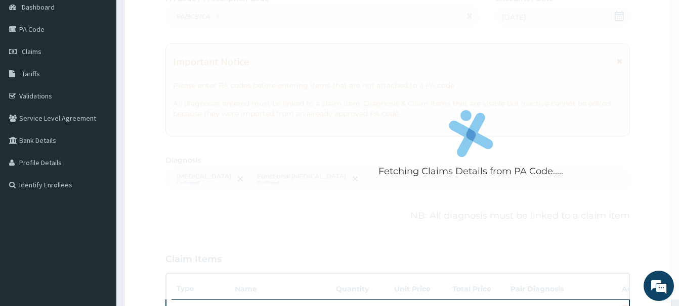
scroll to position [377, 0]
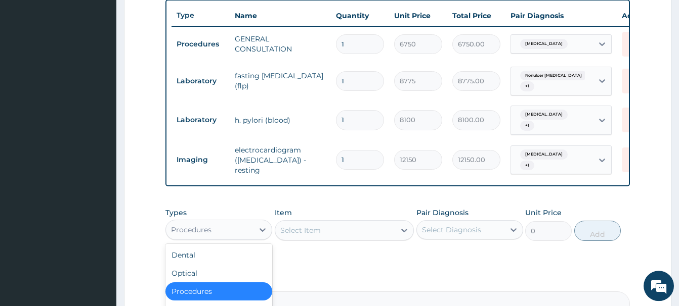
drag, startPoint x: 201, startPoint y: 226, endPoint x: 203, endPoint y: 210, distance: 15.2
click at [201, 223] on div "Procedures" at bounding box center [209, 230] width 87 height 16
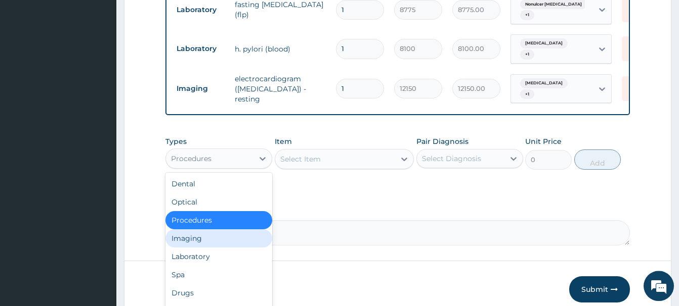
scroll to position [480, 0]
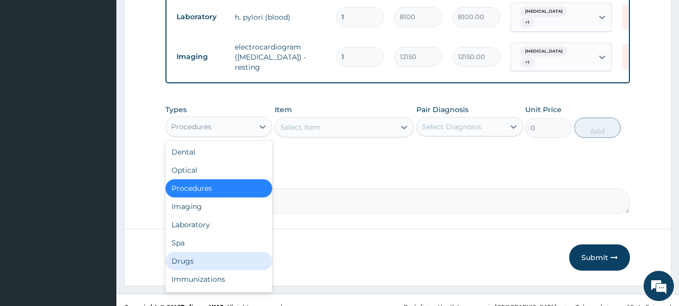
click at [185, 252] on div "Drugs" at bounding box center [218, 261] width 107 height 18
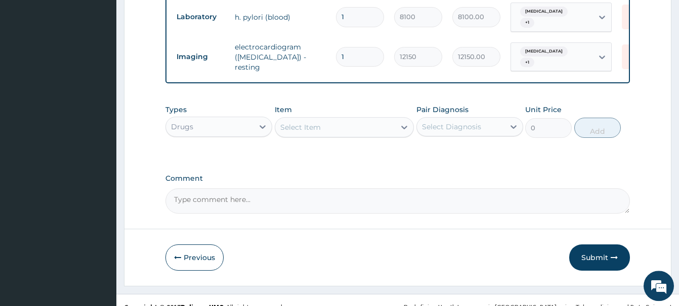
click at [298, 122] on div "Select Item" at bounding box center [300, 127] width 40 height 10
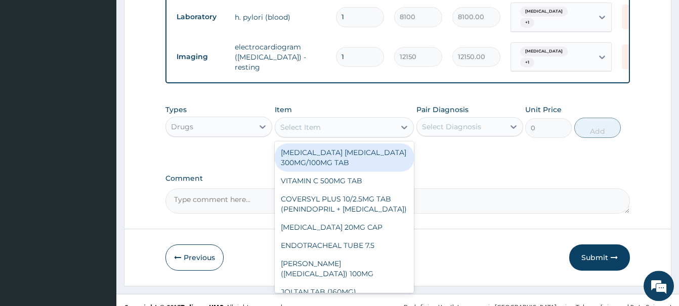
paste input "[MEDICAL_DATA] 20MG CAP"
type input "[MEDICAL_DATA] 20MG CAP"
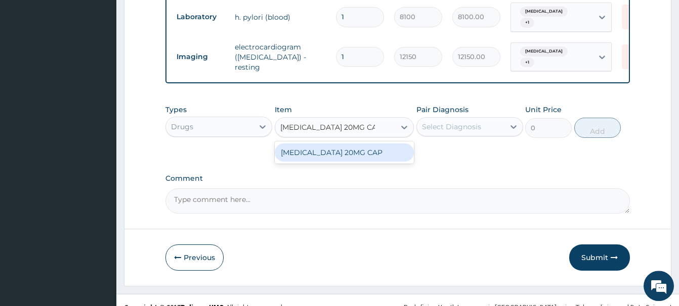
click at [346, 144] on div "[MEDICAL_DATA] 20MG CAP" at bounding box center [344, 153] width 139 height 18
type input "102.375"
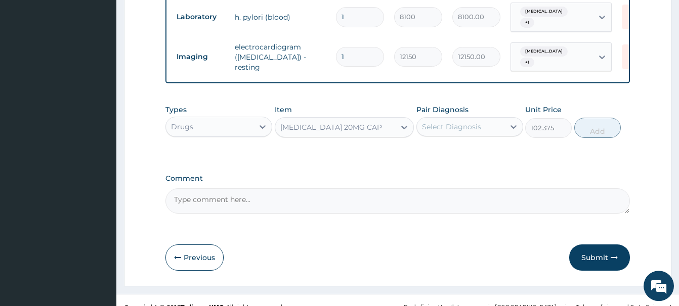
click at [455, 119] on div "Select Diagnosis" at bounding box center [460, 127] width 87 height 16
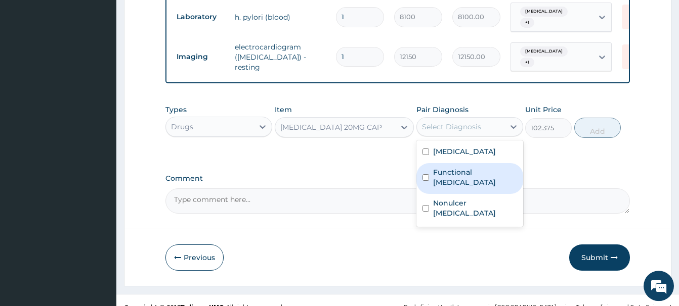
drag, startPoint x: 494, startPoint y: 161, endPoint x: 504, endPoint y: 161, distance: 10.1
click at [495, 167] on label "Functional [MEDICAL_DATA]" at bounding box center [475, 177] width 84 height 20
checkbox input "true"
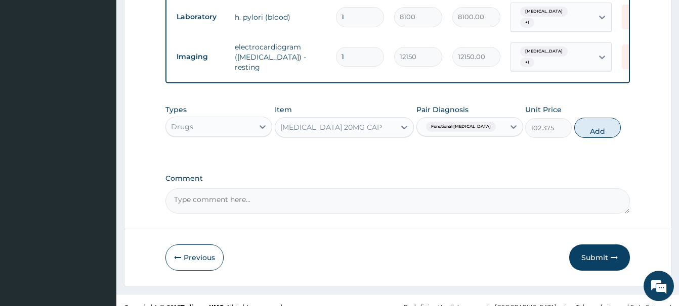
drag, startPoint x: 587, startPoint y: 116, endPoint x: 384, endPoint y: 138, distance: 203.4
click at [586, 118] on button "Add" at bounding box center [597, 128] width 47 height 20
type input "0"
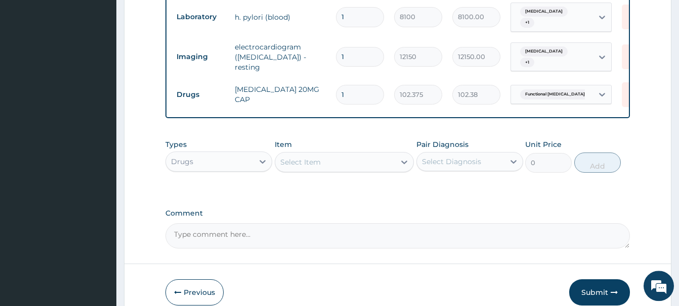
drag, startPoint x: 345, startPoint y: 86, endPoint x: 316, endPoint y: 90, distance: 30.0
click at [336, 90] on input "1" at bounding box center [360, 95] width 48 height 20
type input "2"
type input "204.75"
type input "28"
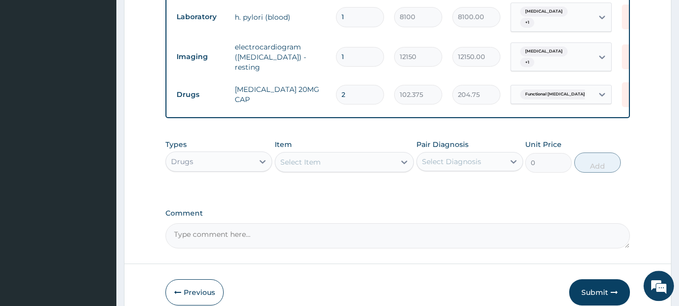
type input "2866.50"
type input "28"
click at [290, 157] on div "Select Item" at bounding box center [300, 162] width 40 height 10
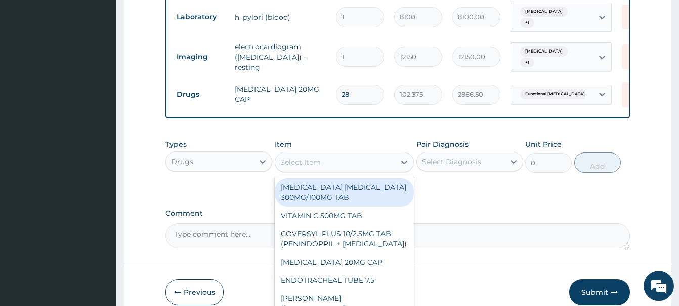
paste input "[MEDICAL_DATA] 500MG T"
type input "[MEDICAL_DATA] 500MG T"
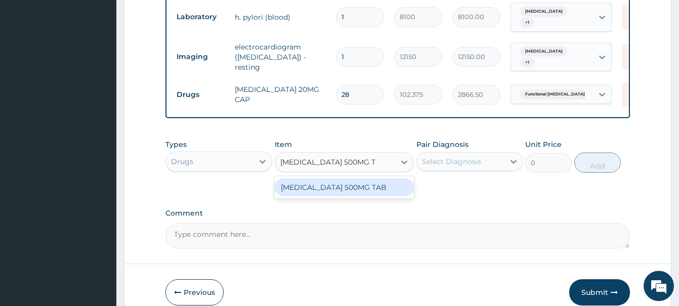
drag, startPoint x: 342, startPoint y: 178, endPoint x: 381, endPoint y: 171, distance: 39.4
click at [342, 179] on div "[MEDICAL_DATA] 500MG TAB" at bounding box center [344, 188] width 139 height 18
type input "1023.75"
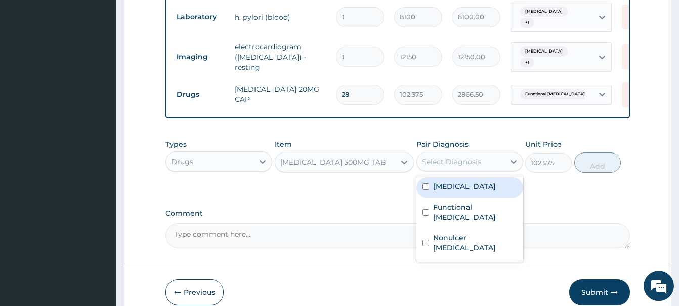
drag, startPoint x: 455, startPoint y: 153, endPoint x: 457, endPoint y: 169, distance: 16.3
click at [455, 157] on div "Select Diagnosis" at bounding box center [451, 162] width 59 height 10
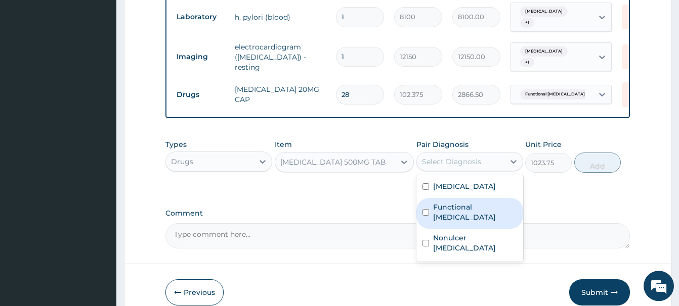
drag, startPoint x: 478, startPoint y: 202, endPoint x: 490, endPoint y: 202, distance: 12.1
click at [478, 204] on div "Functional [MEDICAL_DATA]" at bounding box center [469, 213] width 107 height 31
checkbox input "true"
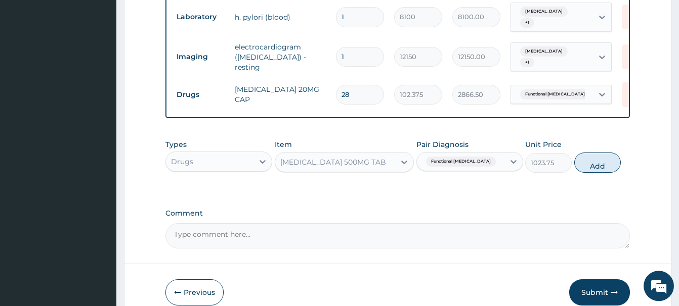
drag, startPoint x: 596, startPoint y: 156, endPoint x: 590, endPoint y: 154, distance: 5.9
click at [595, 155] on button "Add" at bounding box center [597, 163] width 47 height 20
type input "0"
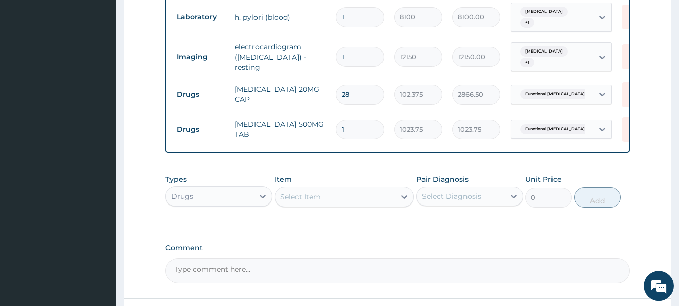
click at [288, 194] on div "Select Item" at bounding box center [335, 197] width 120 height 16
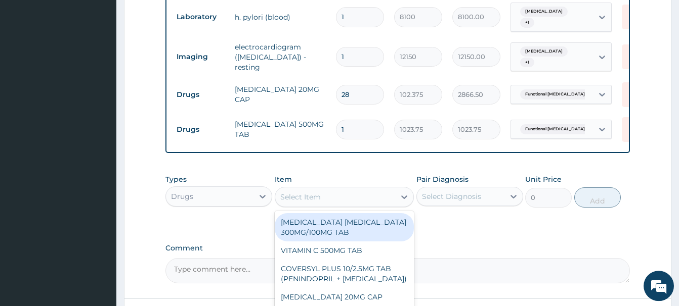
paste input "[MEDICAL_DATA] 500MG CAP"
type input "[MEDICAL_DATA] 500MG CAP"
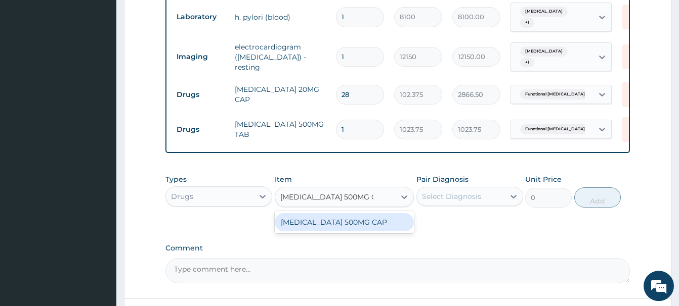
drag, startPoint x: 365, startPoint y: 213, endPoint x: 393, endPoint y: 211, distance: 28.4
click at [366, 213] on div "[MEDICAL_DATA] 500MG CAP" at bounding box center [344, 222] width 139 height 18
type input "210"
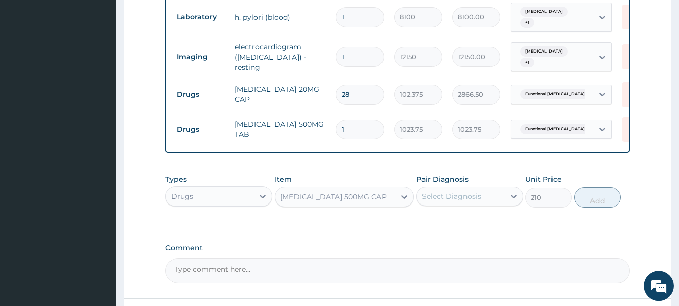
click at [437, 192] on div "Select Diagnosis" at bounding box center [451, 197] width 59 height 10
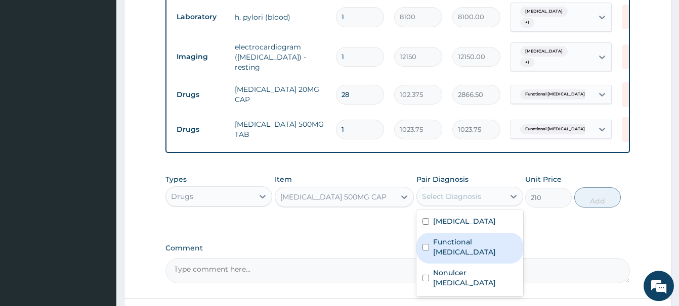
drag, startPoint x: 467, startPoint y: 239, endPoint x: 470, endPoint y: 252, distance: 13.0
click at [470, 252] on div "[MEDICAL_DATA] Functional [MEDICAL_DATA] Nonulcer [MEDICAL_DATA]" at bounding box center [469, 253] width 107 height 86
click at [483, 237] on label "Functional [MEDICAL_DATA]" at bounding box center [475, 247] width 84 height 20
checkbox input "true"
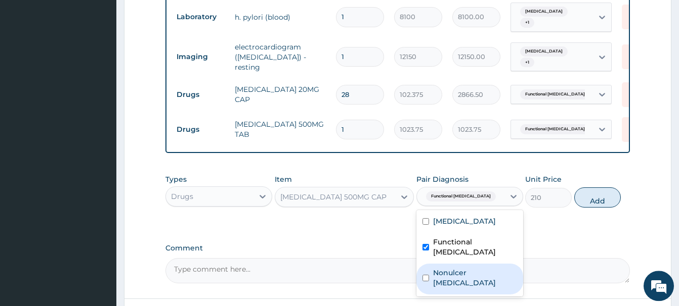
click at [507, 264] on div "Nonulcer [MEDICAL_DATA]" at bounding box center [469, 279] width 107 height 31
checkbox input "true"
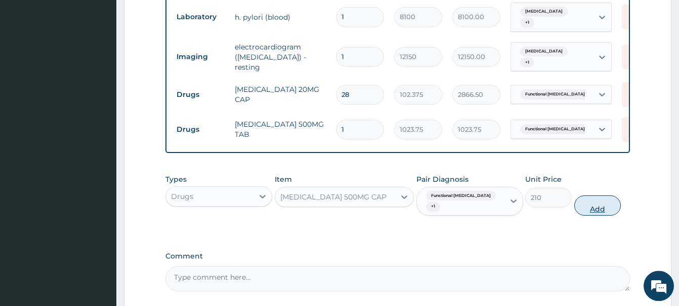
click at [585, 196] on button "Add" at bounding box center [597, 206] width 47 height 20
type input "0"
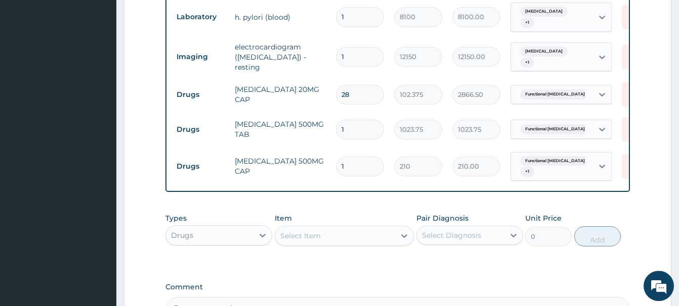
drag, startPoint x: 350, startPoint y: 159, endPoint x: 304, endPoint y: 159, distance: 46.0
click at [336, 159] on input "1" at bounding box center [360, 167] width 48 height 20
type input "4"
type input "840.00"
type input "42"
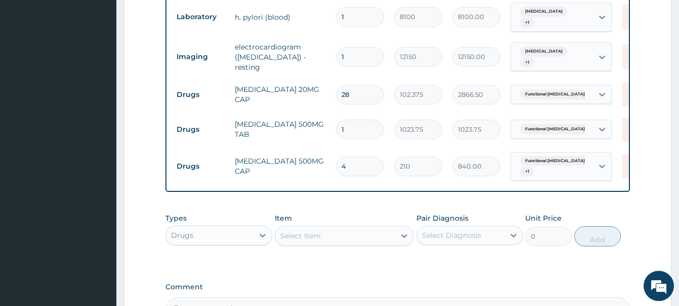
type input "8820.00"
type input "42"
click at [328, 228] on div "Select Item" at bounding box center [335, 236] width 120 height 16
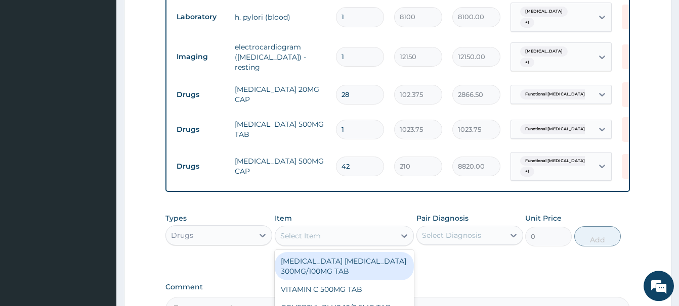
paste input "[MEDICAL_DATA] (GASCOL SUSPE"
type input "[MEDICAL_DATA] (GASCOL SUSPE"
click at [366, 252] on div "[MEDICAL_DATA] (GASCOL SUSPENSION)" at bounding box center [344, 266] width 139 height 28
type input "3185"
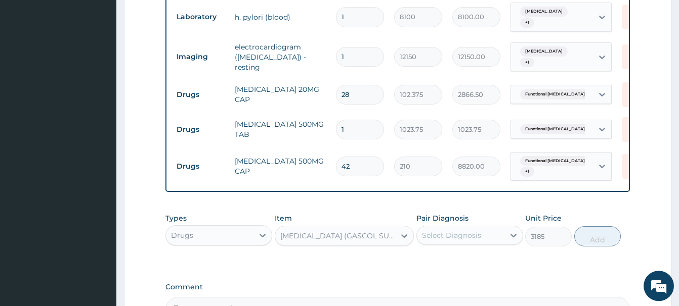
drag, startPoint x: 453, startPoint y: 225, endPoint x: 454, endPoint y: 235, distance: 10.2
click at [454, 231] on div "Select Diagnosis" at bounding box center [451, 236] width 59 height 10
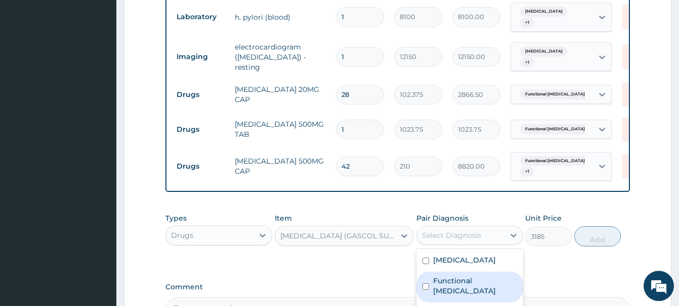
click at [488, 276] on label "Functional [MEDICAL_DATA]" at bounding box center [475, 286] width 84 height 20
checkbox input "true"
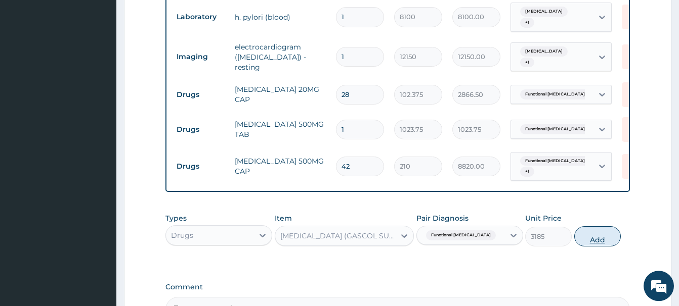
drag, startPoint x: 592, startPoint y: 227, endPoint x: 588, endPoint y: 220, distance: 8.0
click at [588, 227] on button "Add" at bounding box center [597, 237] width 47 height 20
type input "0"
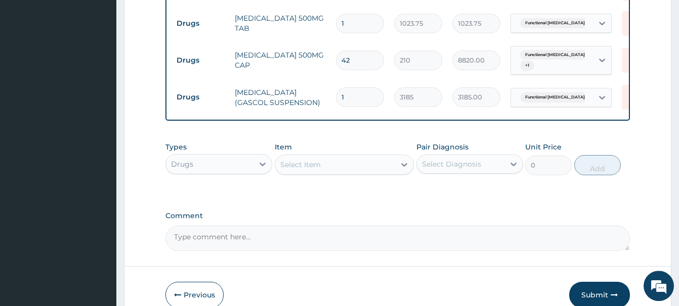
scroll to position [628, 0]
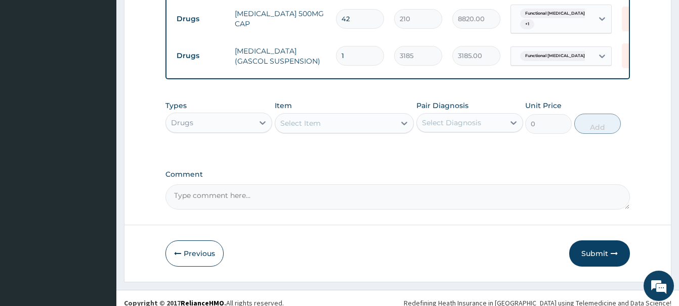
drag, startPoint x: 607, startPoint y: 242, endPoint x: 597, endPoint y: 238, distance: 10.9
click at [608, 242] on button "Submit" at bounding box center [599, 254] width 61 height 26
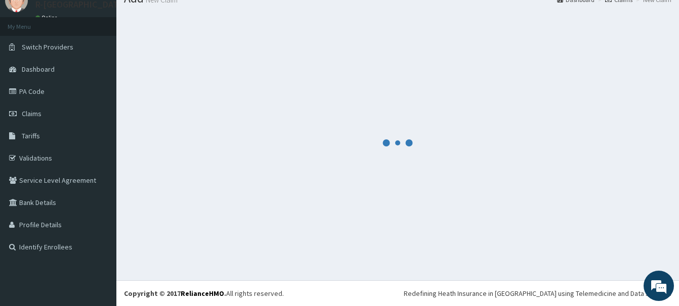
scroll to position [41, 0]
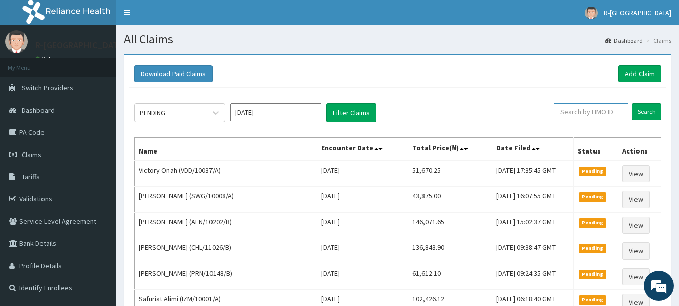
paste input "PFN/10173/B"
type input "PFN/10173/B"
click at [651, 113] on input "Search" at bounding box center [646, 111] width 29 height 17
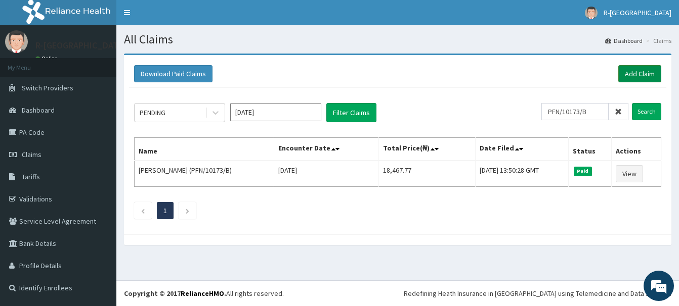
click at [635, 72] on link "Add Claim" at bounding box center [639, 73] width 43 height 17
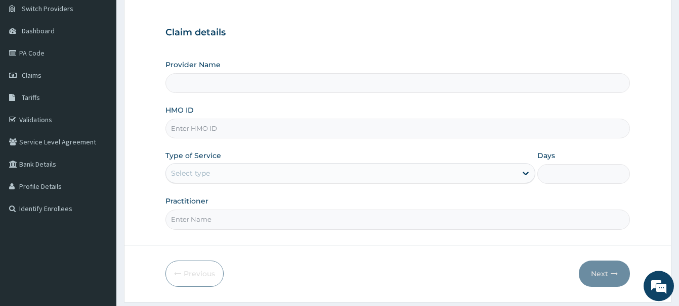
scroll to position [103, 0]
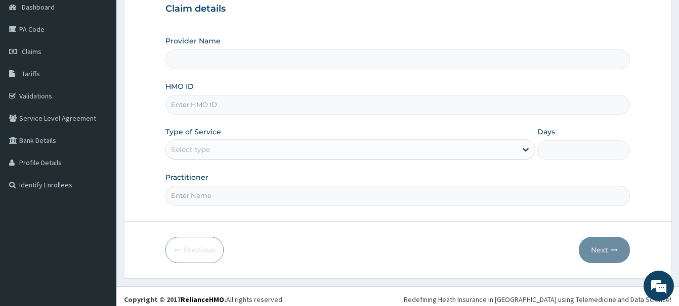
click at [178, 109] on input "HMO ID" at bounding box center [397, 105] width 464 height 20
type input "R-Jolad Hospital Nigeria Limited(kupa)"
paste input "PFN/10173/B"
type input "PFN/10173/B"
click at [185, 149] on div "Select type" at bounding box center [190, 150] width 39 height 10
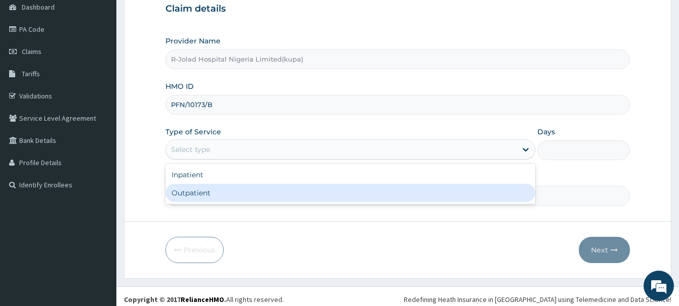
click at [185, 196] on div "Outpatient" at bounding box center [350, 193] width 370 height 18
type input "1"
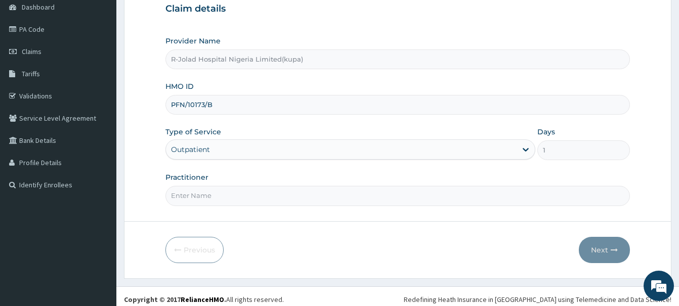
click at [184, 192] on input "Practitioner" at bounding box center [397, 196] width 464 height 20
paste input "[PERSON_NAME]"
type input "[PERSON_NAME]"
click at [600, 253] on button "Next" at bounding box center [604, 250] width 51 height 26
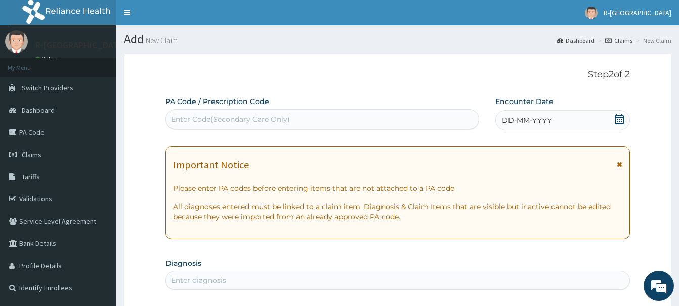
click at [619, 119] on icon at bounding box center [618, 119] width 9 height 10
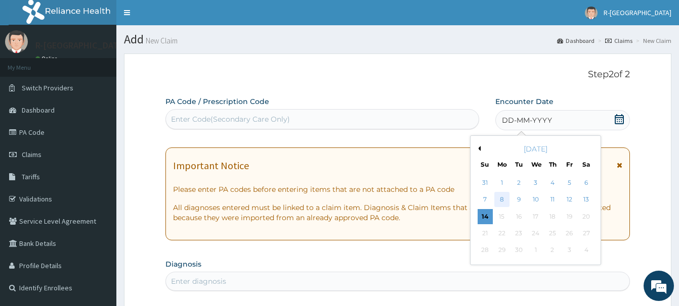
click at [504, 203] on div "8" at bounding box center [501, 200] width 15 height 15
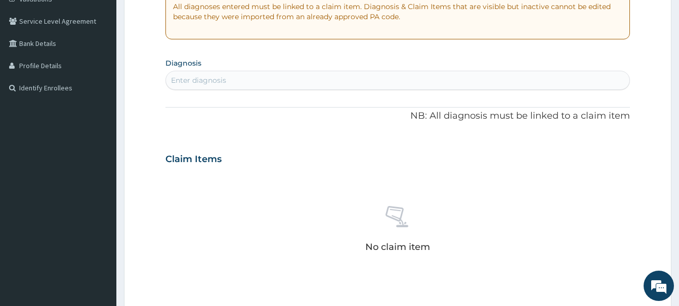
scroll to position [206, 0]
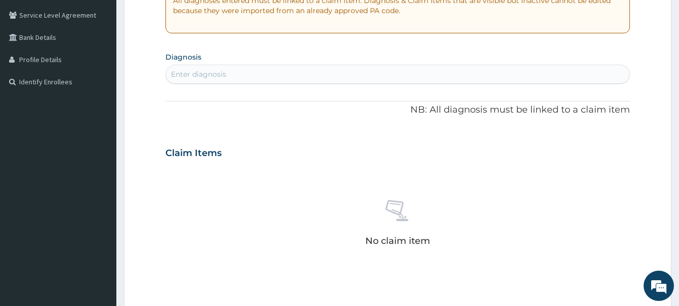
click at [191, 77] on div "Enter diagnosis" at bounding box center [198, 74] width 55 height 10
click at [194, 73] on div "Enter diagnosis" at bounding box center [198, 74] width 55 height 10
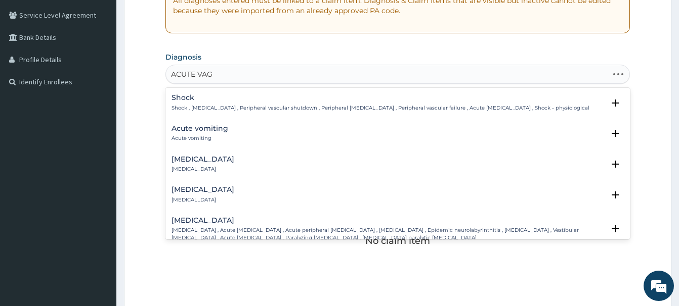
type input "ACUTE VAGI"
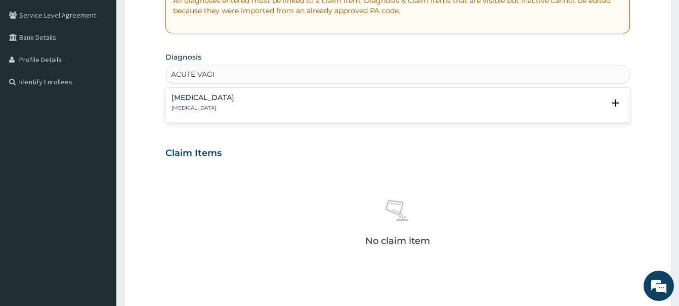
click at [185, 101] on h4 "[MEDICAL_DATA]" at bounding box center [202, 98] width 63 height 8
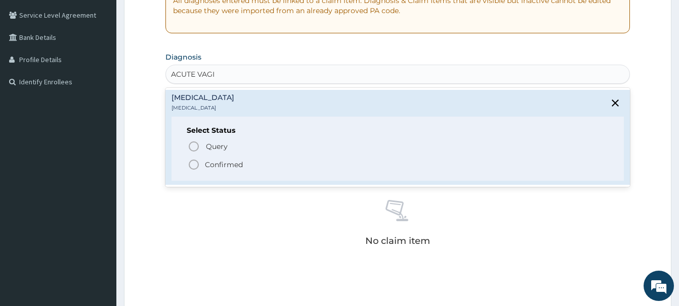
click at [194, 164] on icon "status option filled" at bounding box center [194, 165] width 12 height 12
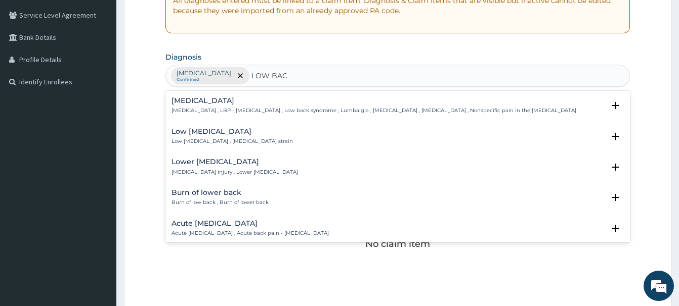
type input "LOW BACK"
click at [207, 98] on h4 "[MEDICAL_DATA]" at bounding box center [373, 101] width 405 height 8
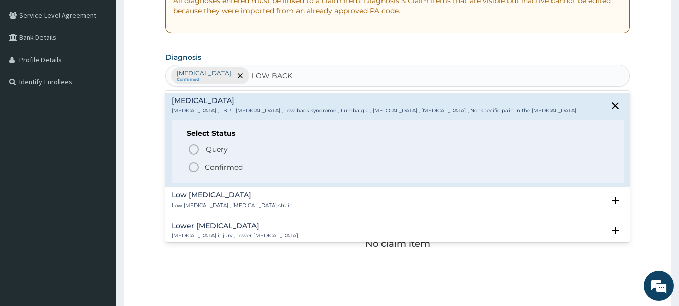
drag, startPoint x: 195, startPoint y: 166, endPoint x: 189, endPoint y: 162, distance: 7.2
click at [196, 166] on icon "status option filled" at bounding box center [194, 167] width 12 height 12
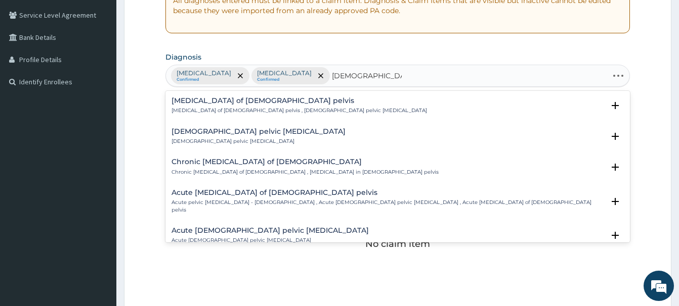
type input "[DEMOGRAPHIC_DATA] PELVIC INF"
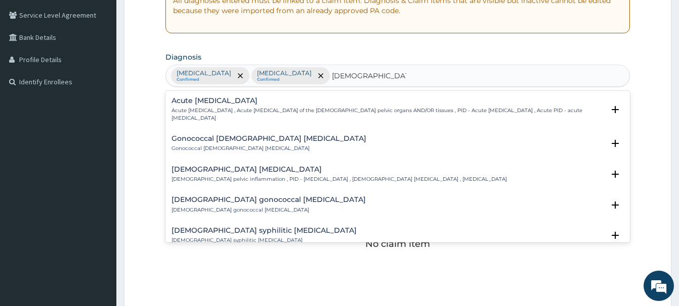
click at [220, 107] on div "Acute [MEDICAL_DATA] Acute [MEDICAL_DATA] , Acute [MEDICAL_DATA] of the [DEMOGR…" at bounding box center [387, 109] width 432 height 25
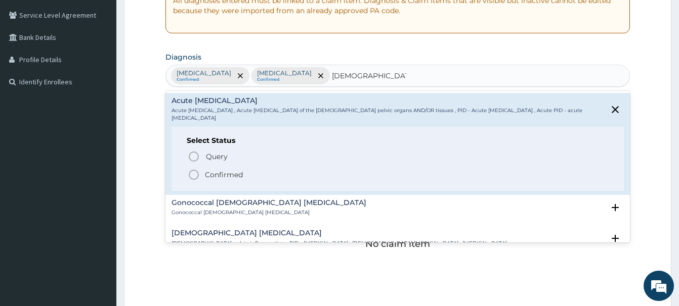
click at [199, 176] on icon "status option filled" at bounding box center [194, 175] width 12 height 12
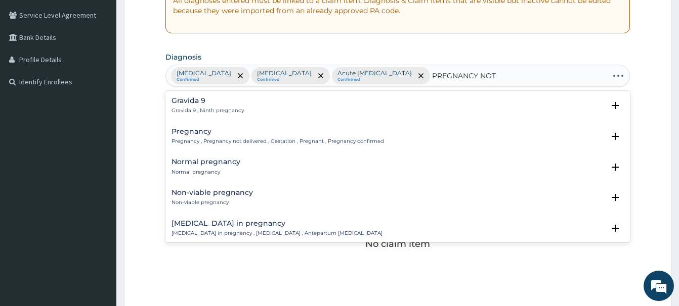
type input "PREGNANCY NOT"
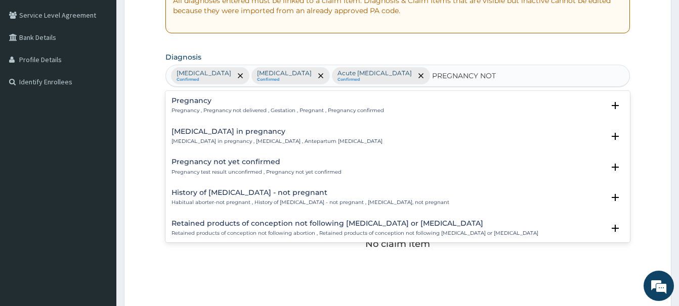
click at [228, 160] on h4 "Pregnancy not yet confirmed" at bounding box center [256, 162] width 170 height 8
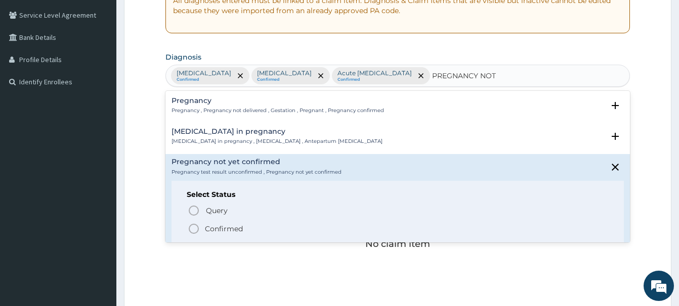
click at [194, 229] on icon "status option filled" at bounding box center [194, 229] width 12 height 12
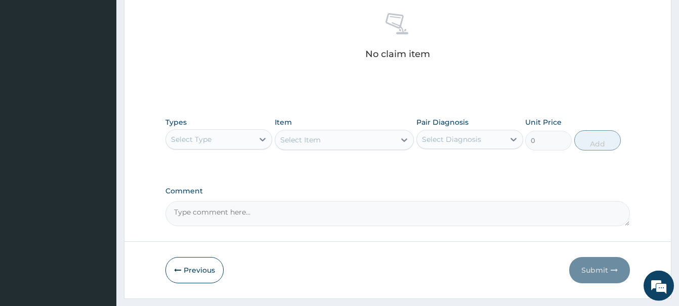
scroll to position [413, 0]
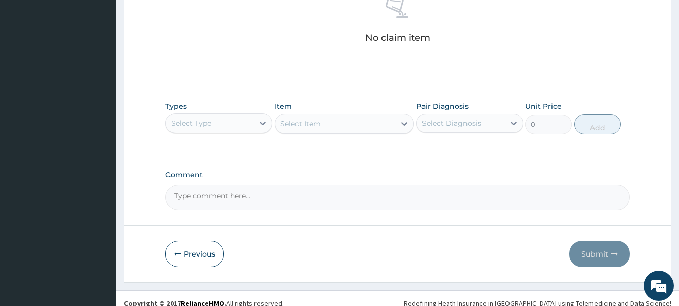
click at [201, 121] on div "Select Type" at bounding box center [191, 123] width 40 height 10
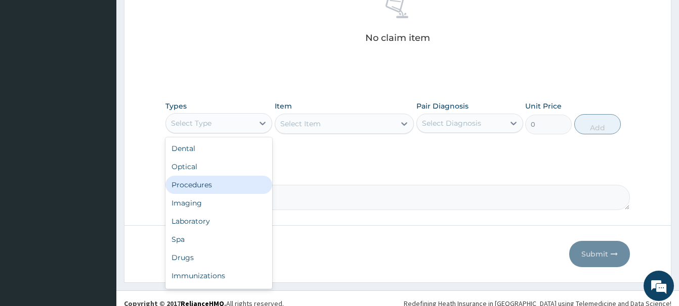
drag, startPoint x: 208, startPoint y: 187, endPoint x: 199, endPoint y: 187, distance: 9.1
click at [207, 187] on div "Procedures" at bounding box center [218, 185] width 107 height 18
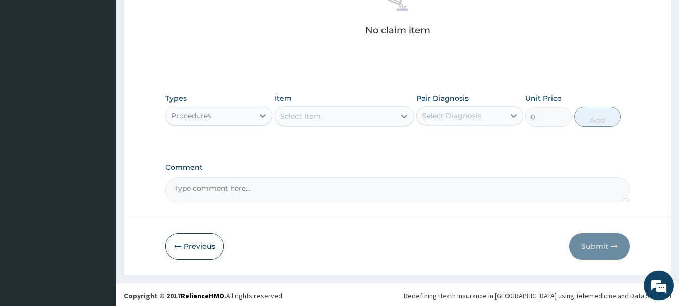
scroll to position [423, 0]
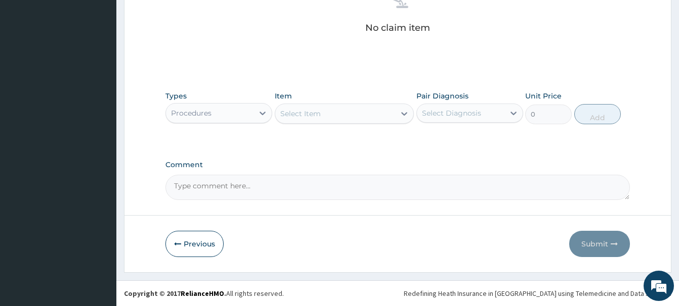
click at [305, 112] on div "Select Item" at bounding box center [300, 114] width 40 height 10
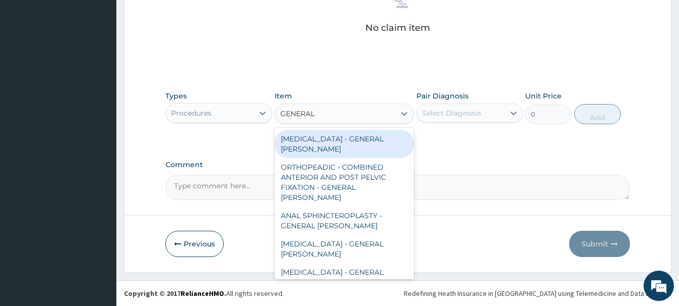
type input "GENERAL C"
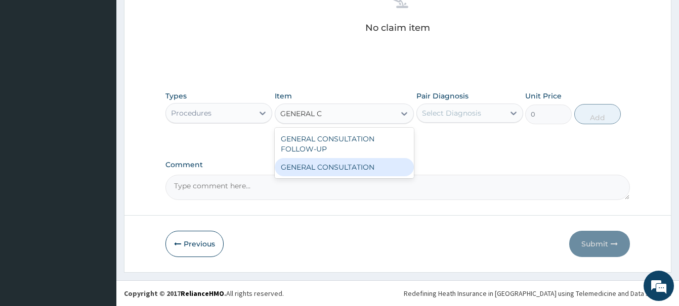
click at [363, 171] on div "GENERAL CONSULTATION" at bounding box center [344, 167] width 139 height 18
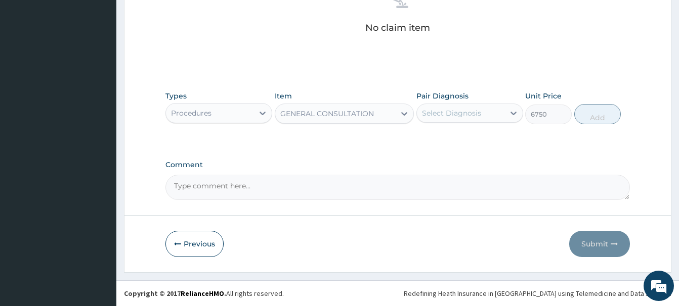
type input "6750"
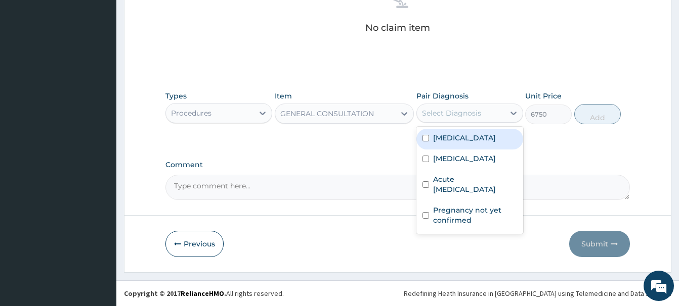
click at [449, 118] on div "Select Diagnosis" at bounding box center [451, 113] width 59 height 10
click at [452, 142] on label "[MEDICAL_DATA]" at bounding box center [464, 138] width 63 height 10
checkbox input "true"
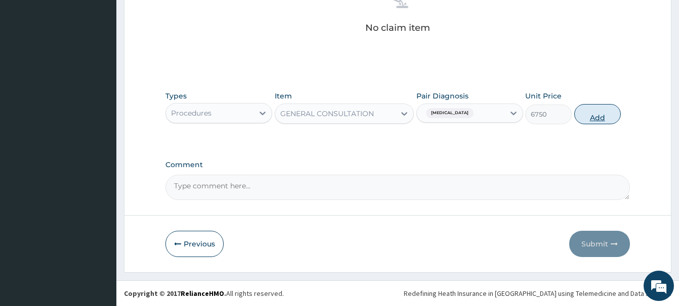
drag, startPoint x: 593, startPoint y: 115, endPoint x: 589, endPoint y: 108, distance: 8.6
click at [590, 110] on button "Add" at bounding box center [597, 114] width 47 height 20
type input "0"
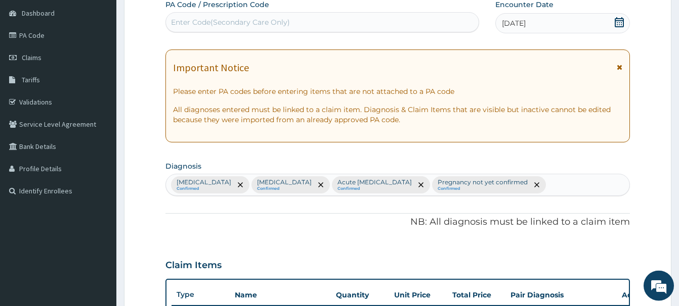
scroll to position [65, 0]
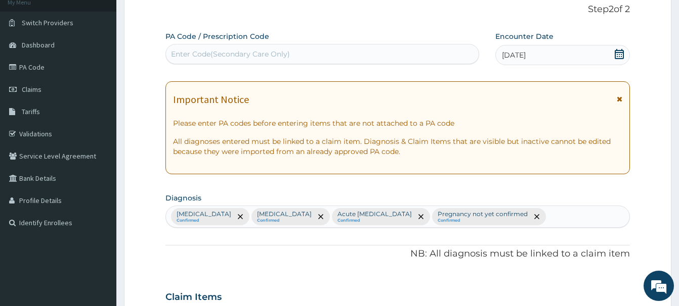
click at [184, 53] on div "Enter Code(Secondary Care Only)" at bounding box center [230, 54] width 119 height 10
paste input "PA/92498F"
type input "PA/92498F"
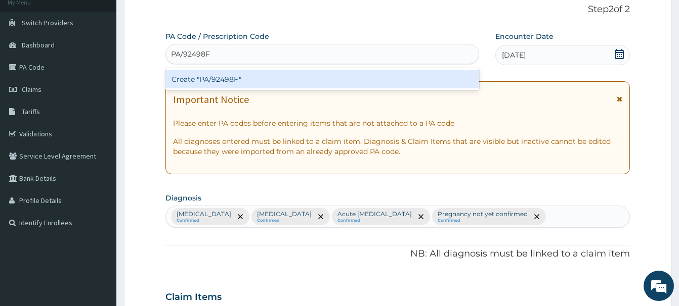
click at [229, 78] on div "Create "PA/92498F"" at bounding box center [322, 79] width 314 height 18
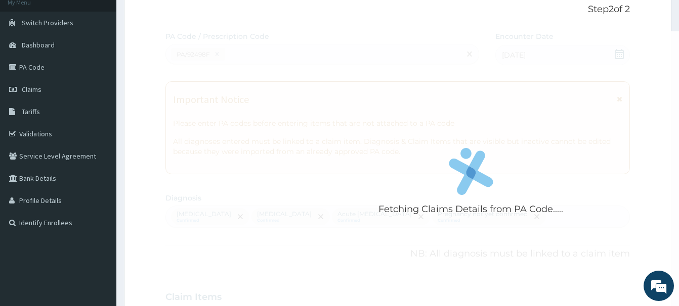
scroll to position [398, 0]
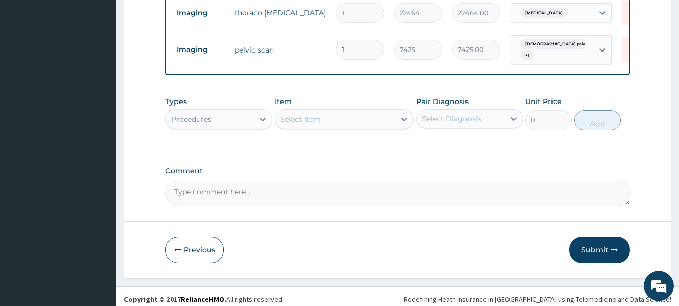
click at [203, 119] on div "Procedures" at bounding box center [191, 119] width 40 height 10
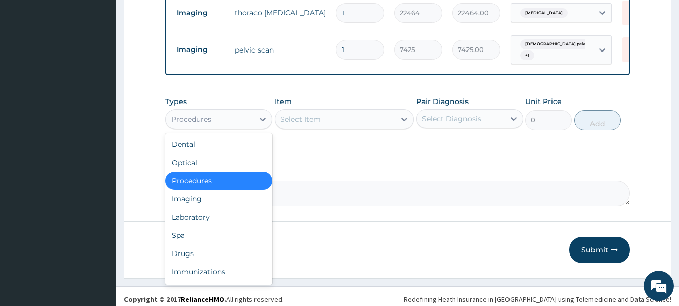
scroll to position [507, 0]
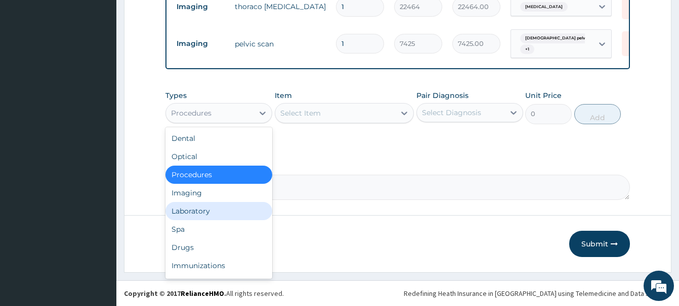
click at [185, 214] on div "Laboratory" at bounding box center [218, 211] width 107 height 18
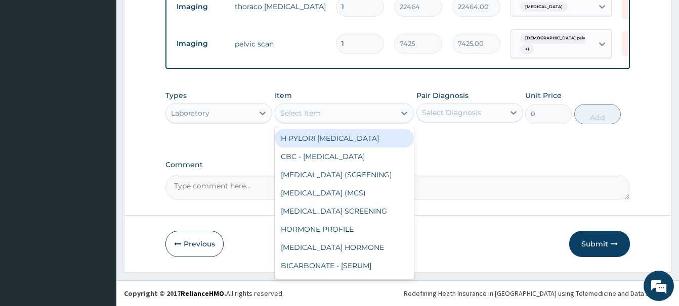
click at [310, 120] on div "Select Item" at bounding box center [335, 113] width 120 height 16
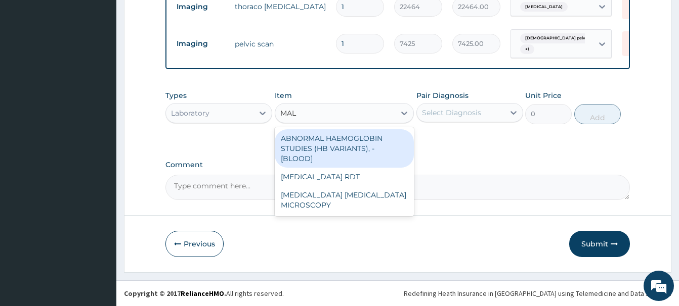
type input "MALA"
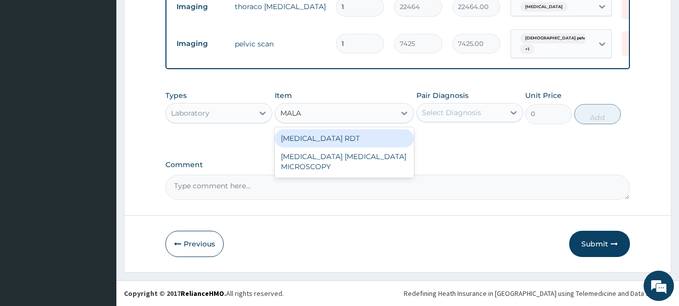
click at [334, 141] on div "[MEDICAL_DATA] RDT" at bounding box center [344, 138] width 139 height 18
type input "2700"
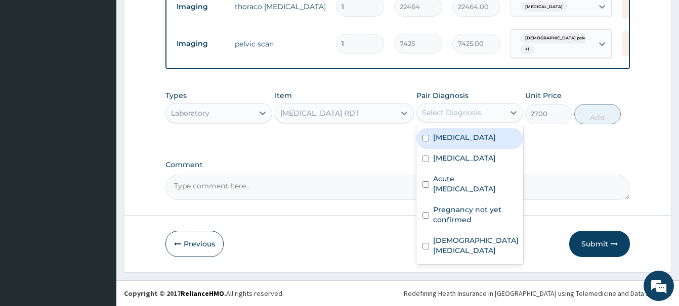
click at [442, 105] on div "Select Diagnosis" at bounding box center [469, 112] width 107 height 19
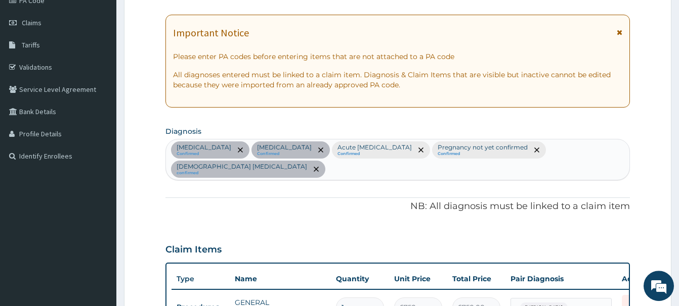
scroll to position [95, 0]
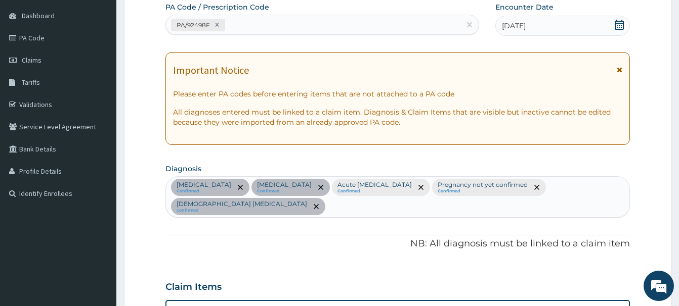
click at [324, 206] on div "[MEDICAL_DATA] Confirmed [MEDICAL_DATA] Confirmed Acute [MEDICAL_DATA] Confirme…" at bounding box center [397, 197] width 463 height 40
type input "MALA"
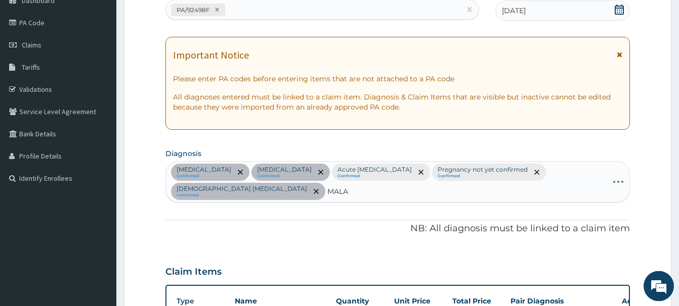
scroll to position [198, 0]
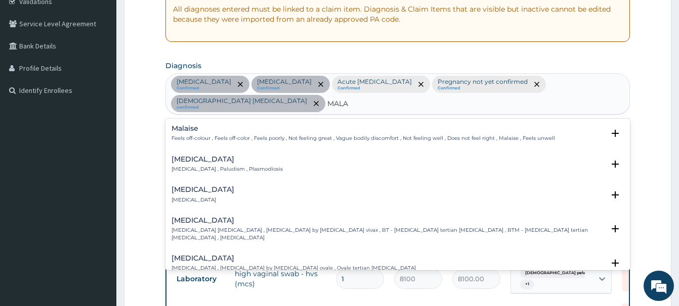
click at [178, 160] on h4 "Malaria" at bounding box center [226, 160] width 111 height 8
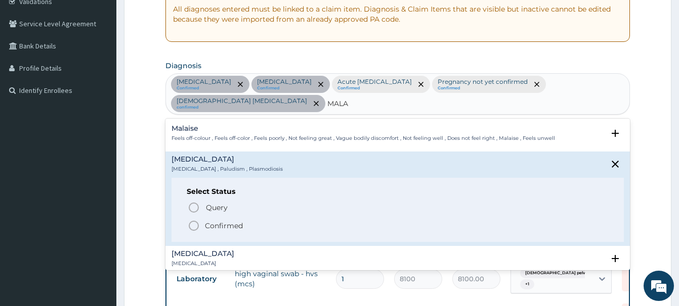
click at [197, 227] on icon "status option filled" at bounding box center [194, 226] width 12 height 12
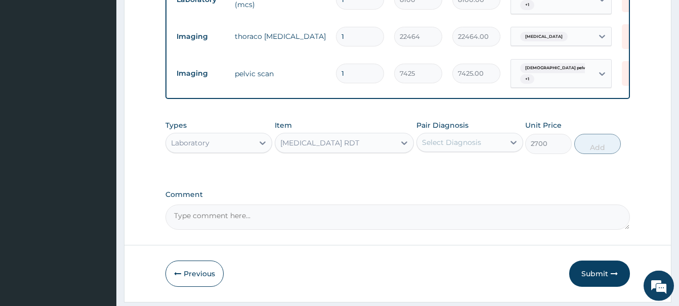
scroll to position [507, 0]
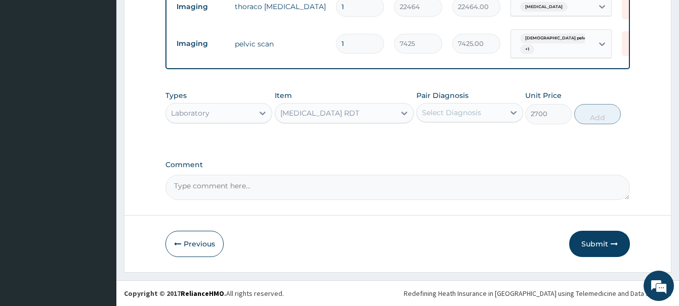
click at [455, 115] on div "Select Diagnosis" at bounding box center [451, 113] width 59 height 10
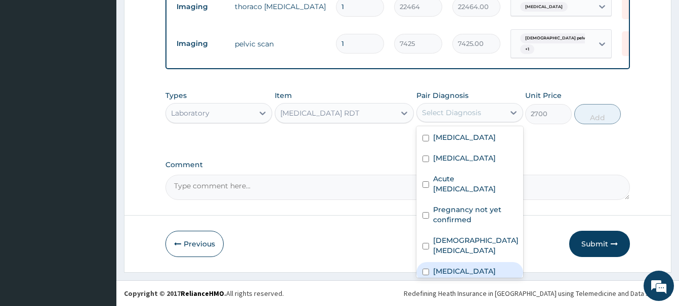
drag, startPoint x: 462, startPoint y: 274, endPoint x: 450, endPoint y: 270, distance: 12.6
click at [461, 273] on div "Malaria" at bounding box center [469, 272] width 107 height 21
checkbox input "true"
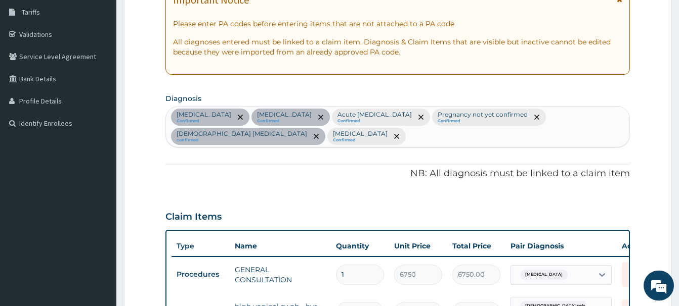
scroll to position [146, 0]
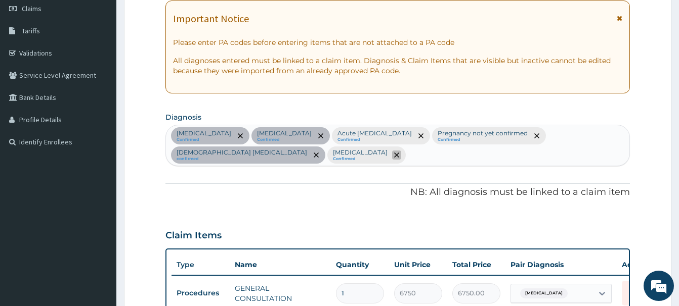
click at [392, 155] on span "remove selection option" at bounding box center [396, 155] width 9 height 9
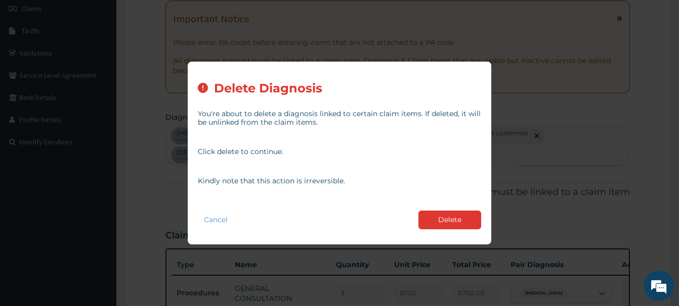
click at [461, 222] on button "Delete" at bounding box center [449, 220] width 63 height 19
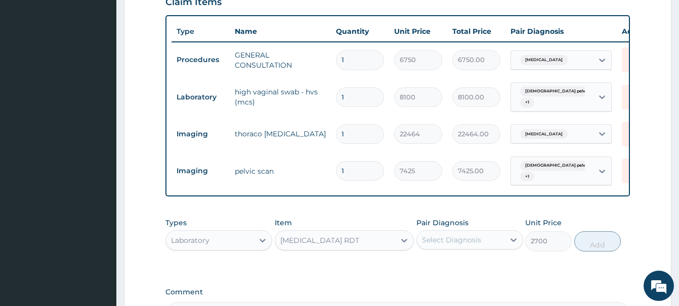
scroll to position [404, 0]
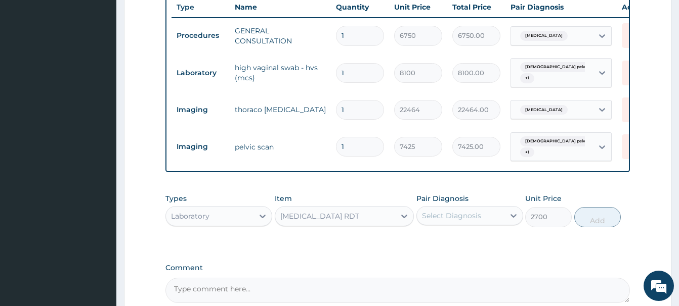
click at [302, 220] on div "MALARIA RDT" at bounding box center [319, 216] width 79 height 10
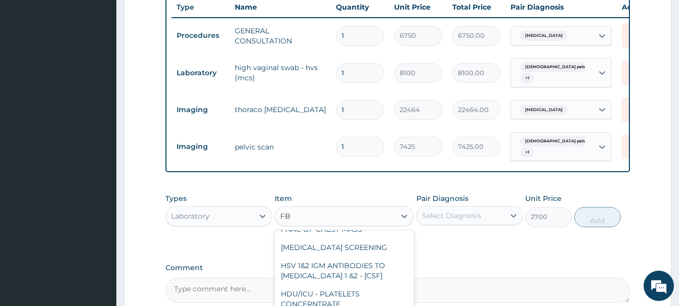
scroll to position [516, 0]
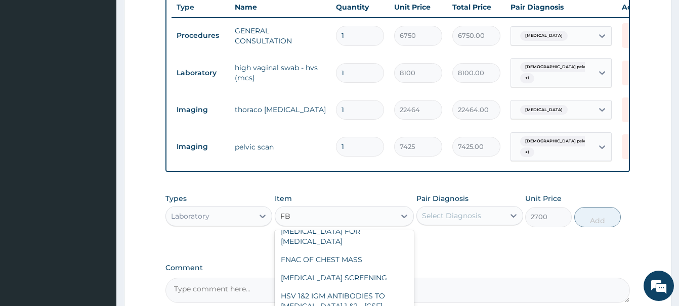
type input "FBC"
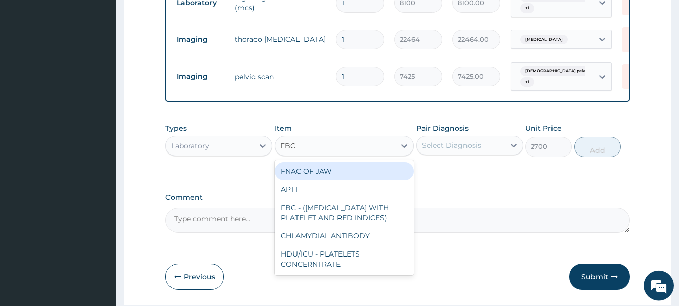
scroll to position [507, 0]
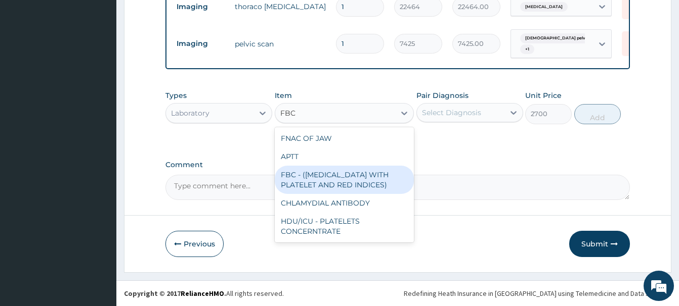
click at [346, 179] on div "FBC - (FULL BLOOD COUNT WITH PLATELET AND RED INDICES)" at bounding box center [344, 180] width 139 height 28
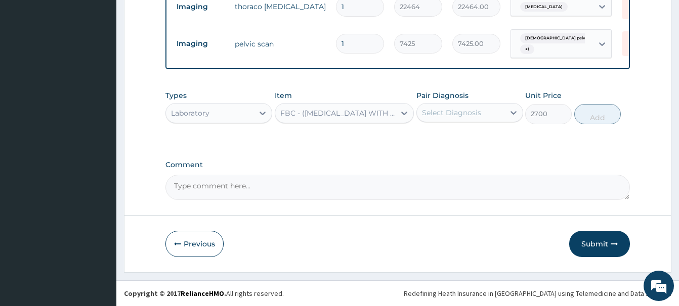
type input "5400"
click at [476, 115] on div "Select Diagnosis" at bounding box center [451, 113] width 59 height 10
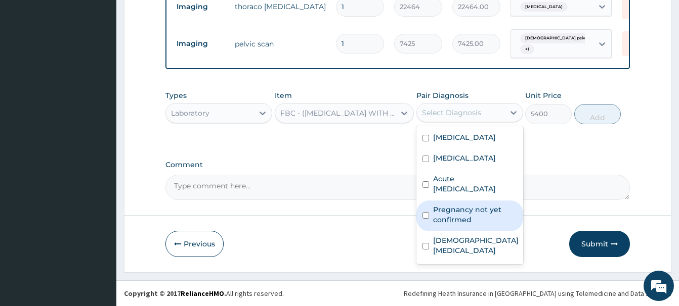
click at [465, 217] on label "Pregnancy not yet confirmed" at bounding box center [475, 215] width 84 height 20
checkbox input "true"
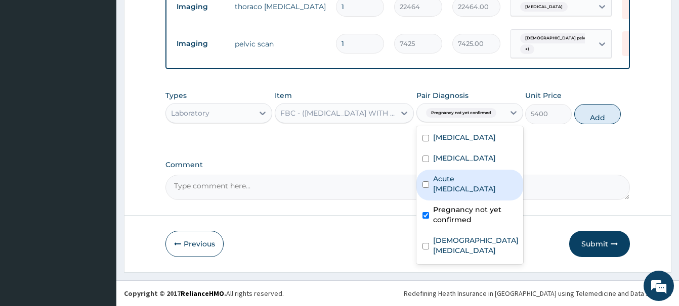
click at [599, 109] on button "Add" at bounding box center [597, 114] width 47 height 20
type input "0"
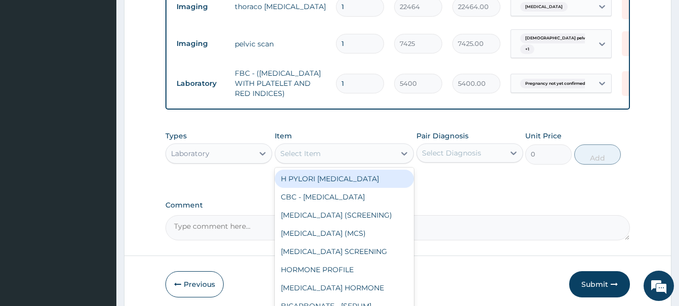
click at [305, 155] on div "Select Item" at bounding box center [300, 154] width 40 height 10
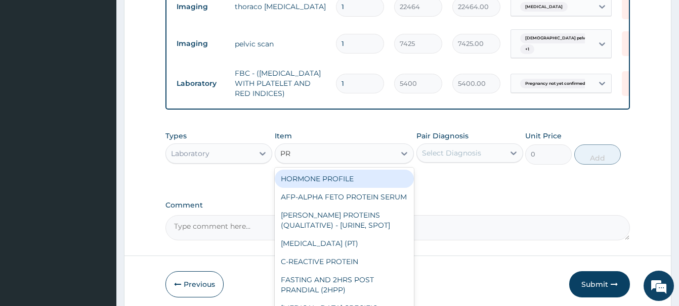
type input "PRE"
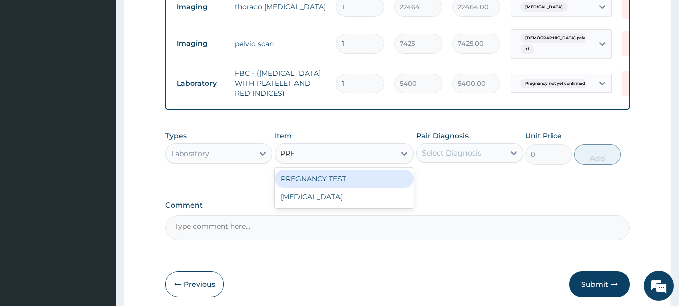
click at [361, 175] on div "PREGNANCY TEST" at bounding box center [344, 179] width 139 height 18
type input "2700"
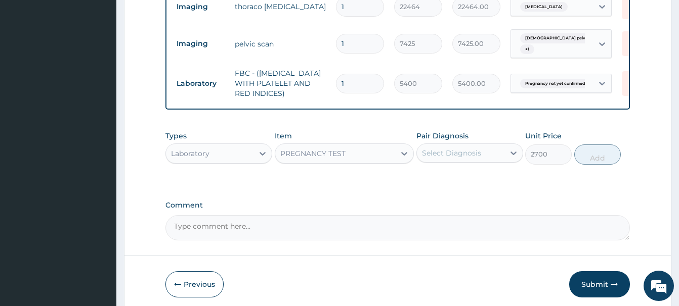
click at [463, 148] on div "Select Diagnosis" at bounding box center [460, 153] width 87 height 16
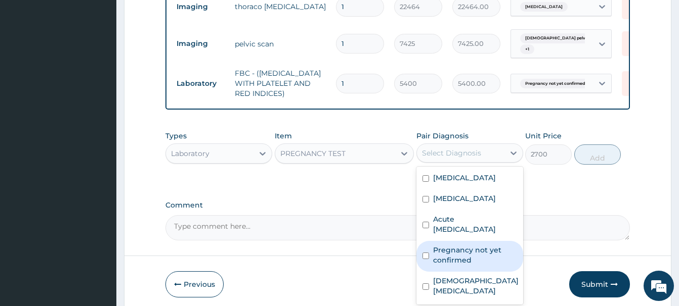
drag, startPoint x: 461, startPoint y: 252, endPoint x: 463, endPoint y: 245, distance: 7.9
click at [461, 252] on label "Pregnancy not yet confirmed" at bounding box center [475, 255] width 84 height 20
checkbox input "true"
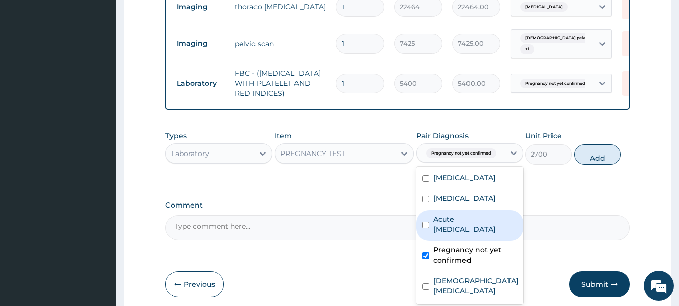
click at [608, 156] on button "Add" at bounding box center [597, 155] width 47 height 20
type input "0"
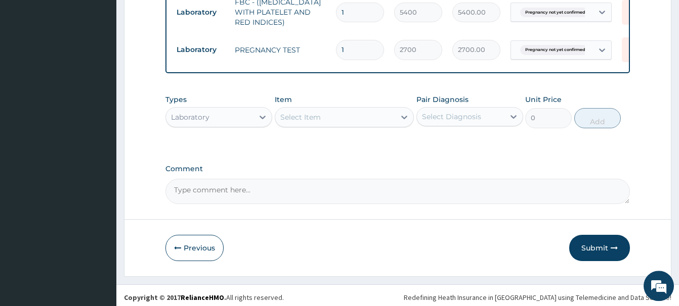
scroll to position [583, 0]
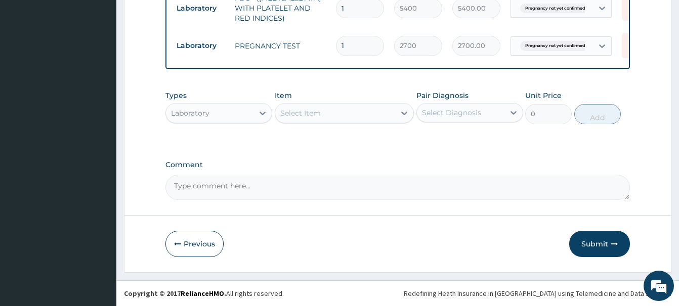
drag, startPoint x: 193, startPoint y: 112, endPoint x: 198, endPoint y: 109, distance: 5.8
click at [197, 110] on div "Laboratory" at bounding box center [190, 113] width 38 height 10
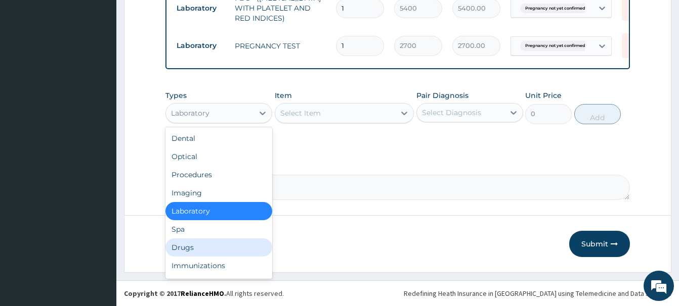
drag, startPoint x: 182, startPoint y: 246, endPoint x: 173, endPoint y: 244, distance: 9.3
click at [182, 246] on div "Drugs" at bounding box center [218, 248] width 107 height 18
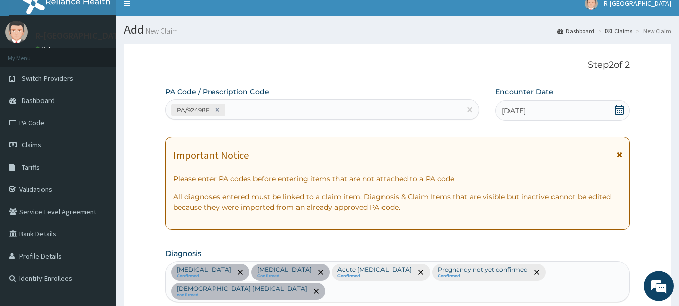
scroll to position [0, 0]
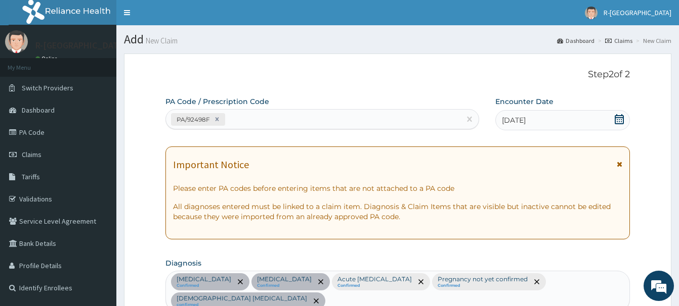
click at [254, 119] on div "PA/92498F" at bounding box center [313, 119] width 294 height 17
paste input "PA/905606"
type input "PA/905606"
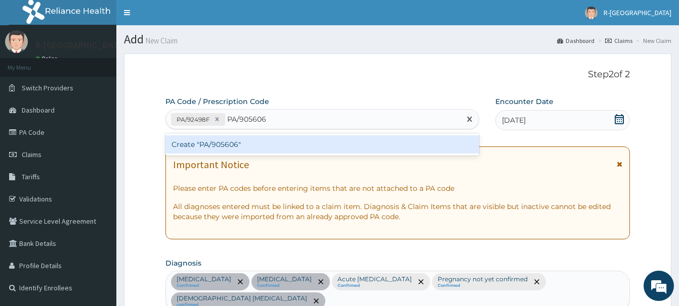
click at [216, 143] on div "Create "PA/905606"" at bounding box center [322, 145] width 314 height 18
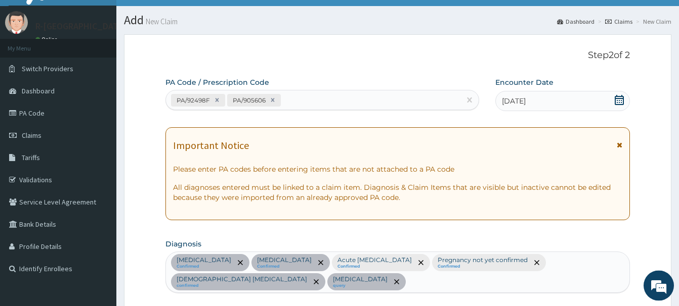
scroll to position [17, 0]
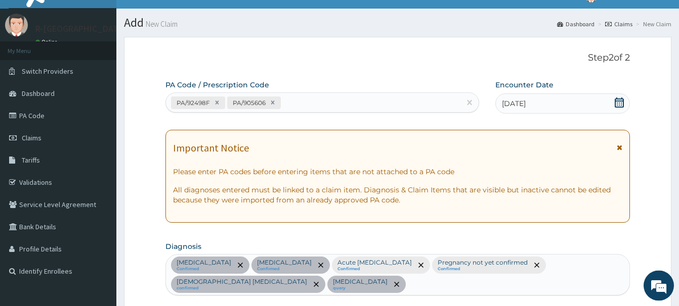
click at [300, 109] on div "PA/92498F PA/905606" at bounding box center [313, 103] width 294 height 17
paste input "PA/B581BB"
type input "PA/B581BB"
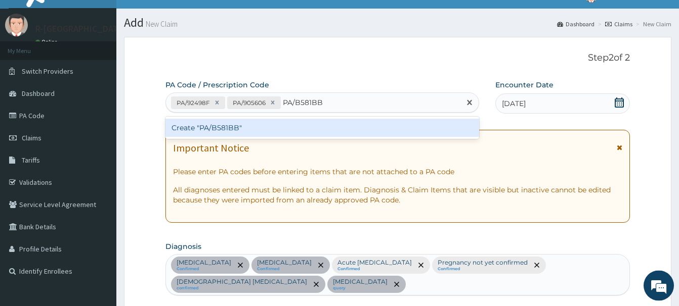
click at [226, 126] on div "Create "PA/B581BB"" at bounding box center [322, 128] width 314 height 18
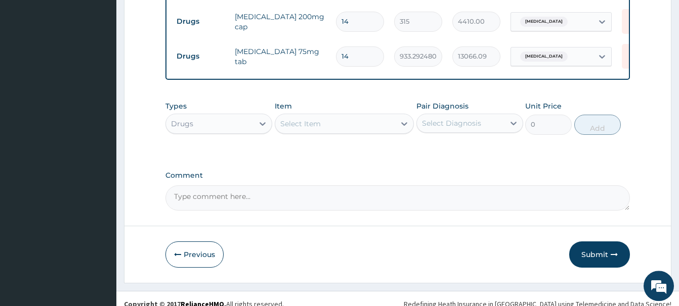
scroll to position [796, 0]
click at [590, 248] on button "Submit" at bounding box center [599, 254] width 61 height 26
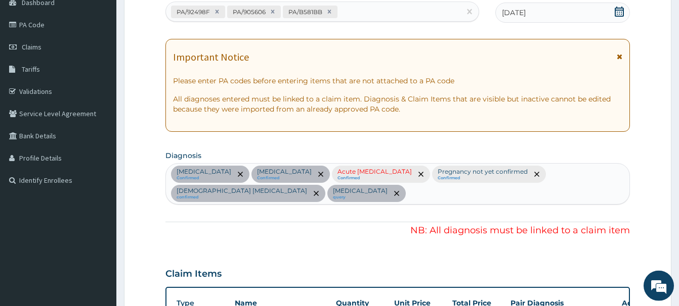
scroll to position [74, 0]
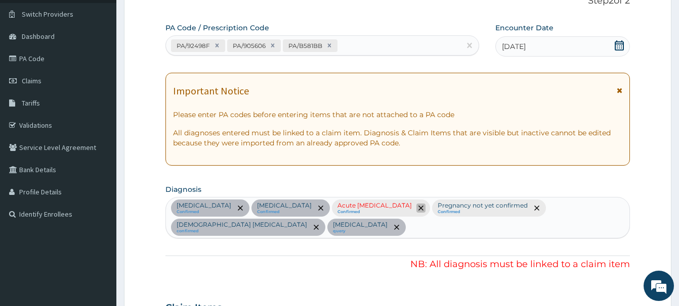
click at [423, 209] on icon "remove selection option" at bounding box center [420, 208] width 5 height 5
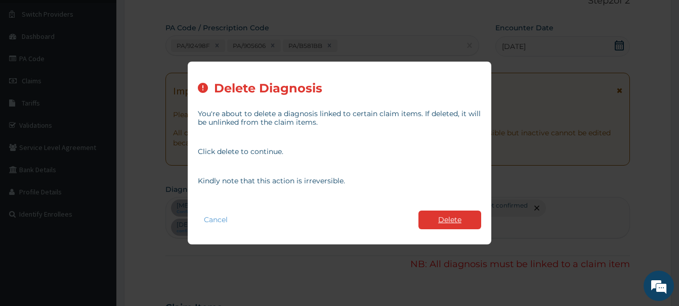
click at [463, 217] on button "Delete" at bounding box center [449, 220] width 63 height 19
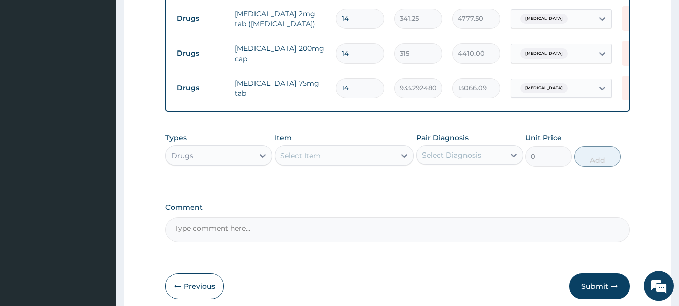
scroll to position [777, 0]
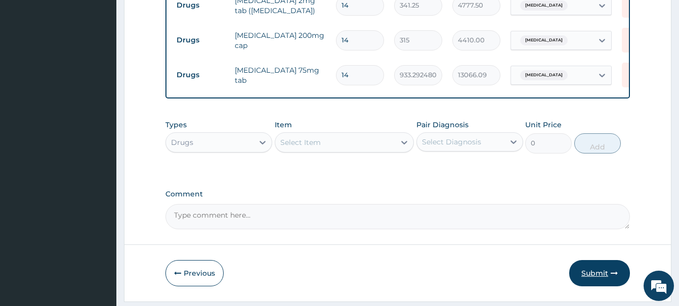
click at [592, 260] on button "Submit" at bounding box center [599, 273] width 61 height 26
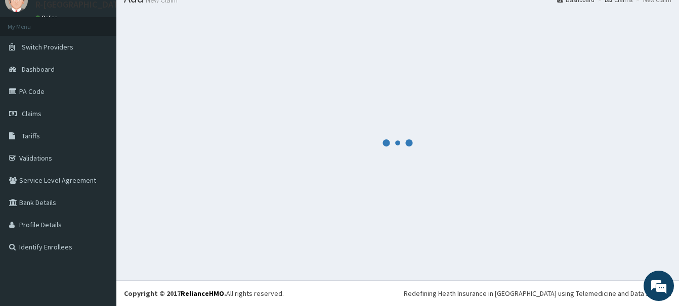
scroll to position [41, 0]
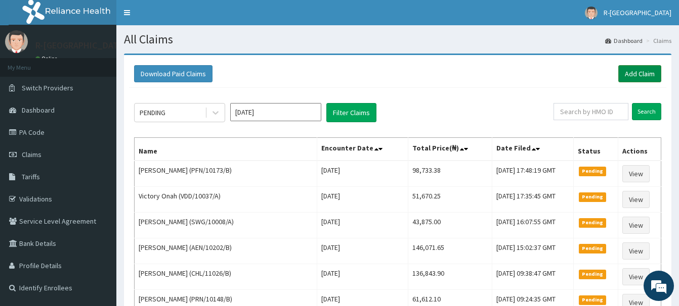
click at [631, 72] on link "Add Claim" at bounding box center [639, 73] width 43 height 17
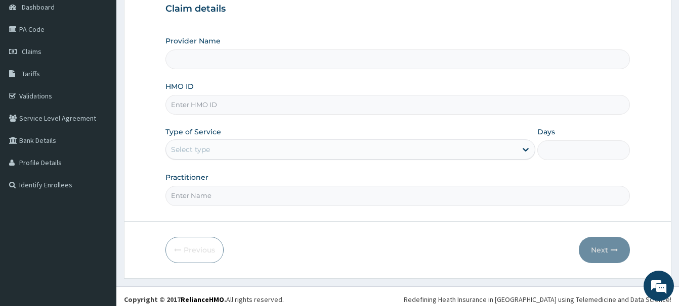
click at [185, 109] on input "HMO ID" at bounding box center [397, 105] width 464 height 20
paste input "PFN/10173/C"
type input "PFN/10173/C"
type input "R-Jolad Hospital Nigeria Limited(kupa)"
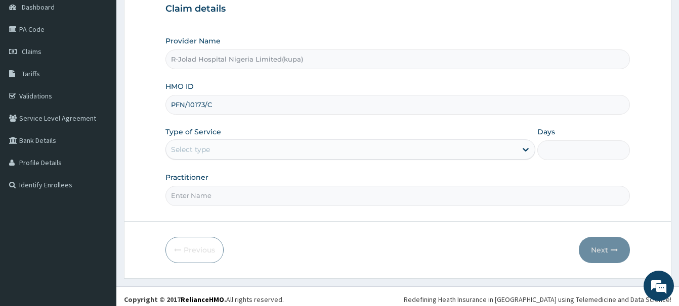
scroll to position [109, 0]
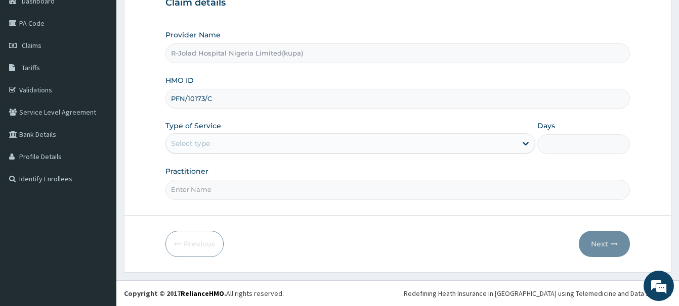
type input "PFN/10173/C"
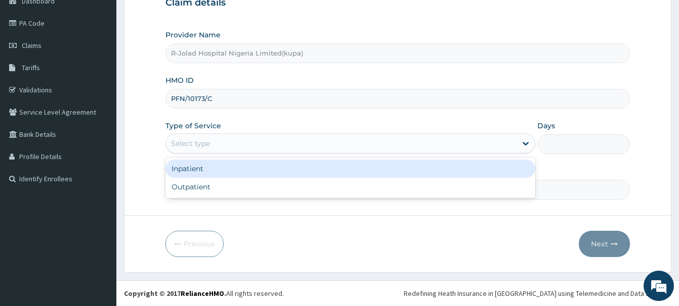
click at [176, 154] on div "Select type" at bounding box center [350, 144] width 370 height 20
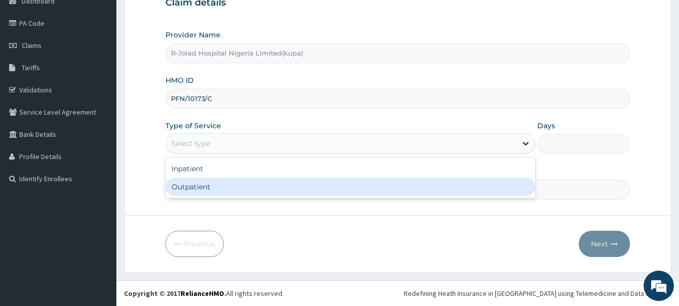
click at [181, 192] on div "Outpatient" at bounding box center [350, 187] width 370 height 18
type input "1"
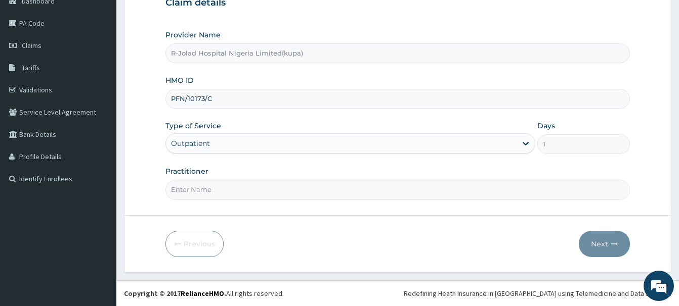
click at [193, 186] on input "Practitioner" at bounding box center [397, 190] width 464 height 20
drag, startPoint x: 203, startPoint y: 195, endPoint x: 193, endPoint y: 194, distance: 9.7
paste input "[PERSON_NAME]"
type input "[PERSON_NAME]"
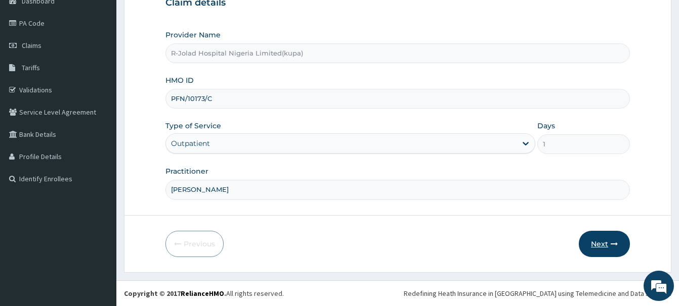
click at [596, 245] on button "Next" at bounding box center [604, 244] width 51 height 26
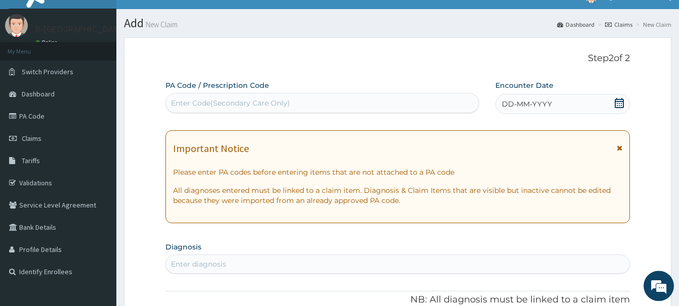
scroll to position [6, 0]
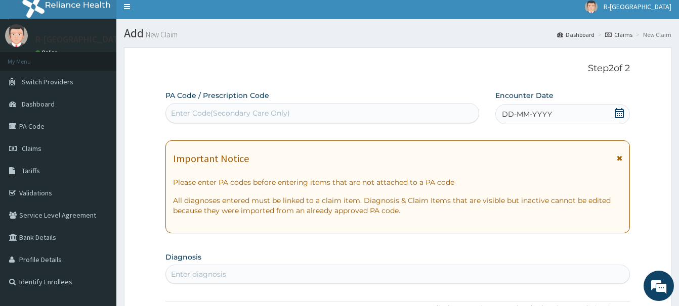
click at [622, 108] on icon at bounding box center [618, 113] width 9 height 10
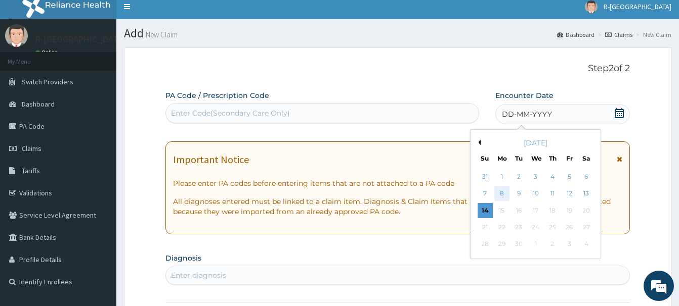
click at [501, 197] on div "8" at bounding box center [501, 194] width 15 height 15
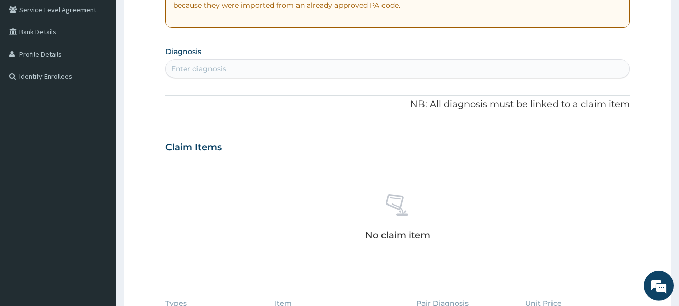
scroll to position [212, 0]
drag, startPoint x: 186, startPoint y: 75, endPoint x: 179, endPoint y: 69, distance: 9.3
click at [183, 72] on div "Enter diagnosis" at bounding box center [397, 68] width 463 height 16
type input "BACTER"
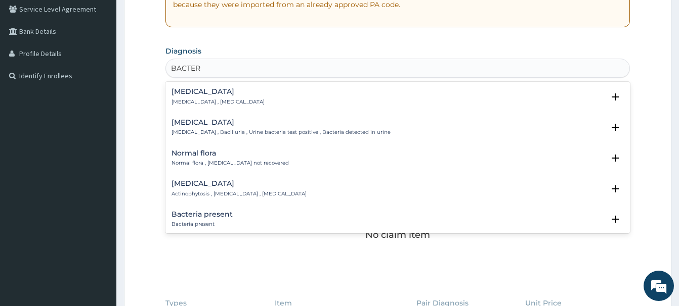
click at [187, 99] on div "[MEDICAL_DATA] [MEDICAL_DATA] , [MEDICAL_DATA]" at bounding box center [217, 97] width 93 height 18
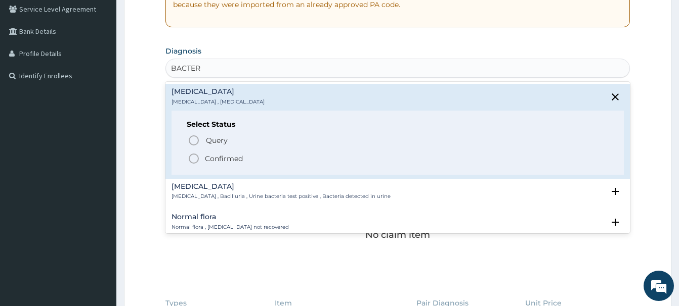
click at [197, 159] on icon "status option filled" at bounding box center [194, 159] width 12 height 12
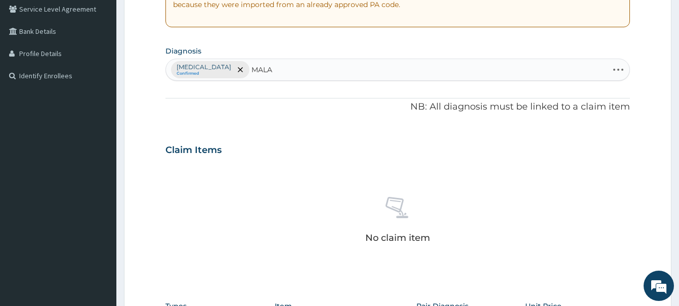
type input "MALA"
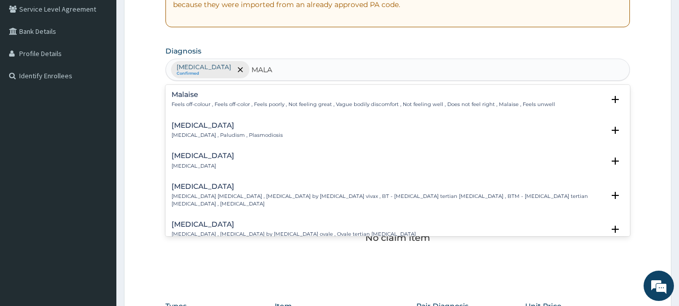
click at [188, 125] on h4 "Malaria" at bounding box center [226, 126] width 111 height 8
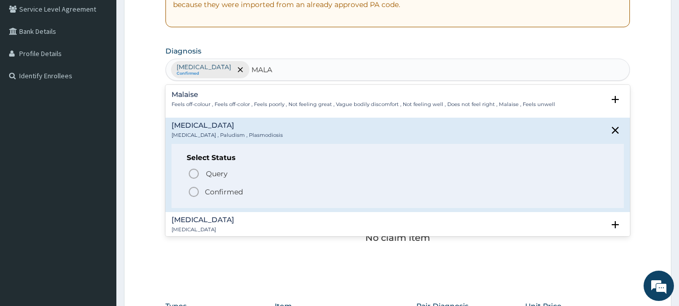
click at [197, 191] on icon "status option filled" at bounding box center [194, 192] width 12 height 12
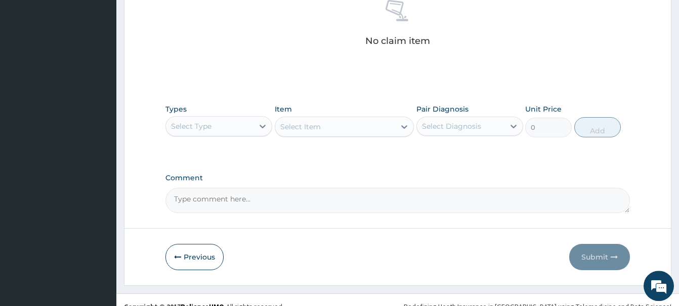
scroll to position [423, 0]
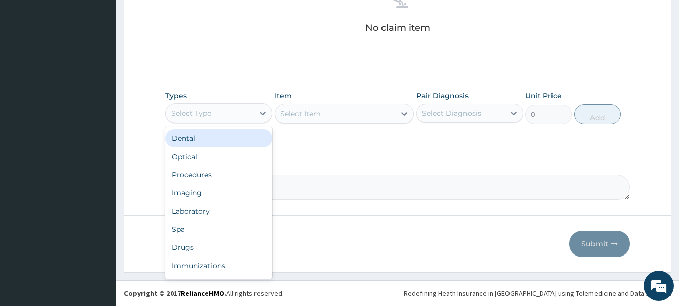
click at [203, 116] on div "Select Type" at bounding box center [191, 113] width 40 height 10
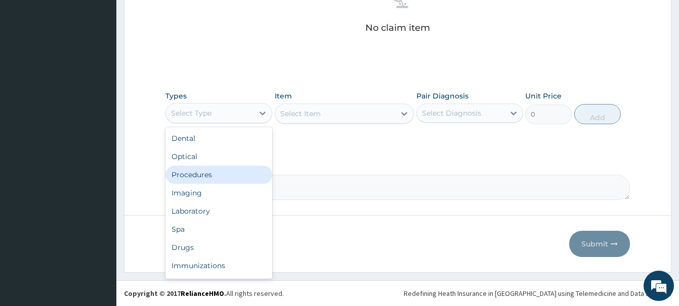
click at [192, 174] on div "Procedures" at bounding box center [218, 175] width 107 height 18
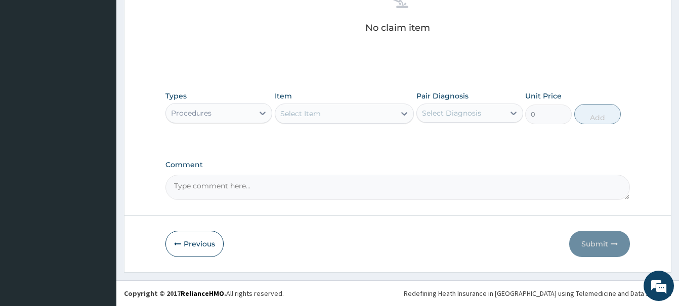
click at [290, 119] on div "Select Item" at bounding box center [335, 114] width 120 height 16
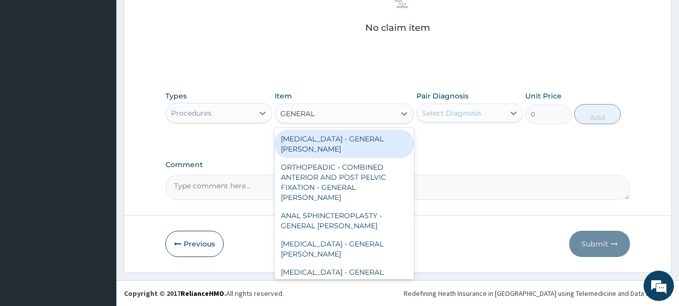
type input "GENERAL C"
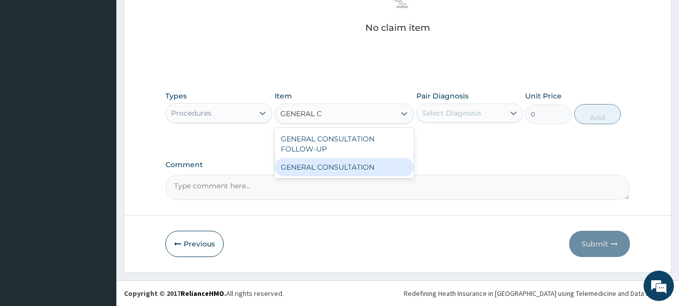
click at [362, 175] on div "GENERAL CONSULTATION" at bounding box center [344, 167] width 139 height 18
type input "6750"
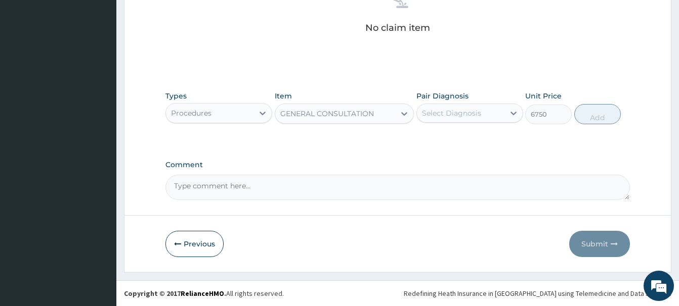
click at [459, 118] on div "Select Diagnosis" at bounding box center [460, 113] width 87 height 16
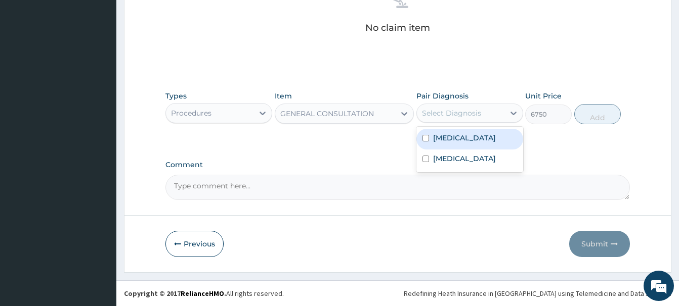
click at [456, 139] on label "Bacteremia" at bounding box center [464, 138] width 63 height 10
checkbox input "true"
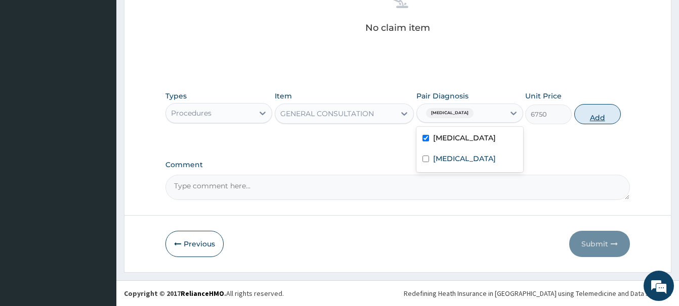
click at [591, 118] on button "Add" at bounding box center [597, 114] width 47 height 20
type input "0"
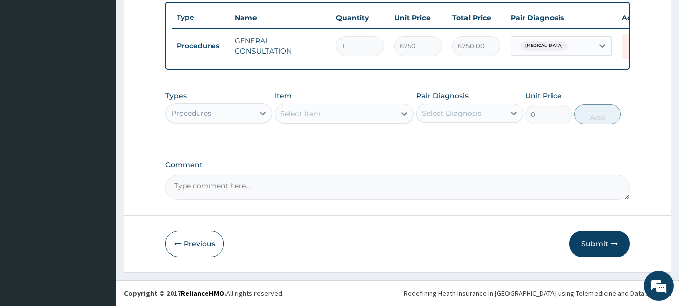
scroll to position [375, 0]
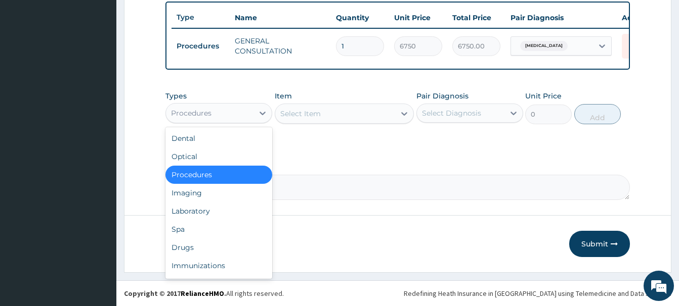
click at [197, 112] on div "Procedures" at bounding box center [191, 113] width 40 height 10
click at [190, 212] on div "Laboratory" at bounding box center [218, 211] width 107 height 18
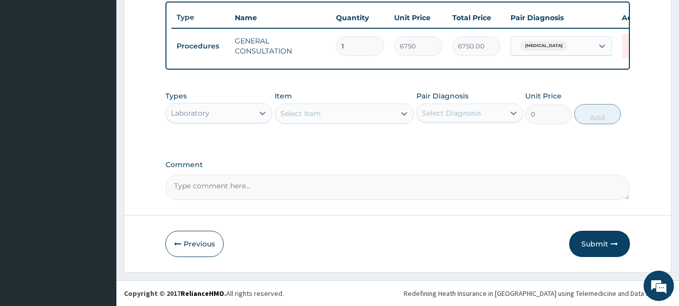
click at [328, 116] on div "Select Item" at bounding box center [335, 114] width 120 height 16
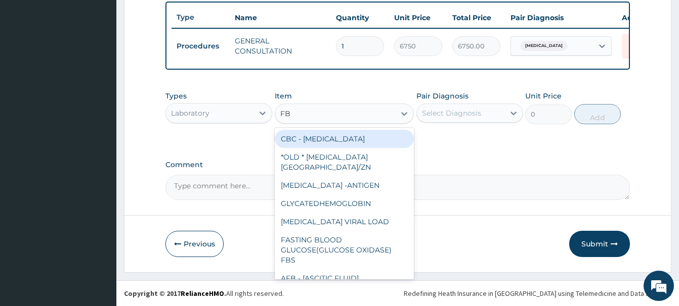
type input "FBC"
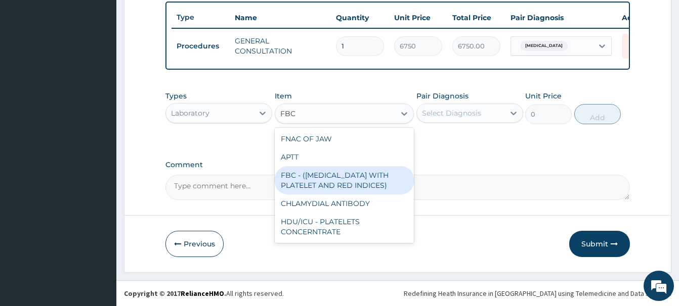
click at [301, 185] on div "FBC - (FULL BLOOD COUNT WITH PLATELET AND RED INDICES)" at bounding box center [344, 180] width 139 height 28
type input "5400"
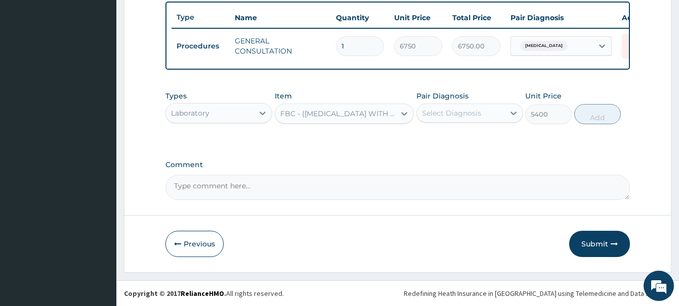
click at [445, 111] on div "Select Diagnosis" at bounding box center [451, 113] width 59 height 10
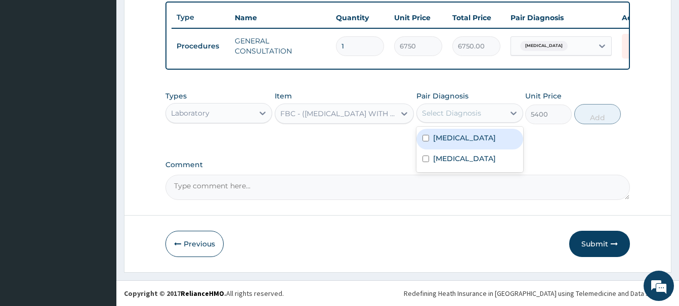
click at [456, 136] on label "Bacteremia" at bounding box center [464, 138] width 63 height 10
checkbox input "true"
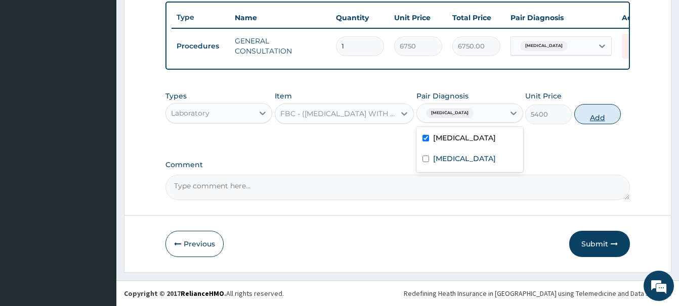
click at [589, 115] on button "Add" at bounding box center [597, 114] width 47 height 20
type input "0"
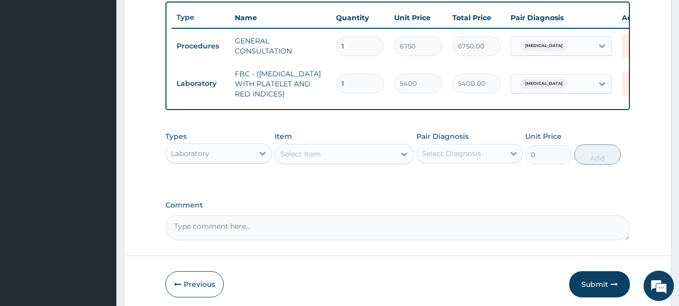
click at [290, 152] on div "Select Item" at bounding box center [300, 154] width 40 height 10
type input "MALA"
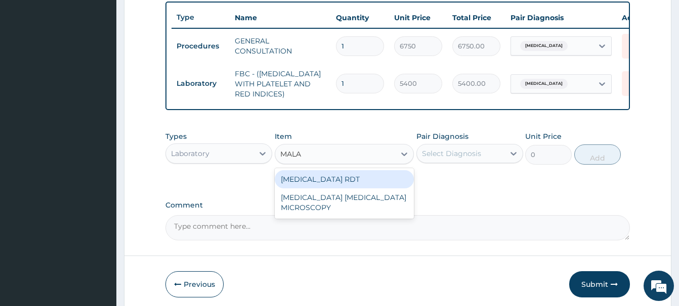
click at [326, 181] on div "MALARIA RDT" at bounding box center [344, 179] width 139 height 18
type input "2700"
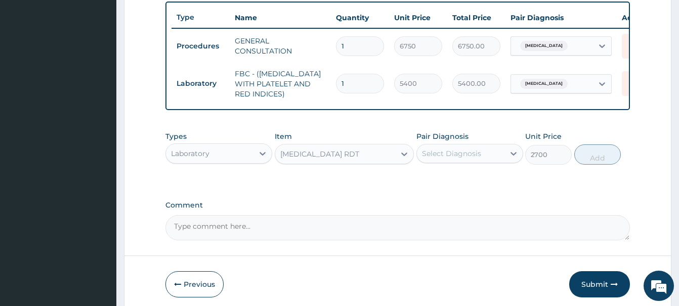
click at [475, 152] on div "Select Diagnosis" at bounding box center [451, 154] width 59 height 10
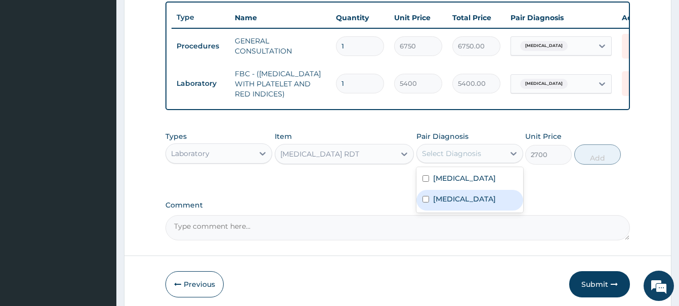
click at [460, 202] on div "Malaria" at bounding box center [469, 200] width 107 height 21
checkbox input "true"
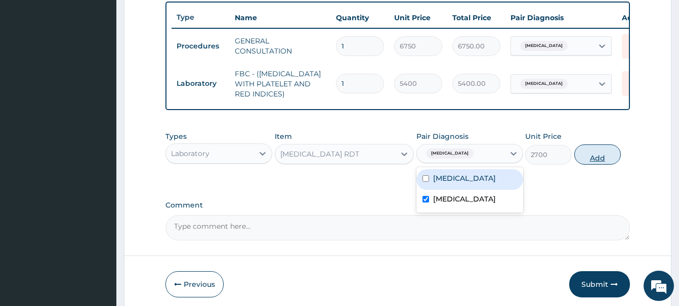
click at [594, 154] on button "Add" at bounding box center [597, 155] width 47 height 20
type input "0"
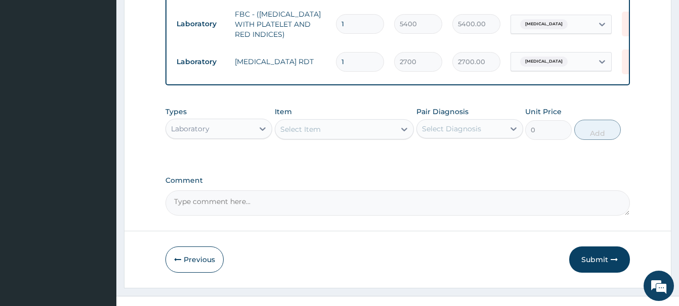
scroll to position [450, 0]
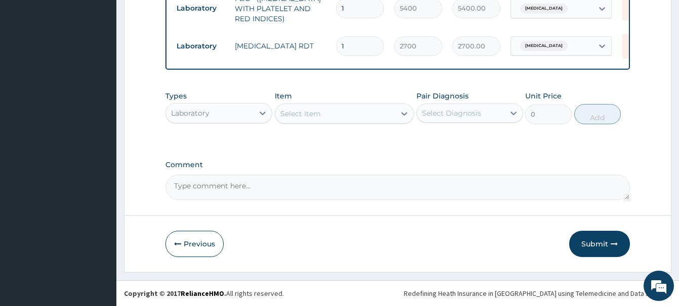
click at [194, 117] on div "Laboratory" at bounding box center [190, 113] width 38 height 10
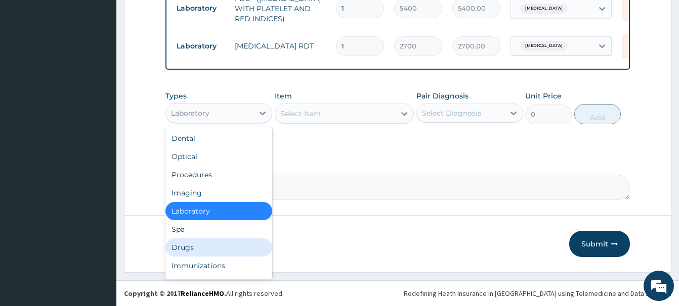
drag, startPoint x: 192, startPoint y: 250, endPoint x: 178, endPoint y: 248, distance: 13.9
click at [183, 249] on div "Drugs" at bounding box center [218, 248] width 107 height 18
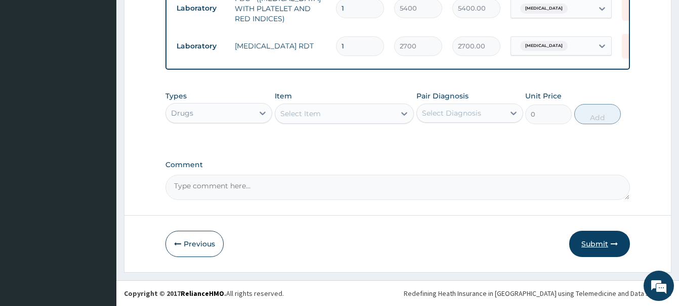
click at [599, 243] on button "Submit" at bounding box center [599, 244] width 61 height 26
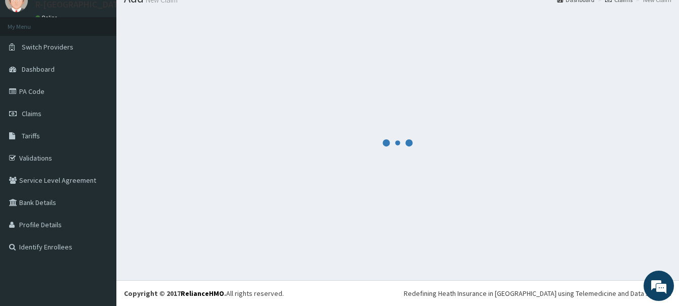
scroll to position [41, 0]
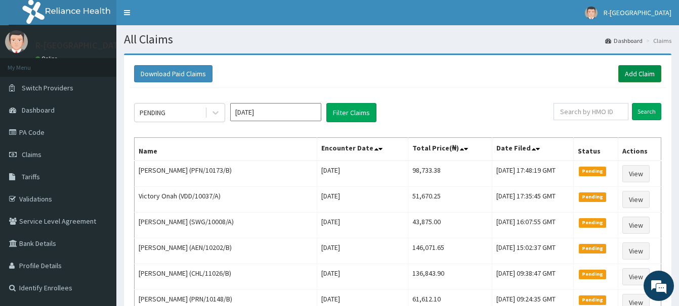
click at [631, 73] on link "Add Claim" at bounding box center [639, 73] width 43 height 17
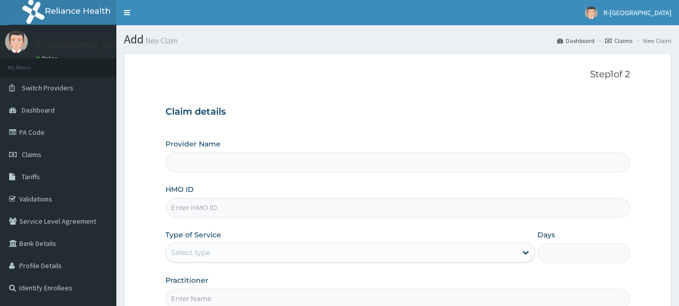
click at [36, 159] on span "Claims" at bounding box center [32, 154] width 20 height 9
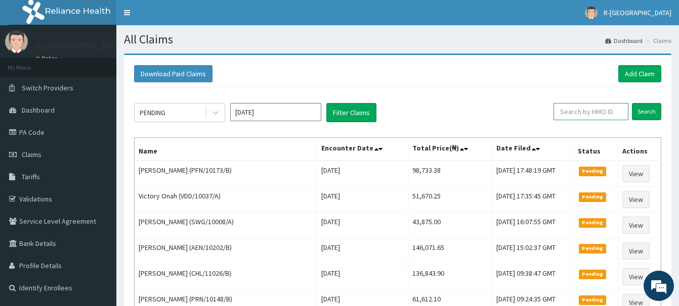
paste input "PFN/10173/E"
click at [647, 111] on input "Search" at bounding box center [646, 111] width 29 height 17
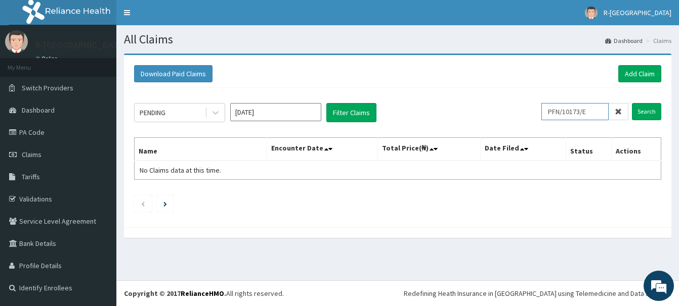
click at [556, 110] on input "PFN/10173/E" at bounding box center [574, 111] width 67 height 17
type input "PFN/10173/E"
click at [652, 112] on input "Search" at bounding box center [646, 111] width 29 height 17
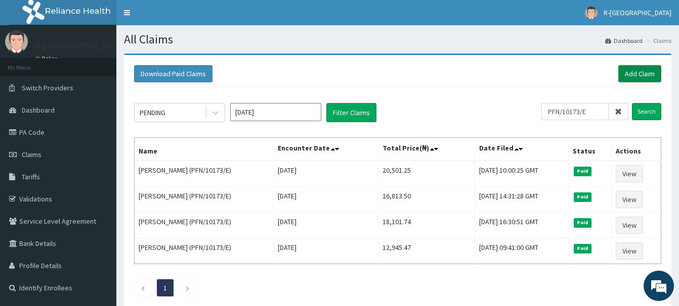
click at [632, 74] on link "Add Claim" at bounding box center [639, 73] width 43 height 17
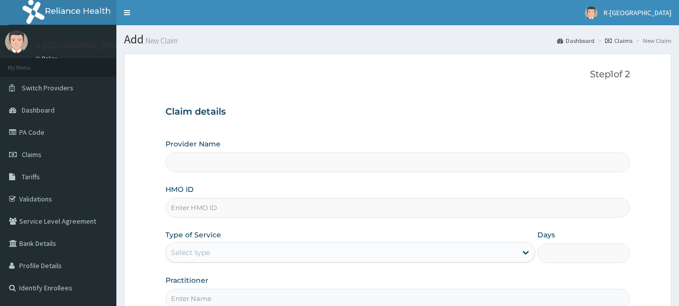
scroll to position [103, 0]
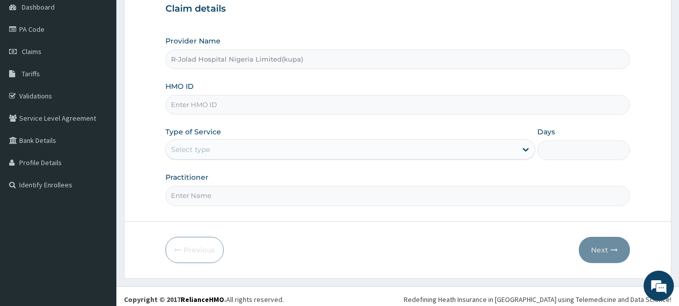
type input "R-Jolad Hospital Nigeria Limited(kupa)"
click at [173, 105] on input "HMO ID" at bounding box center [397, 105] width 464 height 20
paste input "PFN/10173/E"
type input "PFN/10173/E"
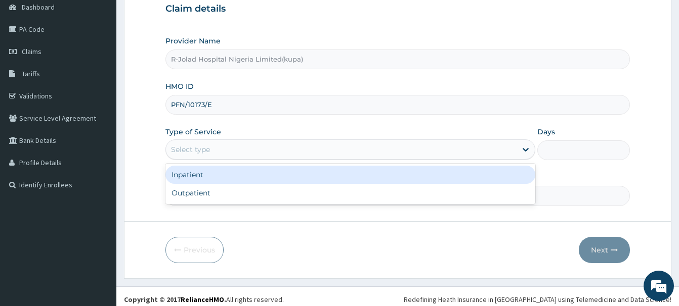
click at [182, 156] on div "Select type" at bounding box center [341, 150] width 350 height 16
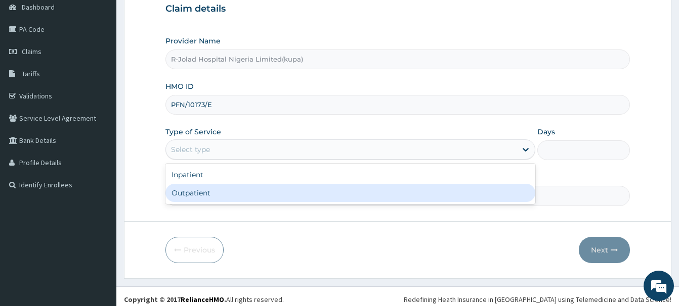
click at [181, 196] on div "Outpatient" at bounding box center [350, 193] width 370 height 18
type input "1"
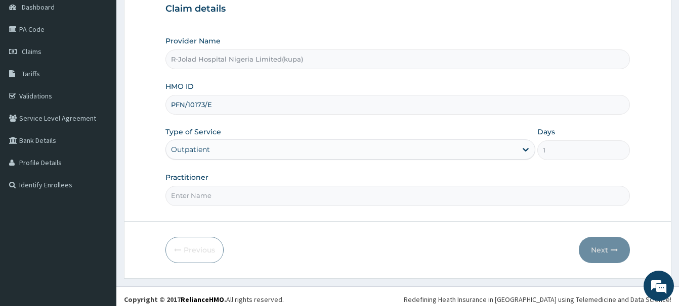
click at [182, 199] on input "Practitioner" at bounding box center [397, 196] width 464 height 20
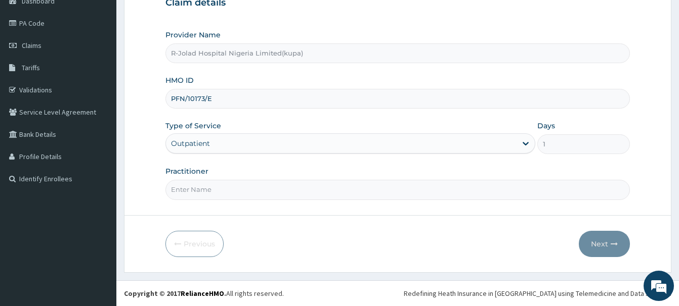
scroll to position [0, 0]
paste input "[PERSON_NAME]"
type input "[PERSON_NAME]"
click at [605, 243] on button "Next" at bounding box center [604, 244] width 51 height 26
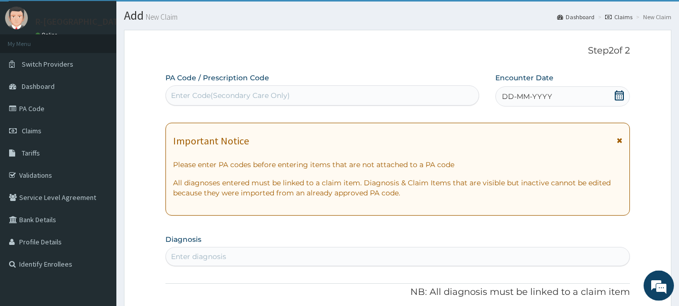
scroll to position [6, 0]
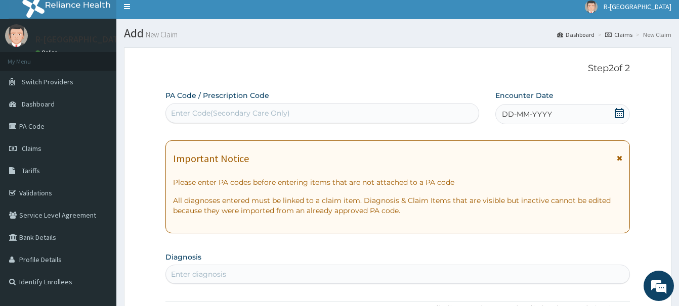
click at [619, 116] on icon at bounding box center [618, 113] width 9 height 10
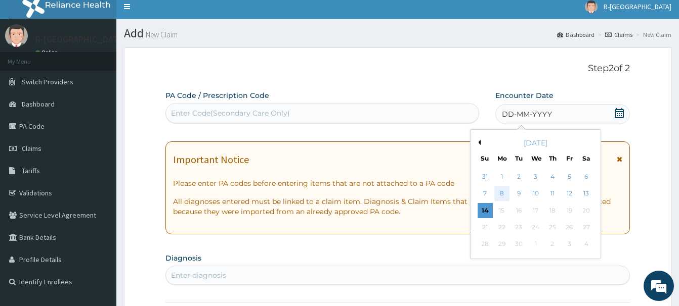
click at [500, 195] on div "8" at bounding box center [501, 194] width 15 height 15
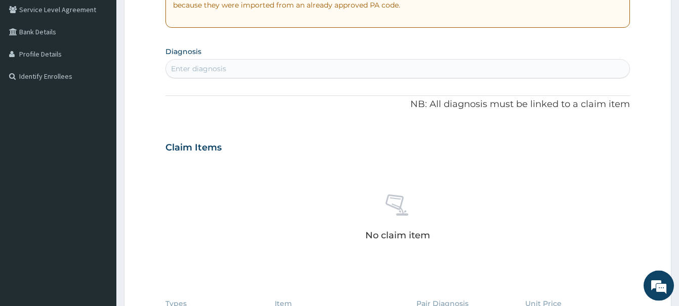
scroll to position [212, 0]
click at [182, 75] on div "Enter diagnosis" at bounding box center [397, 68] width 463 height 16
type input "FEVER"
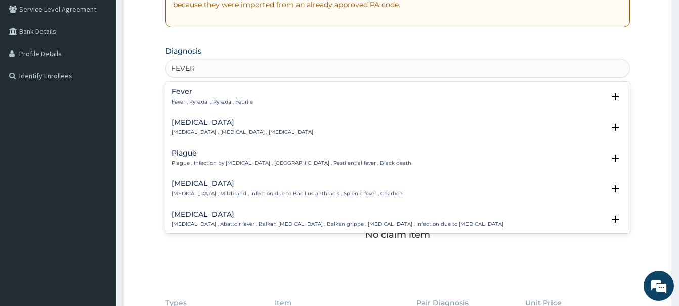
click at [179, 91] on h4 "Fever" at bounding box center [211, 92] width 81 height 8
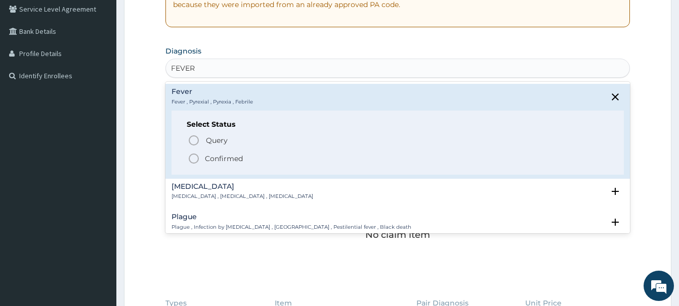
click at [191, 156] on icon "status option filled" at bounding box center [194, 159] width 12 height 12
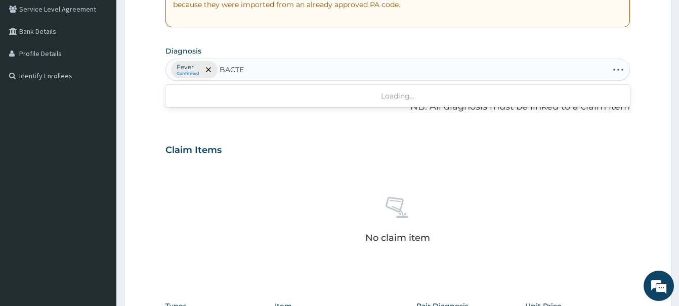
type input "BACTER"
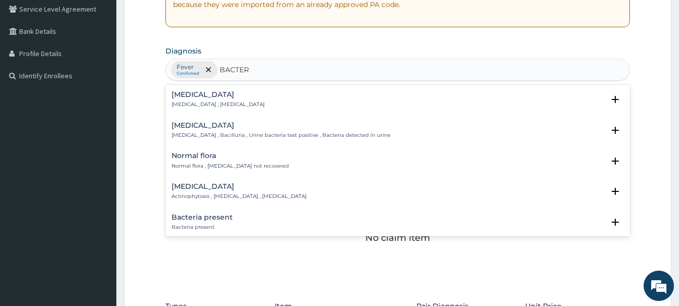
click at [194, 98] on h4 "Bacteremia" at bounding box center [217, 95] width 93 height 8
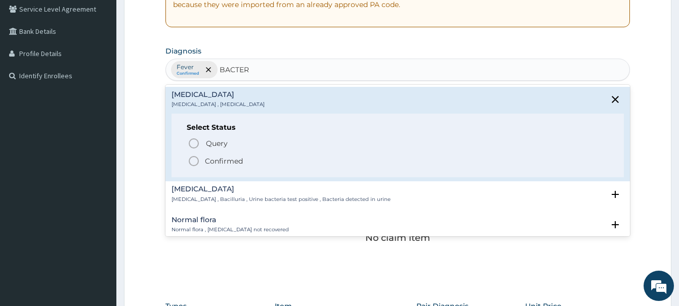
click at [200, 162] on span "Confirmed" at bounding box center [398, 161] width 421 height 12
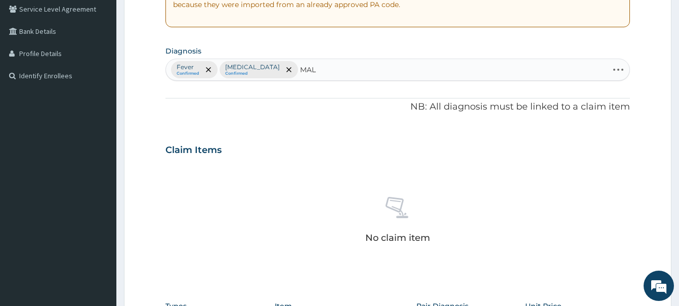
type input "MALA"
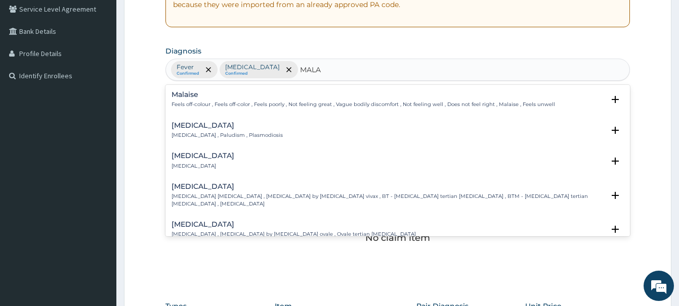
click at [195, 127] on h4 "Malaria" at bounding box center [226, 126] width 111 height 8
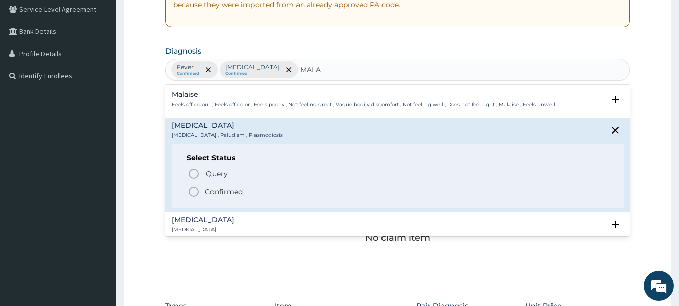
click at [193, 197] on circle "status option filled" at bounding box center [193, 192] width 9 height 9
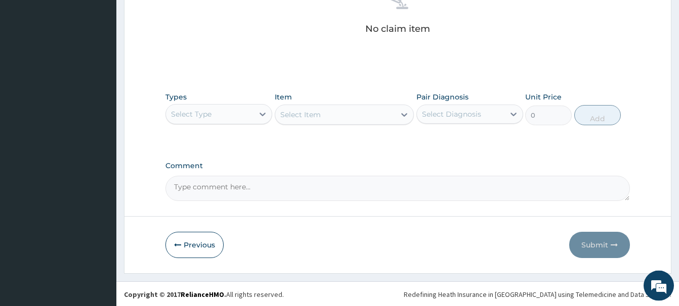
scroll to position [423, 0]
click at [202, 114] on div "Select Type" at bounding box center [191, 113] width 40 height 10
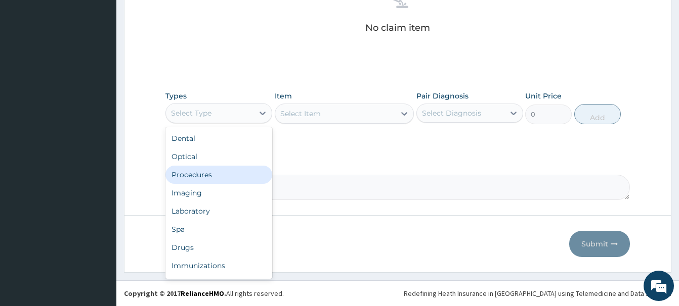
click at [194, 176] on div "Procedures" at bounding box center [218, 175] width 107 height 18
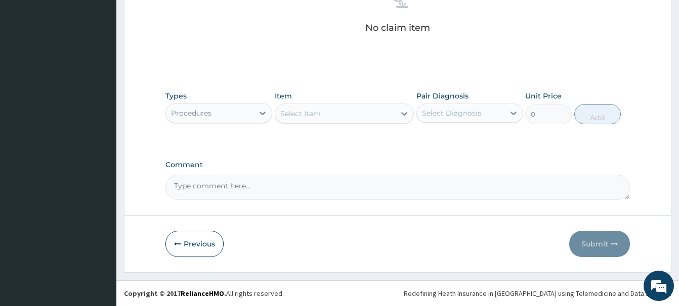
click at [296, 116] on div "Select Item" at bounding box center [300, 114] width 40 height 10
click at [284, 112] on input "GNERAL C" at bounding box center [299, 114] width 38 height 10
type input "GENERAL C"
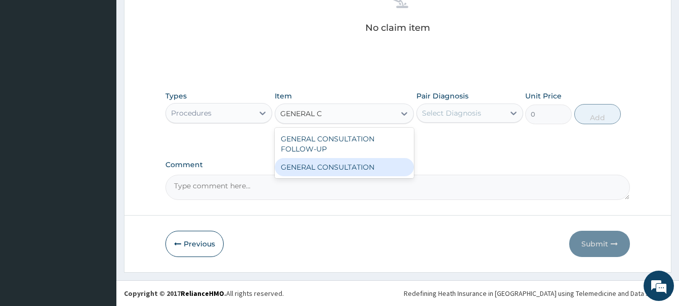
click at [370, 169] on div "GENERAL CONSULTATION" at bounding box center [344, 167] width 139 height 18
type input "6750"
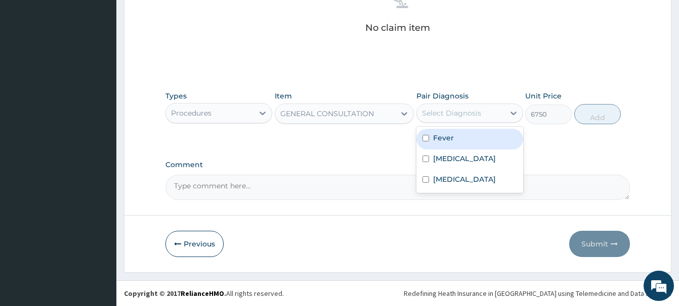
drag, startPoint x: 442, startPoint y: 115, endPoint x: 446, endPoint y: 145, distance: 30.6
click at [442, 121] on div "Select Diagnosis" at bounding box center [469, 113] width 107 height 19
click at [449, 138] on label "Fever" at bounding box center [443, 138] width 21 height 10
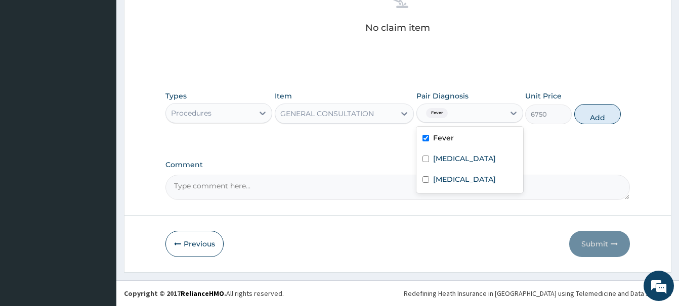
checkbox input "true"
click at [603, 119] on button "Add" at bounding box center [597, 114] width 47 height 20
type input "0"
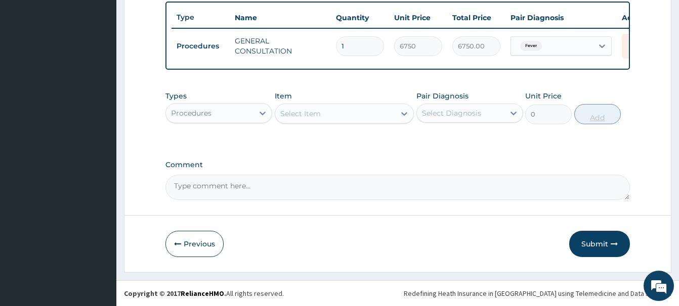
scroll to position [375, 0]
click at [182, 118] on div "Procedures" at bounding box center [209, 113] width 87 height 16
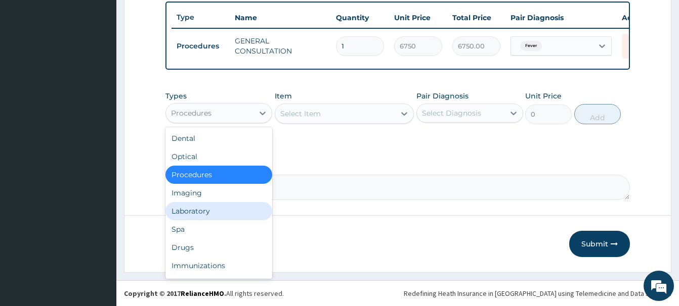
click at [184, 214] on div "Laboratory" at bounding box center [218, 211] width 107 height 18
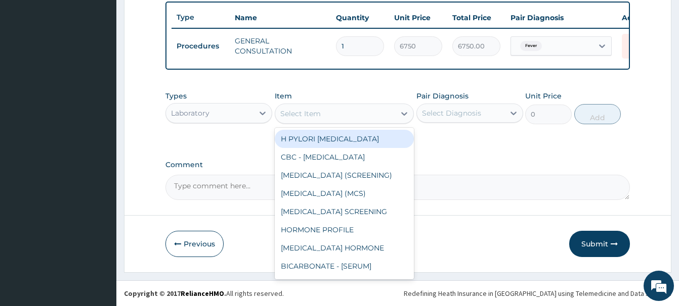
click at [305, 115] on div "Select Item" at bounding box center [300, 114] width 40 height 10
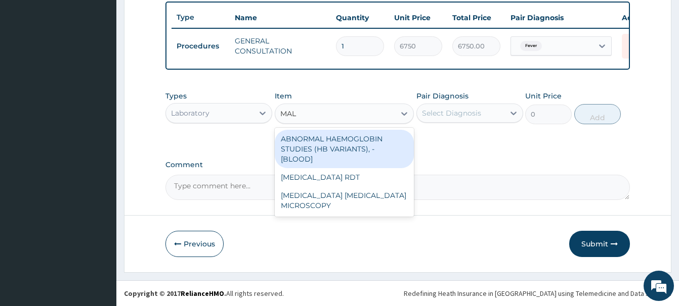
type input "MALA"
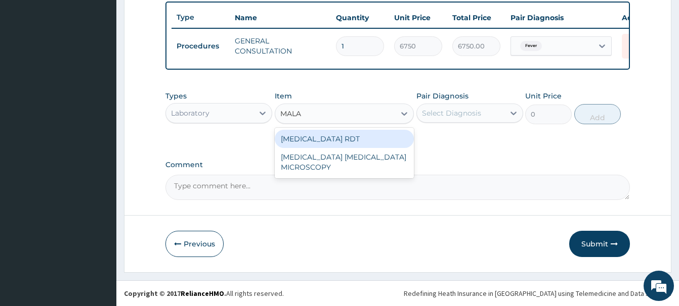
click at [329, 139] on div "MALARIA RDT" at bounding box center [344, 139] width 139 height 18
type input "2700"
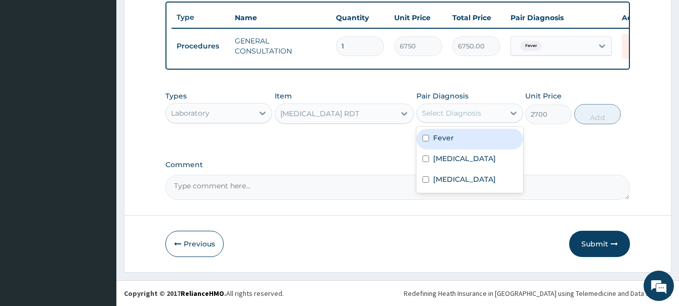
click at [449, 111] on div "Select Diagnosis" at bounding box center [451, 113] width 59 height 10
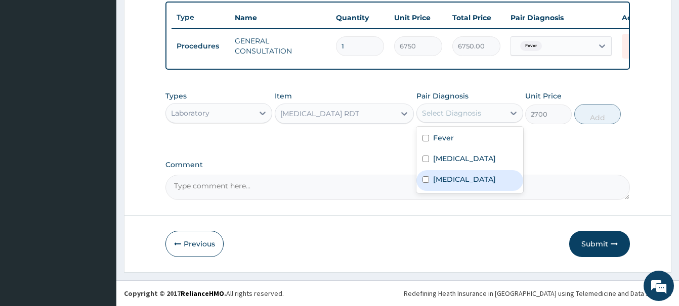
click at [443, 186] on div "Malaria" at bounding box center [469, 180] width 107 height 21
checkbox input "true"
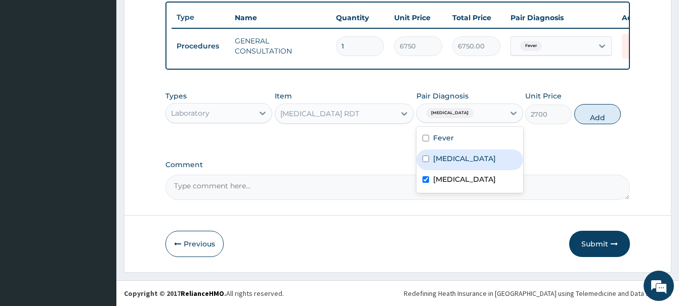
click at [595, 114] on button "Add" at bounding box center [597, 114] width 47 height 20
type input "0"
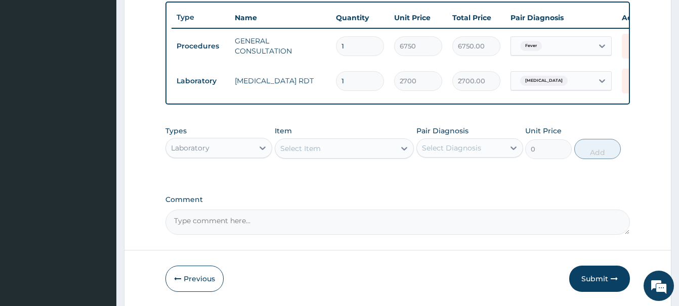
click at [300, 151] on div "Select Item" at bounding box center [300, 149] width 40 height 10
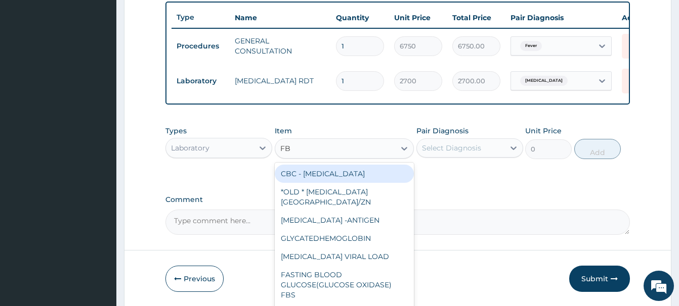
type input "FBC"
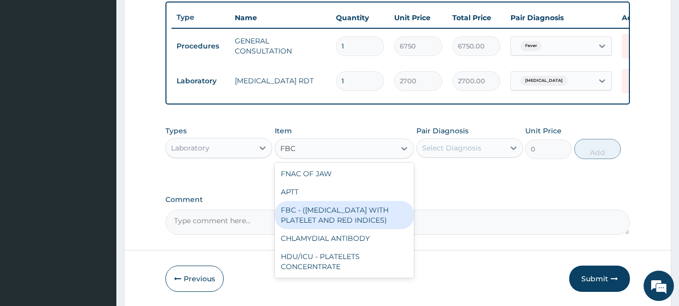
click at [324, 215] on div "FBC - (FULL BLOOD COUNT WITH PLATELET AND RED INDICES)" at bounding box center [344, 215] width 139 height 28
type input "5400"
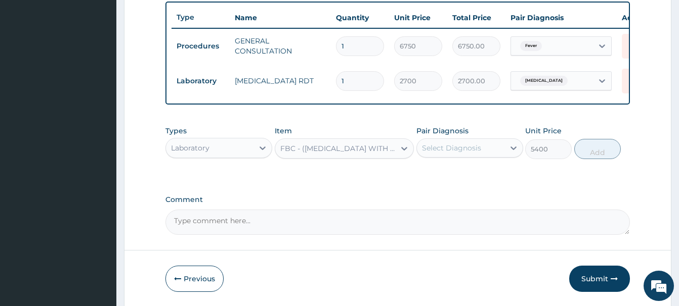
drag, startPoint x: 451, startPoint y: 144, endPoint x: 457, endPoint y: 150, distance: 8.2
click at [451, 145] on div "Select Diagnosis" at bounding box center [451, 148] width 59 height 10
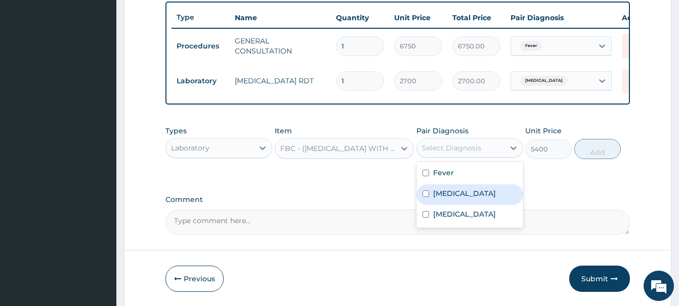
drag, startPoint x: 450, startPoint y: 200, endPoint x: 445, endPoint y: 178, distance: 22.3
click at [450, 199] on div "Bacteremia" at bounding box center [469, 195] width 107 height 21
checkbox input "true"
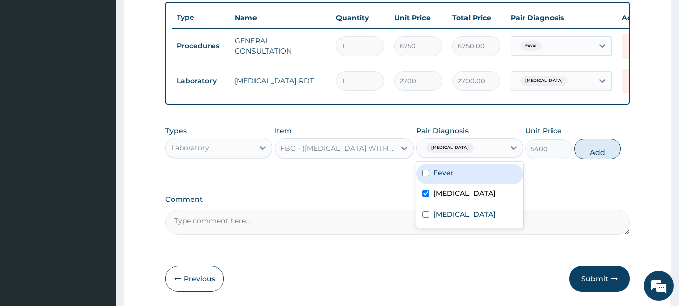
click at [440, 166] on div "Fever" at bounding box center [469, 174] width 107 height 21
checkbox input "true"
click at [587, 147] on button "Add" at bounding box center [597, 149] width 47 height 20
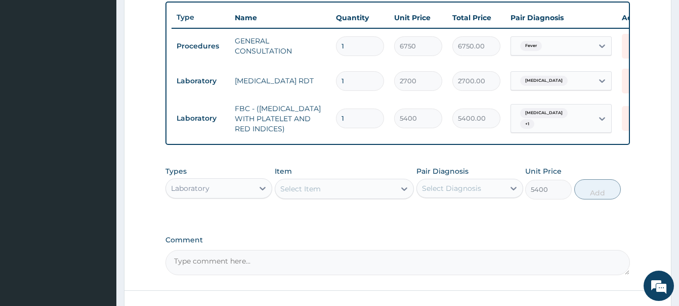
type input "0"
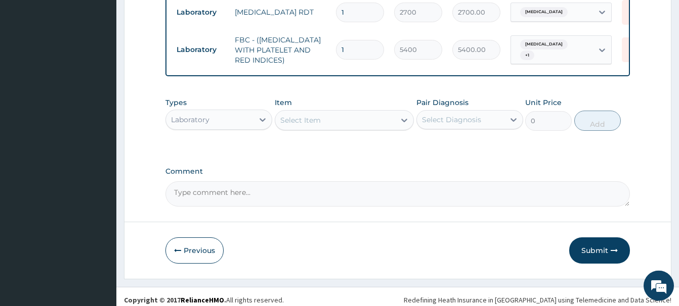
scroll to position [450, 0]
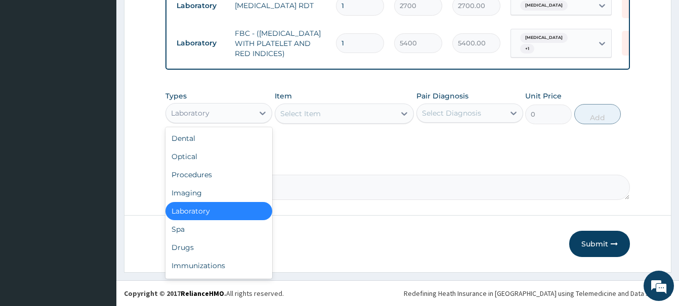
click at [206, 116] on div "Laboratory" at bounding box center [190, 113] width 38 height 10
click at [178, 252] on div "Drugs" at bounding box center [218, 248] width 107 height 18
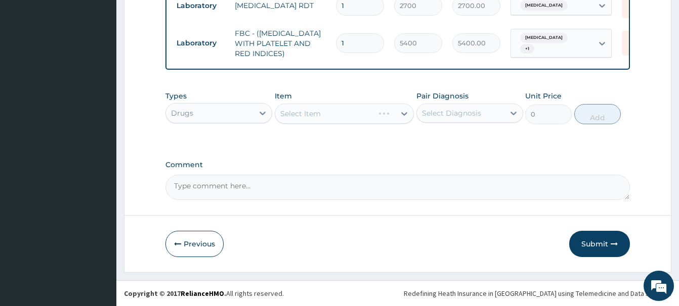
click at [289, 117] on div "Select Item" at bounding box center [324, 114] width 99 height 16
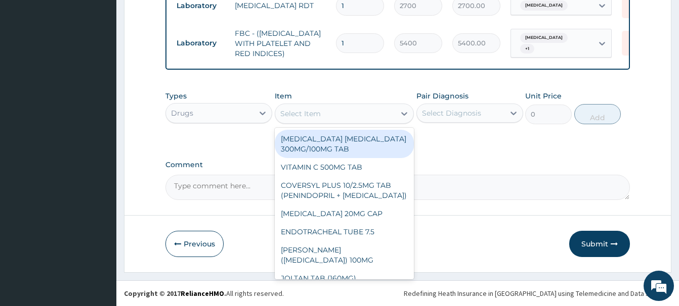
paste input "IBUPROFEN SUSP (FIDSON) ("
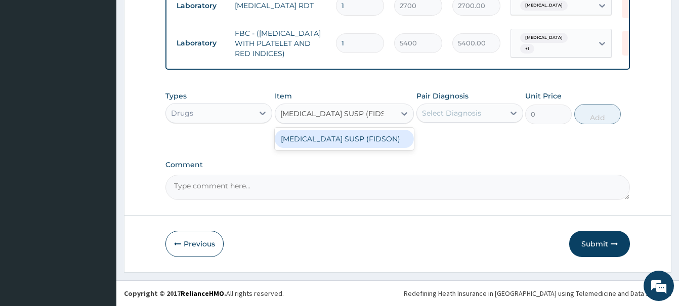
type input "IBUPROFEN SUSP (FIDSON"
click at [338, 137] on div "IBUPROFEN SUSP (FIDSON)" at bounding box center [344, 139] width 139 height 18
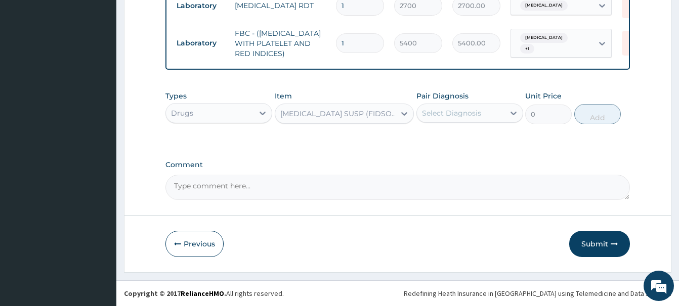
type input "1376.375"
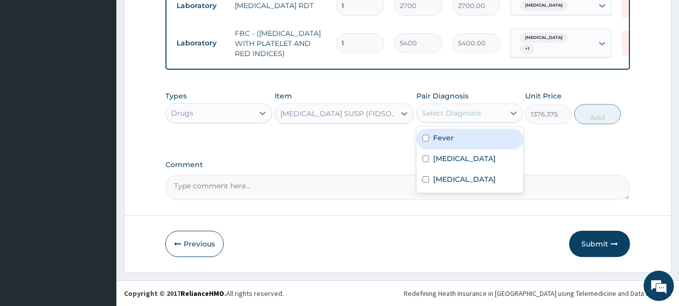
click at [444, 108] on div "Select Diagnosis" at bounding box center [460, 113] width 87 height 16
click at [448, 139] on label "Fever" at bounding box center [443, 138] width 21 height 10
checkbox input "true"
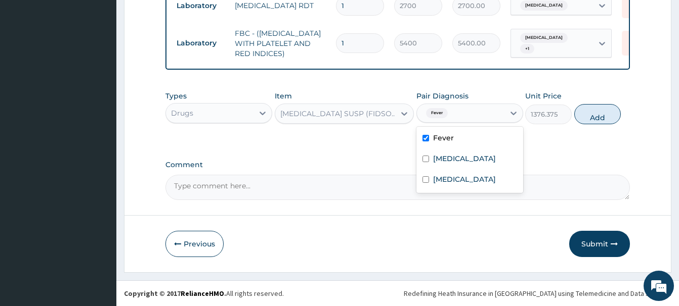
drag, startPoint x: 598, startPoint y: 118, endPoint x: 585, endPoint y: 121, distance: 14.0
click at [598, 118] on button "Add" at bounding box center [597, 114] width 47 height 20
type input "0"
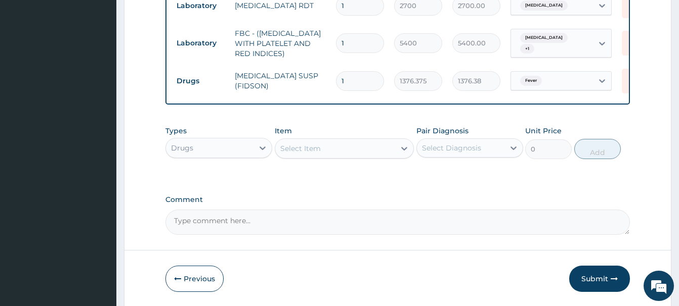
click at [295, 156] on div "Select Item" at bounding box center [335, 149] width 120 height 16
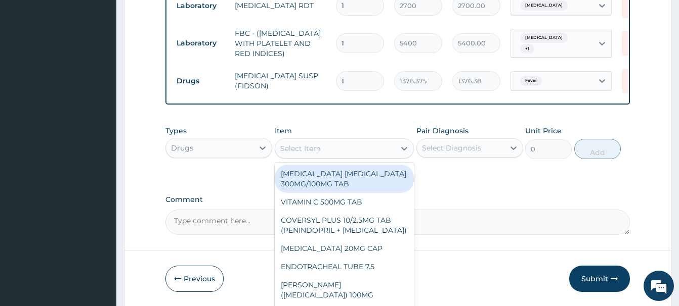
paste input "ERYTHROMYCIN 125MG/5M"
type input "ERYTHROMYCIN 125MG/5M"
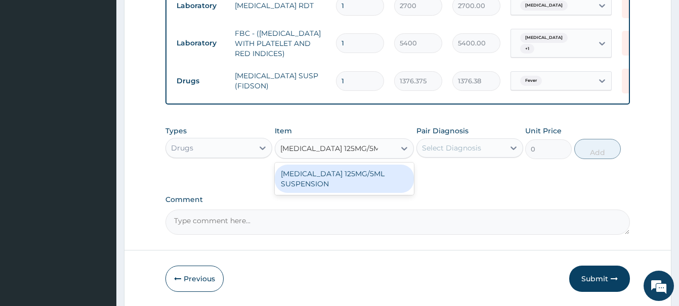
drag, startPoint x: 332, startPoint y: 186, endPoint x: 341, endPoint y: 185, distance: 8.7
click at [333, 186] on div "ERYTHROMYCIN 125MG/5ML SUSPENSION" at bounding box center [344, 179] width 139 height 28
type input "2229.5"
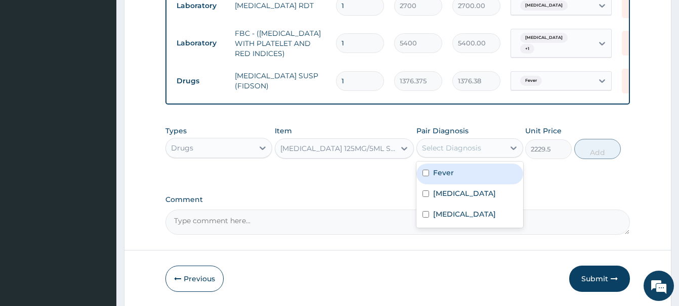
click at [449, 147] on div "Select Diagnosis" at bounding box center [451, 148] width 59 height 10
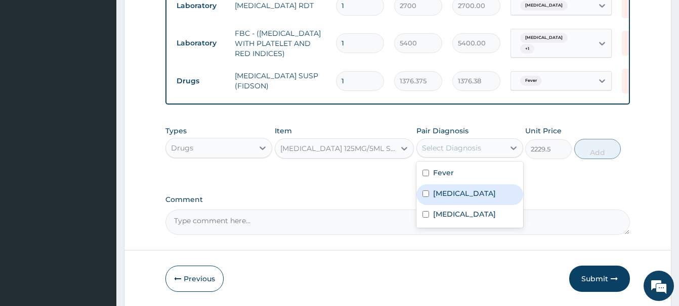
drag, startPoint x: 439, startPoint y: 195, endPoint x: 466, endPoint y: 188, distance: 27.2
click at [443, 195] on label "Bacteremia" at bounding box center [464, 194] width 63 height 10
checkbox input "true"
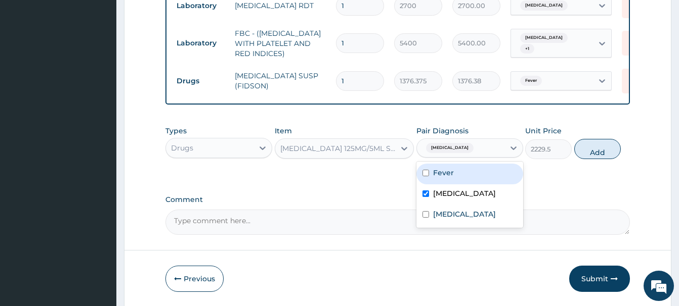
drag, startPoint x: 588, startPoint y: 150, endPoint x: 565, endPoint y: 189, distance: 44.7
click at [586, 150] on button "Add" at bounding box center [597, 149] width 47 height 20
type input "0"
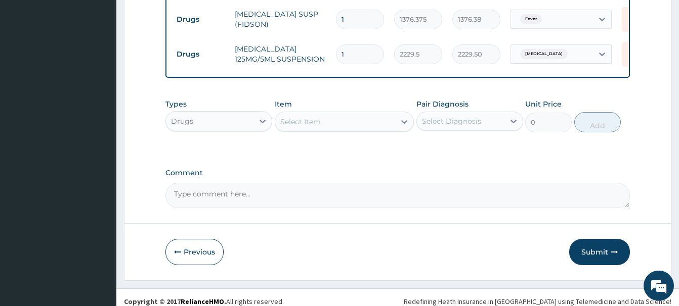
scroll to position [520, 0]
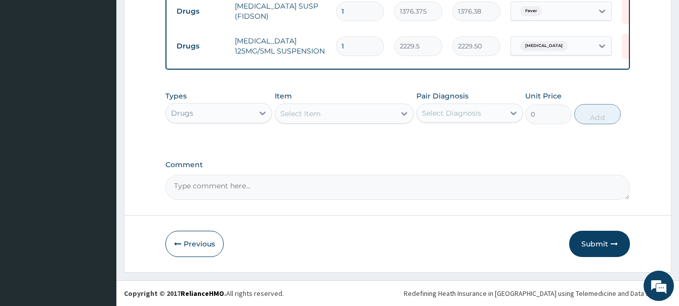
click at [607, 248] on button "Submit" at bounding box center [599, 244] width 61 height 26
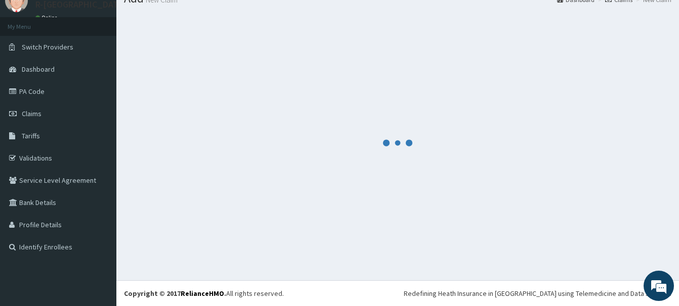
scroll to position [41, 0]
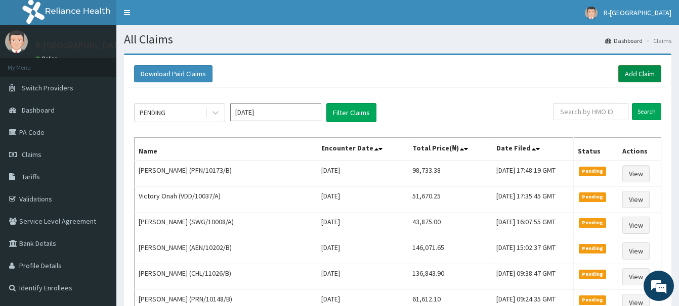
click at [630, 73] on link "Add Claim" at bounding box center [639, 73] width 43 height 17
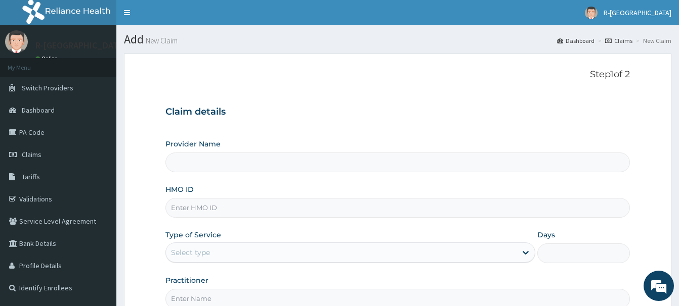
scroll to position [103, 0]
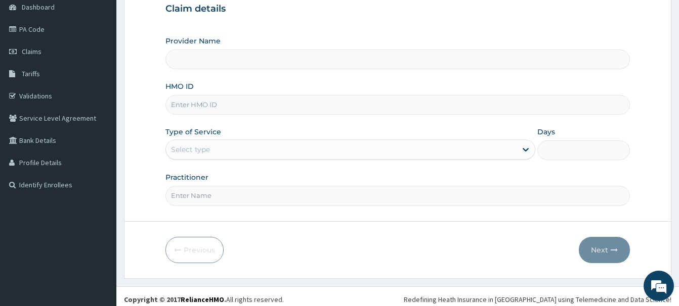
click at [178, 101] on input "HMO ID" at bounding box center [397, 105] width 464 height 20
paste input "NRN/10225/F"
type input "NRN/10225/F"
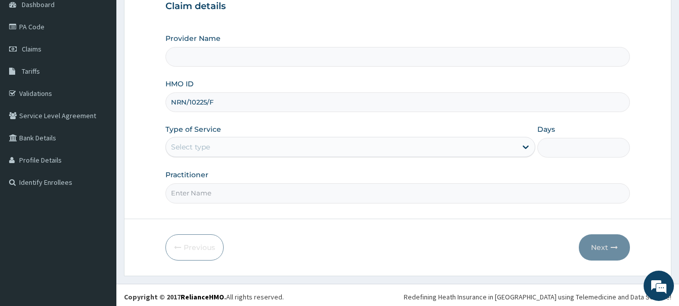
scroll to position [109, 0]
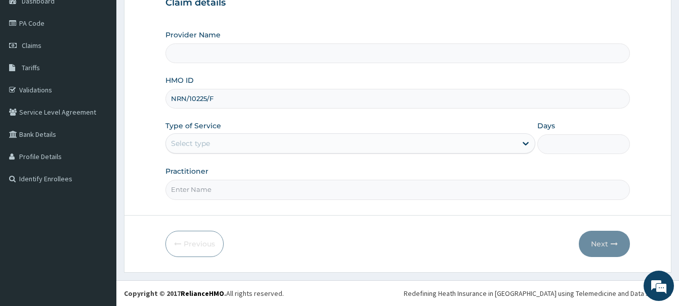
type input "R-Jolad Hospital Nigeria Limited(kupa)"
type input "NRN/10225/F"
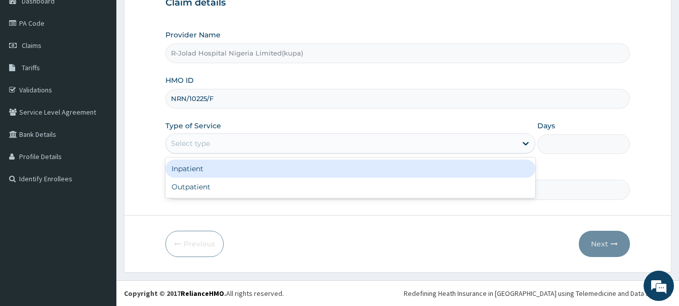
click at [187, 150] on div "Select type" at bounding box center [341, 144] width 350 height 16
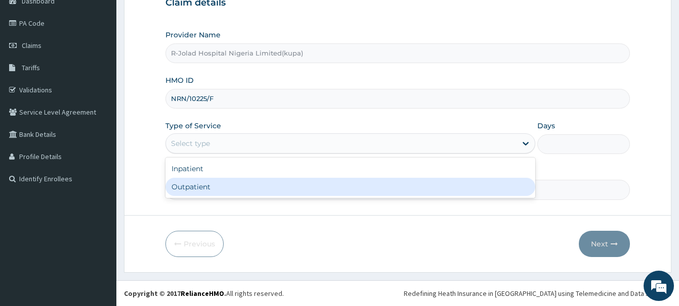
click at [188, 189] on div "Outpatient" at bounding box center [350, 187] width 370 height 18
type input "1"
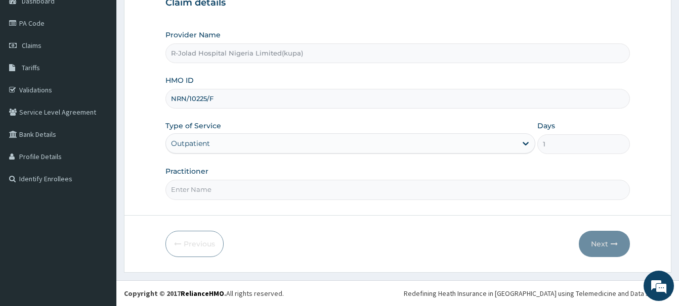
click at [183, 192] on input "Practitioner" at bounding box center [397, 190] width 464 height 20
paste input "[PERSON_NAME]"
type input "[PERSON_NAME]"
click at [591, 250] on button "Next" at bounding box center [604, 244] width 51 height 26
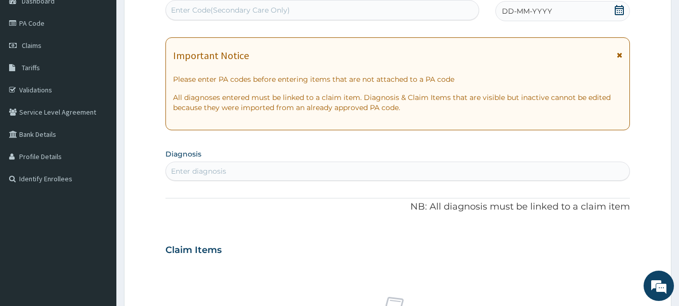
click at [615, 10] on icon at bounding box center [618, 10] width 9 height 10
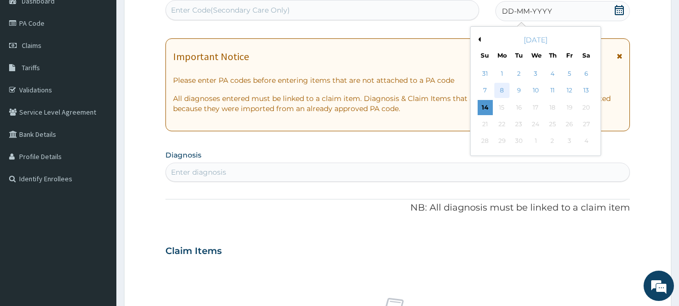
click at [504, 89] on div "8" at bounding box center [501, 90] width 15 height 15
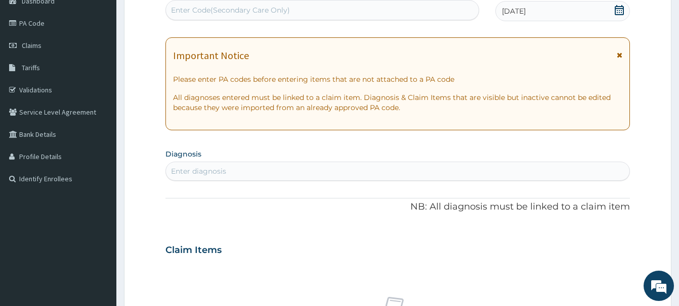
click at [190, 173] on div "Enter diagnosis" at bounding box center [198, 171] width 55 height 10
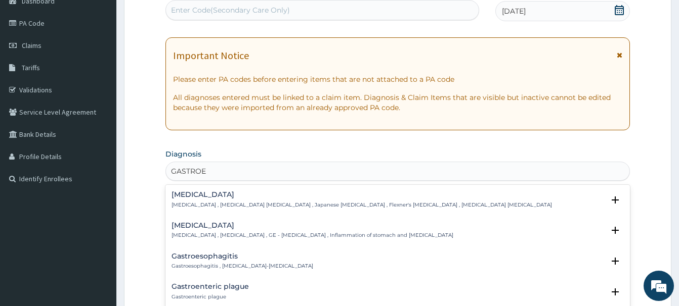
type input "GASTROEN"
click at [212, 229] on h4 "Gastroenteritis" at bounding box center [312, 226] width 282 height 8
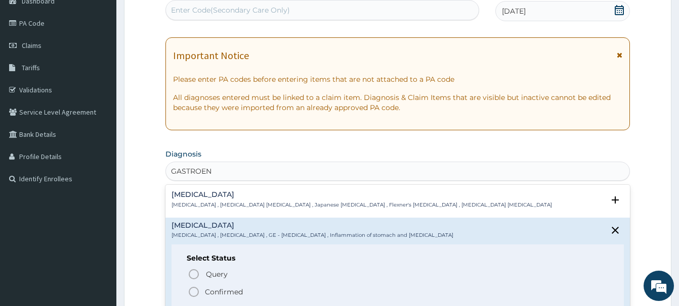
scroll to position [161, 0]
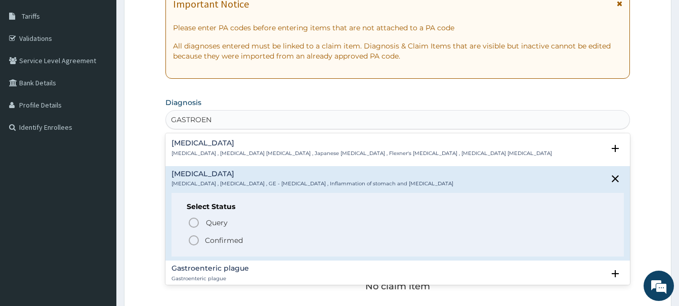
click at [199, 238] on icon "status option filled" at bounding box center [194, 241] width 12 height 12
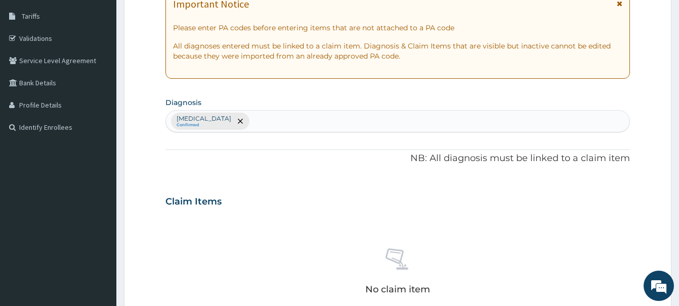
scroll to position [367, 0]
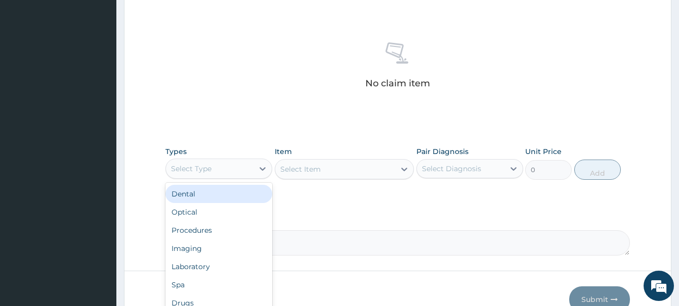
drag, startPoint x: 203, startPoint y: 169, endPoint x: 206, endPoint y: 203, distance: 34.0
click at [203, 169] on div "Select Type" at bounding box center [191, 169] width 40 height 10
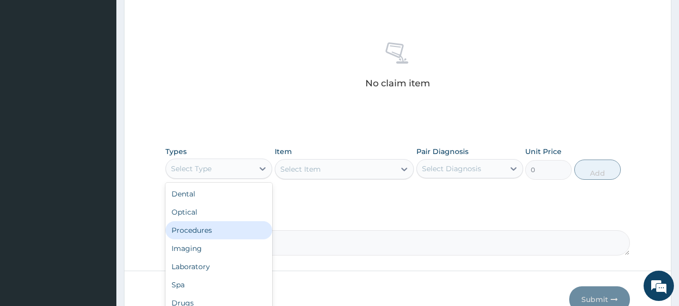
drag, startPoint x: 194, startPoint y: 231, endPoint x: 184, endPoint y: 231, distance: 10.6
click at [189, 231] on div "Procedures" at bounding box center [218, 231] width 107 height 18
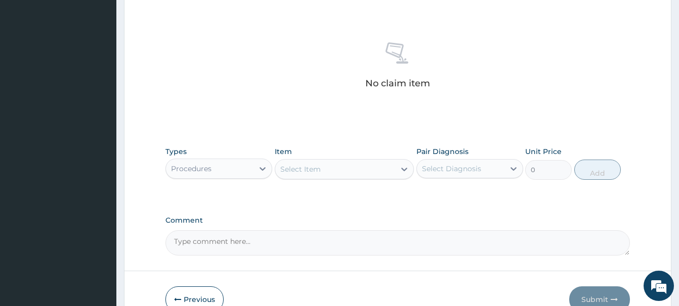
click at [291, 173] on div "Select Item" at bounding box center [300, 169] width 40 height 10
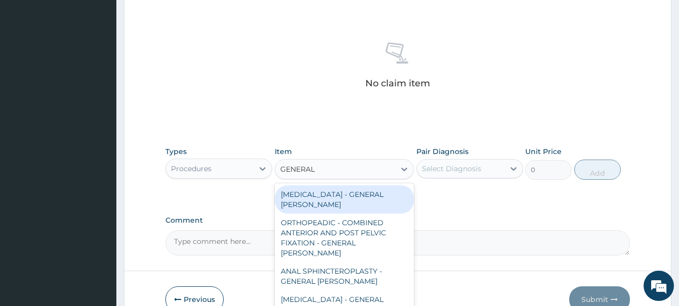
type input "GENERAL C"
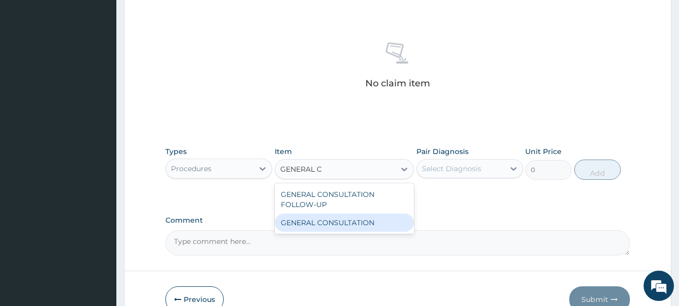
drag, startPoint x: 365, startPoint y: 223, endPoint x: 370, endPoint y: 223, distance: 5.6
click at [367, 223] on div "GENERAL CONSULTATION" at bounding box center [344, 223] width 139 height 18
type input "6750"
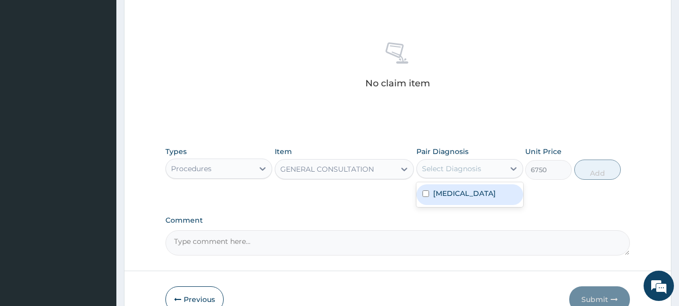
drag, startPoint x: 467, startPoint y: 167, endPoint x: 463, endPoint y: 211, distance: 43.6
click at [469, 175] on div "Select Diagnosis" at bounding box center [460, 169] width 87 height 16
click at [460, 193] on label "Gastroenteritis" at bounding box center [464, 194] width 63 height 10
checkbox input "true"
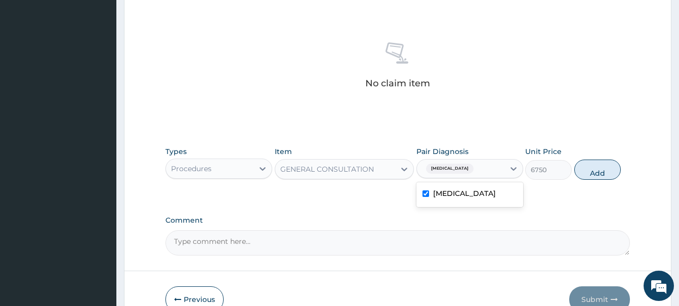
click at [592, 165] on button "Add" at bounding box center [597, 170] width 47 height 20
type input "0"
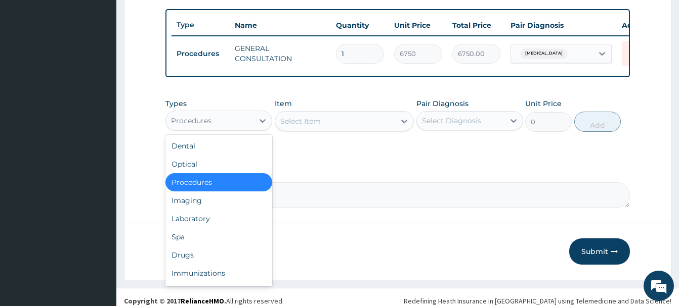
click at [210, 118] on div "Procedures" at bounding box center [191, 121] width 40 height 10
drag, startPoint x: 187, startPoint y: 218, endPoint x: 182, endPoint y: 213, distance: 7.2
click at [187, 216] on div "Laboratory" at bounding box center [218, 219] width 107 height 18
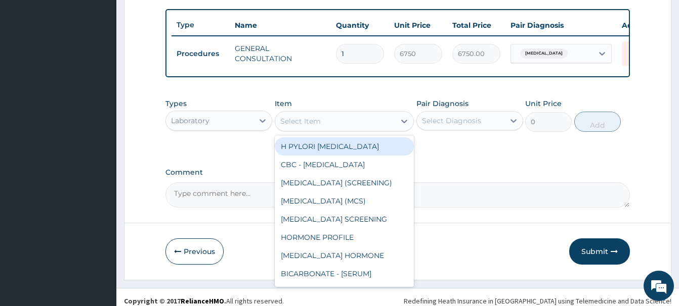
click at [288, 122] on div "Select Item" at bounding box center [300, 121] width 40 height 10
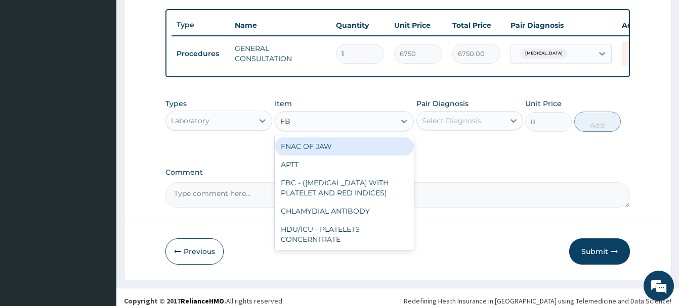
type input "FBC"
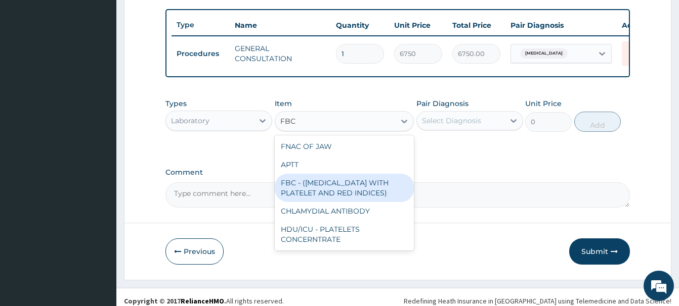
drag, startPoint x: 365, startPoint y: 191, endPoint x: 382, endPoint y: 180, distance: 20.9
click at [369, 190] on div "FBC - (FULL BLOOD COUNT WITH PLATELET AND RED INDICES)" at bounding box center [344, 188] width 139 height 28
type input "5400"
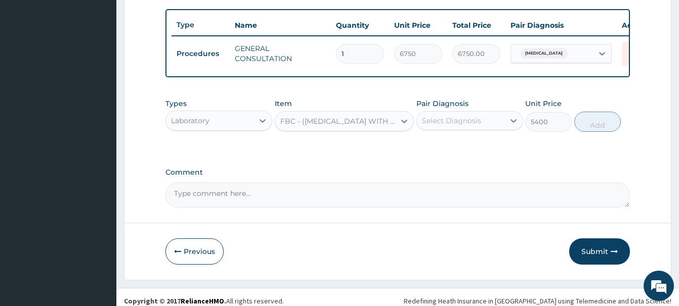
click at [454, 120] on div "Select Diagnosis" at bounding box center [451, 121] width 59 height 10
drag, startPoint x: 453, startPoint y: 153, endPoint x: 521, endPoint y: 144, distance: 68.8
click at [456, 152] on div "Gastroenteritis" at bounding box center [469, 147] width 107 height 21
checkbox input "true"
drag, startPoint x: 595, startPoint y: 121, endPoint x: 542, endPoint y: 122, distance: 53.6
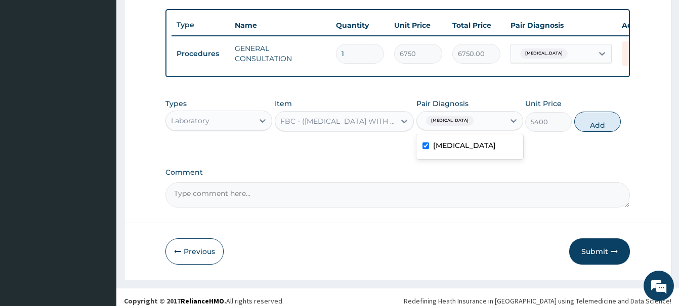
click at [594, 120] on button "Add" at bounding box center [597, 122] width 47 height 20
type input "0"
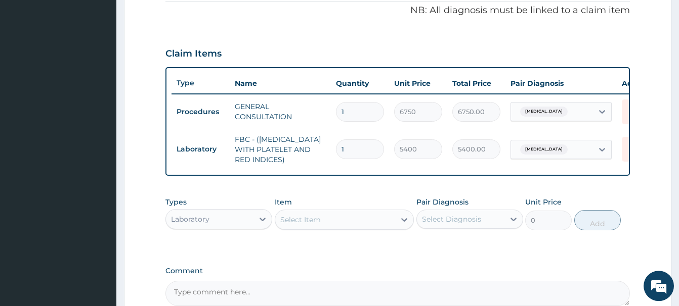
scroll to position [212, 0]
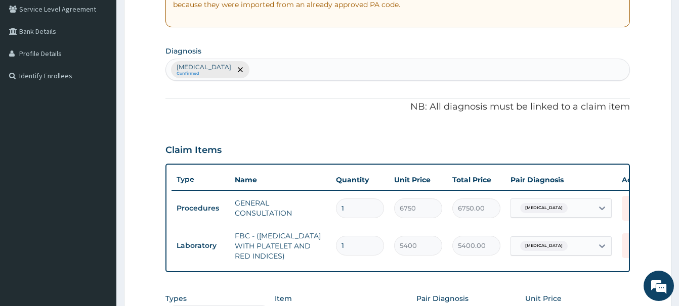
click at [276, 70] on div "Gastroenteritis Confirmed" at bounding box center [397, 69] width 463 height 21
type input "MALA"
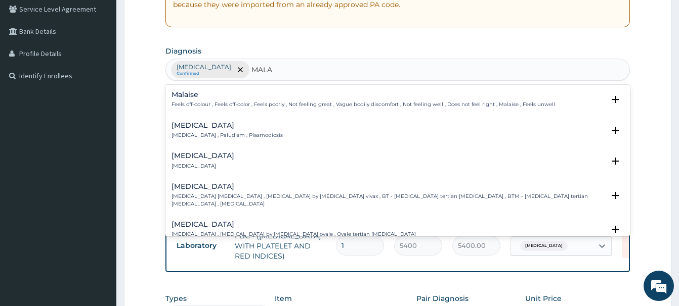
click at [182, 122] on h4 "Malaria" at bounding box center [226, 126] width 111 height 8
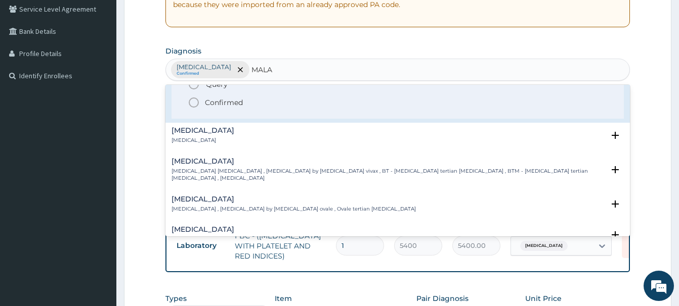
scroll to position [0, 0]
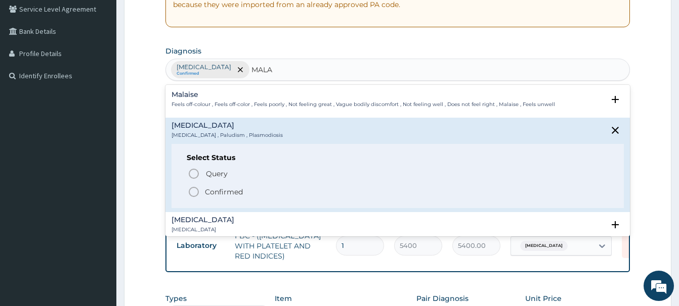
click at [191, 193] on icon "status option filled" at bounding box center [194, 192] width 12 height 12
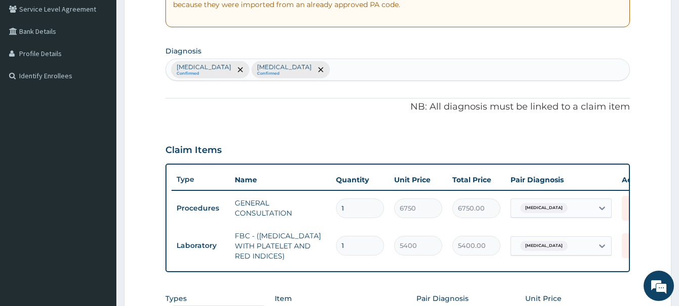
scroll to position [415, 0]
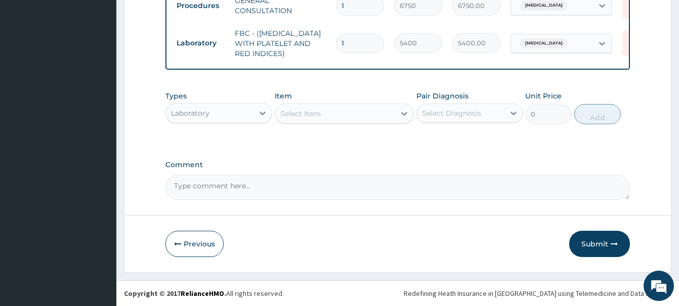
click at [294, 113] on div "Select Item" at bounding box center [300, 114] width 40 height 10
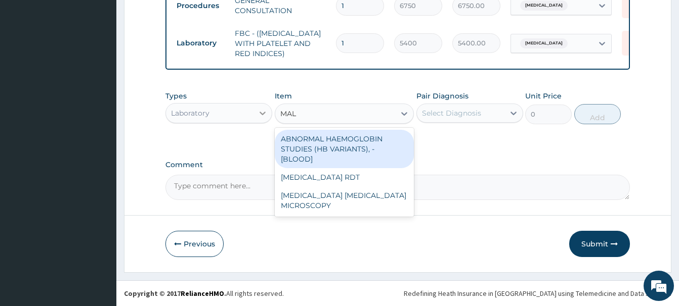
type input "MALA"
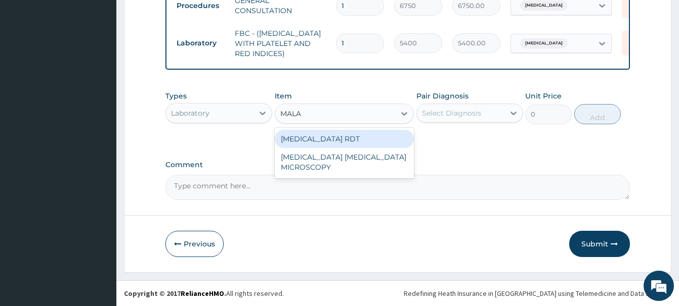
drag, startPoint x: 369, startPoint y: 137, endPoint x: 388, endPoint y: 131, distance: 20.0
click at [374, 135] on div "MALARIA RDT" at bounding box center [344, 139] width 139 height 18
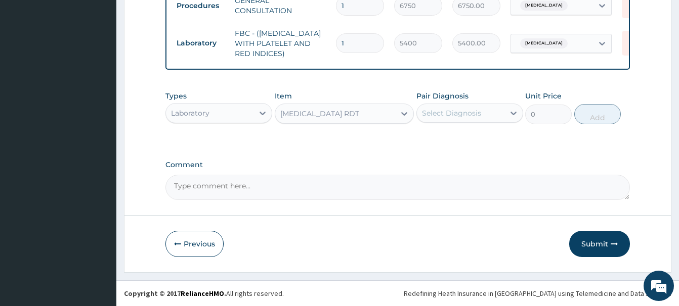
type input "2700"
click at [456, 104] on div "Select Diagnosis" at bounding box center [469, 113] width 107 height 19
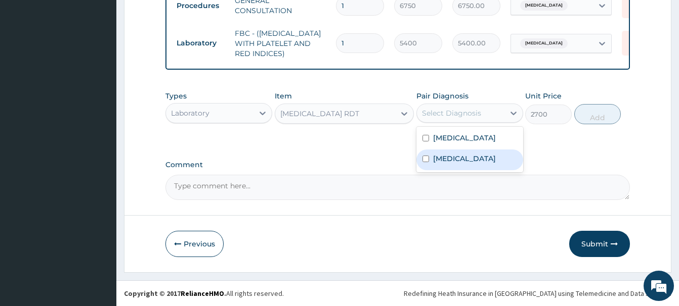
drag, startPoint x: 456, startPoint y: 157, endPoint x: 495, endPoint y: 154, distance: 39.6
click at [469, 158] on div "Malaria" at bounding box center [469, 160] width 107 height 21
checkbox input "true"
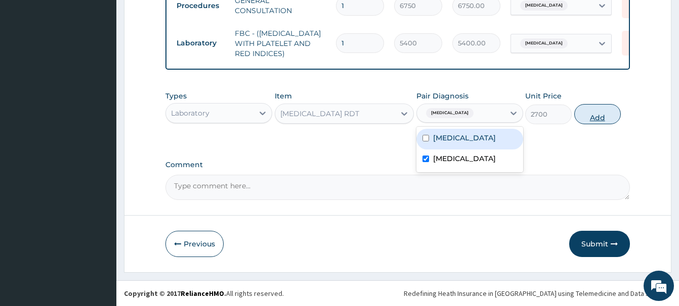
click at [593, 116] on button "Add" at bounding box center [597, 114] width 47 height 20
type input "0"
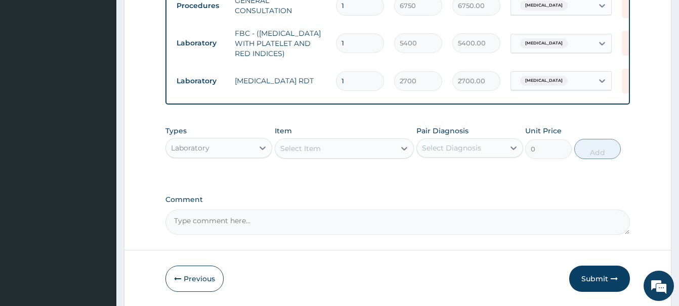
drag, startPoint x: 205, startPoint y: 154, endPoint x: 213, endPoint y: 139, distance: 16.8
click at [206, 153] on div "Laboratory" at bounding box center [209, 148] width 87 height 16
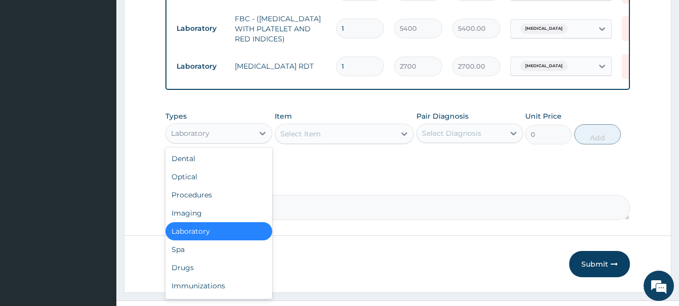
scroll to position [450, 0]
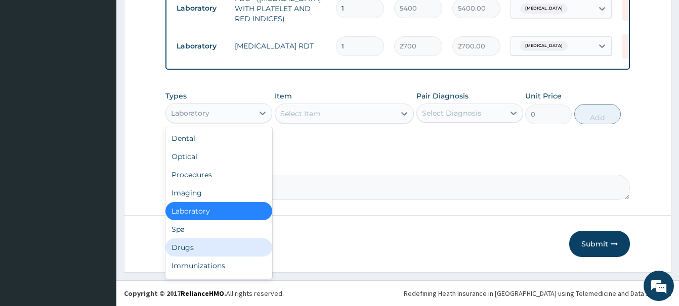
click at [189, 248] on div "Drugs" at bounding box center [218, 248] width 107 height 18
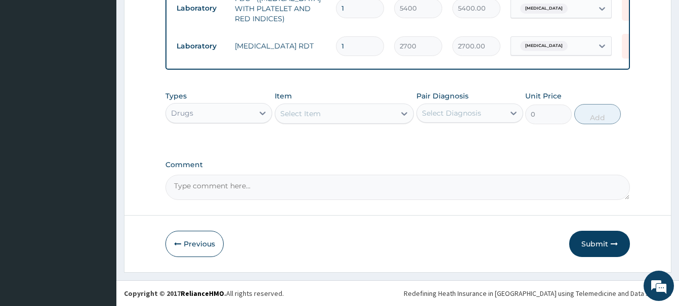
click at [289, 107] on div "Select Item" at bounding box center [335, 114] width 120 height 16
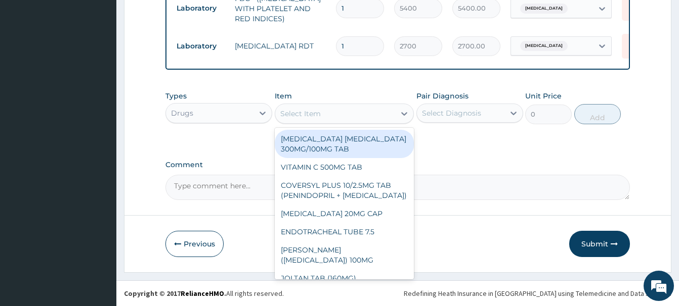
paste input "CEFUROXIME 125MG/5ML"
type input "CEFUROXIME 125MG/5ML"
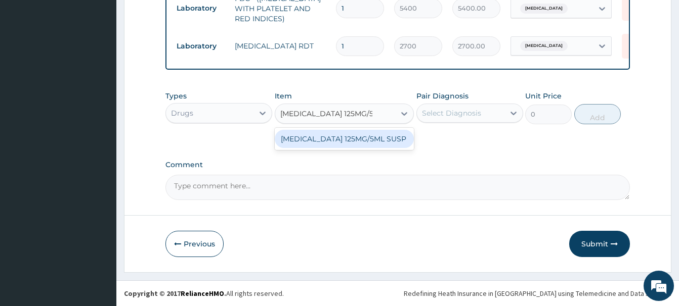
click at [345, 137] on div "CEFUROXIME 125MG/5ML SUSP" at bounding box center [344, 139] width 139 height 18
type input "5687.5"
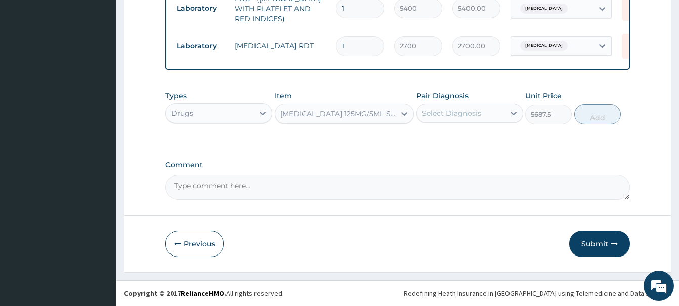
click at [456, 114] on div "Select Diagnosis" at bounding box center [451, 113] width 59 height 10
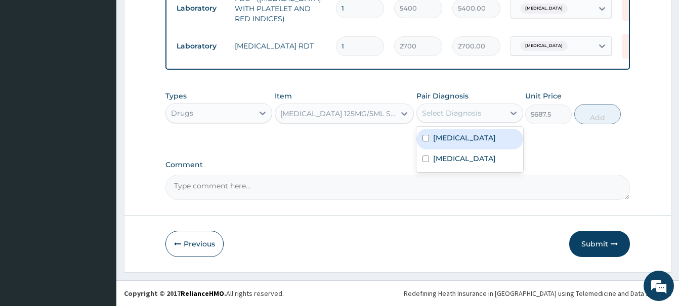
click at [492, 147] on div "Gastroenteritis" at bounding box center [469, 139] width 107 height 21
checkbox input "true"
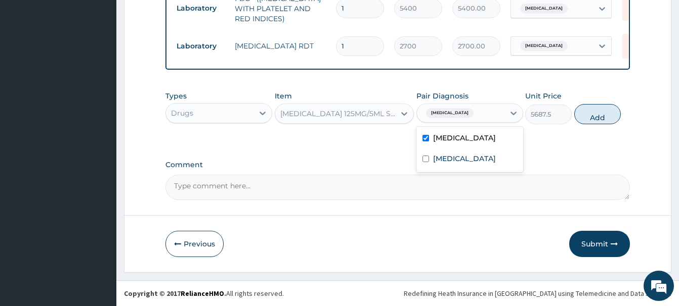
click at [599, 116] on button "Add" at bounding box center [597, 114] width 47 height 20
type input "0"
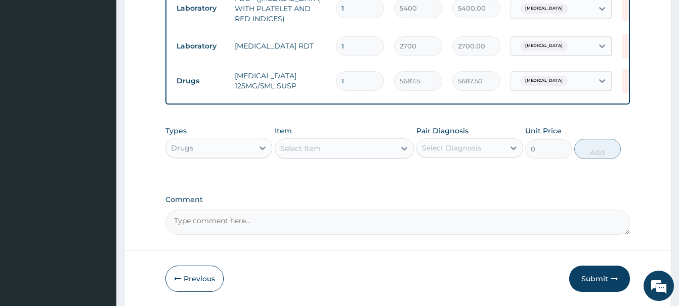
click at [293, 153] on div "Select Item" at bounding box center [300, 149] width 40 height 10
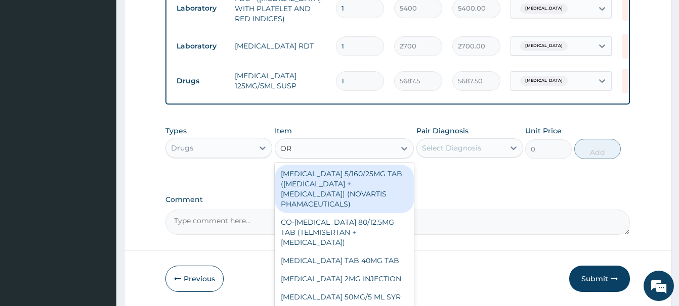
type input "ORS"
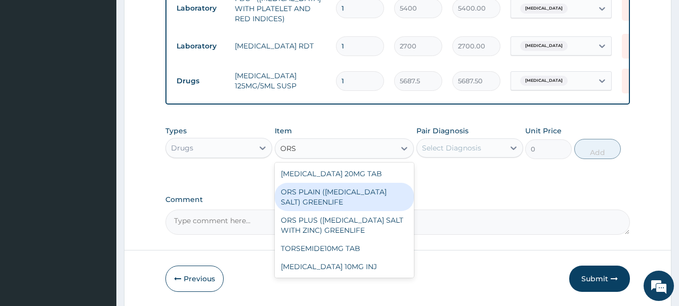
drag, startPoint x: 316, startPoint y: 192, endPoint x: 323, endPoint y: 193, distance: 6.7
click at [319, 193] on div "ORS PLAIN (ORAL REHYDRATION SALT) GREENLIFE" at bounding box center [344, 197] width 139 height 28
type input "364"
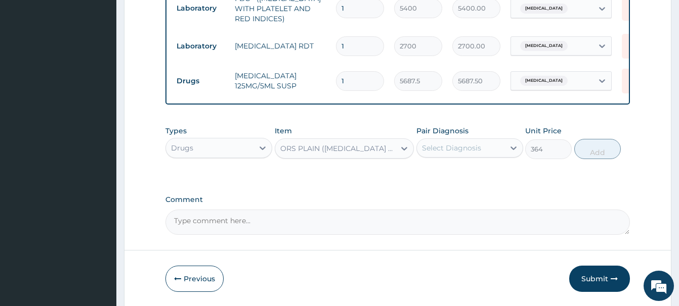
click at [479, 147] on div "Select Diagnosis" at bounding box center [451, 148] width 59 height 10
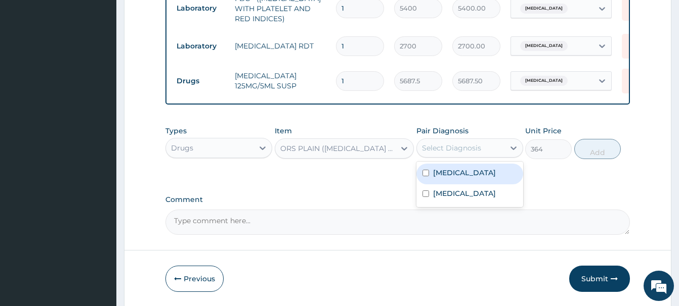
click at [467, 174] on label "Gastroenteritis" at bounding box center [464, 173] width 63 height 10
checkbox input "true"
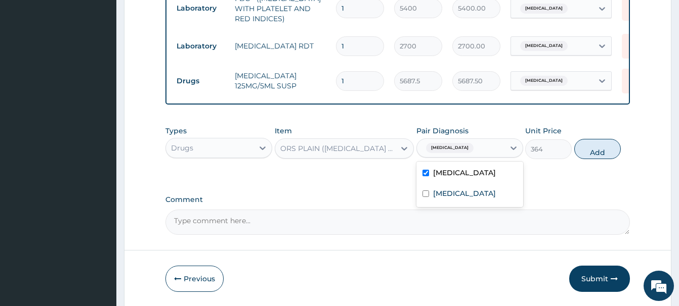
click at [592, 142] on button "Add" at bounding box center [597, 149] width 47 height 20
type input "0"
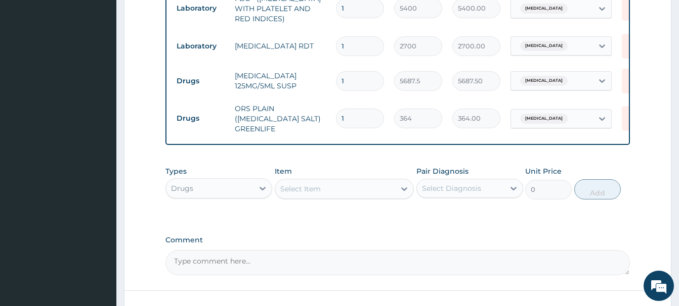
drag, startPoint x: 344, startPoint y: 119, endPoint x: 293, endPoint y: 132, distance: 52.6
click at [336, 128] on input "1" at bounding box center [360, 119] width 48 height 20
type input "2"
type input "728.00"
type input "2"
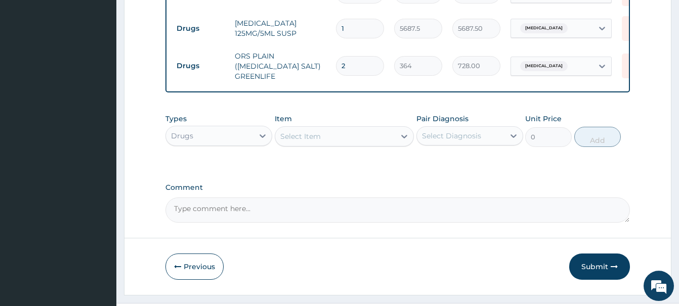
scroll to position [525, 0]
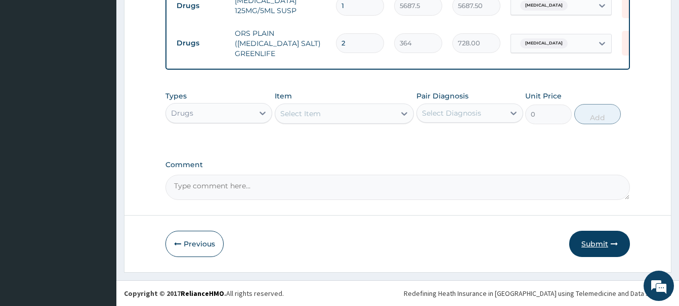
click at [598, 246] on button "Submit" at bounding box center [599, 244] width 61 height 26
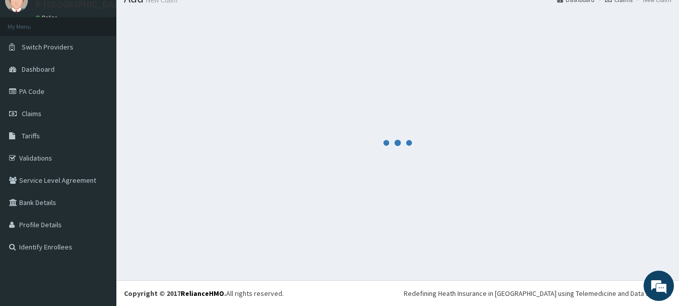
scroll to position [41, 0]
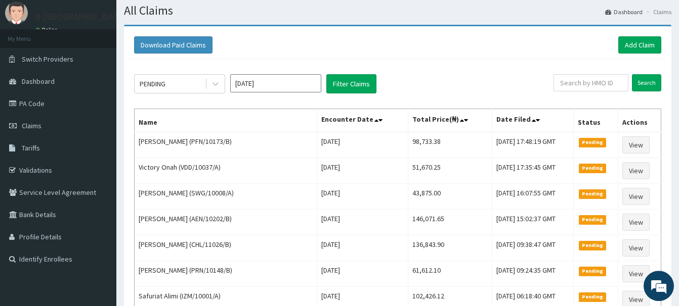
scroll to position [52, 0]
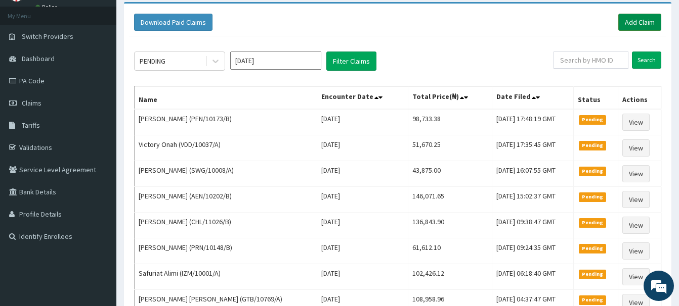
click at [632, 20] on link "Add Claim" at bounding box center [639, 22] width 43 height 17
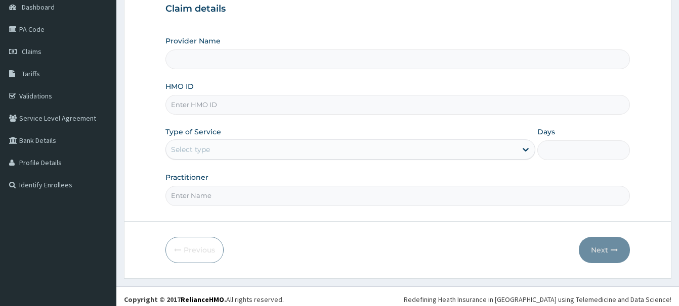
scroll to position [103, 0]
type input "SLB/10914/A"
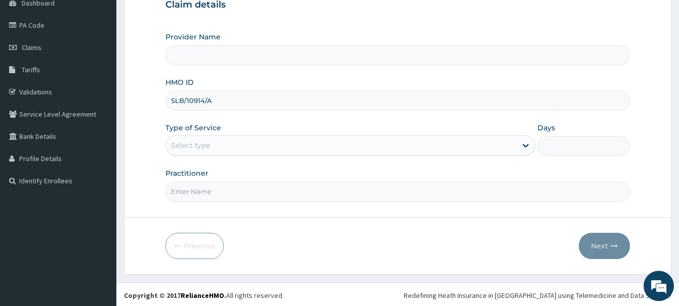
scroll to position [109, 0]
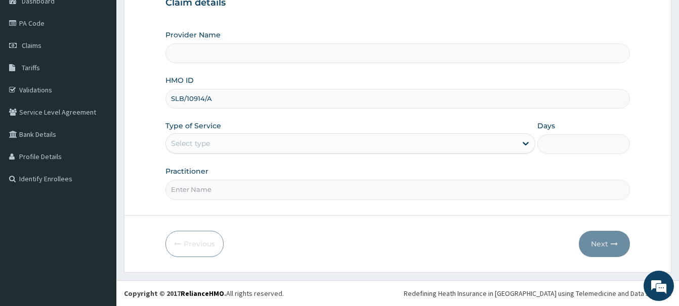
type input "R-Jolad Hospital Nigeria Limited(kupa)"
type input "SLB/10914/A"
click at [181, 143] on div "Select type" at bounding box center [190, 144] width 39 height 10
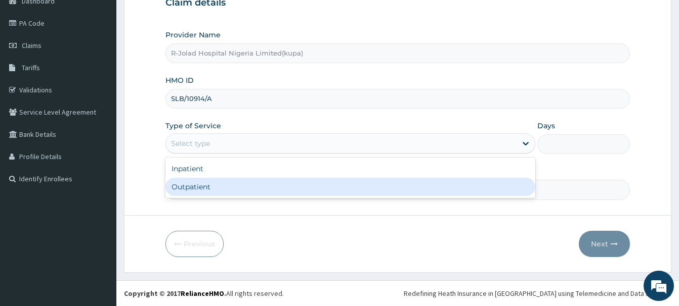
click at [184, 190] on div "Outpatient" at bounding box center [350, 187] width 370 height 18
type input "1"
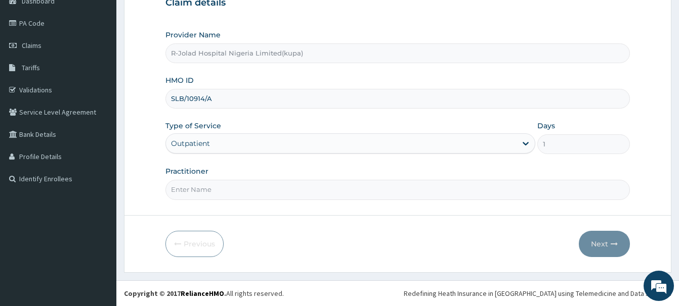
click at [191, 191] on input "Practitioner" at bounding box center [397, 190] width 464 height 20
paste input "[PERSON_NAME]"
type input "[PERSON_NAME]"
click at [603, 244] on button "Next" at bounding box center [604, 244] width 51 height 26
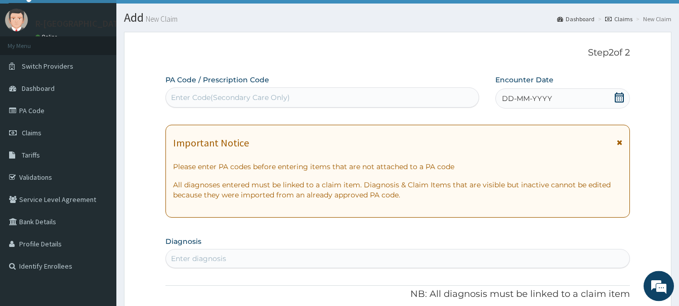
scroll to position [6, 0]
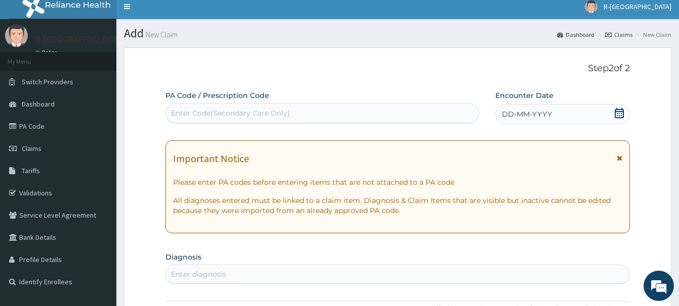
click at [622, 111] on icon at bounding box center [619, 113] width 10 height 10
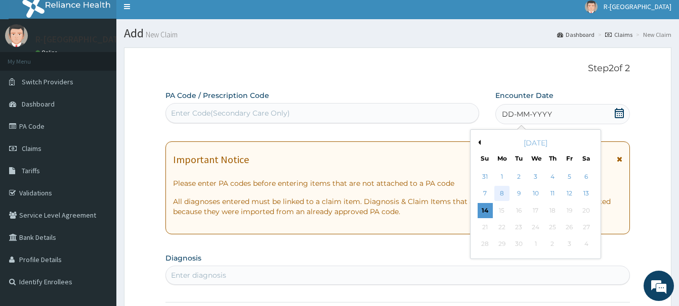
click at [498, 194] on div "8" at bounding box center [501, 194] width 15 height 15
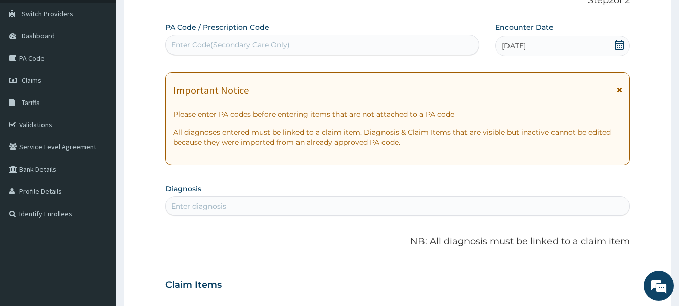
scroll to position [109, 0]
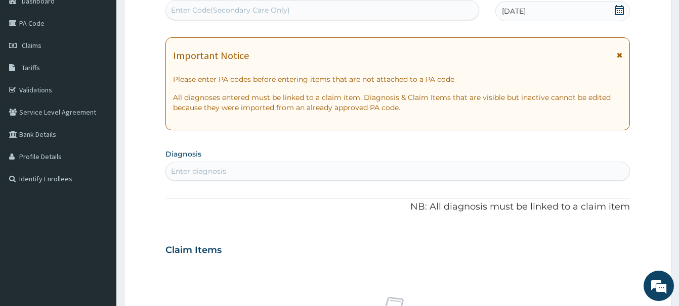
click at [187, 172] on div "Enter diagnosis" at bounding box center [198, 171] width 55 height 10
drag, startPoint x: 189, startPoint y: 171, endPoint x: 197, endPoint y: 159, distance: 14.2
click at [191, 166] on div "Enter diagnosis" at bounding box center [397, 171] width 463 height 16
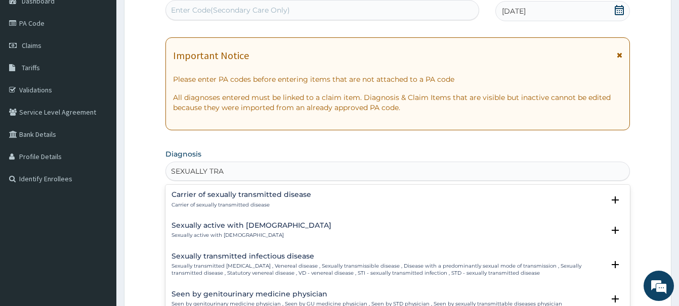
type input "SEXUALLY [PERSON_NAME]"
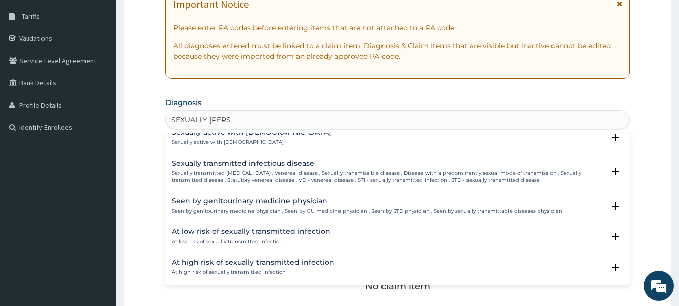
scroll to position [30, 0]
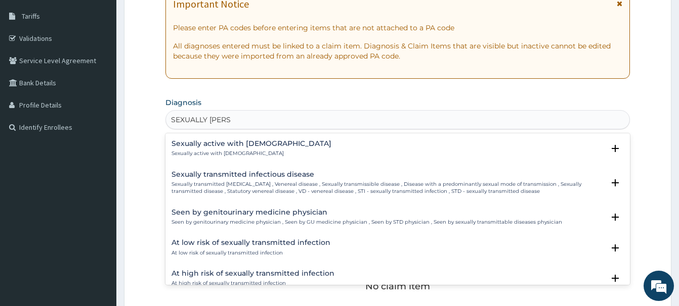
click at [269, 173] on h4 "Sexually transmitted infectious disease" at bounding box center [387, 175] width 432 height 8
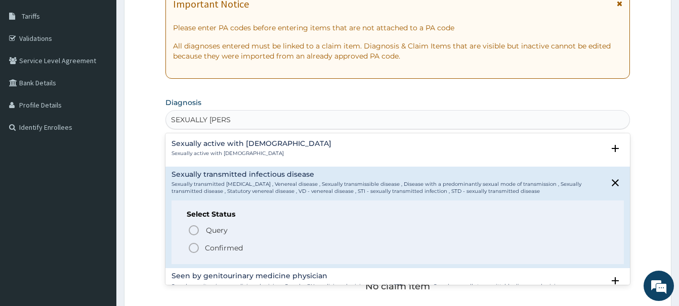
click at [194, 248] on icon "status option filled" at bounding box center [194, 248] width 12 height 12
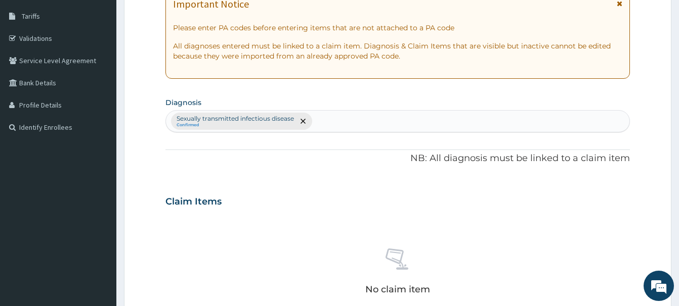
scroll to position [264, 0]
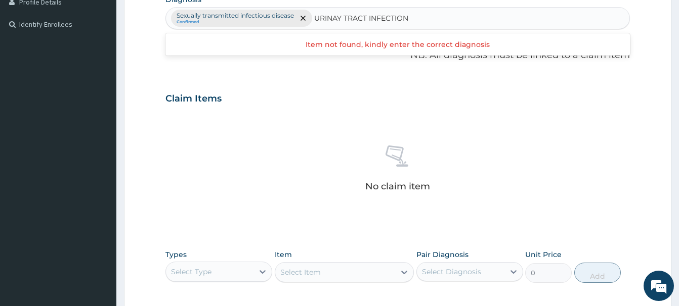
click at [338, 17] on input "URINAY TRACT INFECTION" at bounding box center [362, 18] width 96 height 10
type input "[MEDICAL_DATA]"
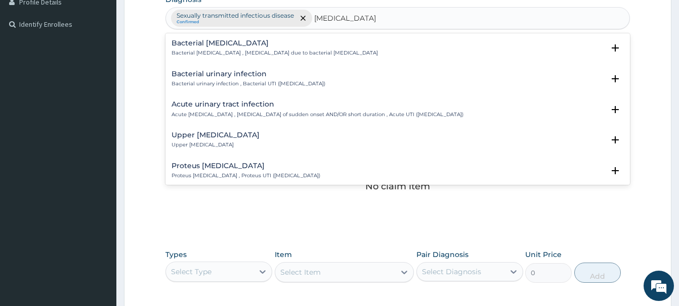
click at [200, 108] on h4 "Acute urinary tract infection" at bounding box center [317, 105] width 292 height 8
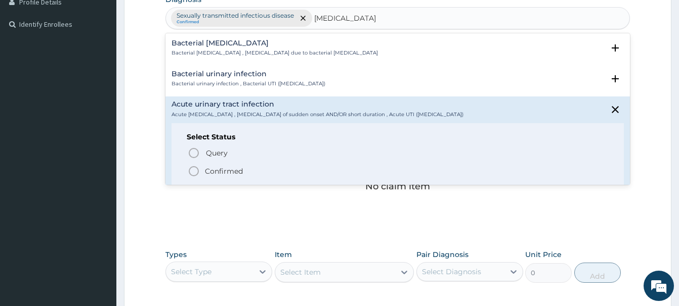
click at [192, 172] on icon "status option filled" at bounding box center [194, 171] width 12 height 12
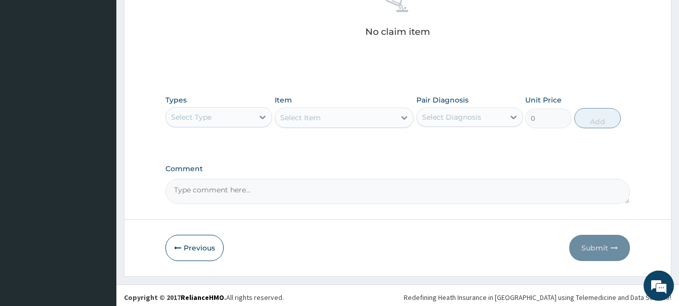
scroll to position [423, 0]
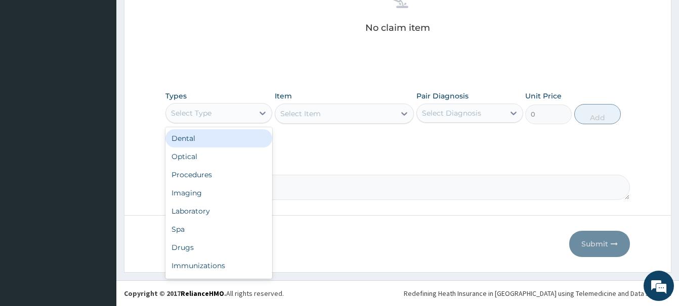
drag, startPoint x: 190, startPoint y: 112, endPoint x: 192, endPoint y: 160, distance: 48.1
click at [191, 112] on div "Select Type" at bounding box center [191, 113] width 40 height 10
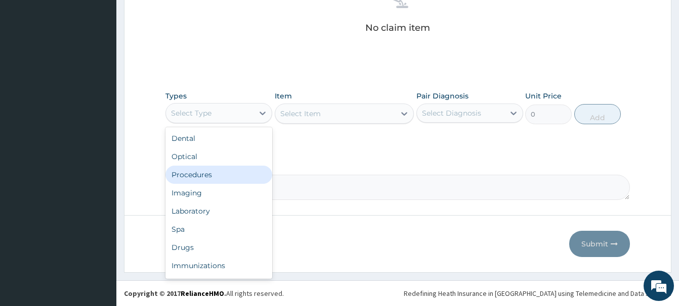
click at [185, 179] on div "Procedures" at bounding box center [218, 175] width 107 height 18
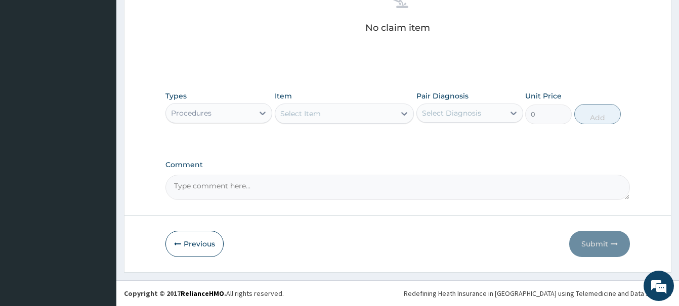
click at [316, 114] on div "Select Item" at bounding box center [300, 114] width 40 height 10
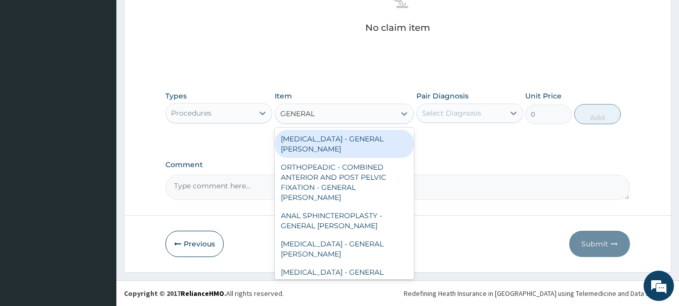
type input "GENERAL C"
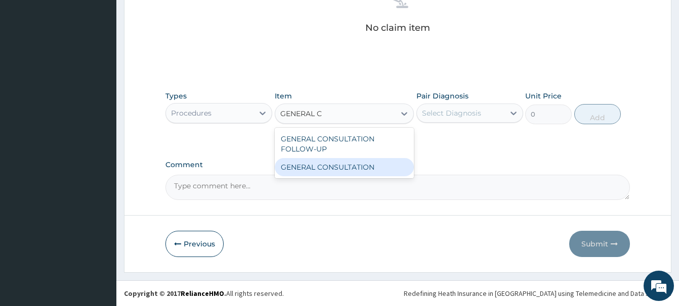
click at [355, 167] on div "GENERAL CONSULTATION" at bounding box center [344, 167] width 139 height 18
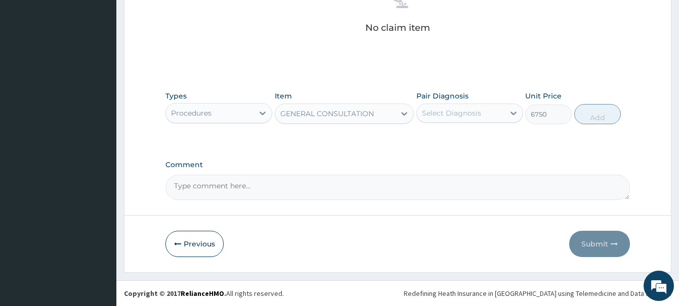
type input "6750"
drag, startPoint x: 444, startPoint y: 113, endPoint x: 444, endPoint y: 126, distance: 13.1
click at [444, 114] on div "Select Diagnosis" at bounding box center [451, 113] width 59 height 10
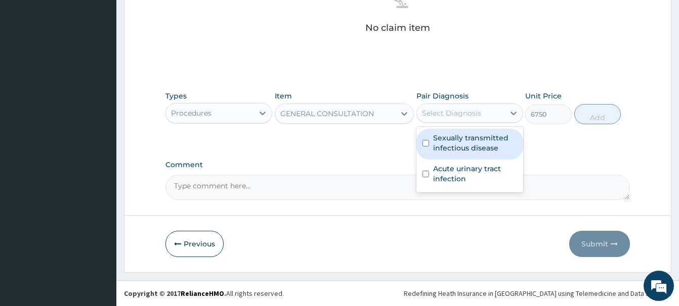
click at [475, 147] on label "Sexually transmitted infectious disease" at bounding box center [475, 143] width 84 height 20
checkbox input "true"
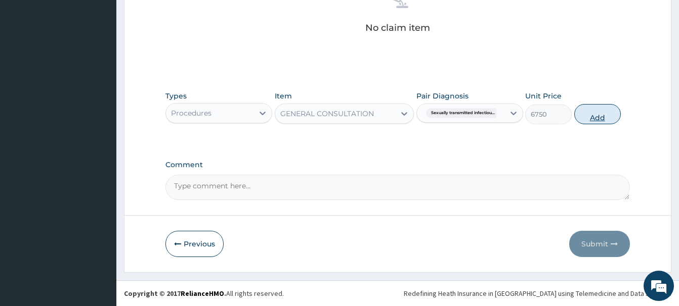
click at [594, 119] on button "Add" at bounding box center [597, 114] width 47 height 20
type input "0"
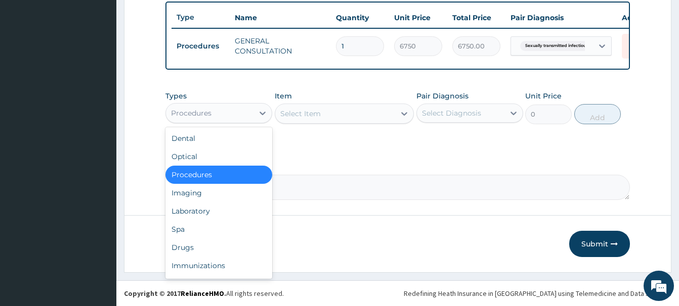
drag, startPoint x: 204, startPoint y: 110, endPoint x: 210, endPoint y: 157, distance: 46.9
click at [203, 110] on div "Procedures" at bounding box center [191, 113] width 40 height 10
click at [186, 248] on div "Drugs" at bounding box center [218, 248] width 107 height 18
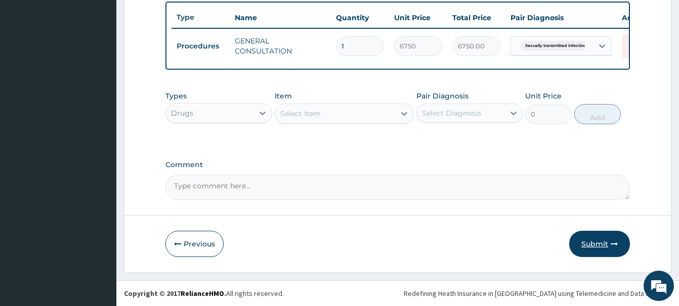
click at [608, 242] on button "Submit" at bounding box center [599, 244] width 61 height 26
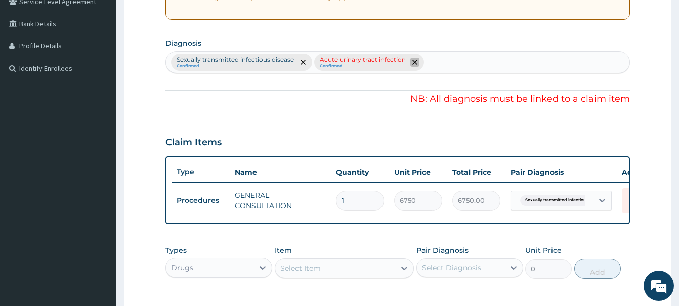
click at [417, 63] on span "remove selection option" at bounding box center [414, 62] width 9 height 9
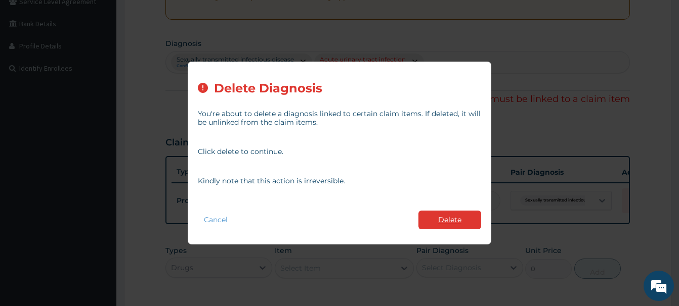
click at [457, 222] on button "Delete" at bounding box center [449, 220] width 63 height 19
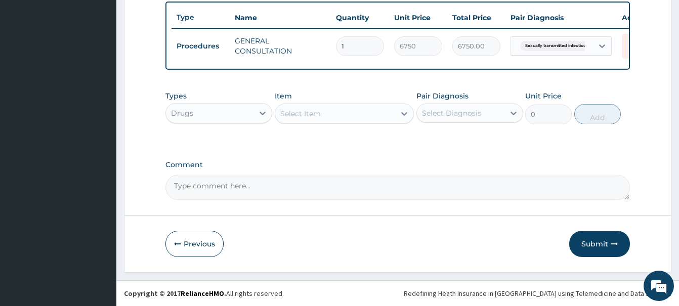
click at [595, 245] on button "Submit" at bounding box center [599, 244] width 61 height 26
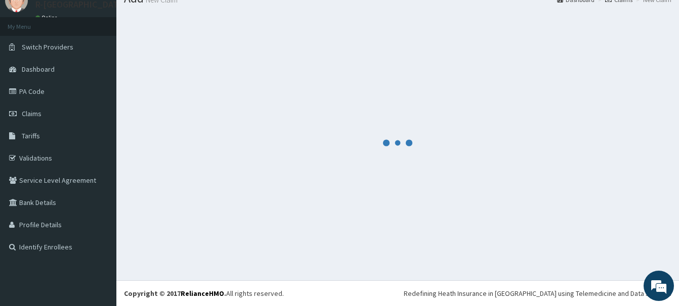
scroll to position [41, 0]
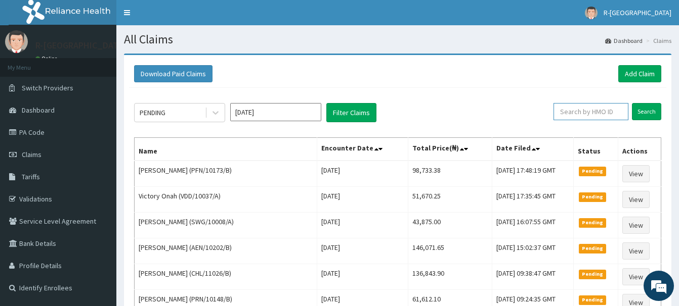
click at [571, 115] on input "text" at bounding box center [590, 111] width 75 height 17
paste input "SLB/10914/A"
type input "SLB/10914/A"
click at [647, 115] on input "Search" at bounding box center [646, 111] width 29 height 17
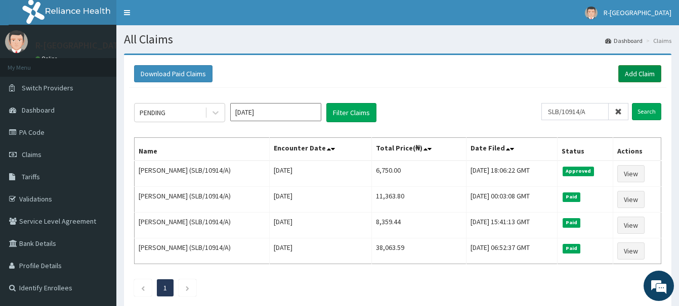
click at [635, 73] on link "Add Claim" at bounding box center [639, 73] width 43 height 17
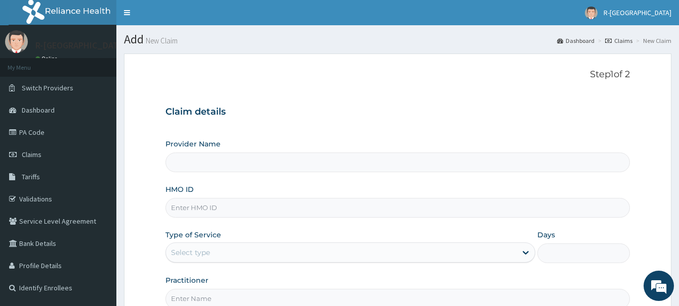
click at [183, 198] on input "HMO ID" at bounding box center [397, 208] width 464 height 20
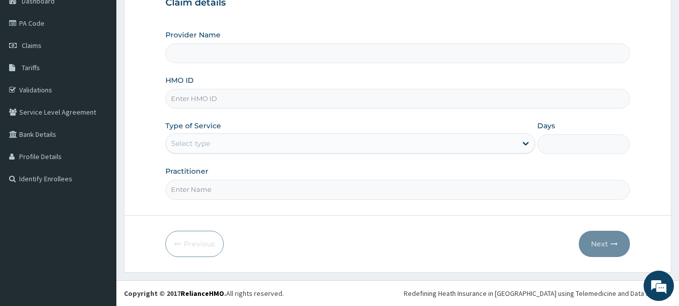
type input "SLB/10914/A"
type input "R-Jolad Hospital Nigeria Limited(kupa)"
type input "SLB/10914/A"
click at [184, 145] on div "Select type" at bounding box center [190, 144] width 39 height 10
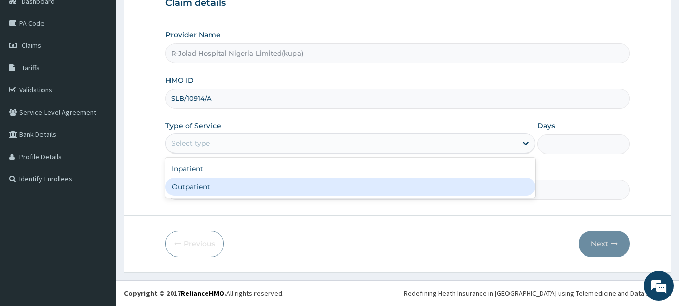
click at [186, 187] on div "Outpatient" at bounding box center [350, 187] width 370 height 18
type input "1"
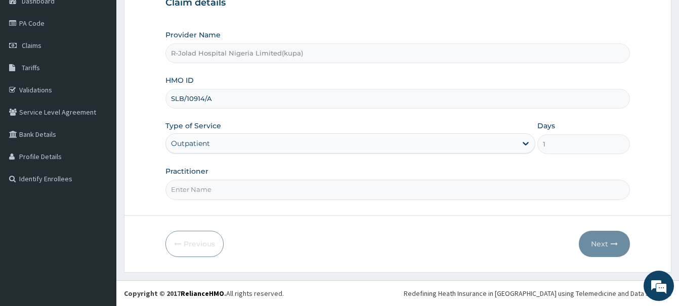
click at [186, 191] on input "Practitioner" at bounding box center [397, 190] width 464 height 20
paste input "Imuetinyan P. Ehigiator"
type input "Imuetinyan P. Ehigiator"
click at [603, 241] on button "Next" at bounding box center [604, 244] width 51 height 26
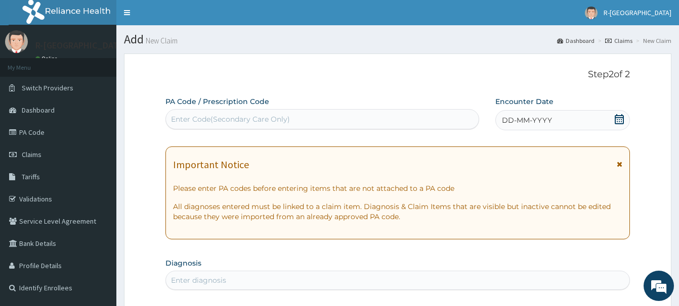
click at [187, 126] on div "Enter Code(Secondary Care Only)" at bounding box center [322, 119] width 313 height 16
paste input "PA/5B0322"
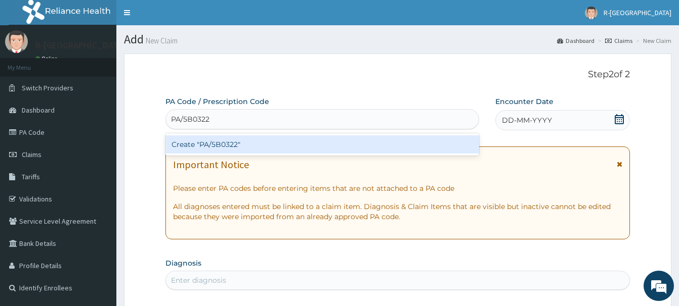
type input "PA/5B0322"
click at [226, 138] on div "Create "PA/5B0322"" at bounding box center [322, 145] width 314 height 18
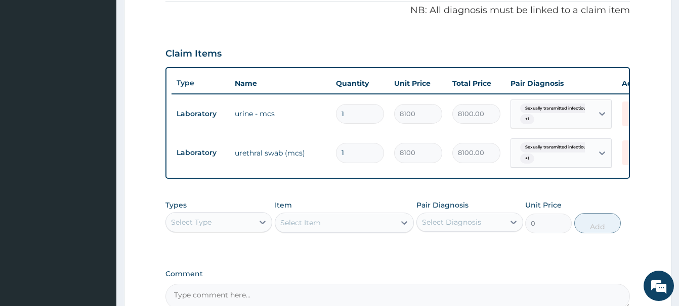
scroll to position [418, 0]
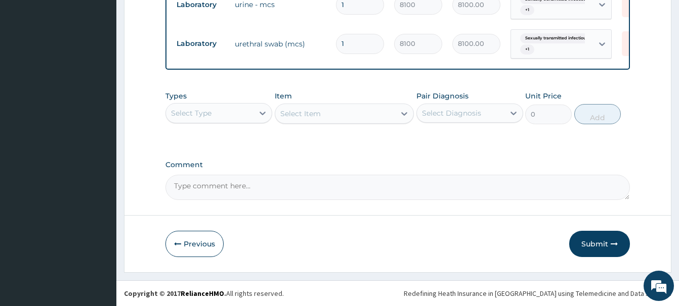
click at [221, 108] on div "Select Type" at bounding box center [209, 113] width 87 height 16
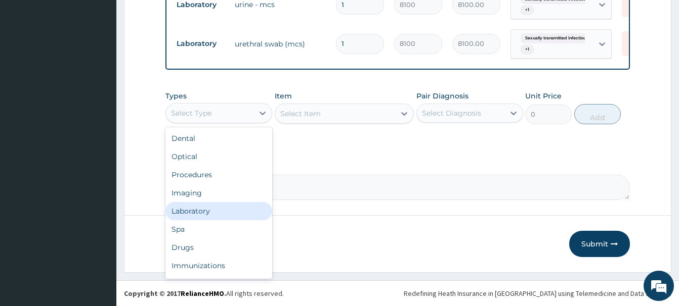
click at [197, 214] on div "Laboratory" at bounding box center [218, 211] width 107 height 18
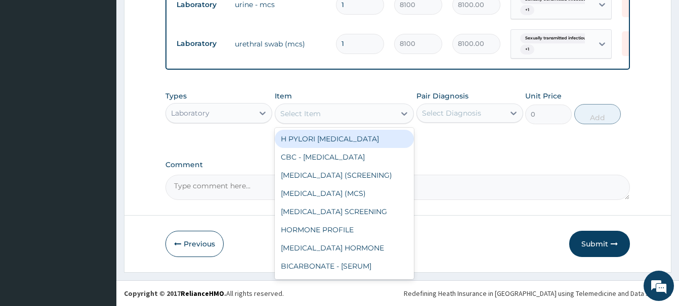
click at [325, 115] on div "Select Item" at bounding box center [335, 114] width 120 height 16
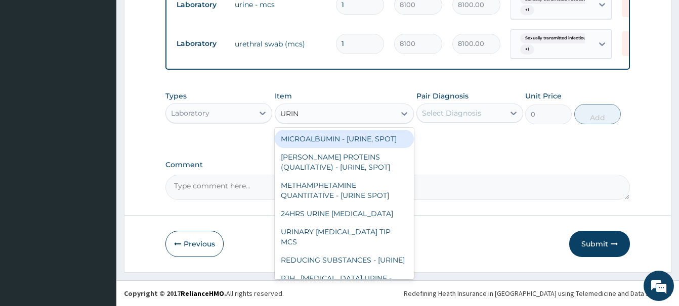
type input "URINA"
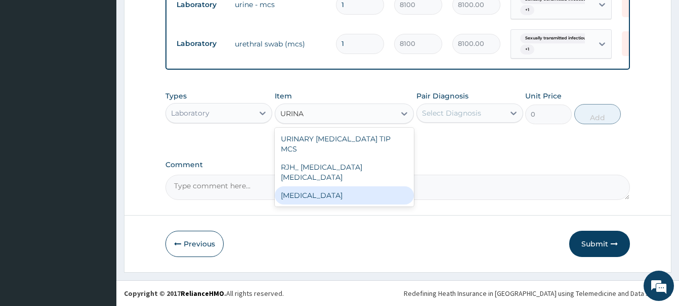
click at [316, 187] on div "URINALYSIS" at bounding box center [344, 196] width 139 height 18
type input "2700"
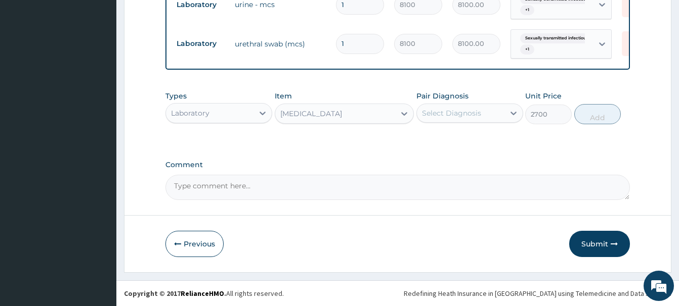
drag, startPoint x: 457, startPoint y: 113, endPoint x: 459, endPoint y: 123, distance: 10.4
click at [459, 123] on div "Pair Diagnosis Select Diagnosis" at bounding box center [469, 107] width 107 height 33
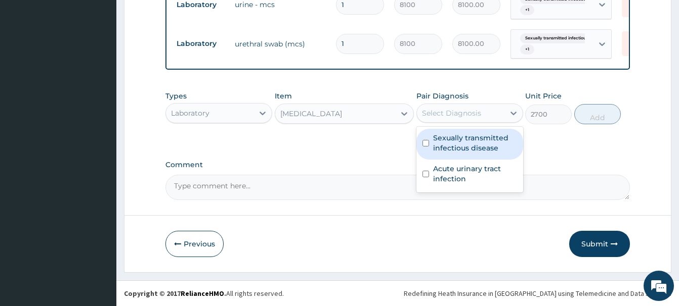
click at [458, 146] on label "Sexually transmitted infectious disease" at bounding box center [475, 143] width 84 height 20
checkbox input "true"
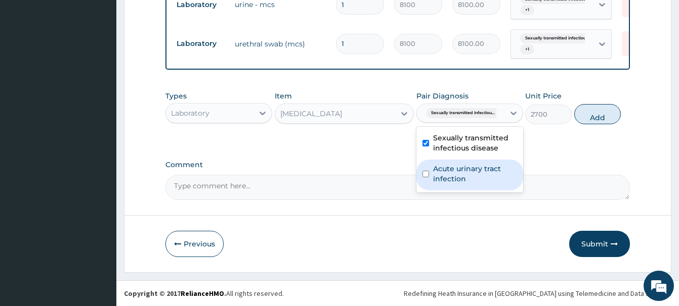
click at [498, 178] on label "Acute urinary tract infection" at bounding box center [475, 174] width 84 height 20
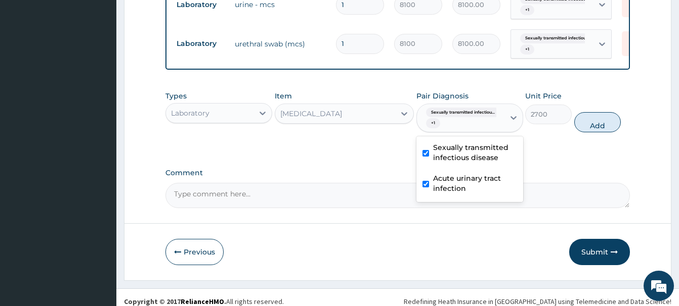
checkbox input "true"
click at [569, 120] on div "Types Laboratory Item URINALYSIS Pair Diagnosis option Acute urinary tract infe…" at bounding box center [397, 112] width 464 height 52
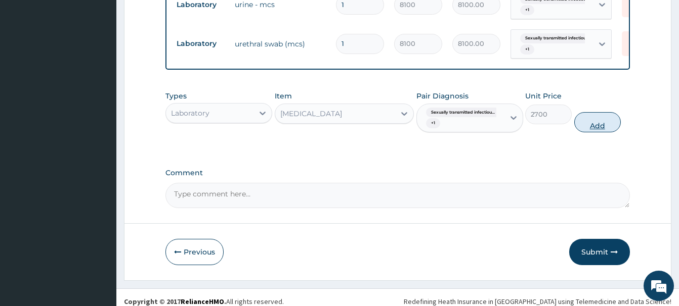
click at [595, 118] on button "Add" at bounding box center [597, 122] width 47 height 20
type input "0"
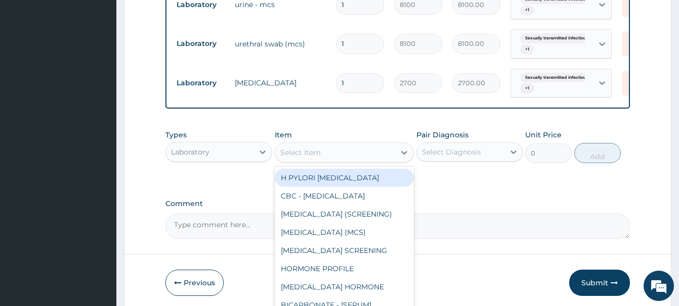
click at [291, 145] on div "Select Item" at bounding box center [335, 153] width 120 height 16
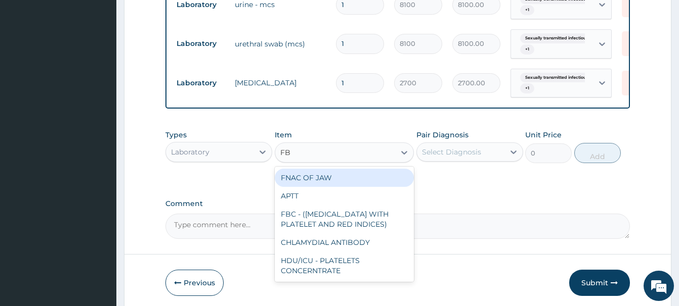
type input "FBC"
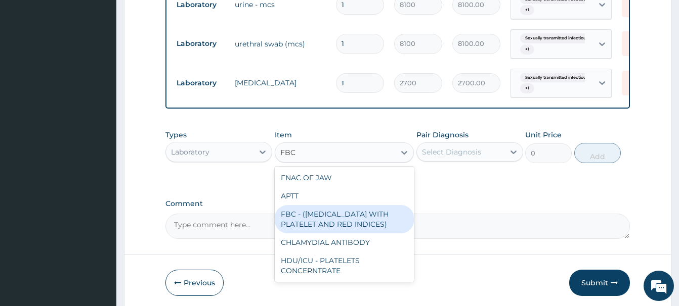
click at [375, 221] on div "FBC - (FULL BLOOD COUNT WITH PLATELET AND RED INDICES)" at bounding box center [344, 219] width 139 height 28
type input "5400"
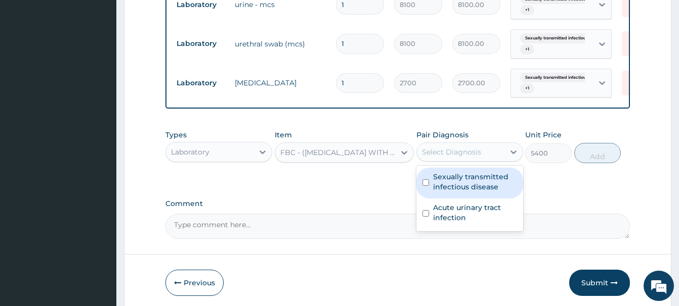
click at [481, 151] on div "Select Diagnosis" at bounding box center [460, 152] width 87 height 16
click at [475, 181] on label "Sexually transmitted infectious disease" at bounding box center [475, 182] width 84 height 20
checkbox input "true"
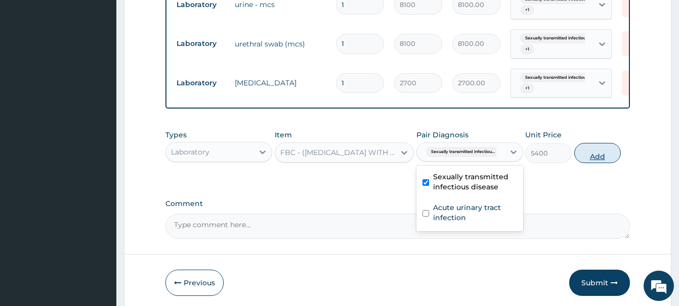
click at [603, 155] on button "Add" at bounding box center [597, 153] width 47 height 20
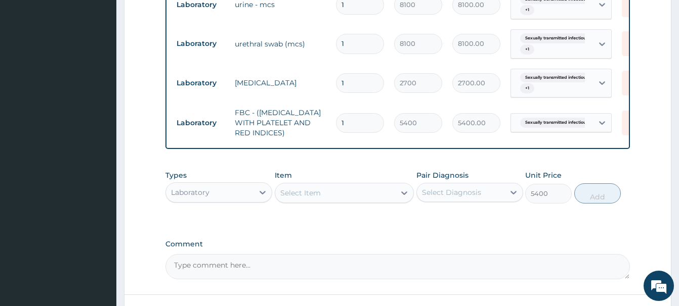
type input "0"
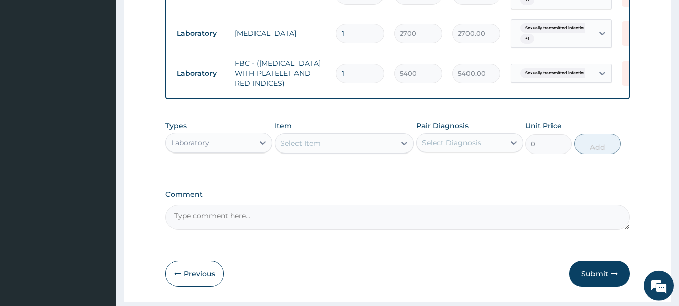
scroll to position [498, 0]
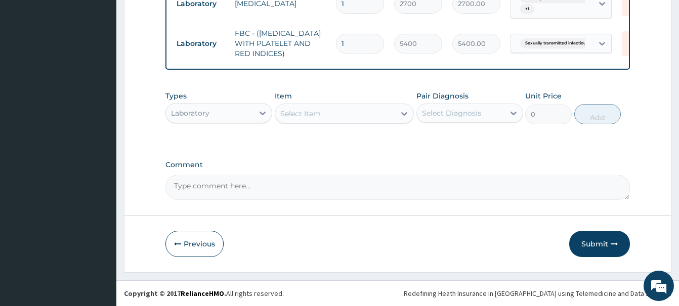
click at [602, 239] on button "Submit" at bounding box center [599, 244] width 61 height 26
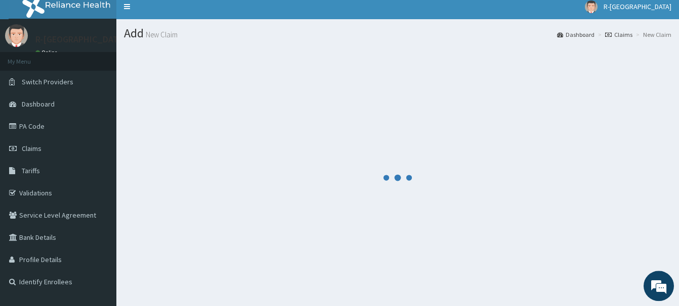
scroll to position [0, 0]
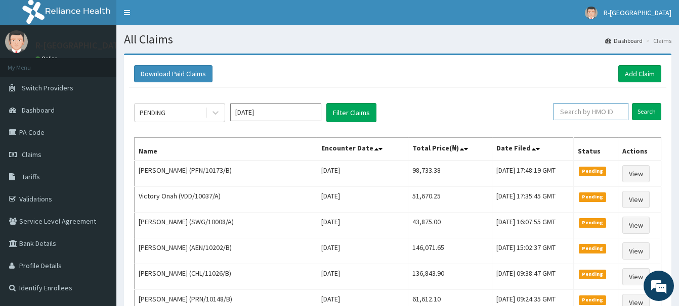
click at [575, 109] on input "text" at bounding box center [590, 111] width 75 height 17
paste input "VDD/10037/A"
type input "VDD/10037/A"
click at [644, 111] on input "Search" at bounding box center [646, 111] width 29 height 17
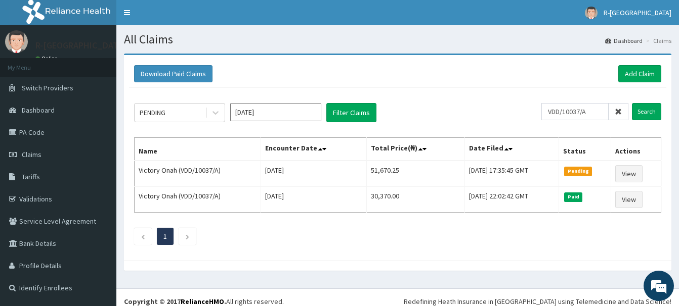
click at [620, 112] on icon at bounding box center [617, 111] width 7 height 7
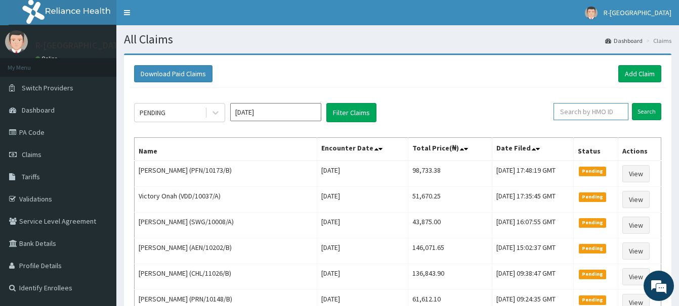
paste input "NEL/10053/B"
click at [645, 111] on input "Search" at bounding box center [646, 111] width 29 height 17
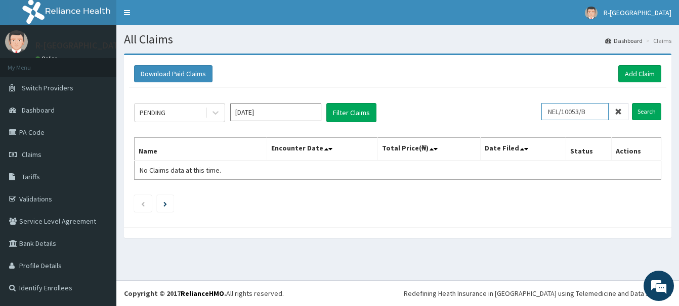
click at [557, 110] on input "NEL/10053/B" at bounding box center [574, 111] width 67 height 17
type input "NEL/10053/B"
click at [641, 107] on input "Search" at bounding box center [646, 111] width 29 height 17
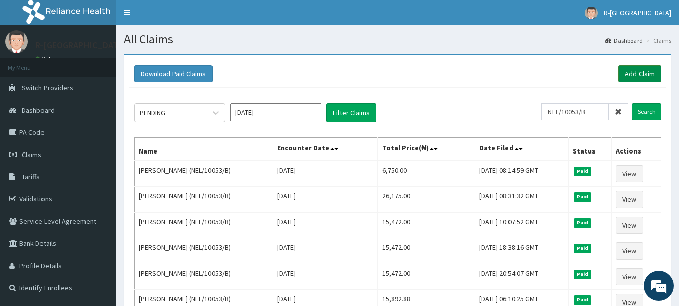
click at [634, 74] on link "Add Claim" at bounding box center [639, 73] width 43 height 17
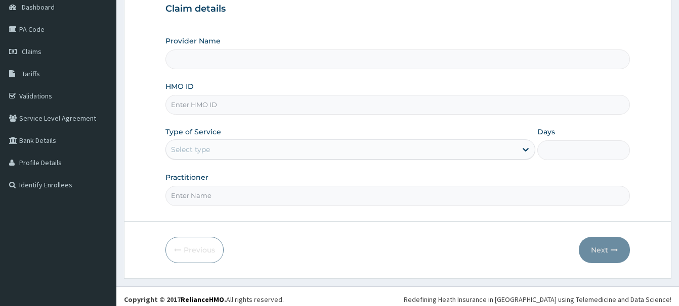
scroll to position [103, 0]
type input "NEL/10053/B"
type input "R-Jolad Hospital Nigeria Limited(kupa)"
type input "NEL/10053/B"
drag, startPoint x: 188, startPoint y: 148, endPoint x: 189, endPoint y: 160, distance: 12.2
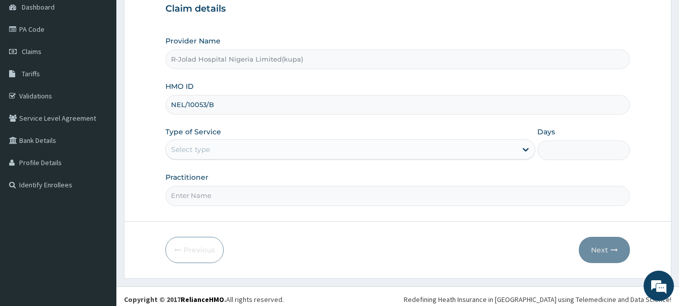
click at [189, 151] on div "Select type" at bounding box center [190, 150] width 39 height 10
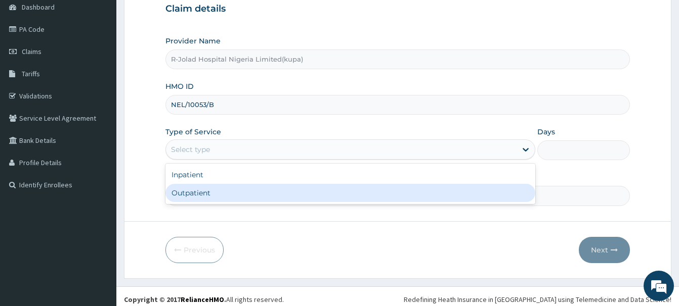
click at [182, 198] on div "Outpatient" at bounding box center [350, 193] width 370 height 18
type input "1"
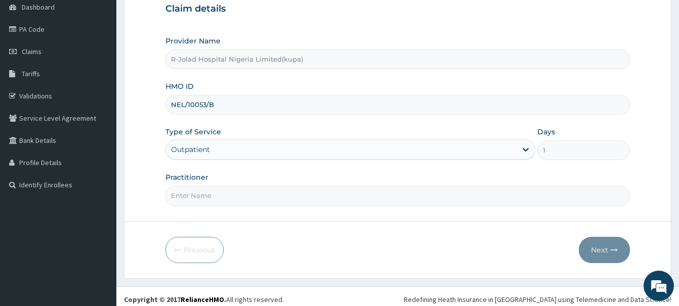
click at [190, 200] on input "Practitioner" at bounding box center [397, 196] width 464 height 20
paste input "[PERSON_NAME]"
type input "[PERSON_NAME]"
click at [601, 246] on button "Next" at bounding box center [604, 250] width 51 height 26
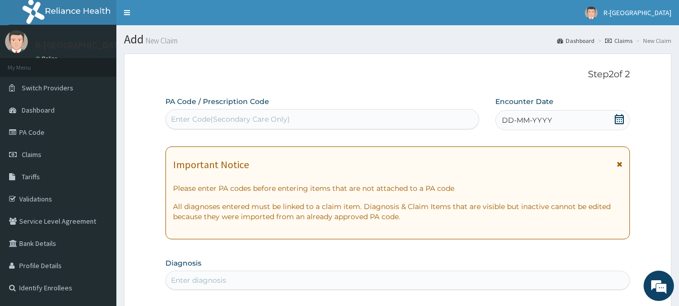
drag, startPoint x: 203, startPoint y: 123, endPoint x: 203, endPoint y: 141, distance: 17.7
paste input "PA/D43650"
type input "PA/D43650"
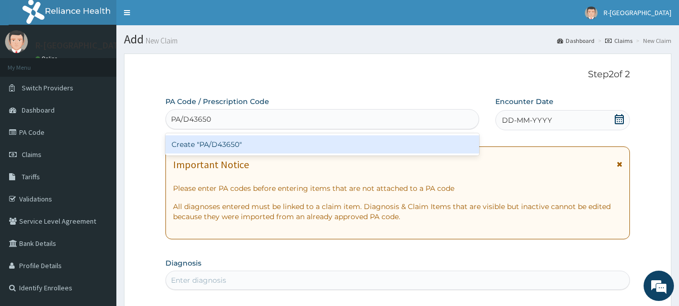
click at [231, 144] on div "Create "PA/D43650"" at bounding box center [322, 145] width 314 height 18
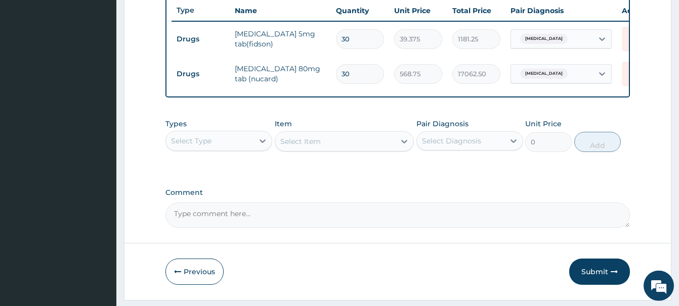
scroll to position [410, 0]
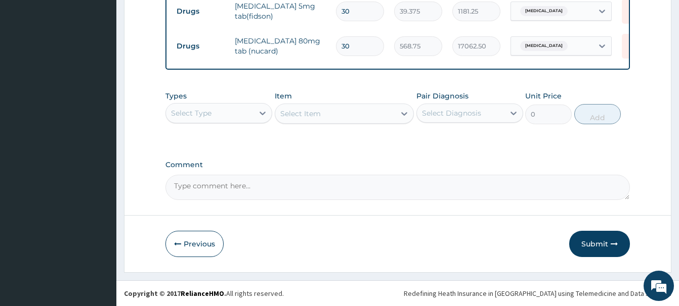
click at [226, 112] on div "Select Type" at bounding box center [209, 113] width 87 height 16
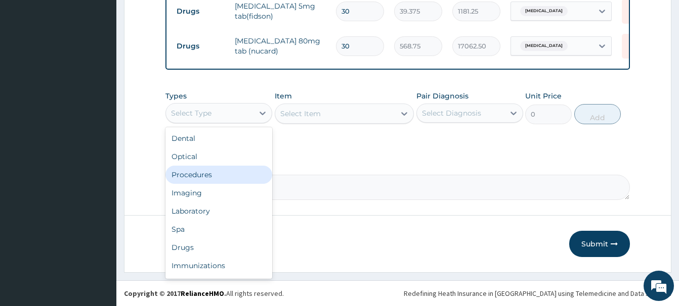
click at [185, 171] on div "Procedures" at bounding box center [218, 175] width 107 height 18
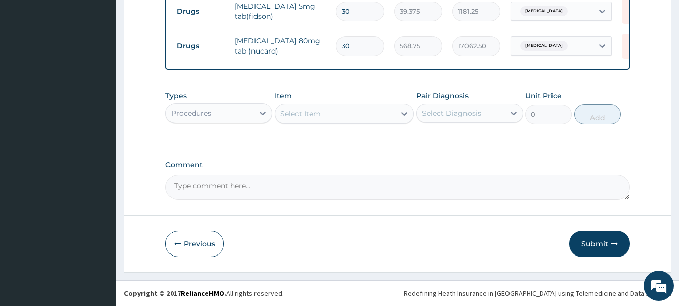
scroll to position [358, 0]
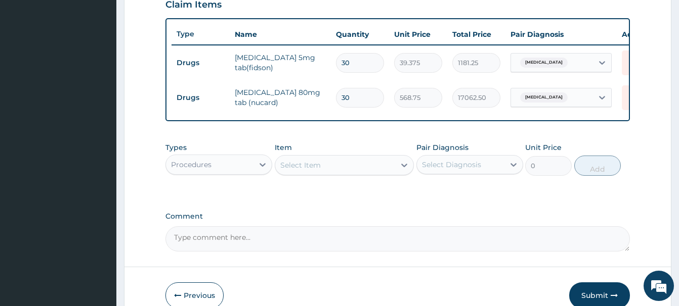
drag, startPoint x: 352, startPoint y: 57, endPoint x: 306, endPoint y: 72, distance: 48.5
click at [336, 72] on input "30" at bounding box center [360, 63] width 48 height 20
type input "6"
type input "236.25"
type input "60"
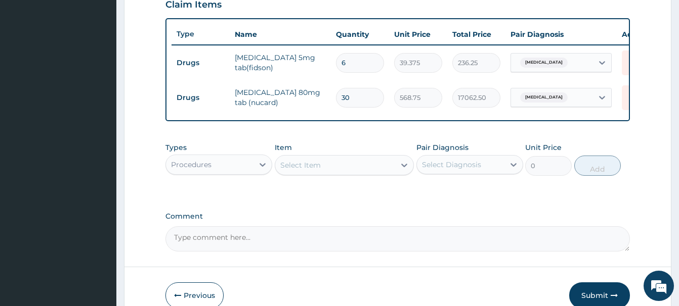
type input "2362.50"
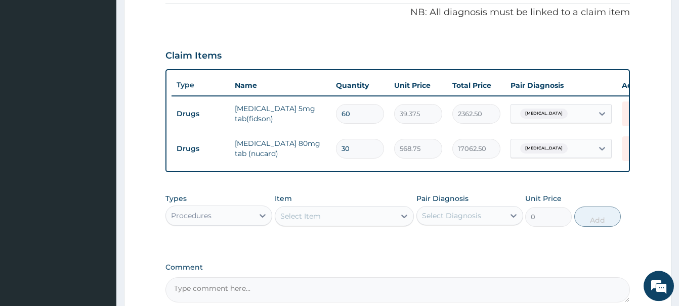
scroll to position [306, 0]
type input "60"
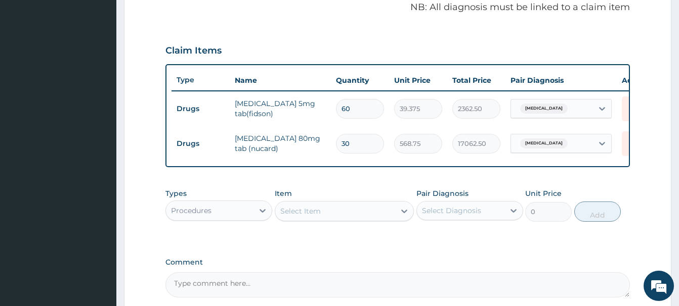
scroll to position [410, 0]
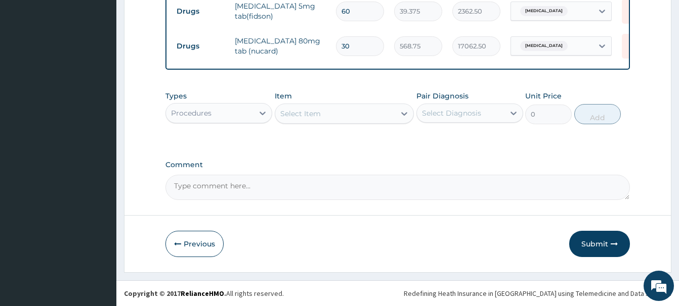
click at [305, 114] on div "Select Item" at bounding box center [300, 114] width 40 height 10
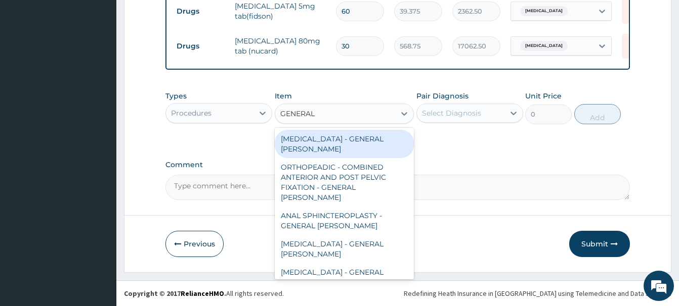
type input "GENERAL C"
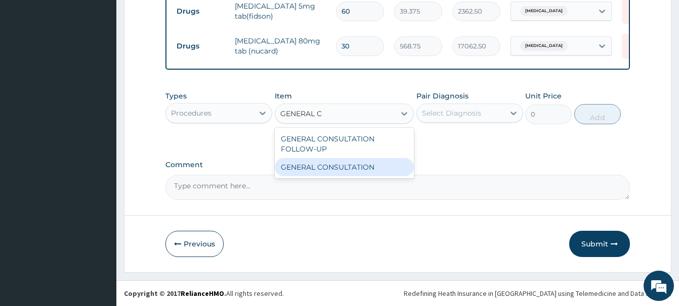
drag, startPoint x: 364, startPoint y: 171, endPoint x: 372, endPoint y: 170, distance: 8.1
click at [367, 171] on div "GENERAL CONSULTATION" at bounding box center [344, 167] width 139 height 18
type input "6750"
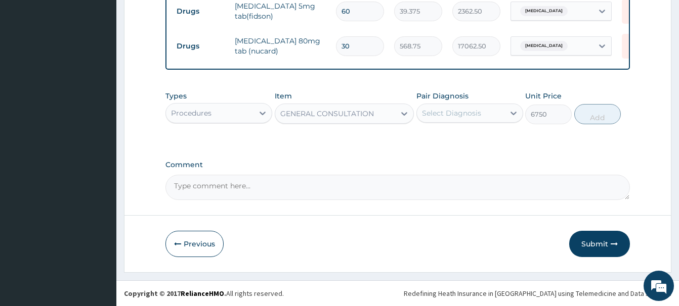
click at [446, 108] on div "Select Diagnosis" at bounding box center [451, 113] width 59 height 10
click at [470, 139] on label "[MEDICAL_DATA]" at bounding box center [464, 138] width 63 height 10
checkbox input "true"
click at [596, 114] on button "Add" at bounding box center [597, 114] width 47 height 20
type input "0"
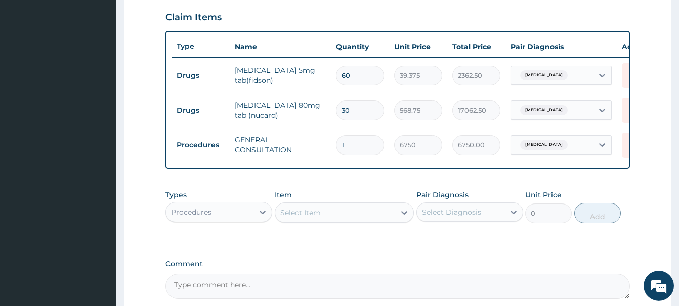
scroll to position [306, 0]
